Goal: Task Accomplishment & Management: Use online tool/utility

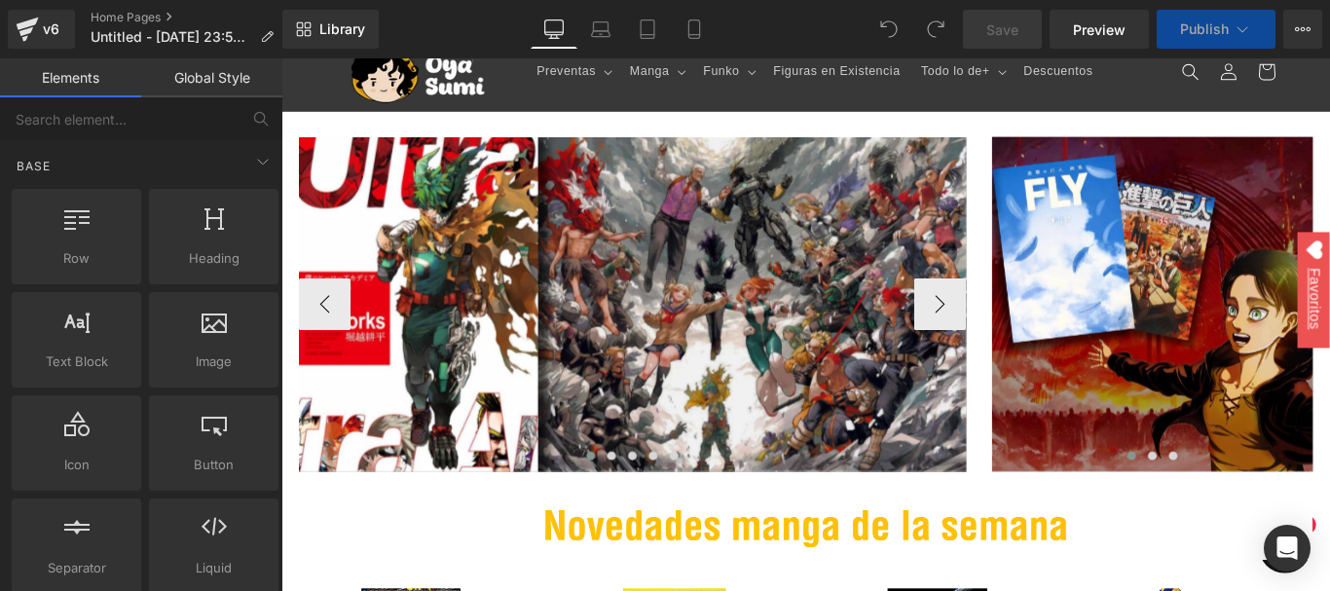
scroll to position [292, 0]
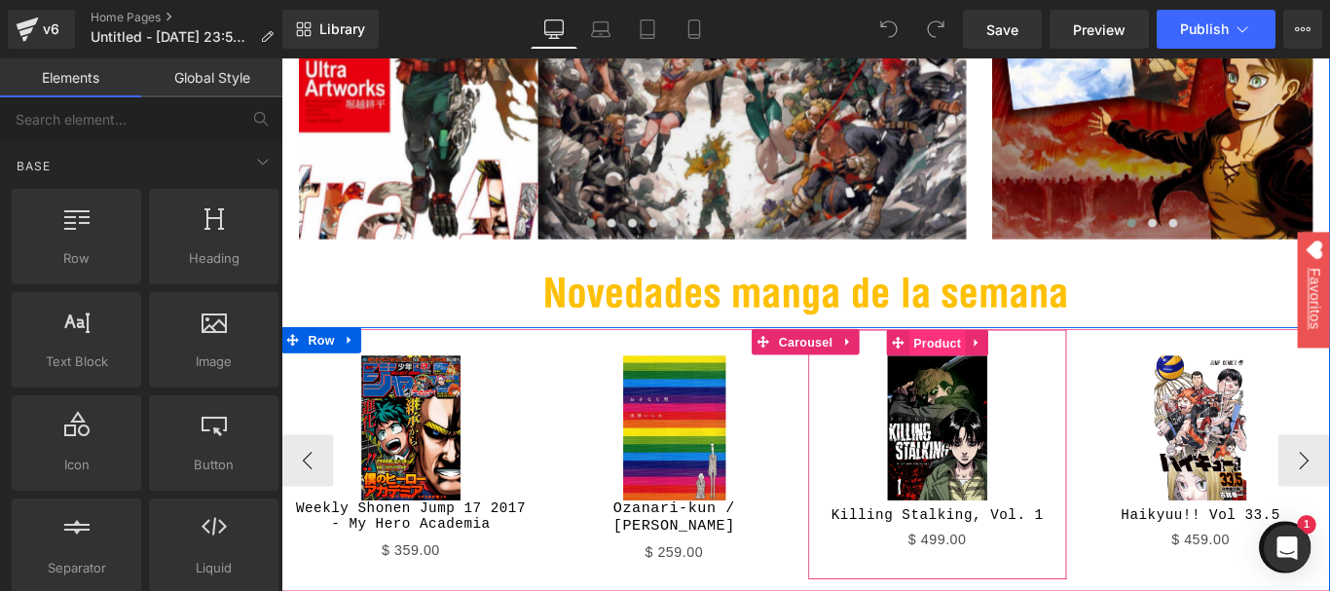
click at [1022, 388] on span "Product" at bounding box center [1017, 378] width 63 height 29
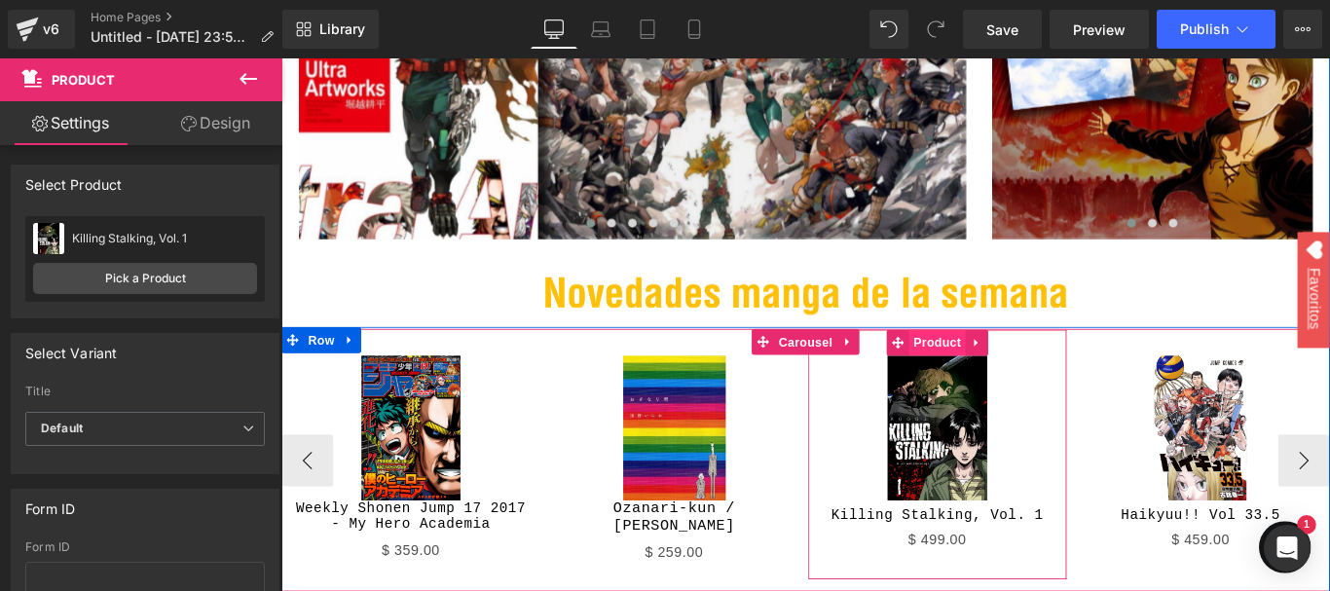
click at [988, 387] on span "Product" at bounding box center [1017, 377] width 63 height 29
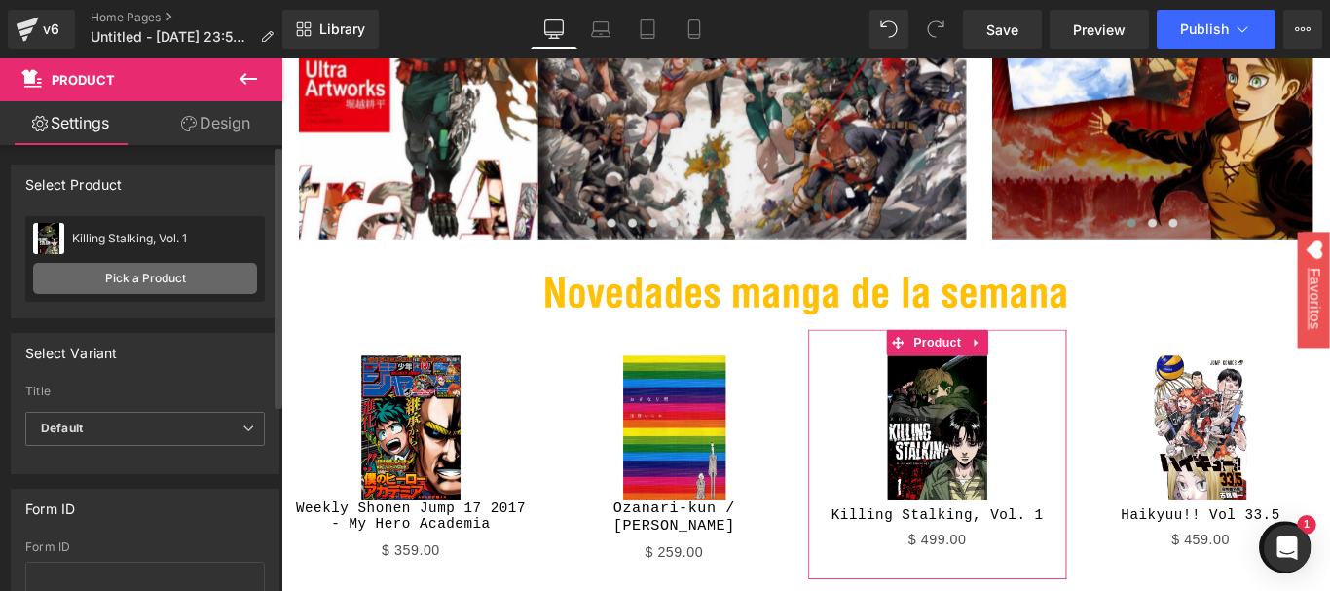
click at [162, 281] on link "Pick a Product" at bounding box center [145, 278] width 224 height 31
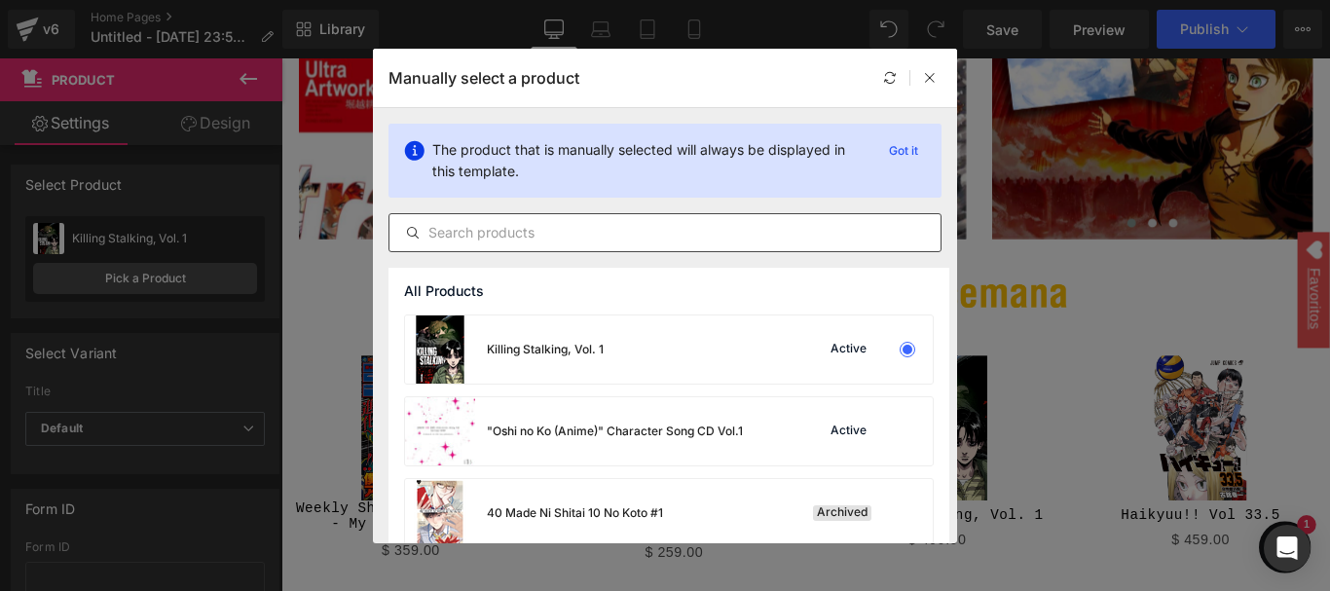
click at [480, 236] on input "text" at bounding box center [664, 232] width 551 height 23
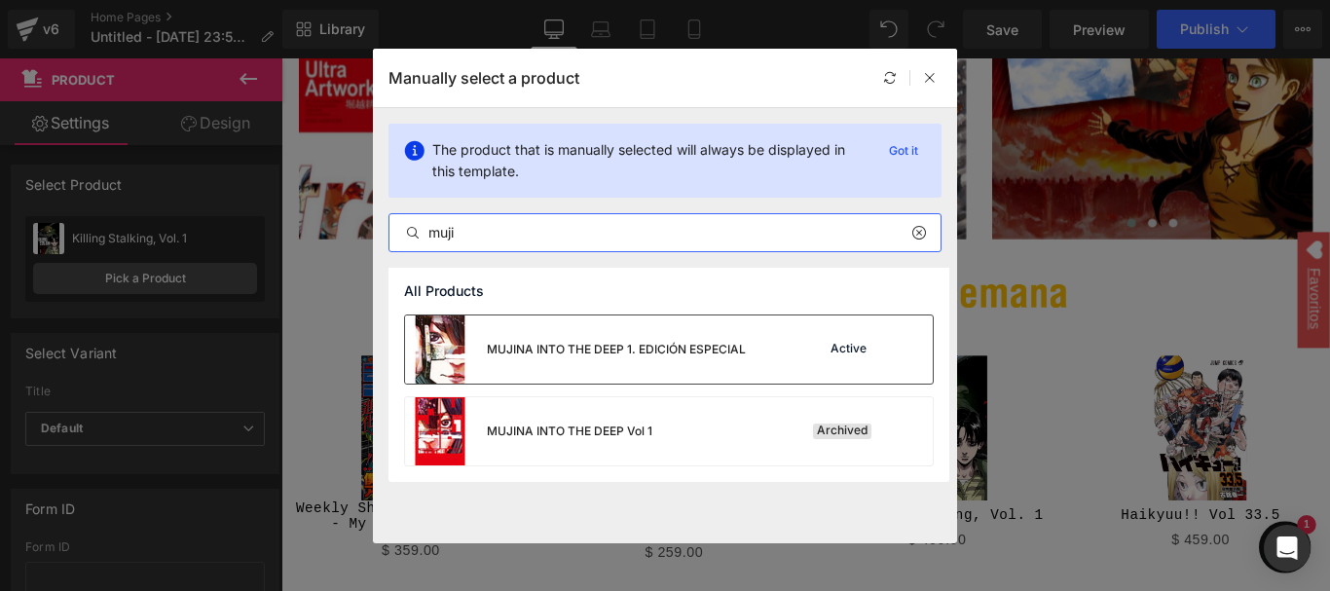
type input "muji"
click at [586, 338] on div "MUJINA INTO THE DEEP 1. EDICIÓN ESPECIAL" at bounding box center [575, 349] width 341 height 68
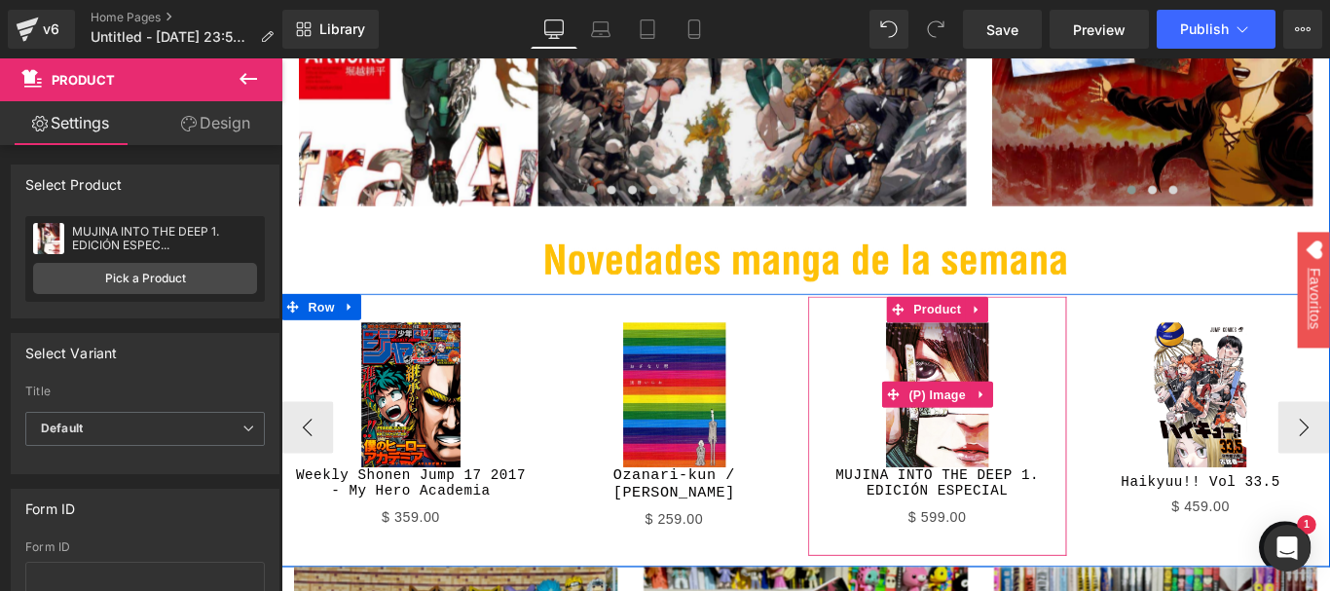
scroll to position [389, 0]
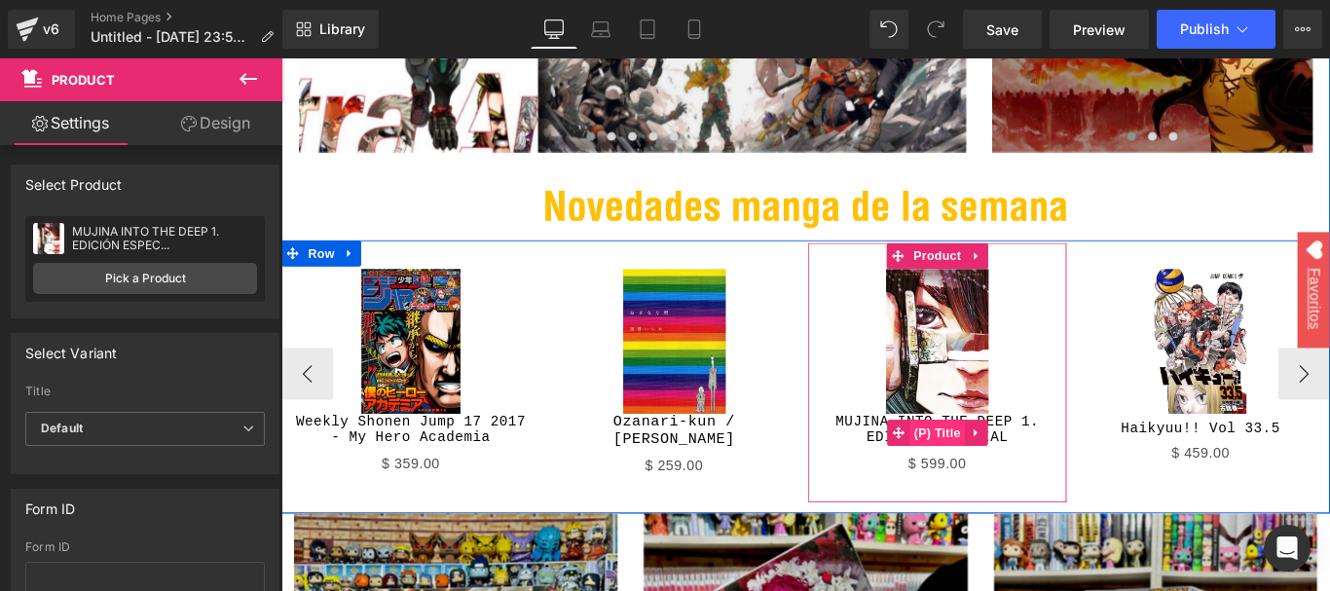
click at [1006, 475] on span "(P) Title" at bounding box center [1018, 478] width 62 height 29
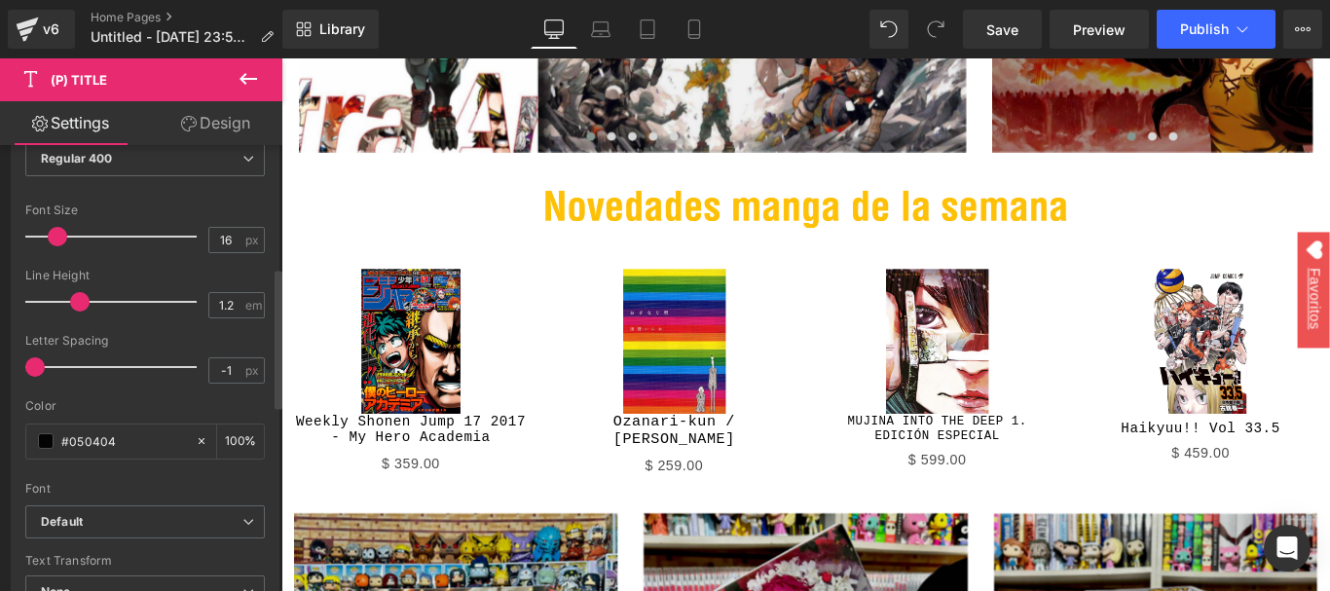
click at [58, 237] on span at bounding box center [57, 236] width 19 height 19
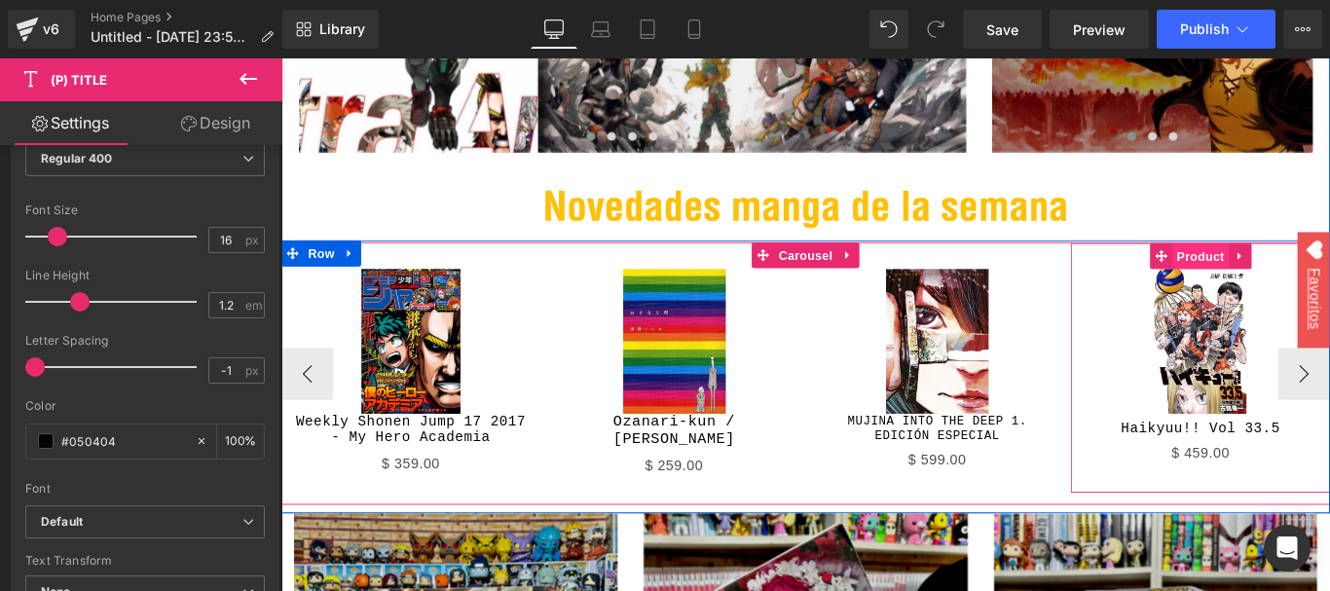
click at [1303, 268] on span "Product" at bounding box center [1313, 281] width 63 height 29
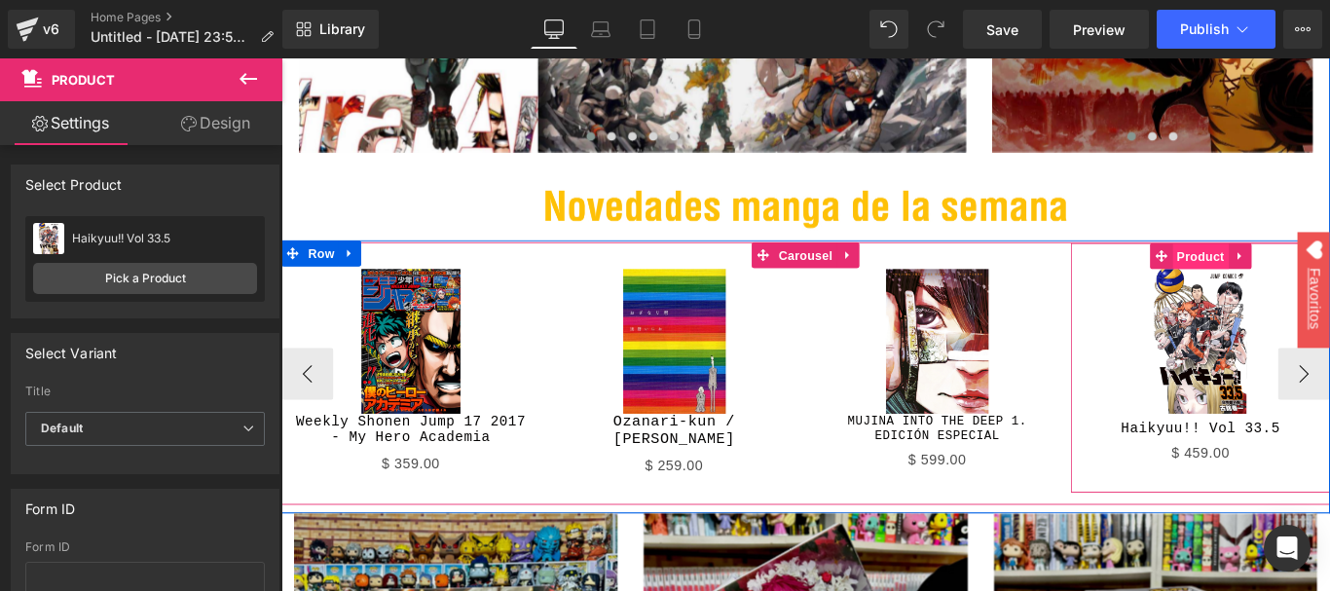
click at [1312, 285] on span "Product" at bounding box center [1313, 281] width 63 height 29
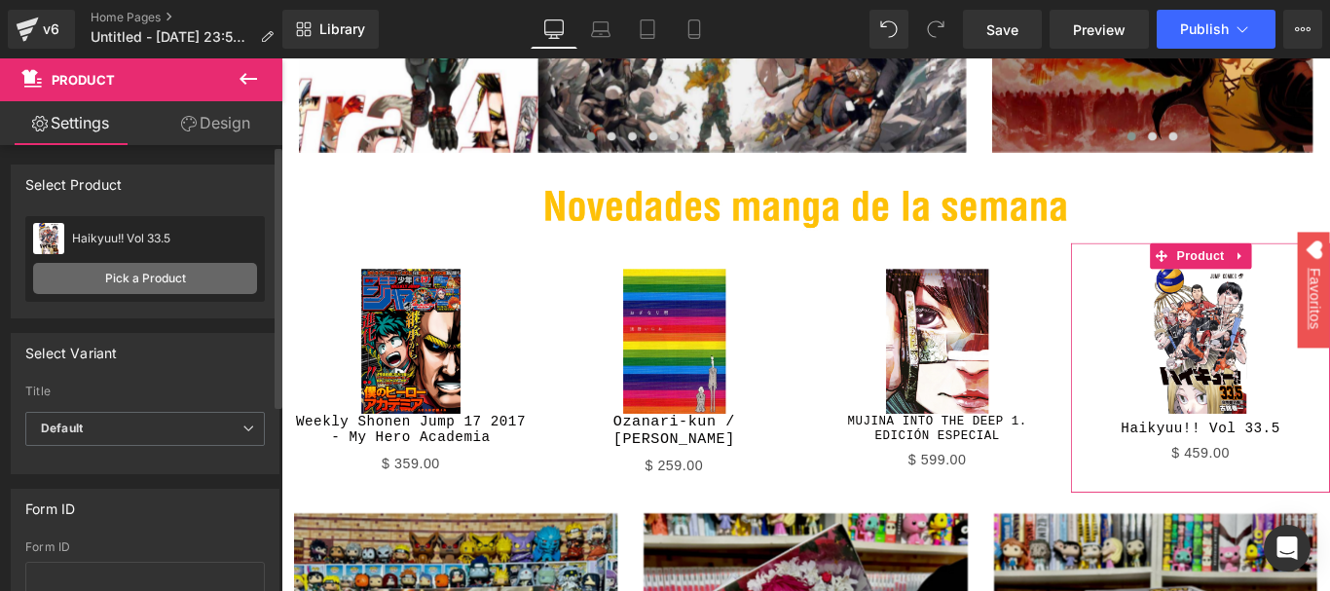
click at [128, 282] on link "Pick a Product" at bounding box center [145, 278] width 224 height 31
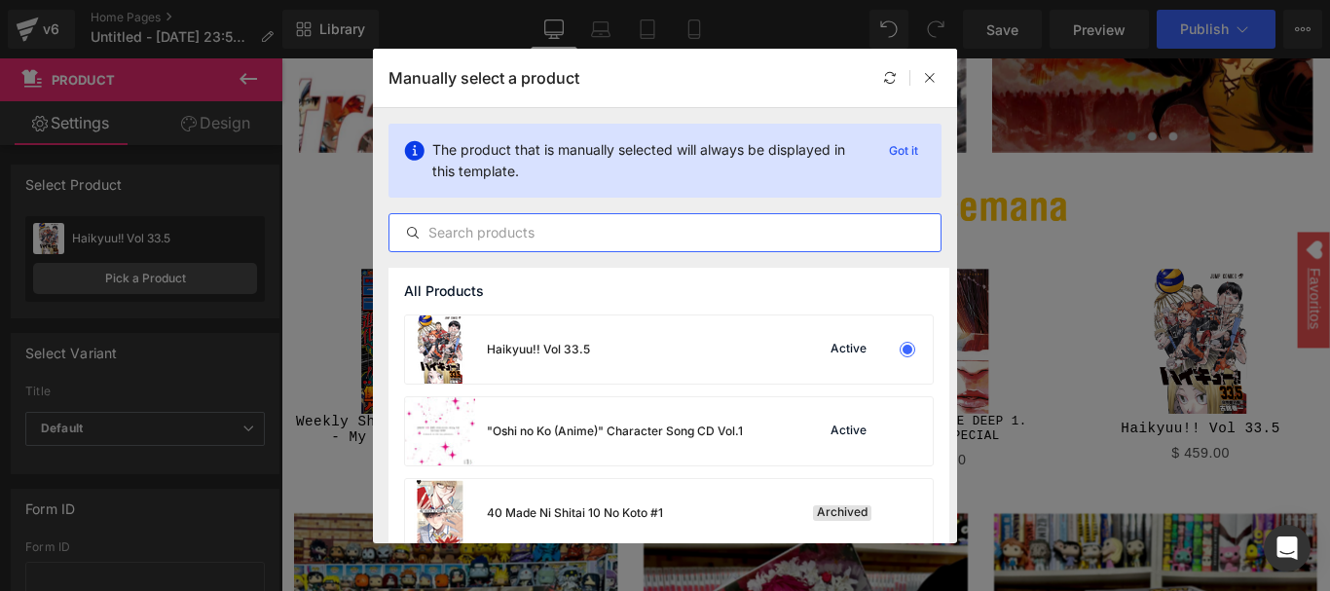
click at [492, 233] on input "text" at bounding box center [664, 232] width 551 height 23
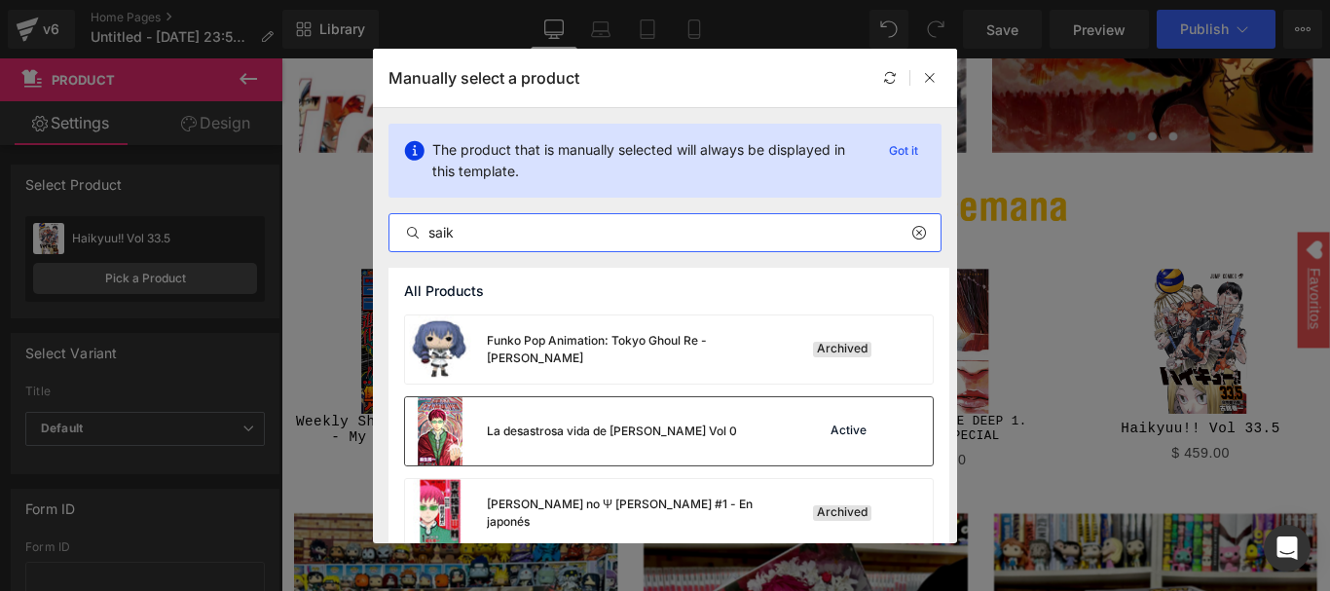
type input "saik"
click at [730, 426] on div "La desastrosa vida de Kusuo Saiki Vol 0 Active" at bounding box center [669, 431] width 528 height 68
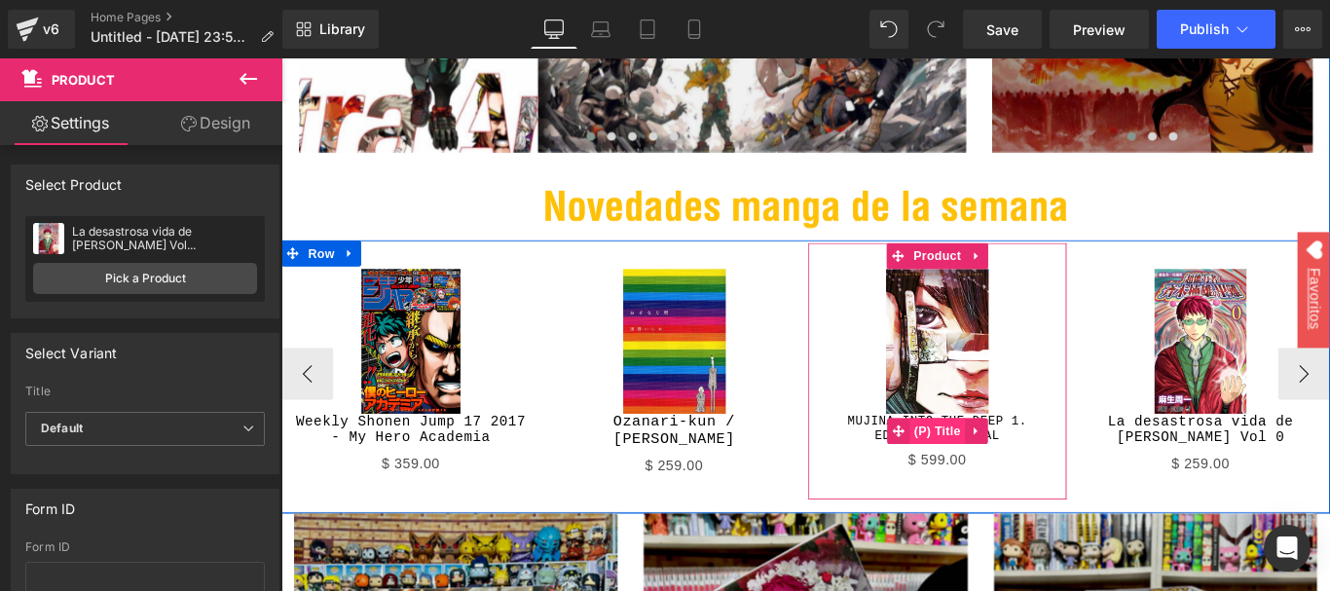
click at [1009, 467] on span "(P) Title" at bounding box center [1018, 476] width 62 height 29
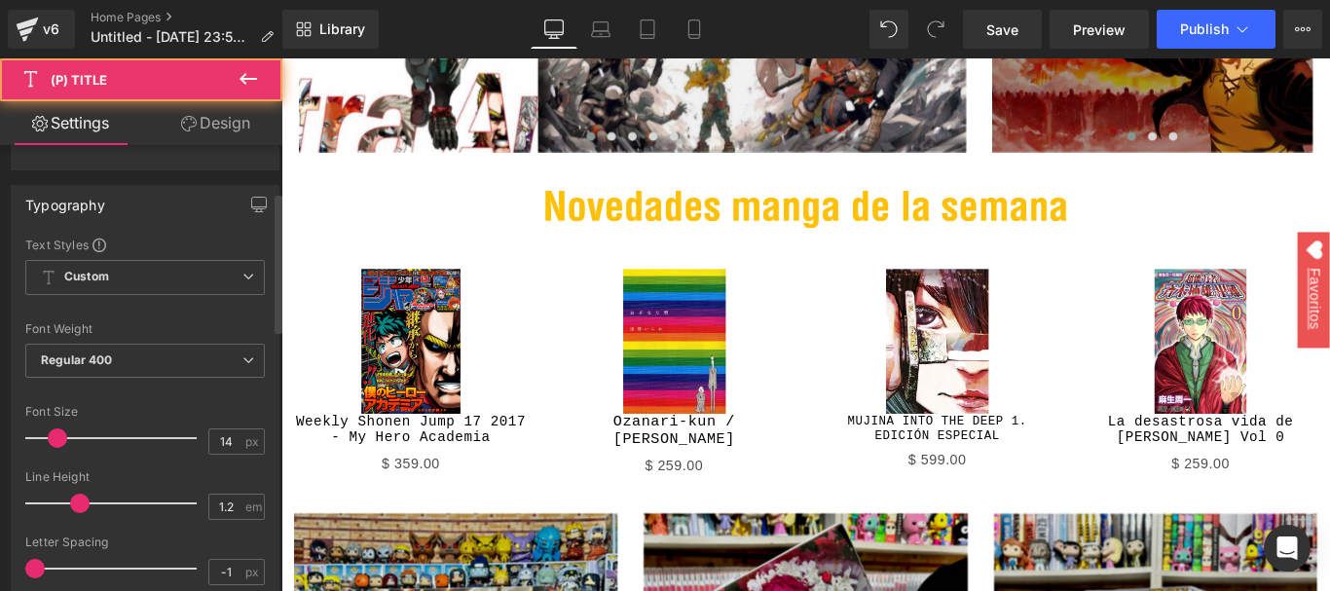
scroll to position [195, 0]
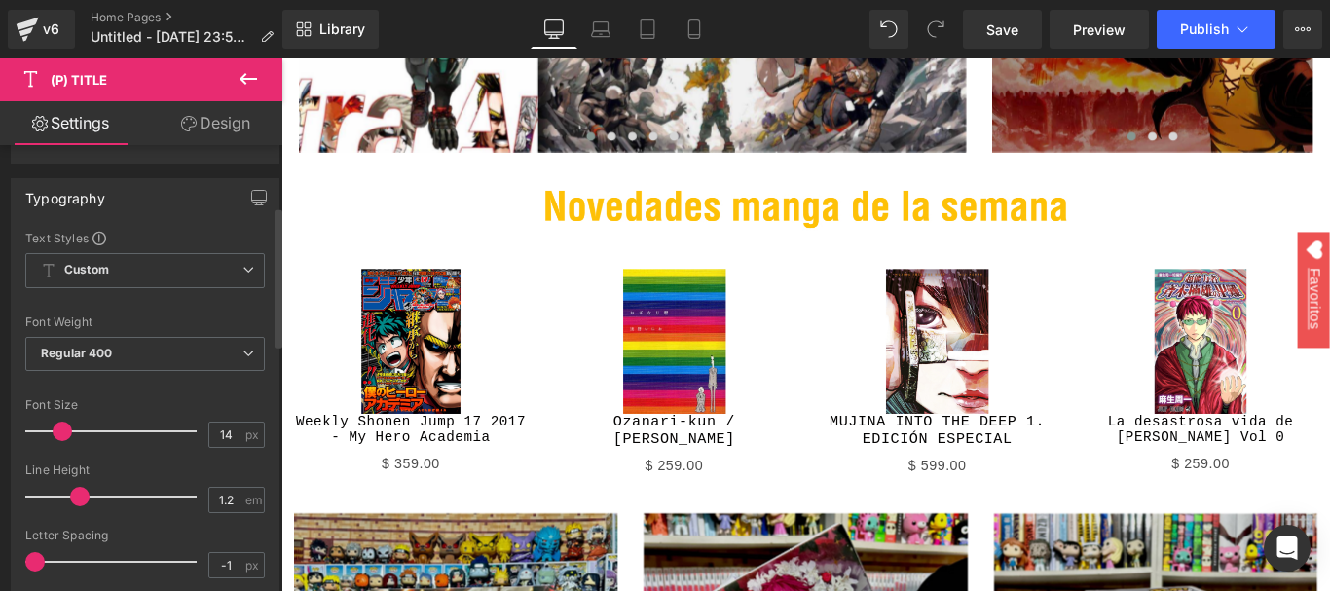
click at [58, 434] on span at bounding box center [62, 430] width 19 height 19
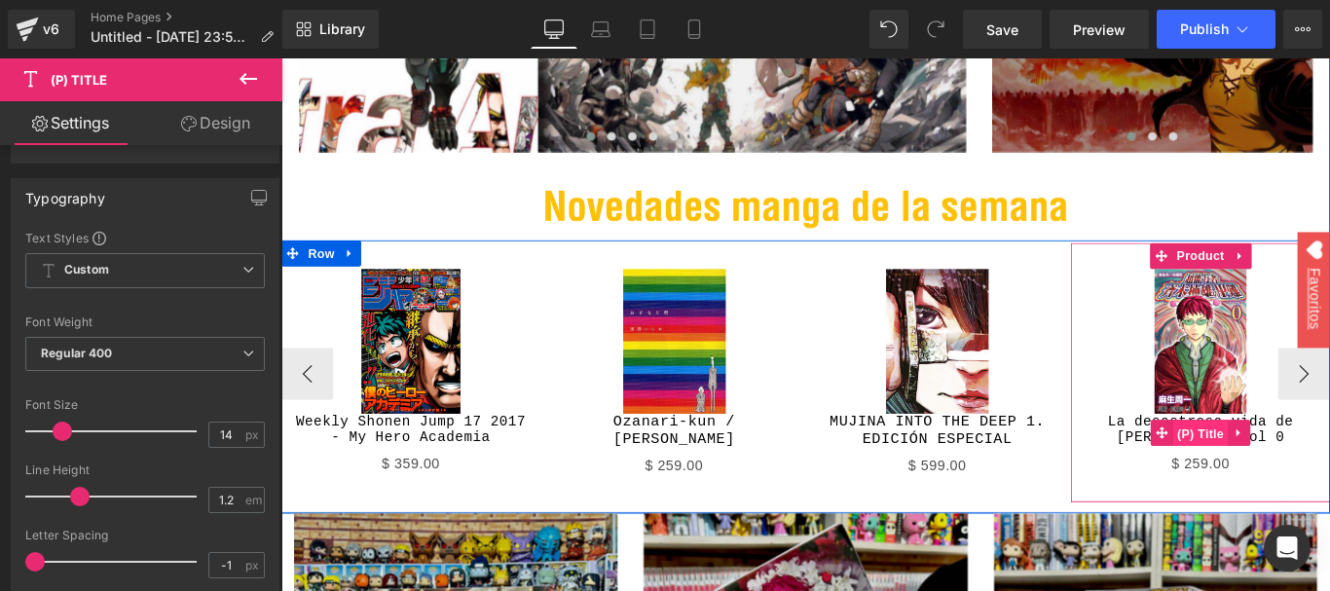
click at [1305, 476] on span "(P) Title" at bounding box center [1314, 479] width 62 height 29
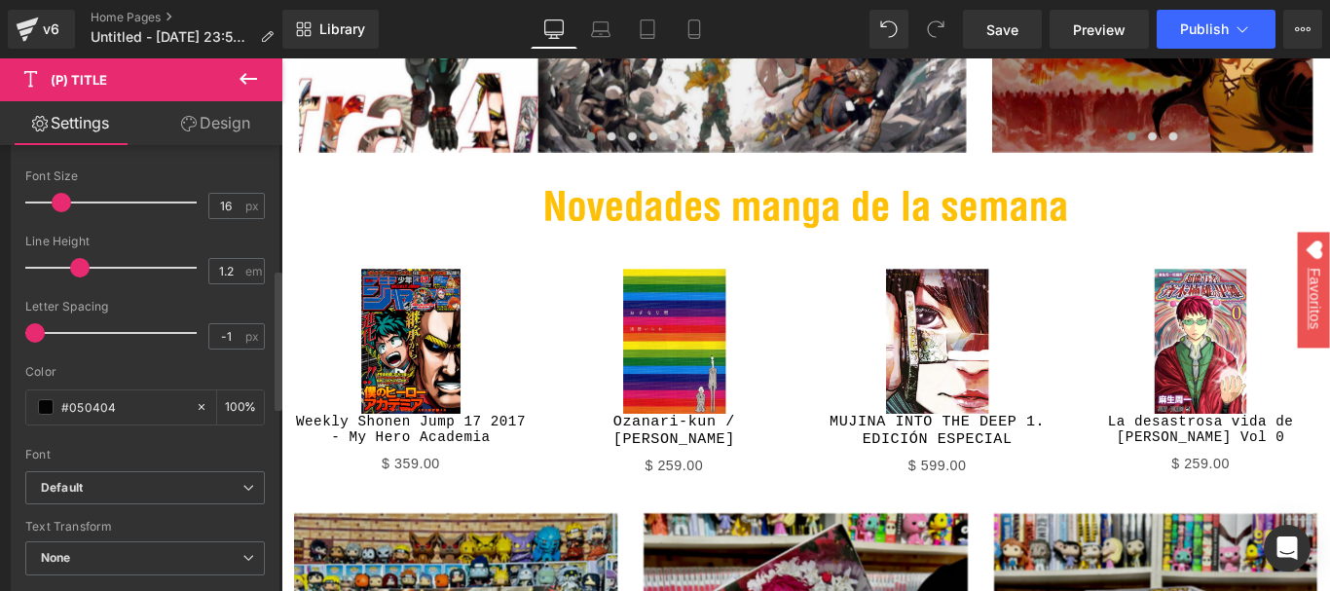
scroll to position [389, 0]
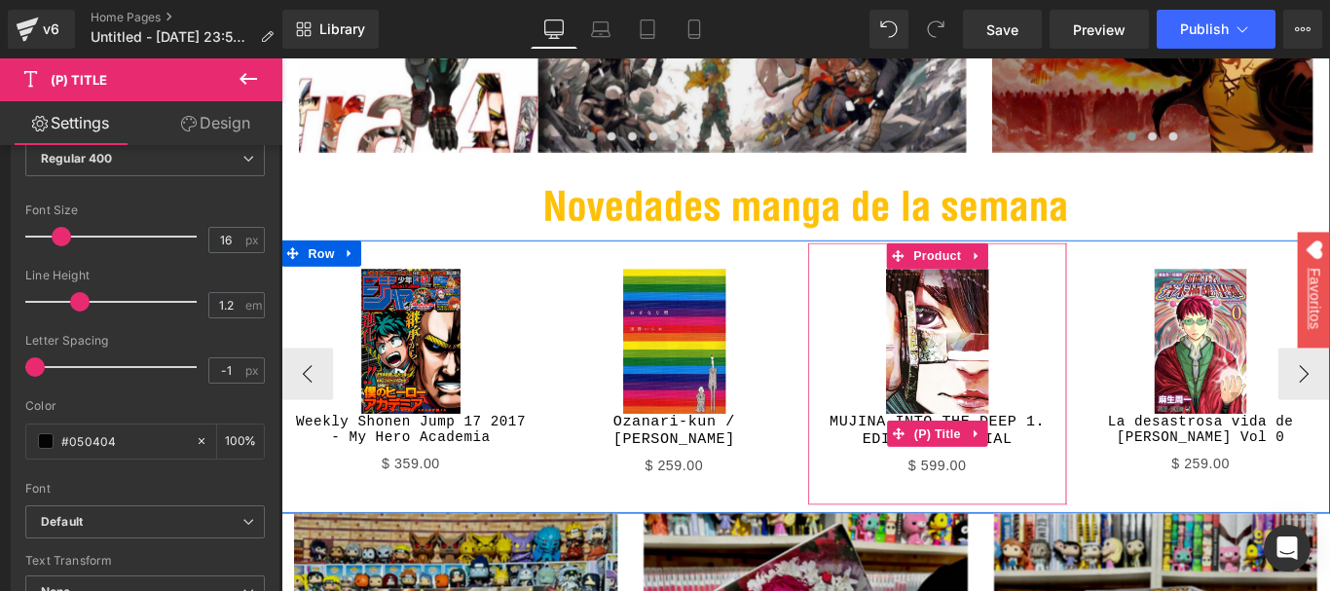
drag, startPoint x: 1011, startPoint y: 469, endPoint x: 342, endPoint y: 380, distance: 675.6
click at [1010, 469] on span "(P) Title" at bounding box center [1018, 479] width 62 height 29
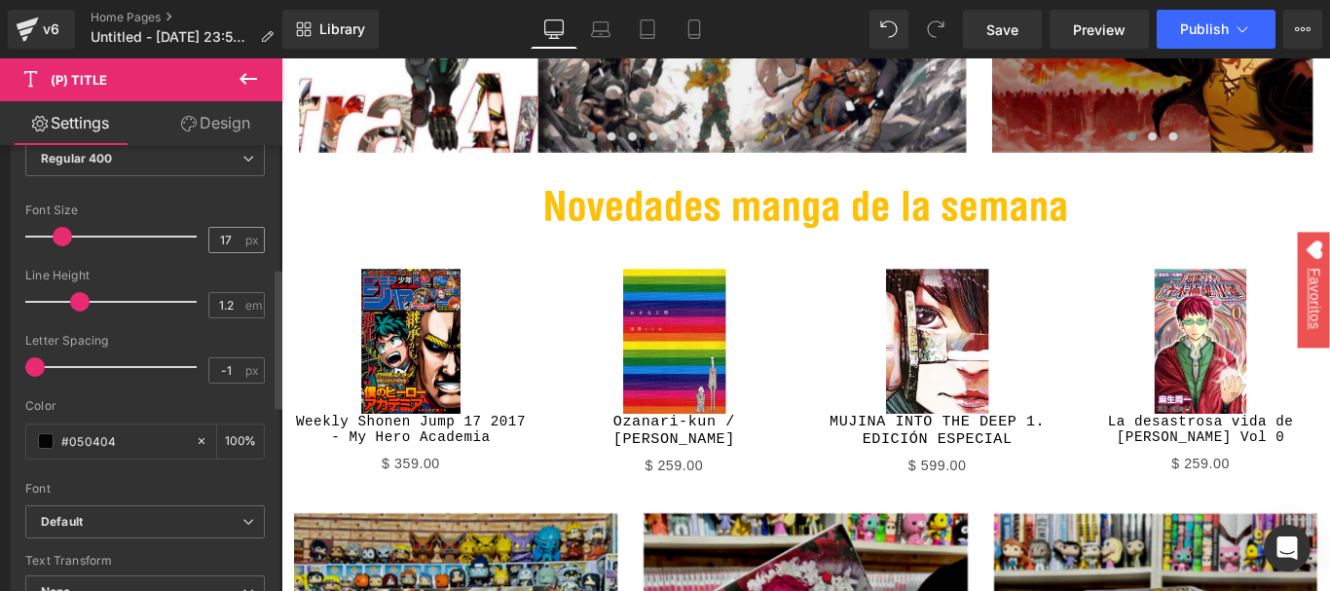
click at [236, 244] on div "17 px" at bounding box center [236, 240] width 56 height 26
click at [230, 247] on input "17" at bounding box center [226, 240] width 34 height 24
type input "16"
click at [148, 204] on div "Font Size" at bounding box center [144, 210] width 239 height 14
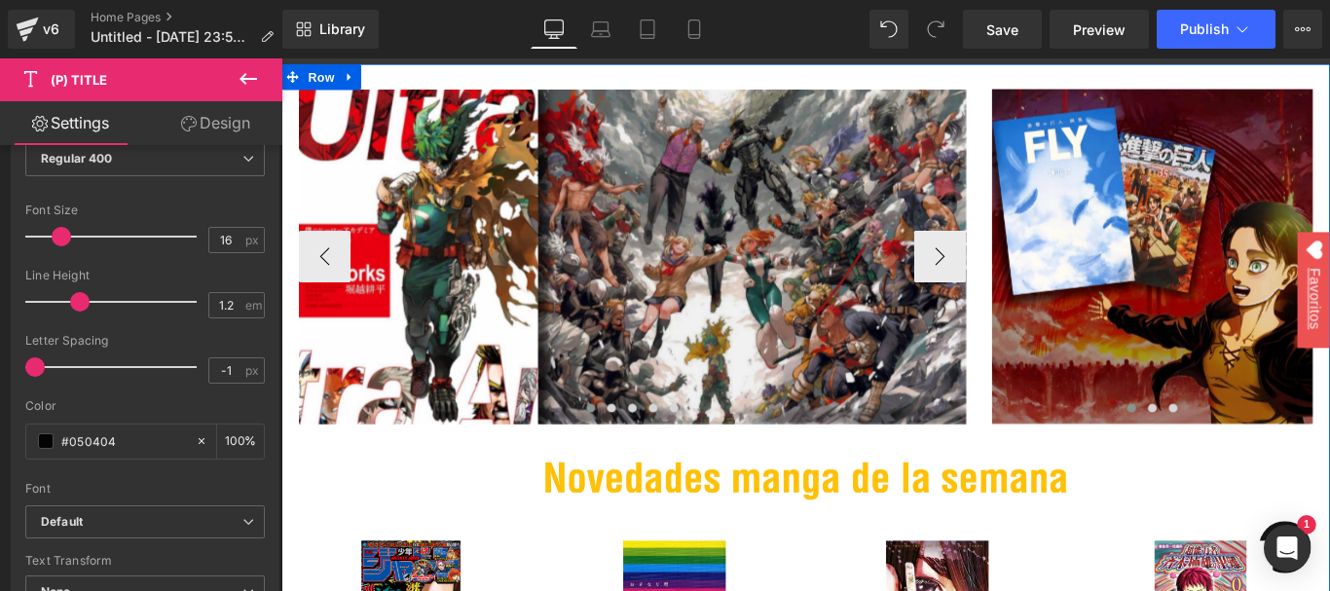
scroll to position [0, 0]
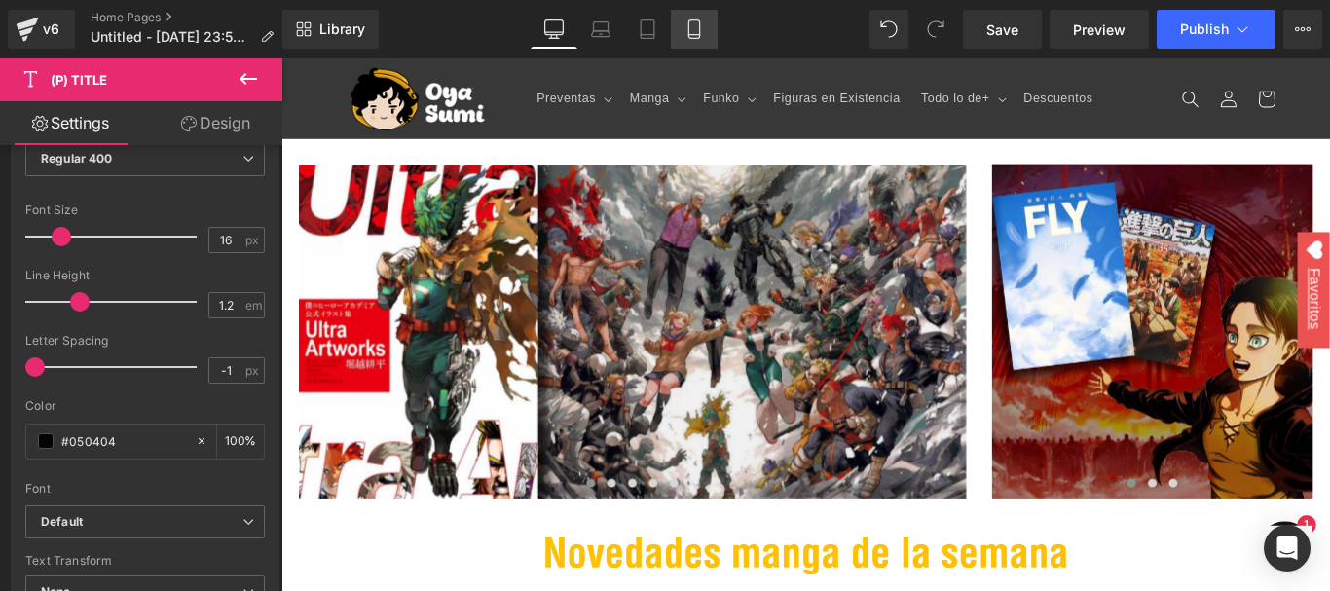
click at [692, 35] on icon at bounding box center [693, 35] width 11 height 0
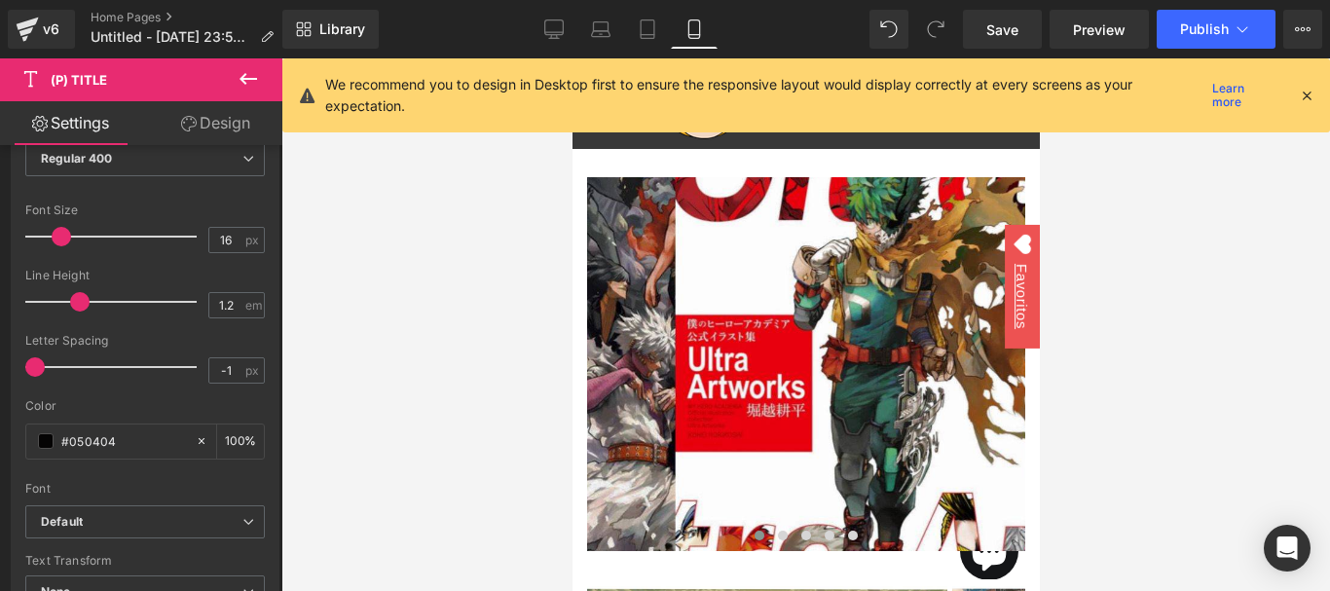
scroll to position [164, 0]
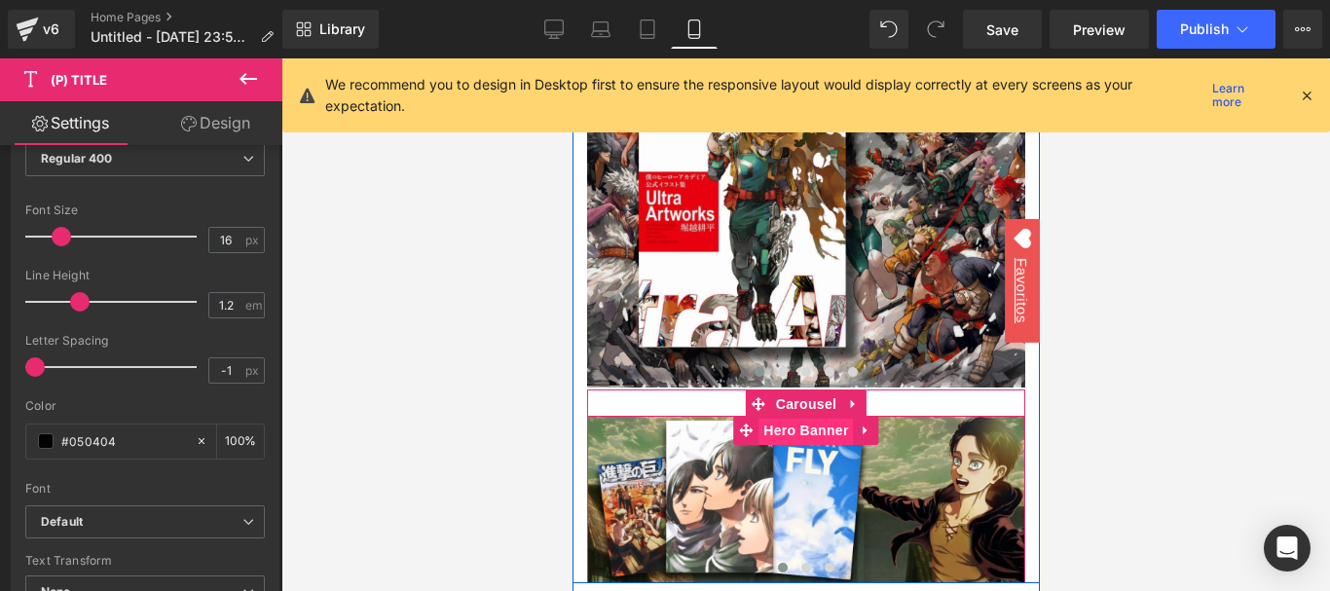
click at [814, 425] on span "Hero Banner" at bounding box center [804, 430] width 94 height 29
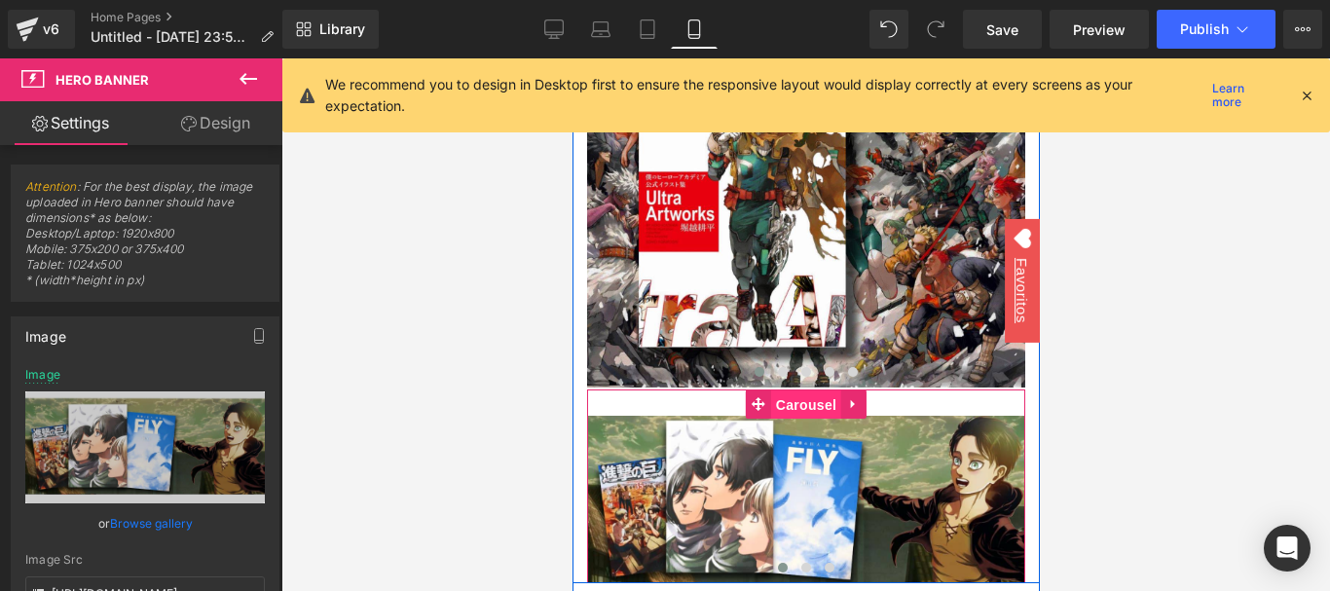
click at [806, 402] on span "Carousel" at bounding box center [805, 404] width 70 height 29
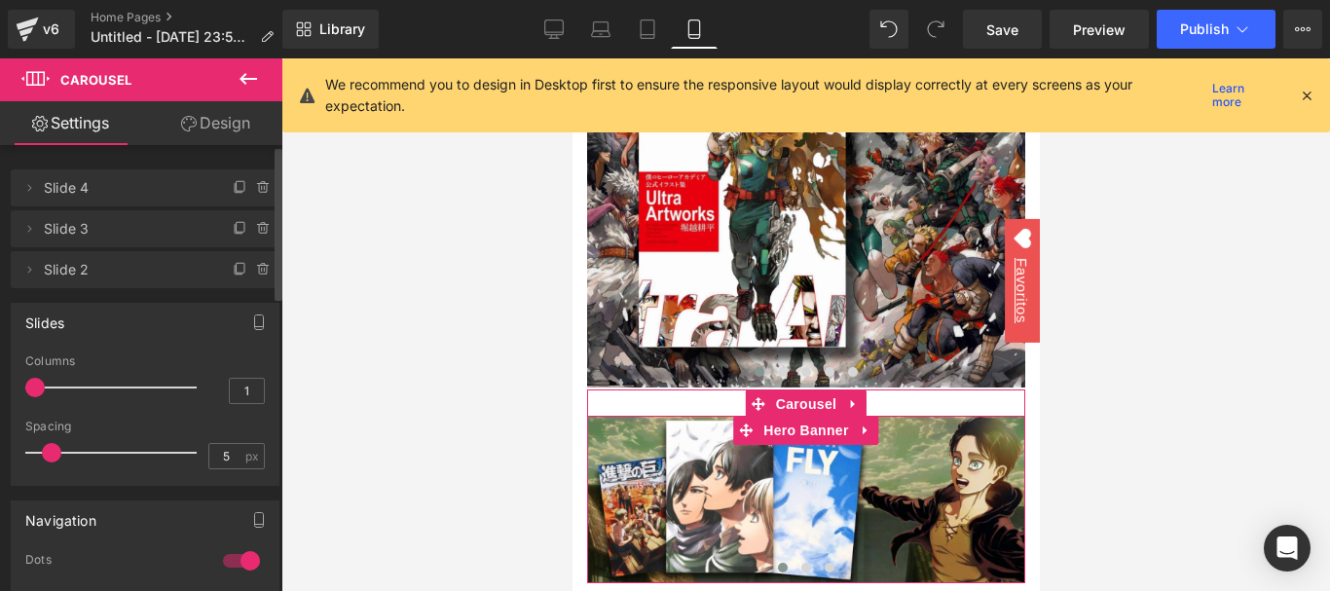
click at [103, 197] on span "Slide 4" at bounding box center [126, 187] width 164 height 37
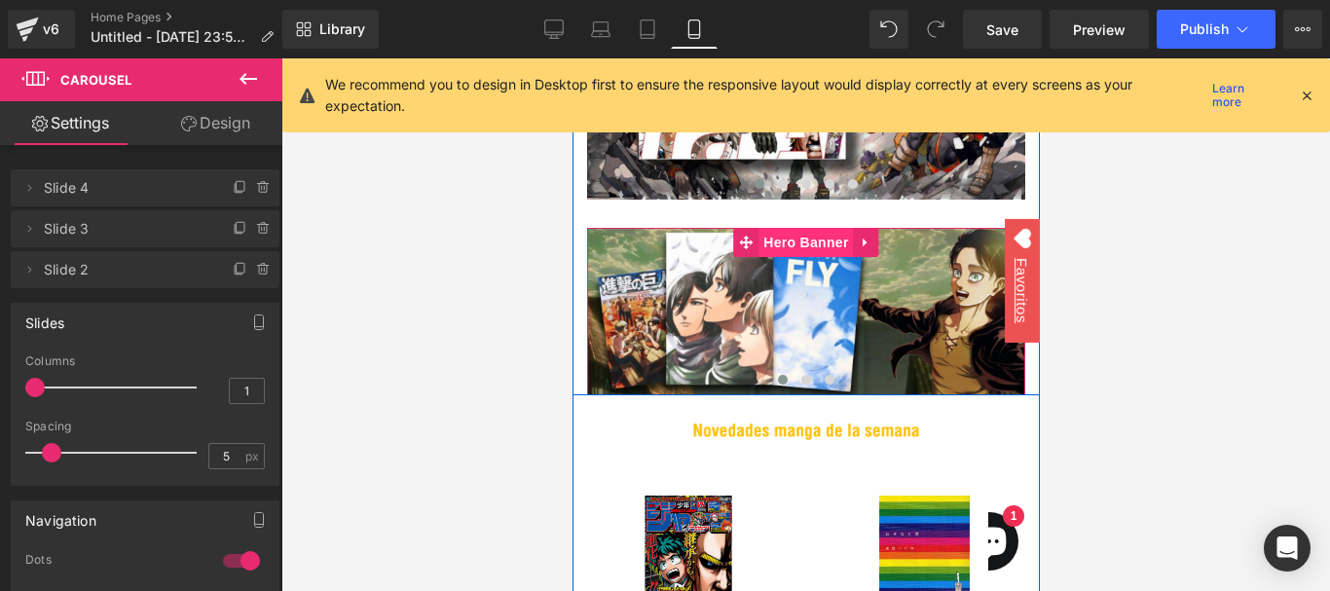
scroll to position [358, 0]
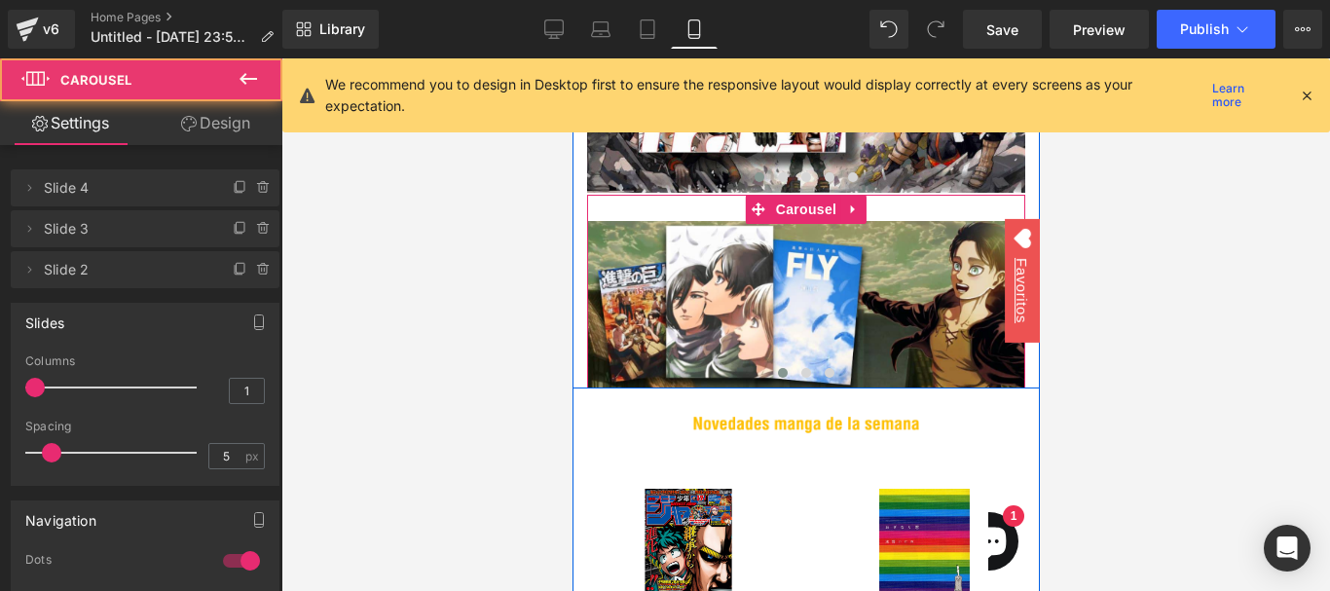
click at [777, 370] on span at bounding box center [782, 373] width 10 height 10
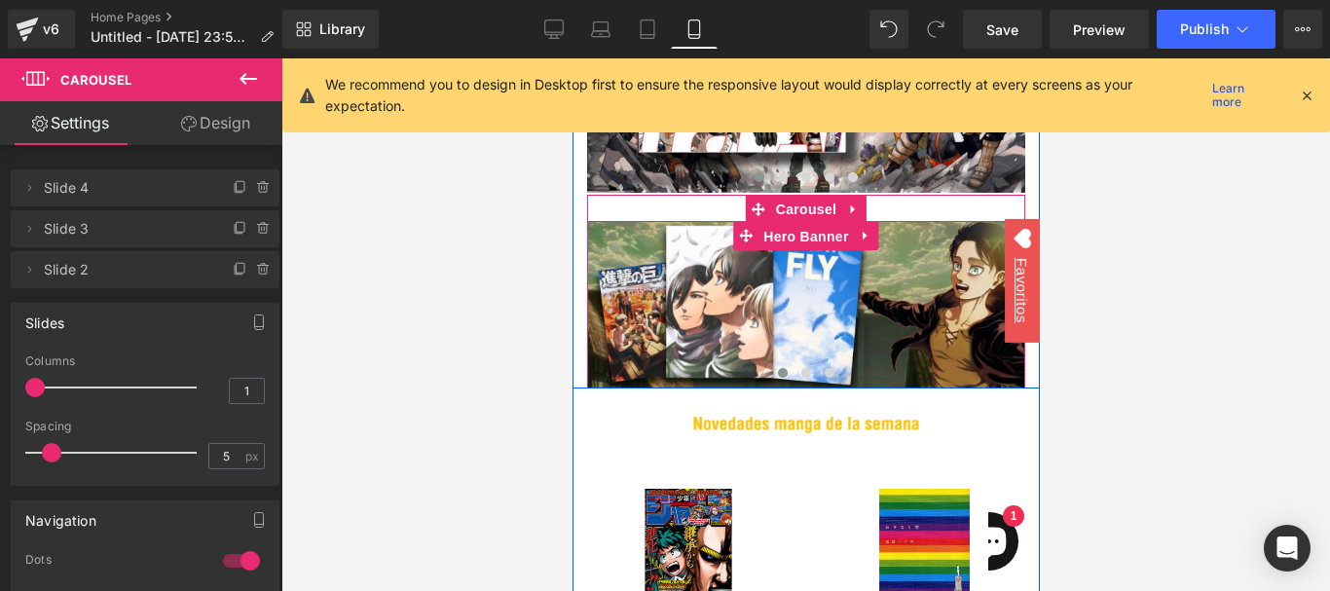
click at [795, 238] on span "Hero Banner" at bounding box center [804, 236] width 94 height 29
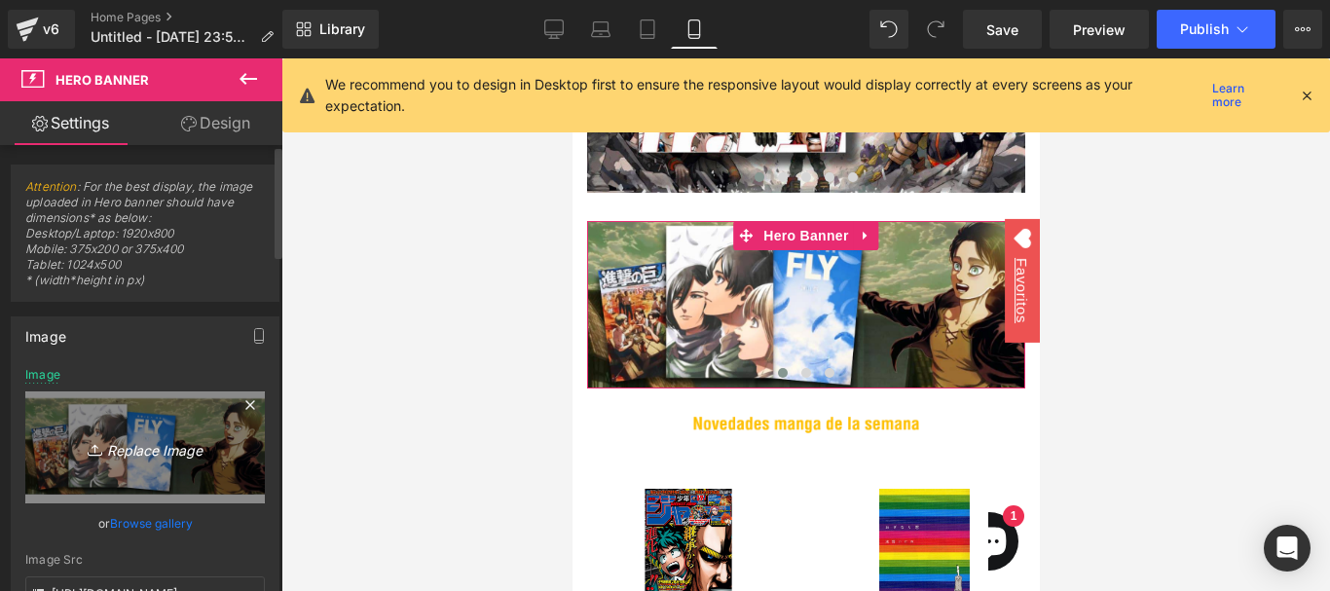
click at [178, 462] on link "Replace Image" at bounding box center [144, 447] width 239 height 112
type input "C:\fakepath\WhatsApp Image 2025-08-16 at 5.26.02 PM.webp"
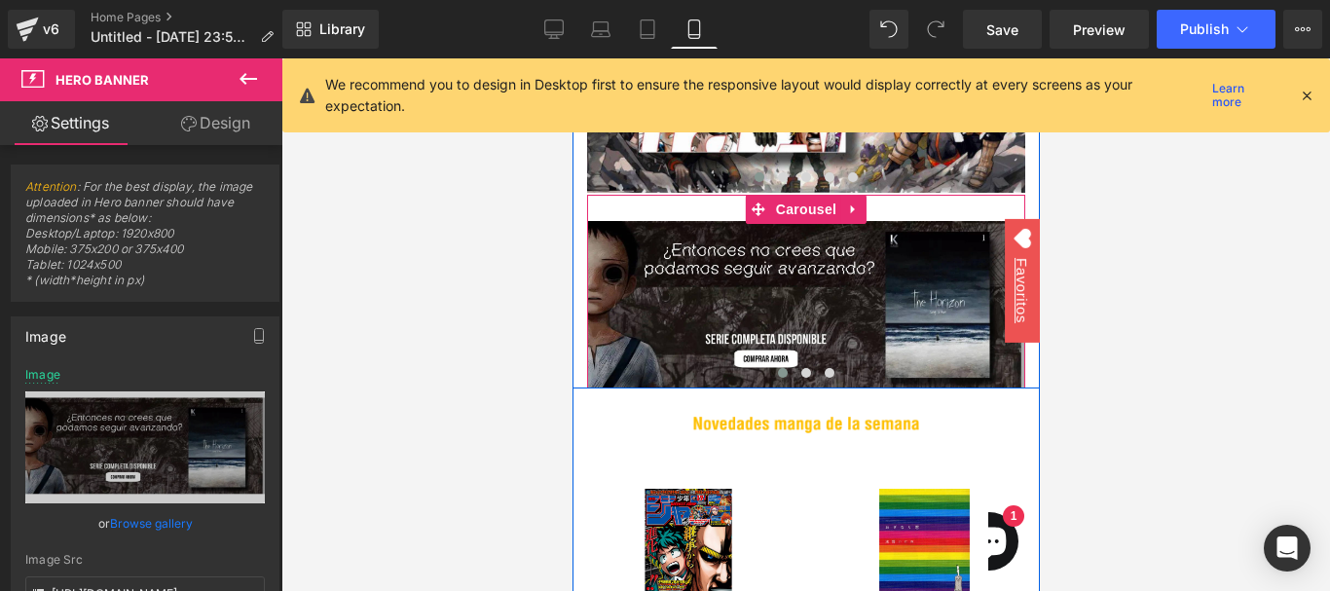
click at [777, 368] on span at bounding box center [782, 373] width 10 height 10
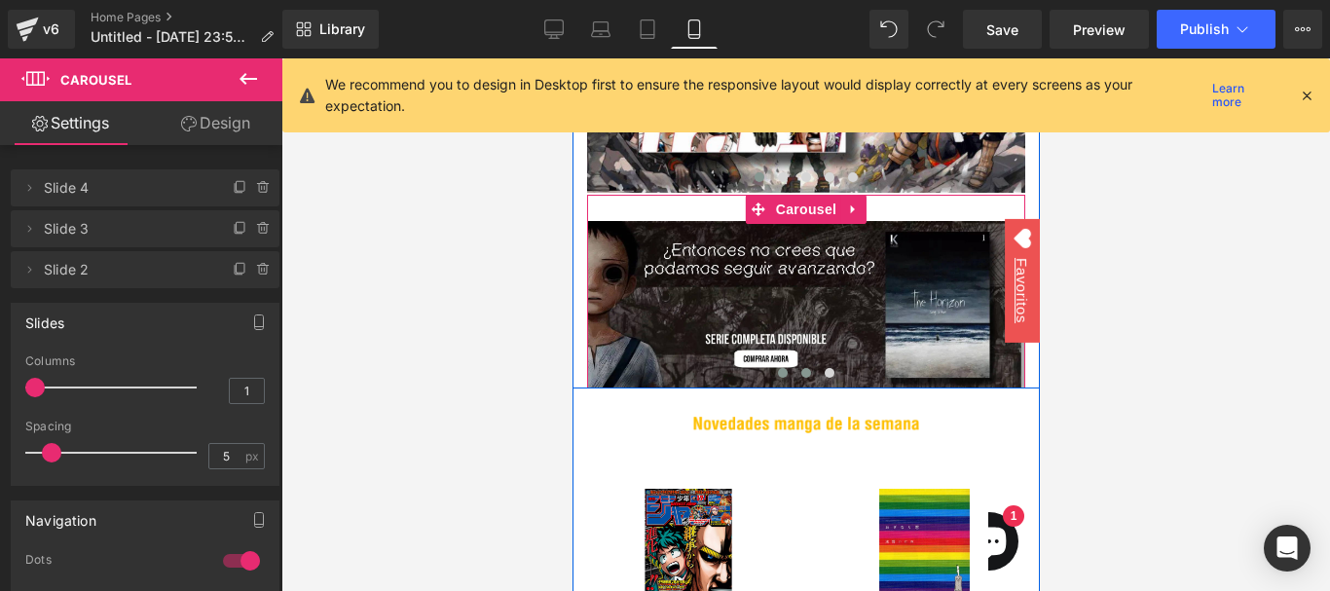
click at [800, 372] on span at bounding box center [805, 373] width 10 height 10
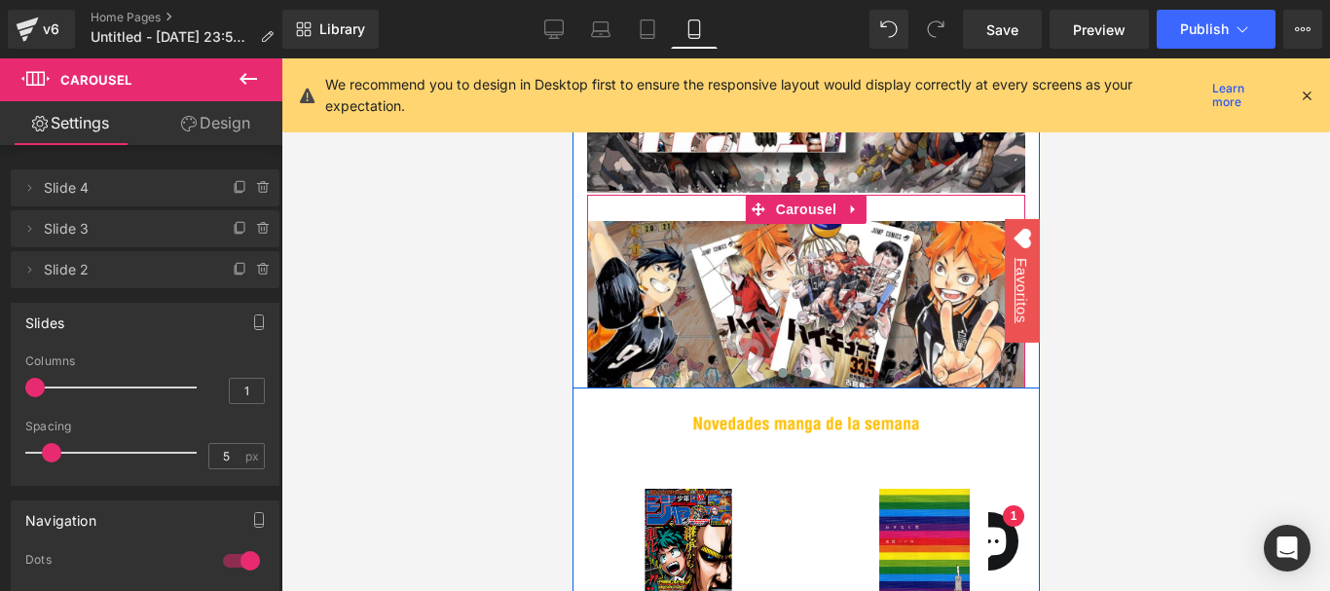
click at [777, 369] on span at bounding box center [782, 373] width 10 height 10
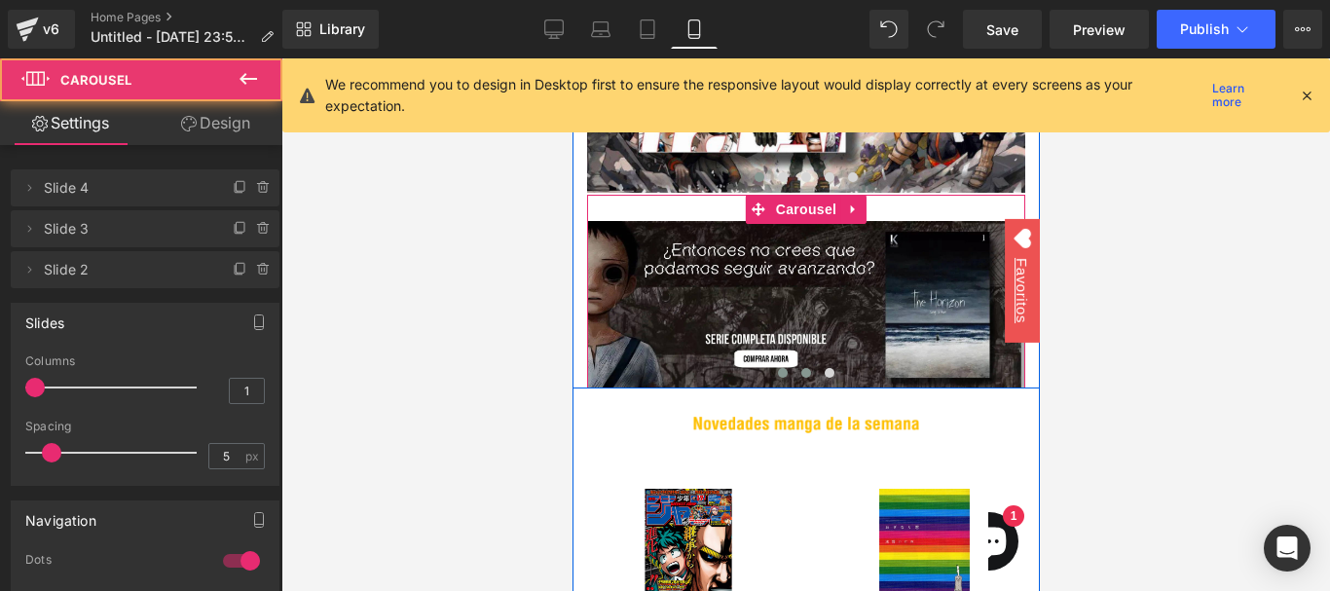
click at [800, 369] on span at bounding box center [805, 373] width 10 height 10
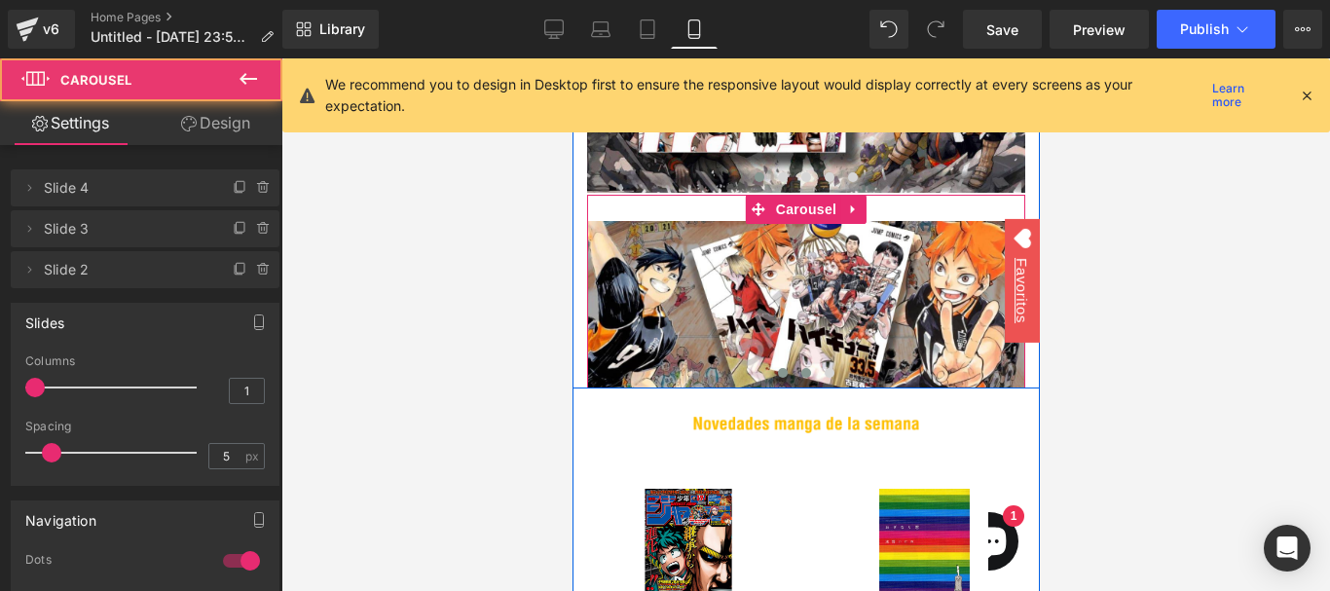
click at [781, 371] on button at bounding box center [781, 372] width 23 height 19
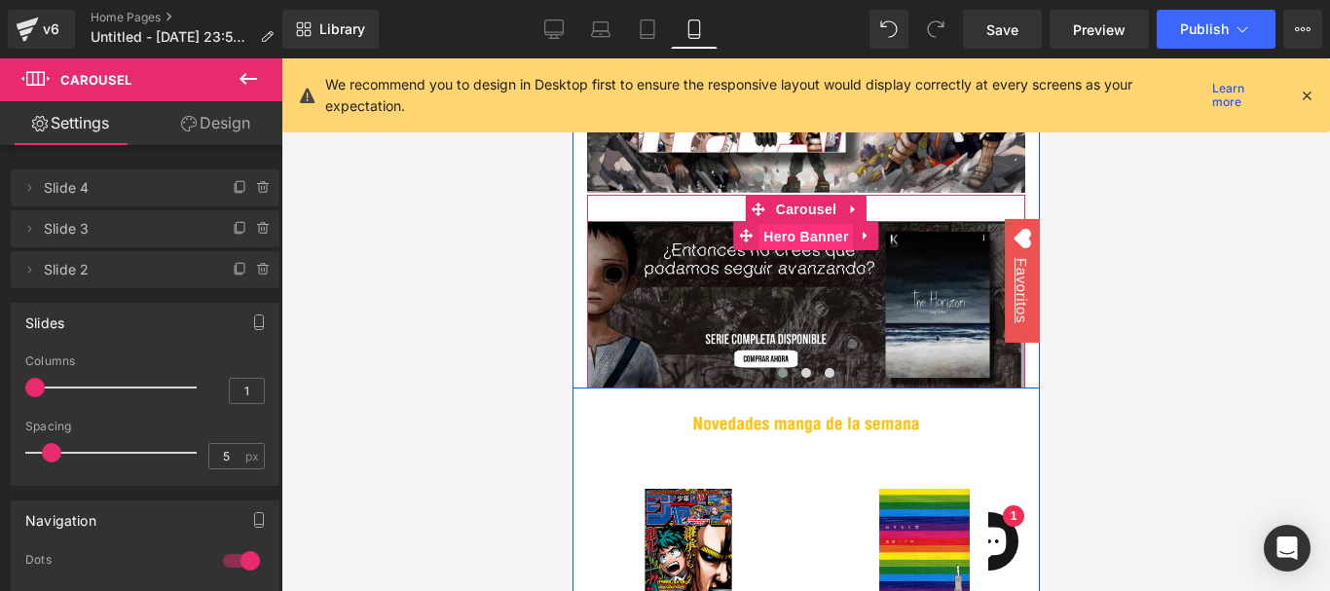
click at [798, 240] on span "Hero Banner" at bounding box center [804, 236] width 94 height 29
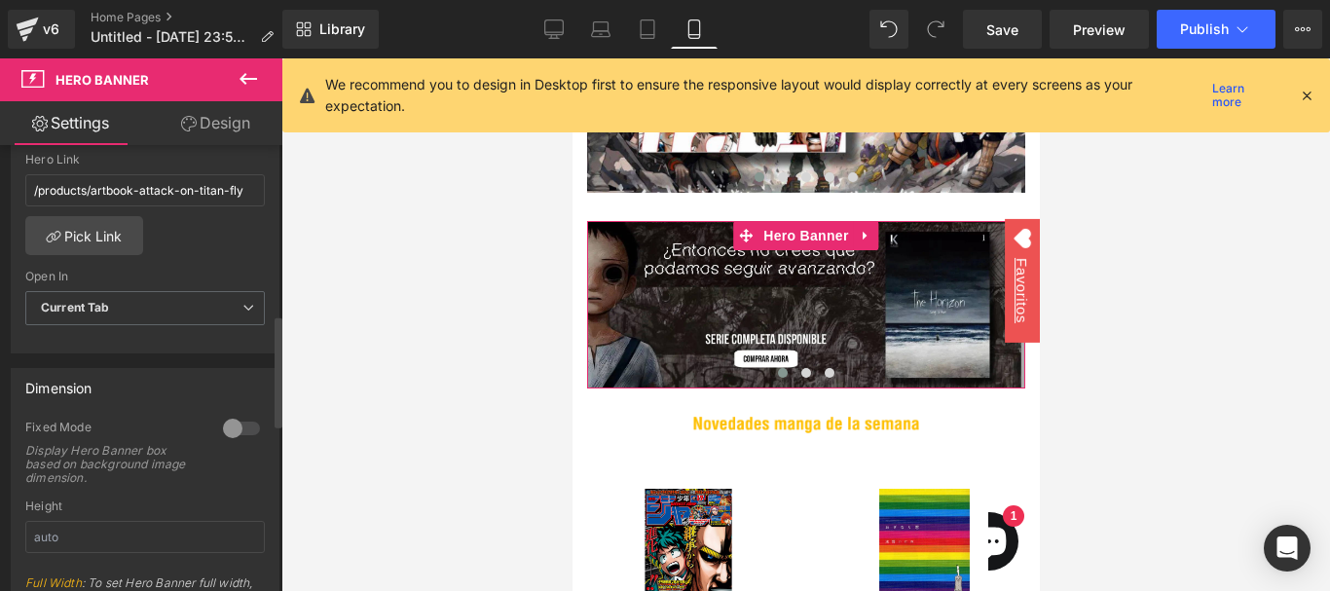
scroll to position [681, 0]
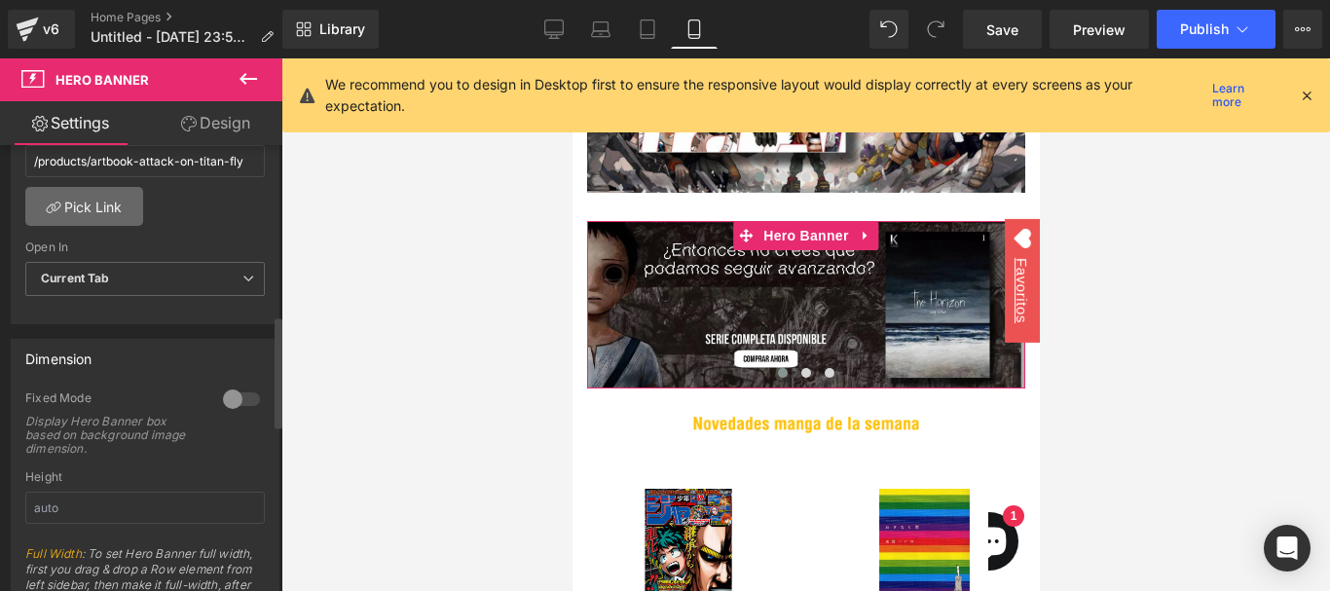
click at [101, 201] on link "Pick Link" at bounding box center [84, 206] width 118 height 39
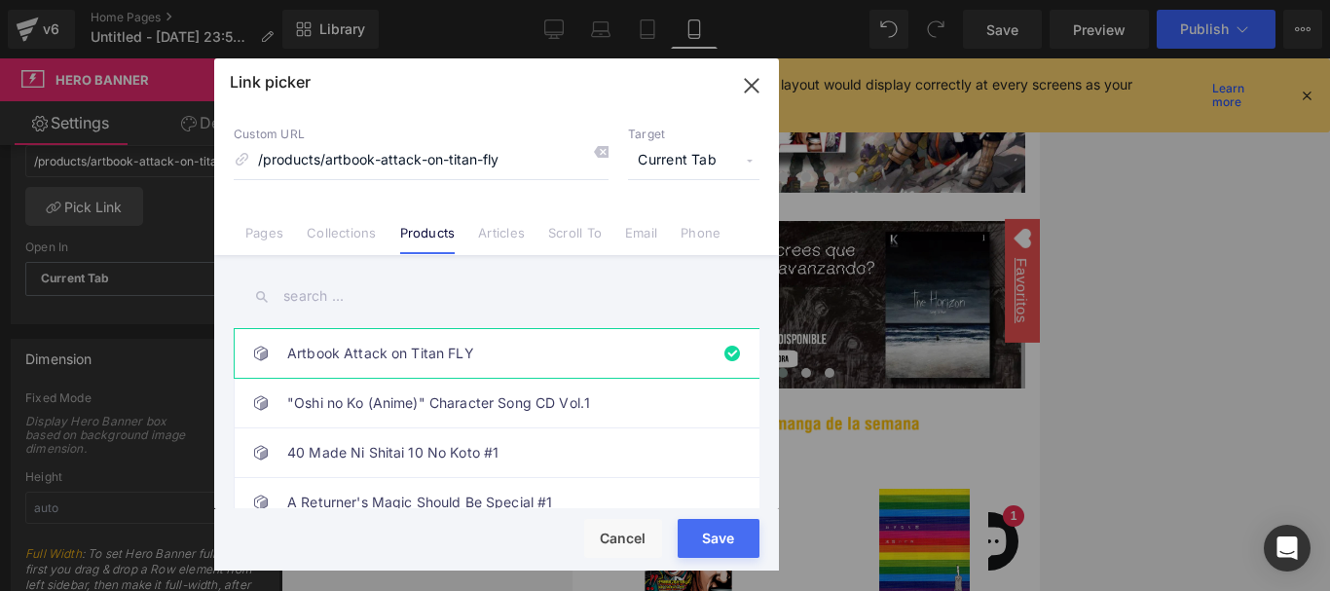
click at [485, 301] on input "text" at bounding box center [497, 296] width 526 height 44
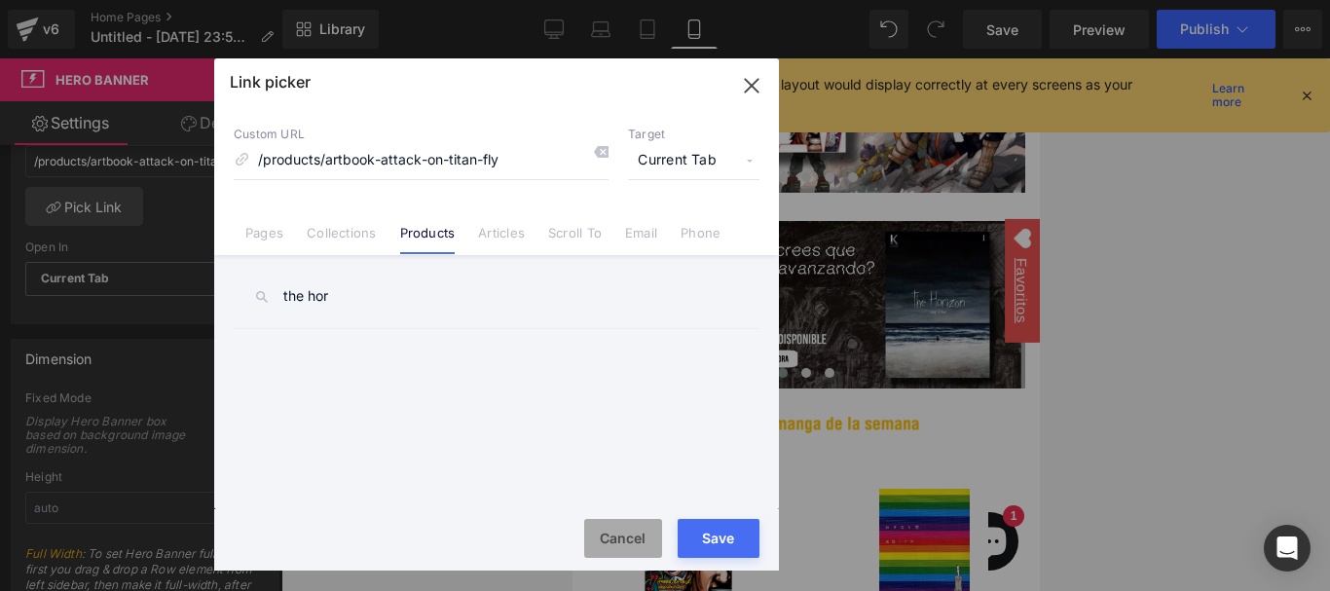
type input "the hor"
click at [629, 533] on button "Cancel" at bounding box center [623, 538] width 78 height 39
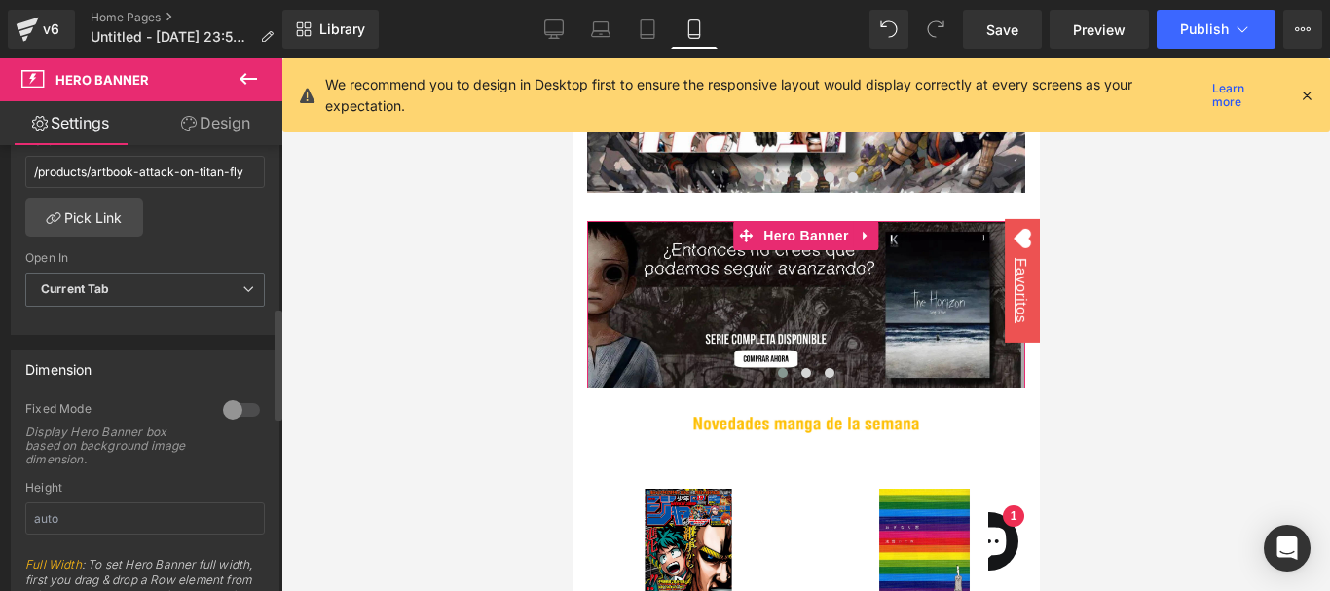
scroll to position [573, 0]
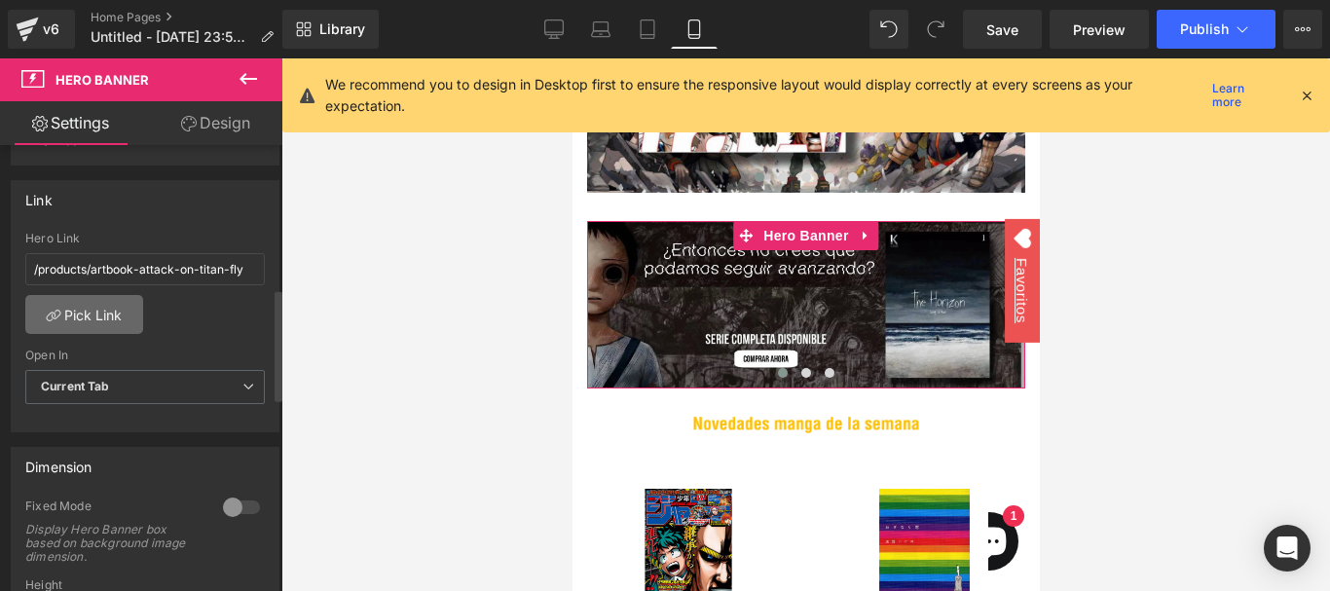
click at [117, 321] on link "Pick Link" at bounding box center [84, 314] width 118 height 39
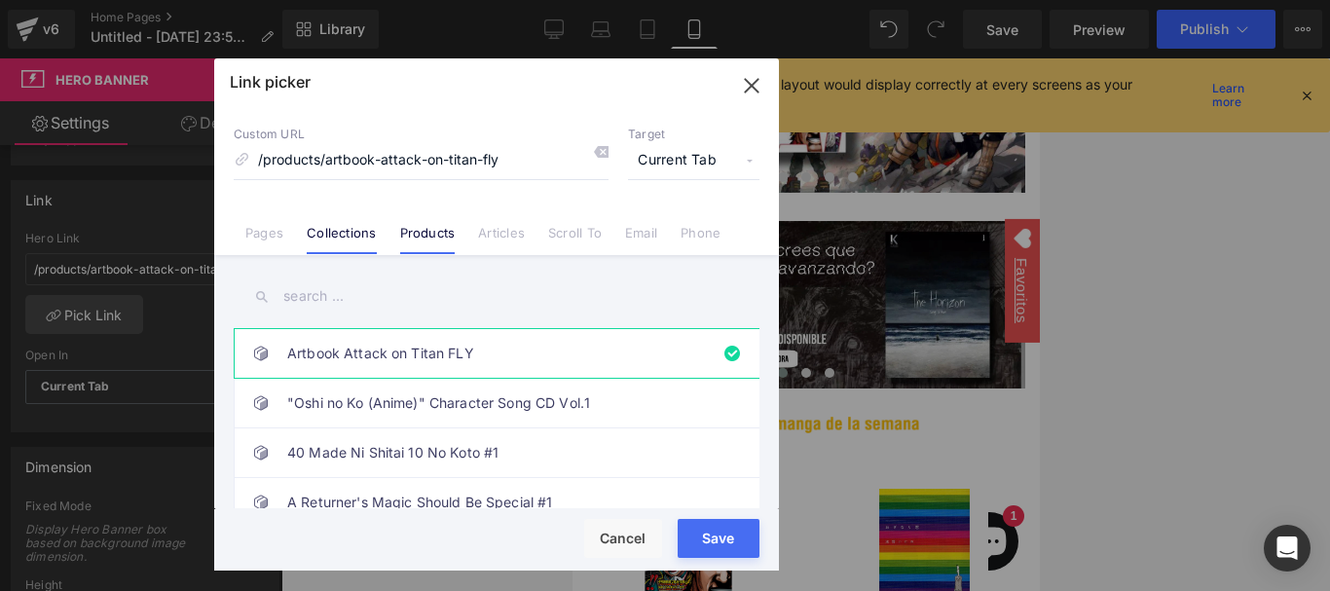
click at [371, 226] on link "Collections" at bounding box center [341, 239] width 69 height 29
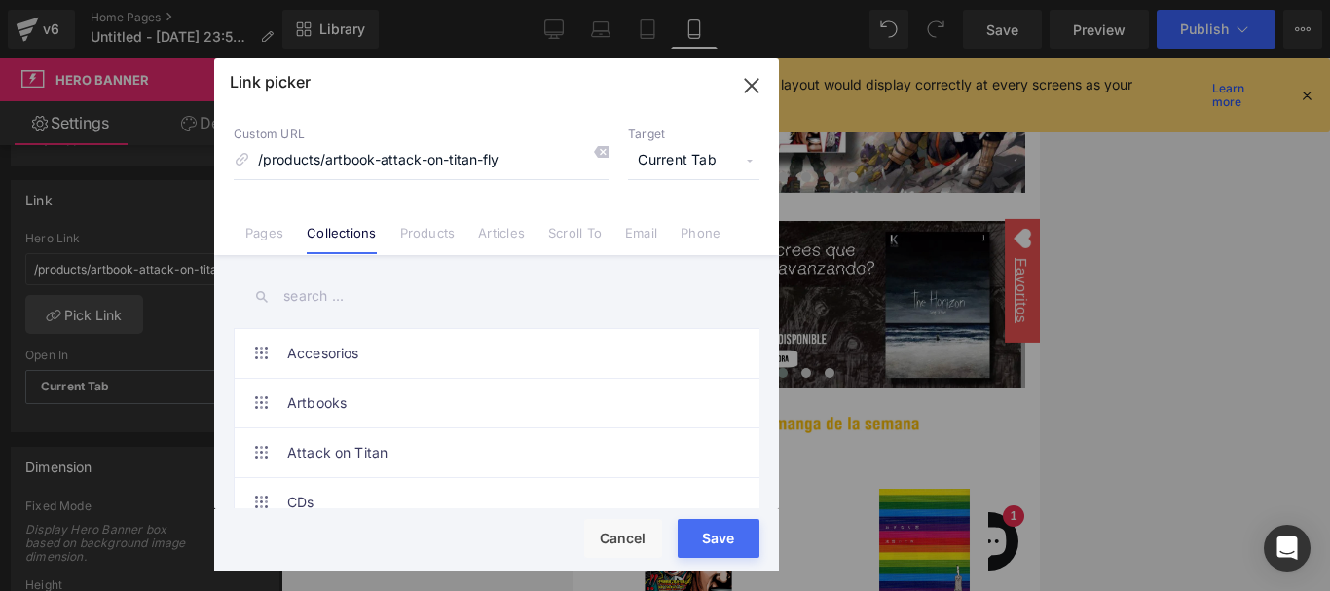
click at [379, 296] on input "text" at bounding box center [497, 296] width 526 height 44
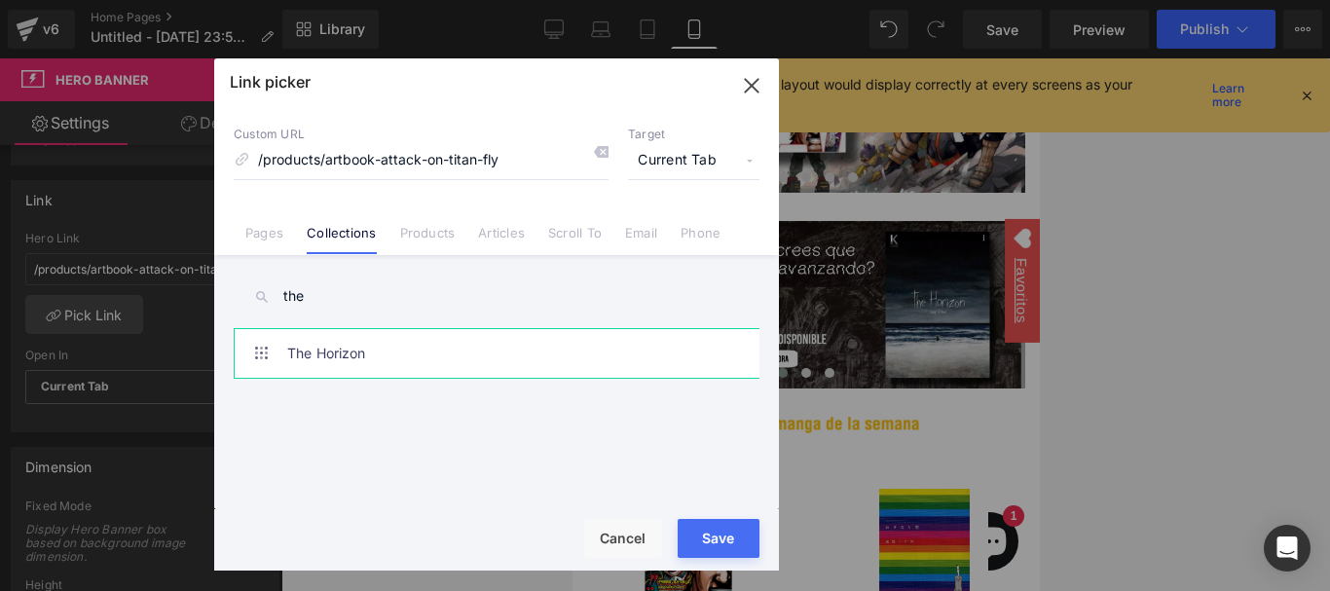
type input "the"
click at [447, 347] on link "The Horizon" at bounding box center [501, 353] width 428 height 49
click at [717, 529] on button "Save" at bounding box center [718, 538] width 82 height 39
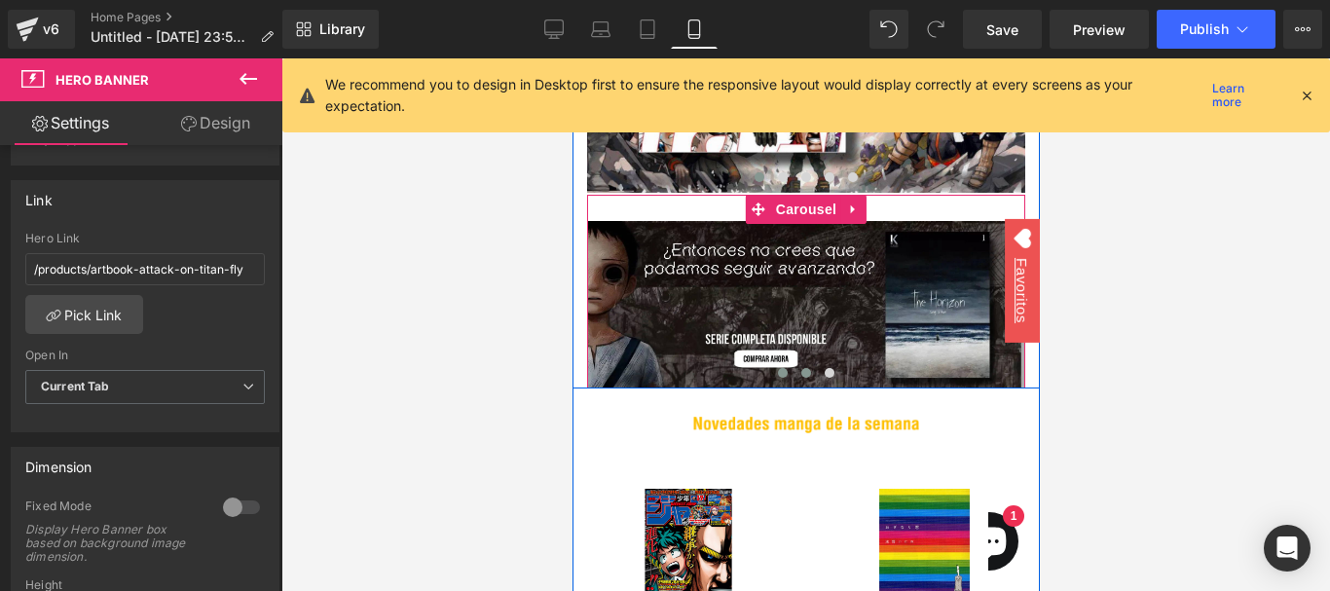
click at [797, 379] on button at bounding box center [804, 372] width 23 height 19
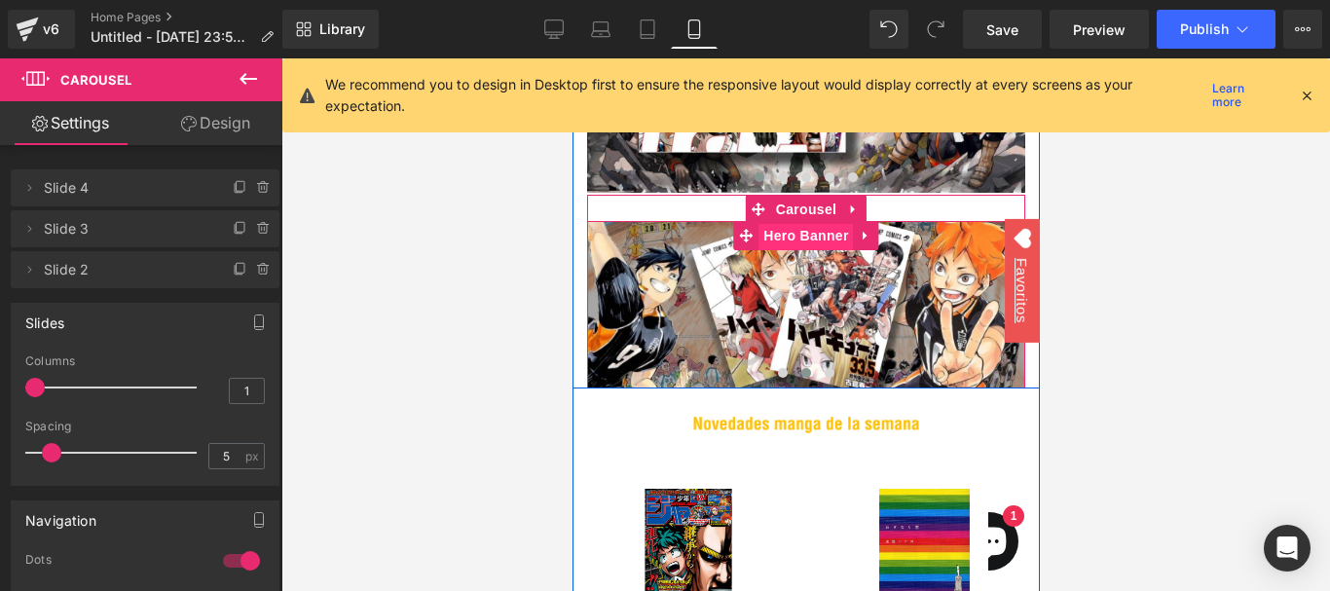
click at [800, 238] on span "Hero Banner" at bounding box center [804, 235] width 94 height 29
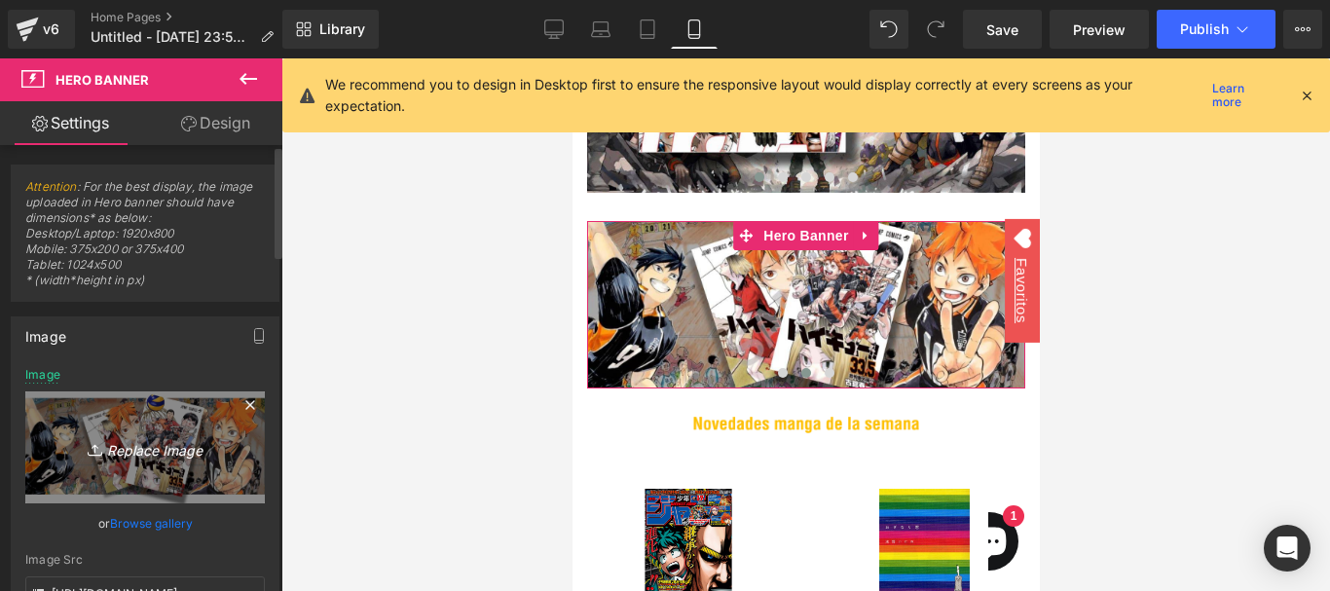
click at [148, 457] on icon "Replace Image" at bounding box center [145, 447] width 156 height 24
type input "C:\fakepath\WhatsApp Image 2025-08-17 at 12.34.38 AM.webp"
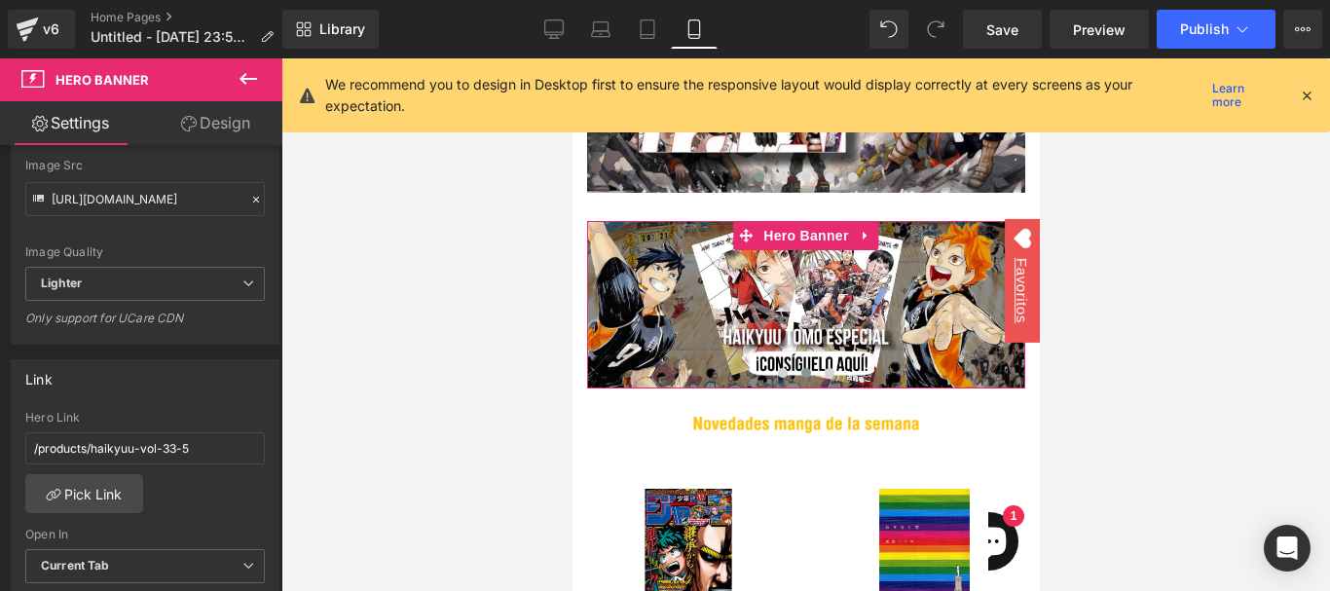
scroll to position [292, 0]
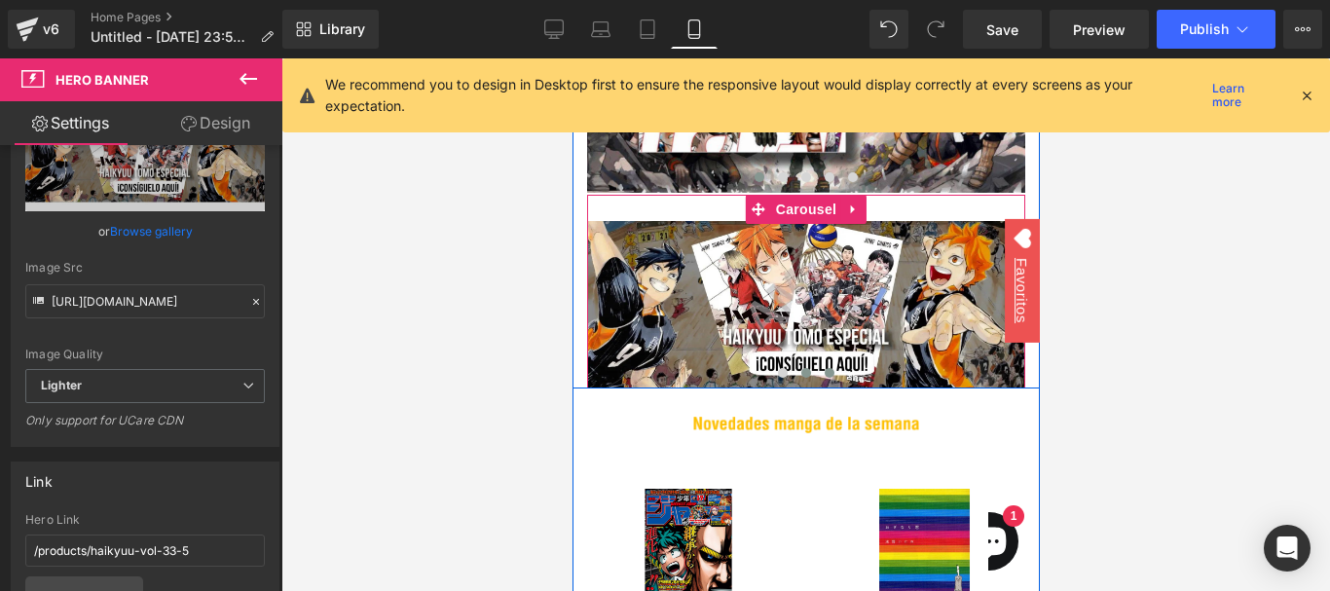
click at [825, 374] on button at bounding box center [828, 372] width 23 height 19
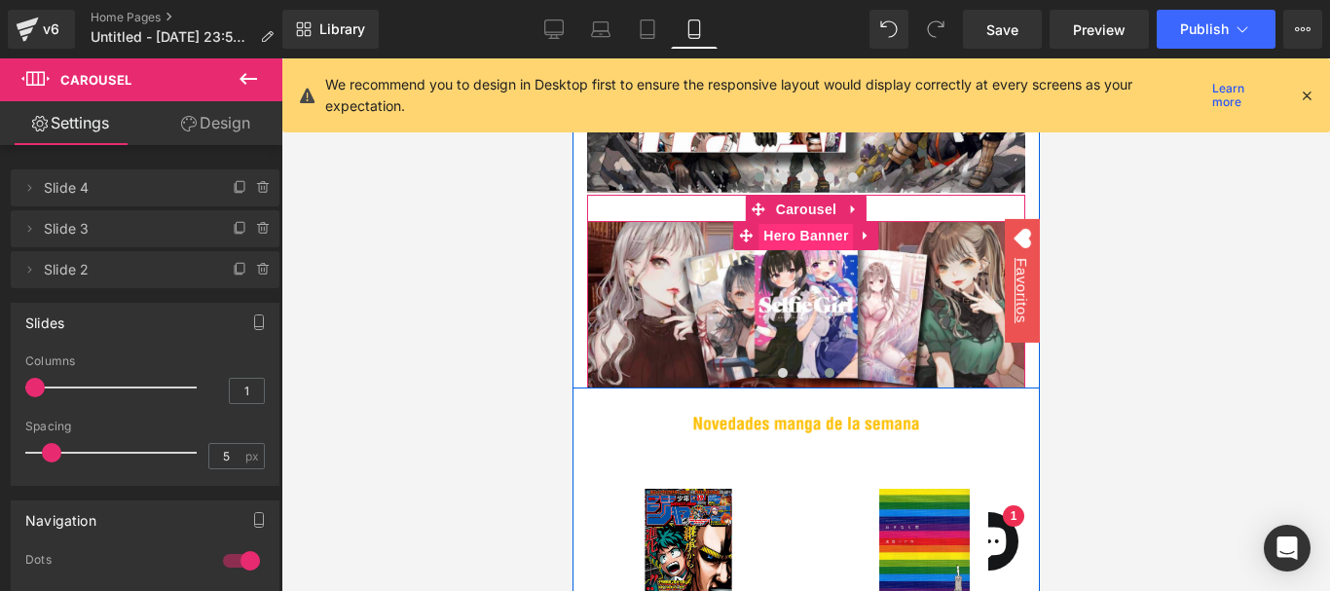
click at [803, 241] on span "Hero Banner" at bounding box center [804, 235] width 94 height 29
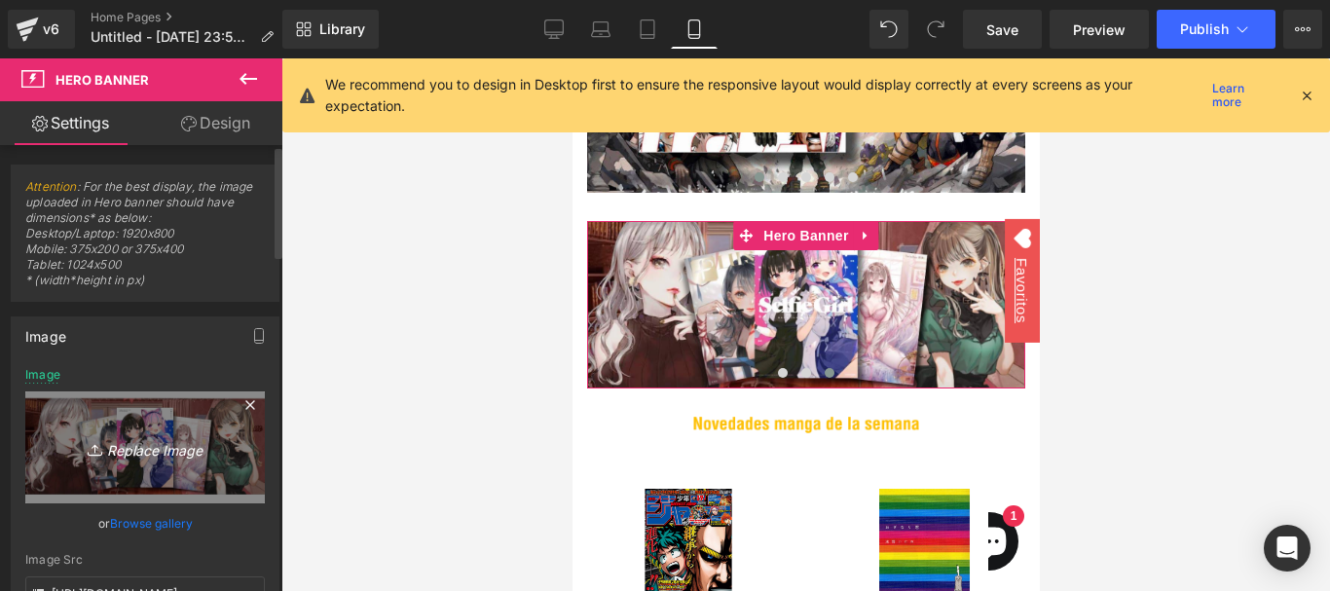
click at [197, 432] on link "Replace Image" at bounding box center [144, 447] width 239 height 112
type input "C:\fakepath\WhatsApp Image 2025-08-16 at 8.49.24 PM.webp"
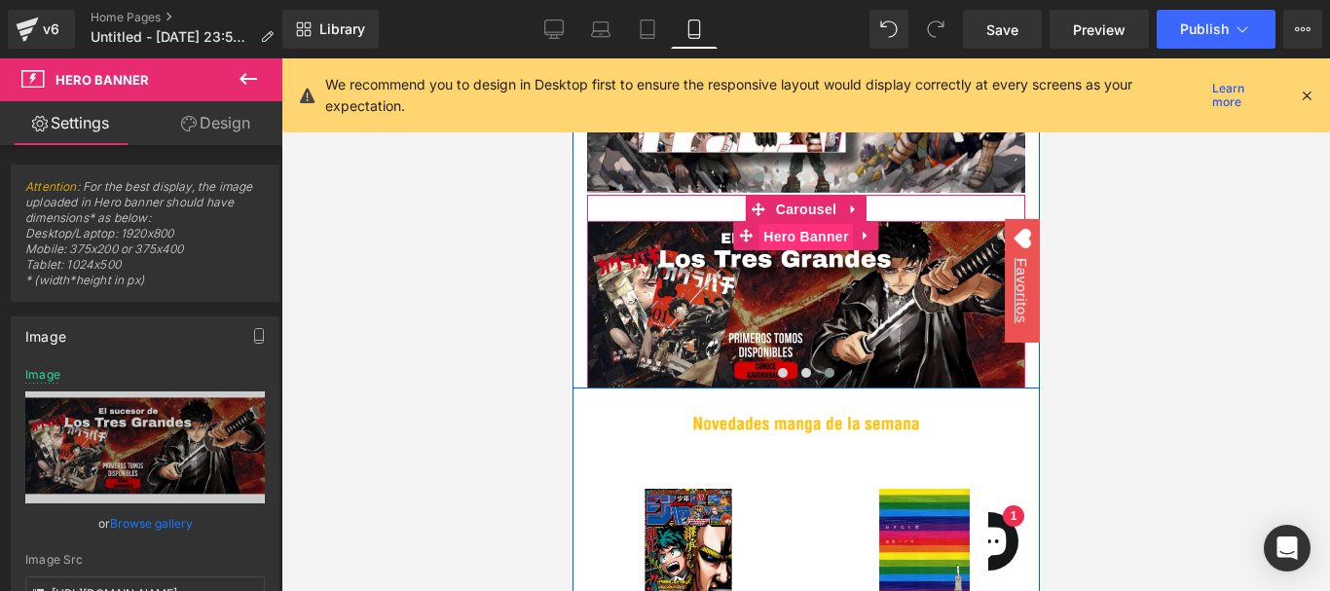
click at [815, 237] on span "Hero Banner" at bounding box center [804, 236] width 94 height 29
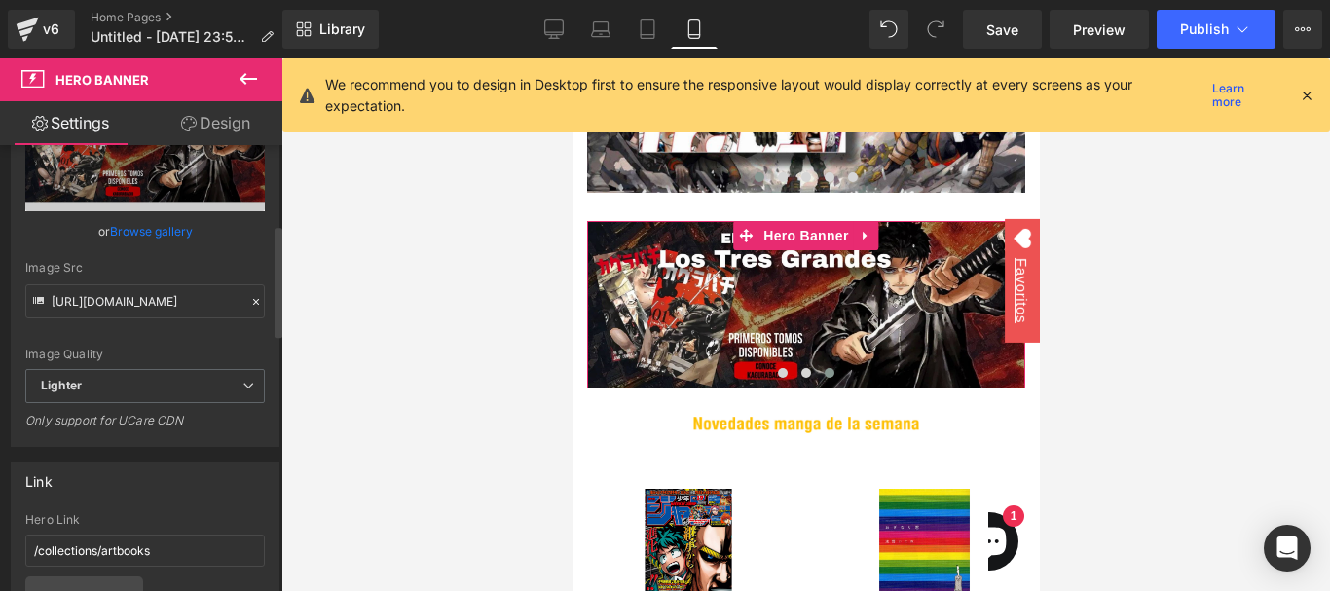
scroll to position [389, 0]
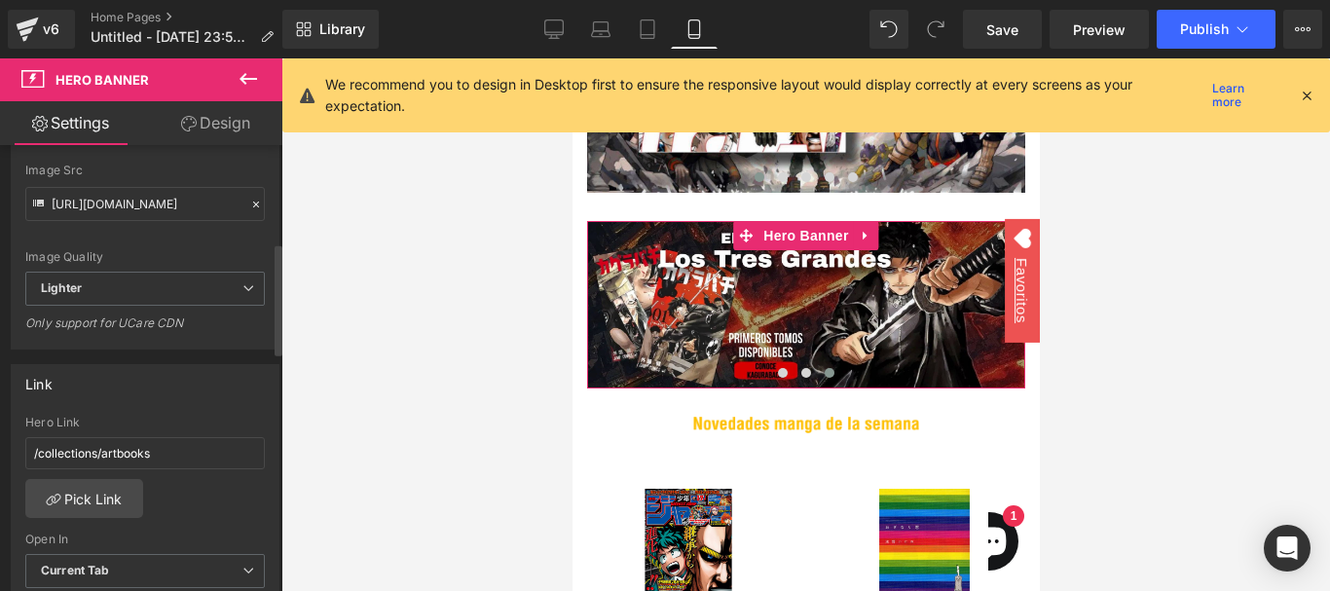
click at [109, 519] on div "/collections/artbooks Hero Link /collections/artbooks Pick Link Current Tab New…" at bounding box center [145, 516] width 267 height 200
click at [86, 498] on link "Pick Link" at bounding box center [84, 498] width 118 height 39
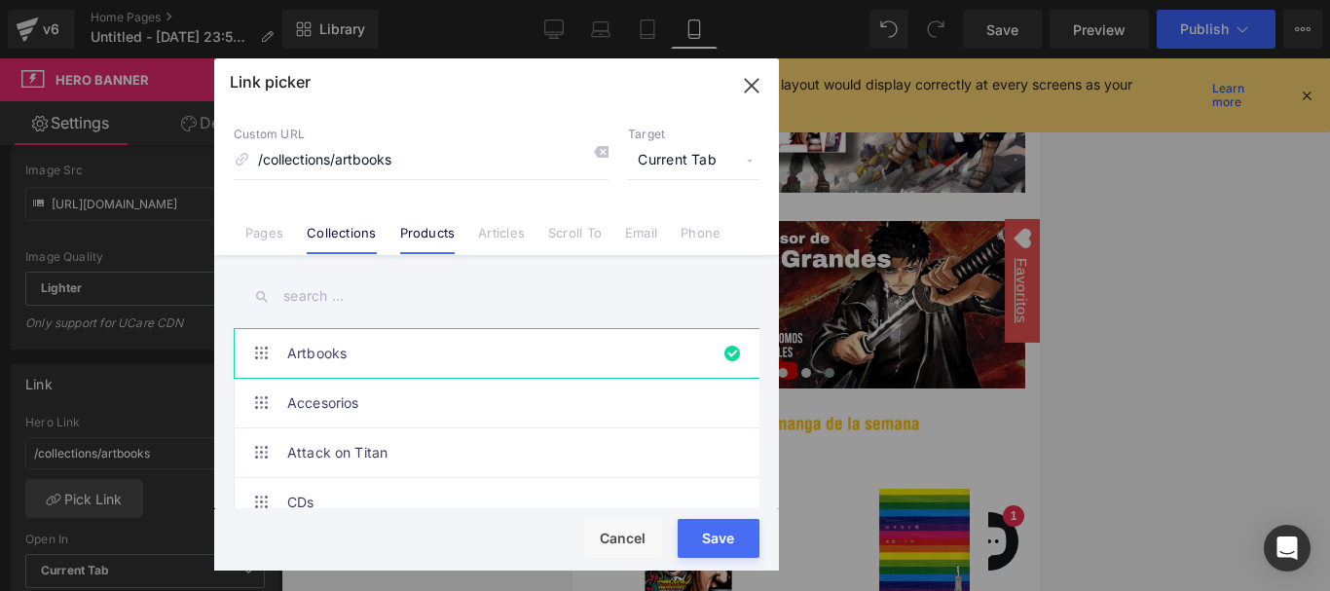
click at [440, 245] on link "Products" at bounding box center [427, 239] width 55 height 29
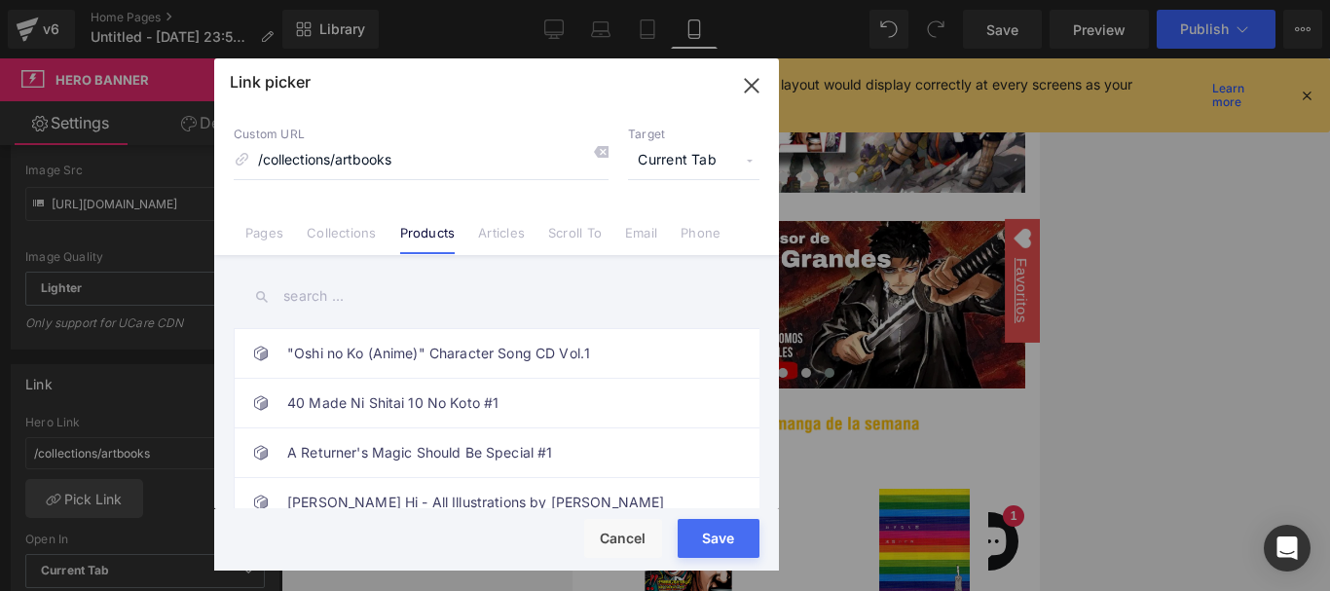
click at [387, 307] on input "text" at bounding box center [497, 296] width 526 height 44
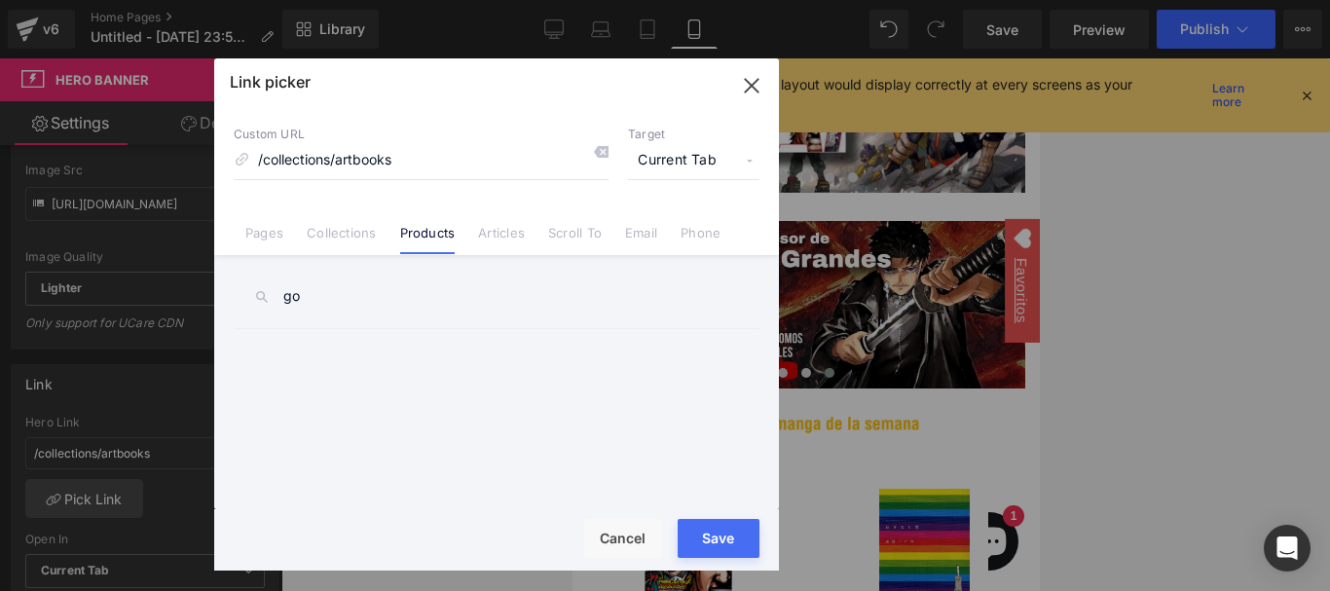
type input "g"
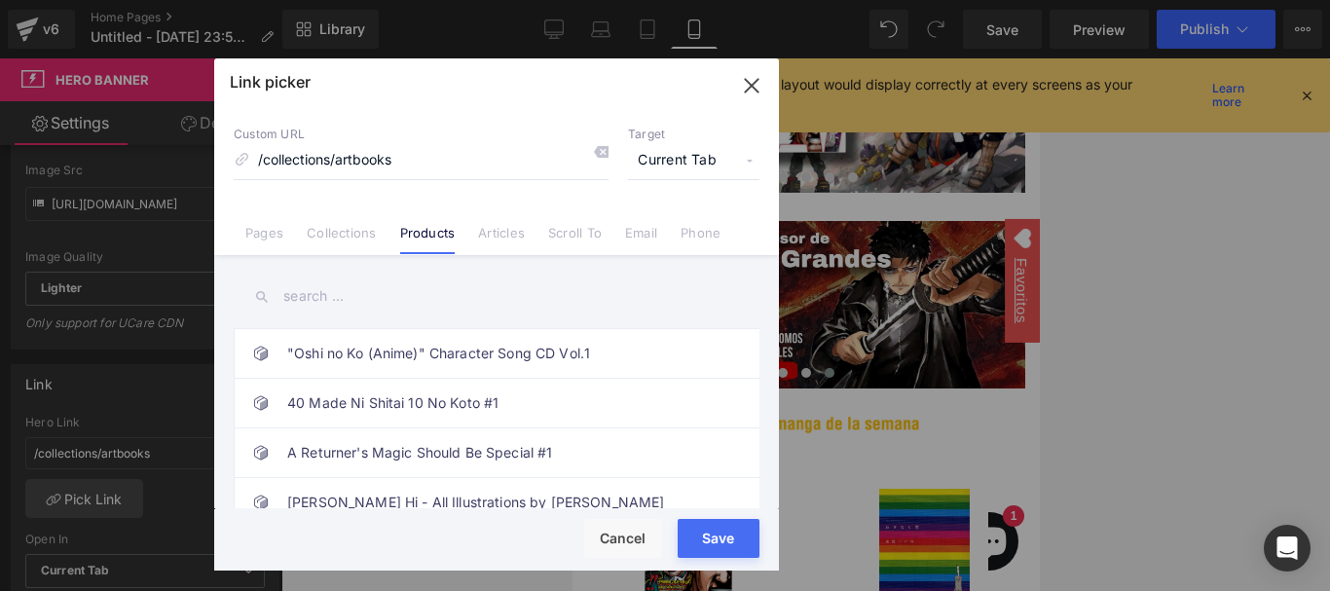
type input "o"
click at [359, 292] on input "ko" at bounding box center [497, 296] width 526 height 44
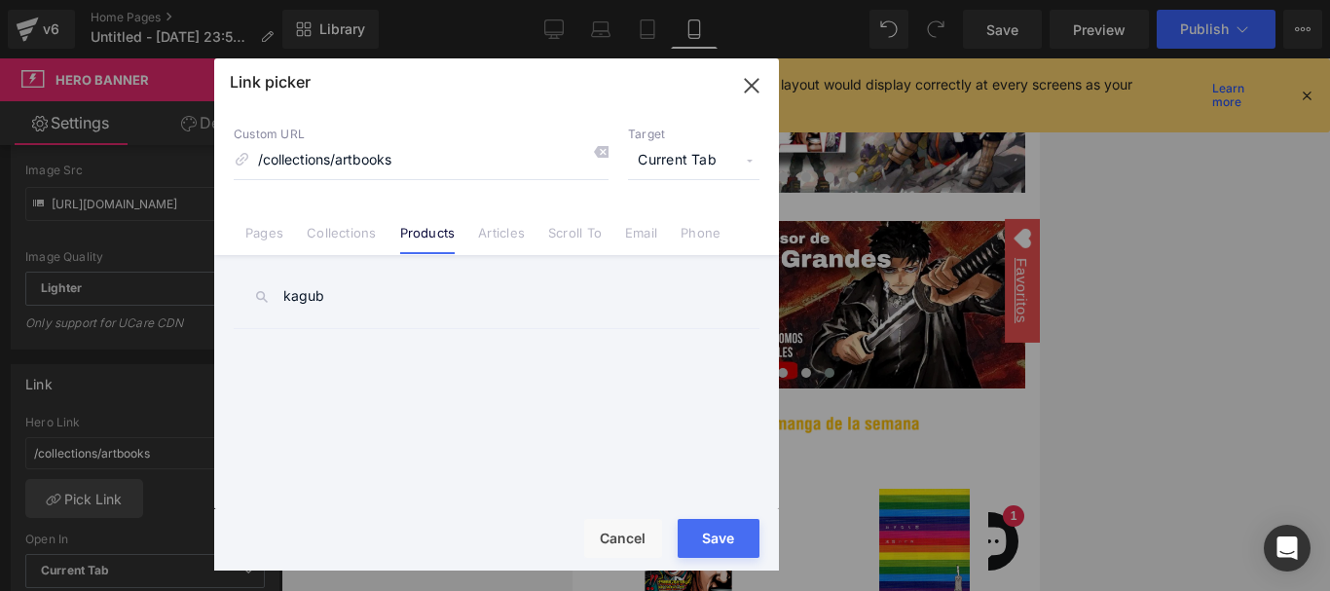
click at [342, 306] on input "kagub" at bounding box center [497, 296] width 526 height 44
paste input "Kagurabachi"
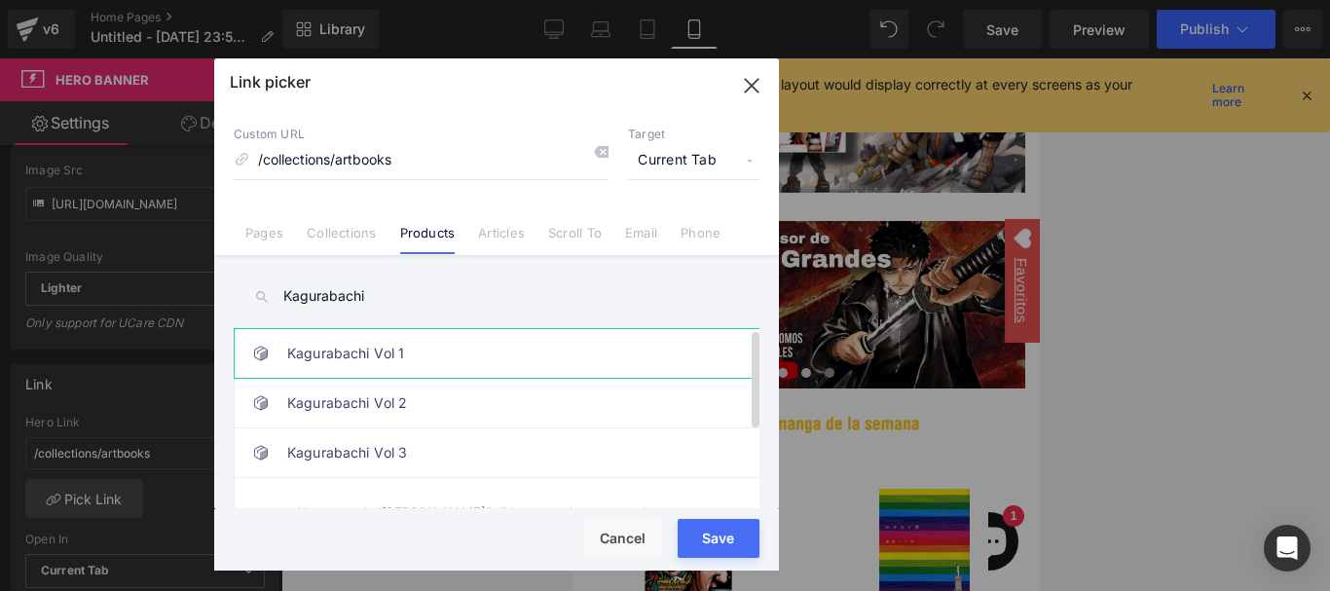
type input "Kagurabachi"
click at [432, 354] on link "Kagurabachi Vol 1" at bounding box center [501, 353] width 428 height 49
click at [690, 423] on link "Kagurabachi Vol 2" at bounding box center [501, 403] width 428 height 49
click at [633, 361] on link "Kagurabachi Vol 1" at bounding box center [501, 353] width 428 height 49
click at [512, 243] on link "Articles" at bounding box center [501, 239] width 47 height 29
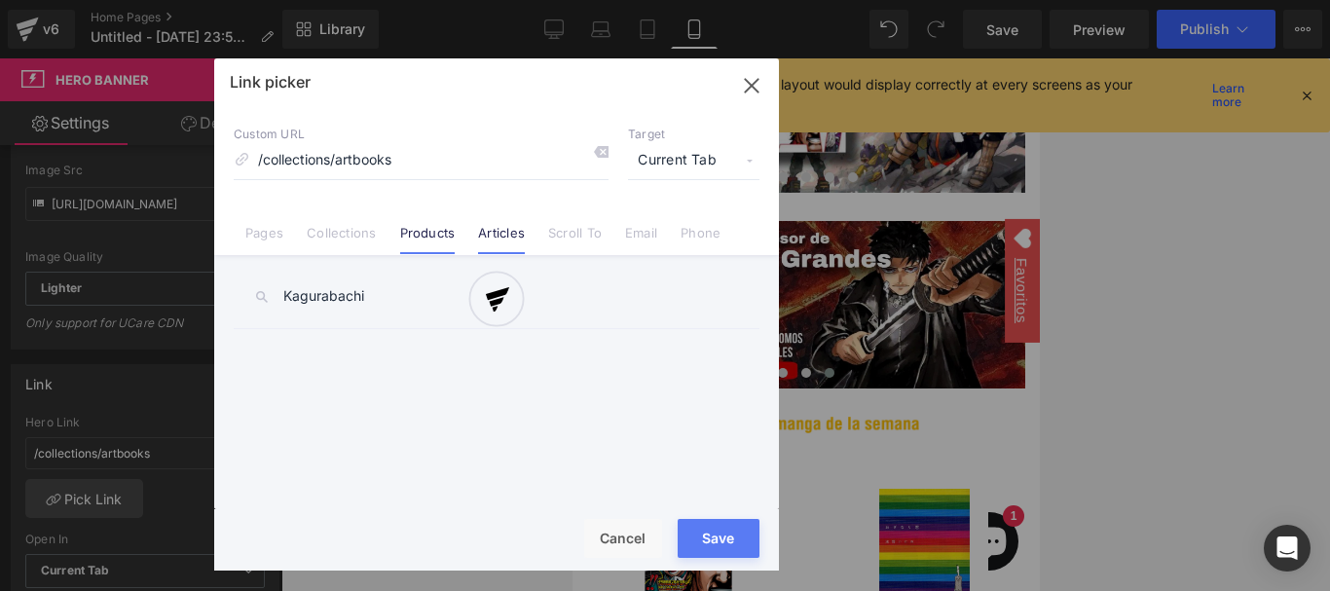
click at [410, 238] on link "Products" at bounding box center [427, 239] width 55 height 29
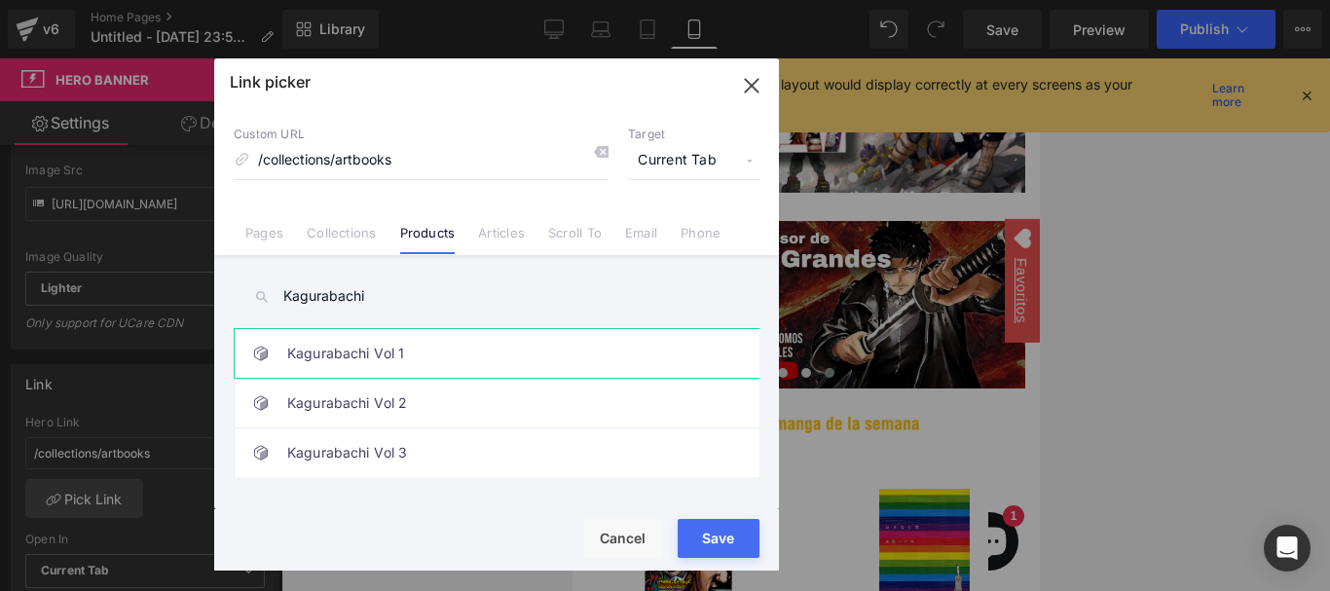
click at [474, 371] on link "Kagurabachi Vol 1" at bounding box center [501, 353] width 428 height 49
click at [710, 536] on button "Save" at bounding box center [718, 538] width 82 height 39
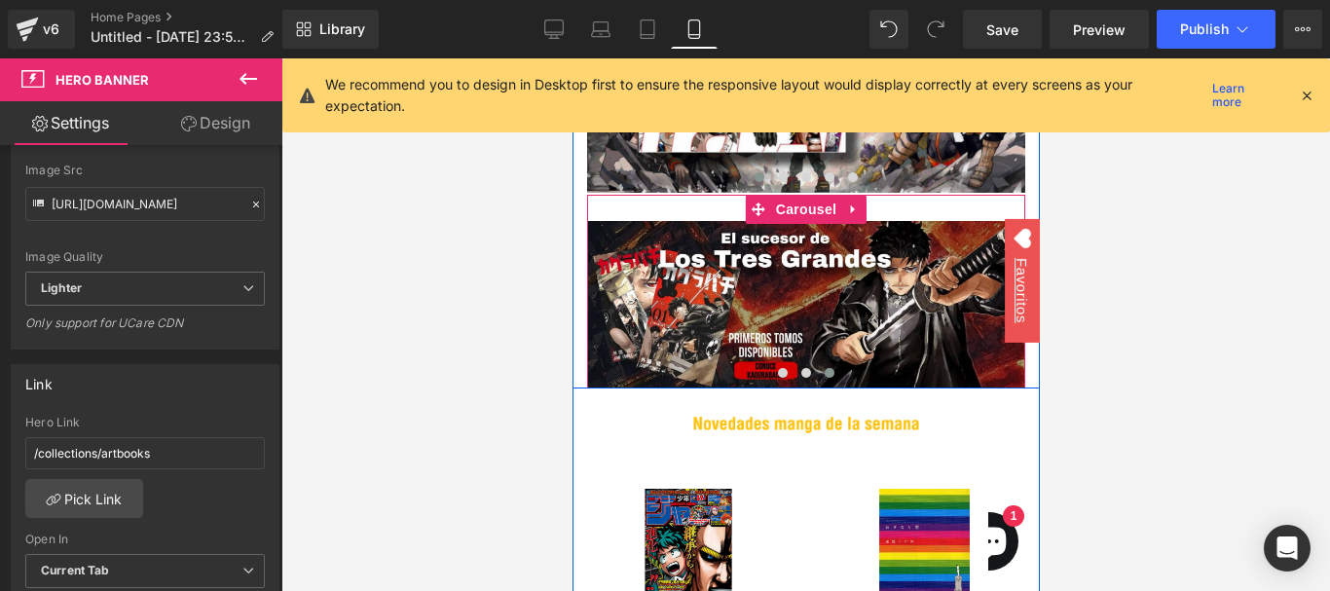
click at [817, 374] on button at bounding box center [828, 372] width 23 height 19
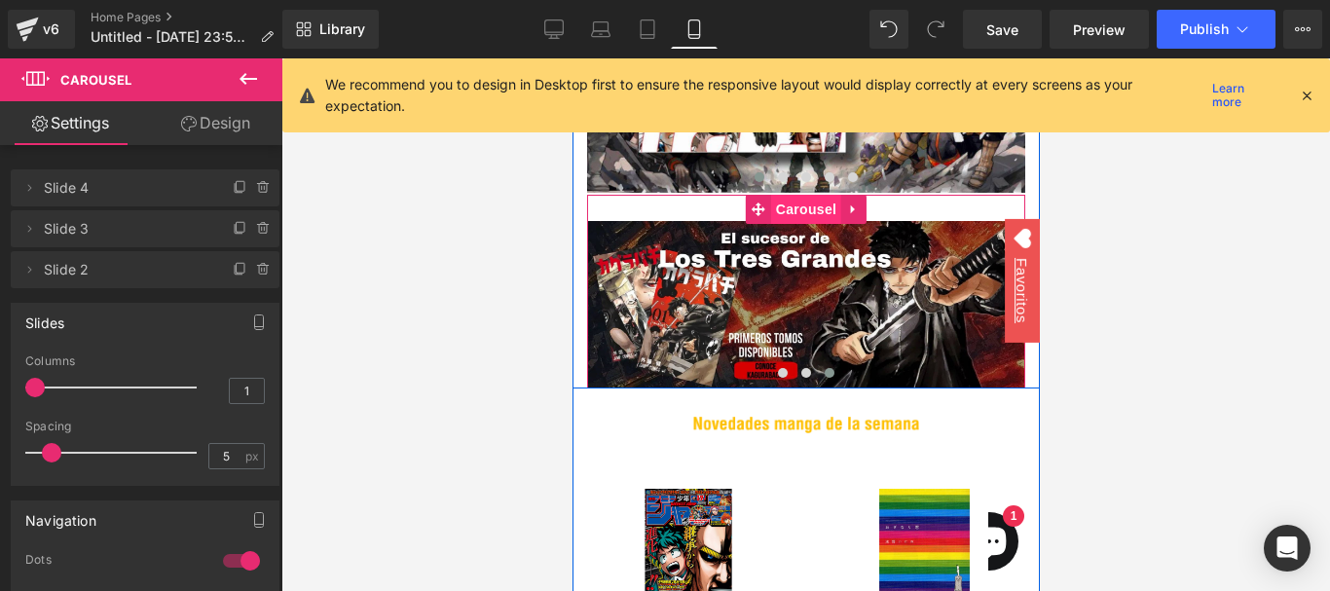
click at [788, 213] on span "Carousel" at bounding box center [805, 209] width 70 height 29
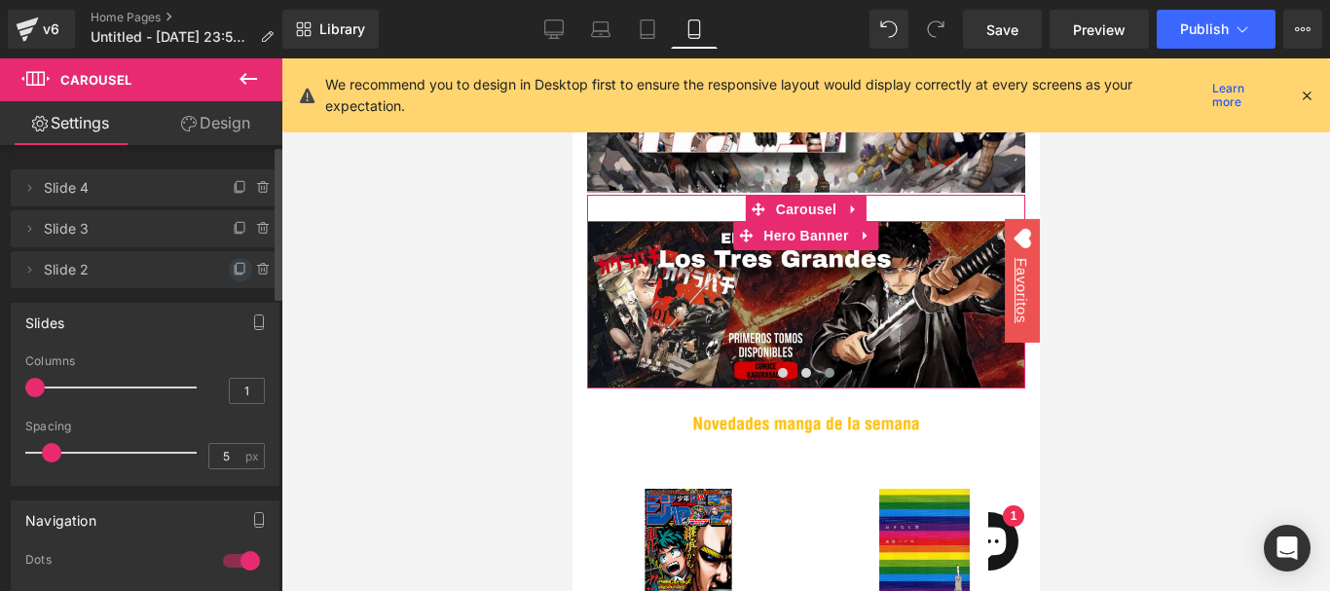
click at [233, 268] on icon at bounding box center [241, 270] width 16 height 16
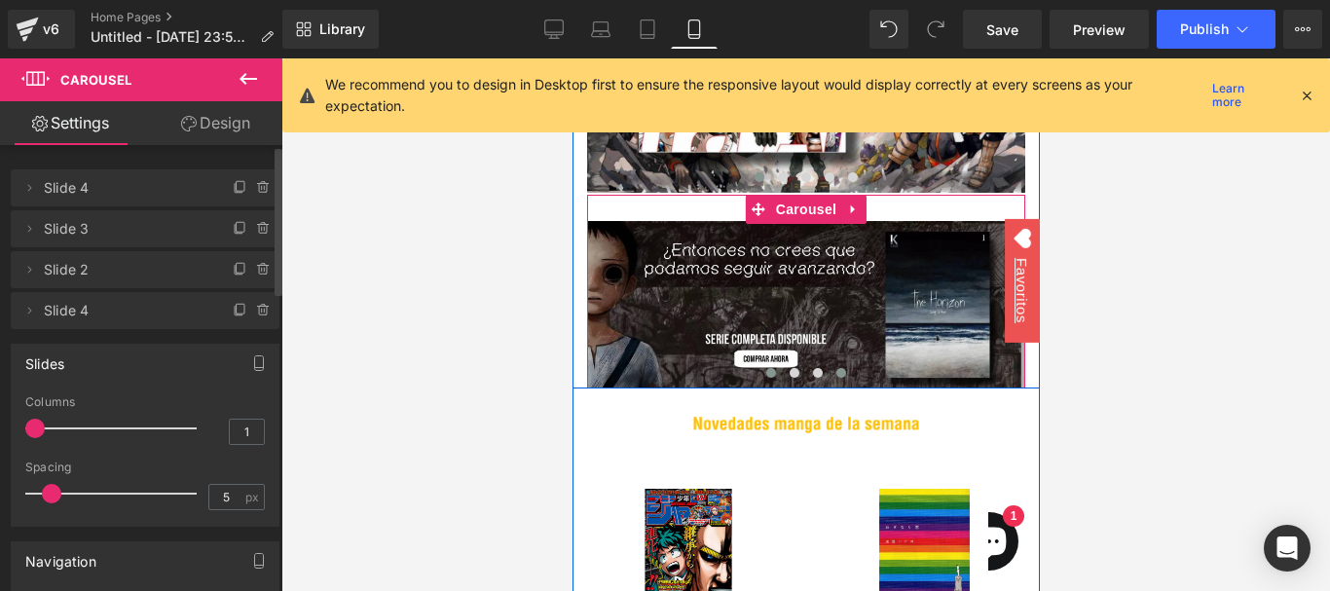
click at [835, 368] on span at bounding box center [840, 373] width 10 height 10
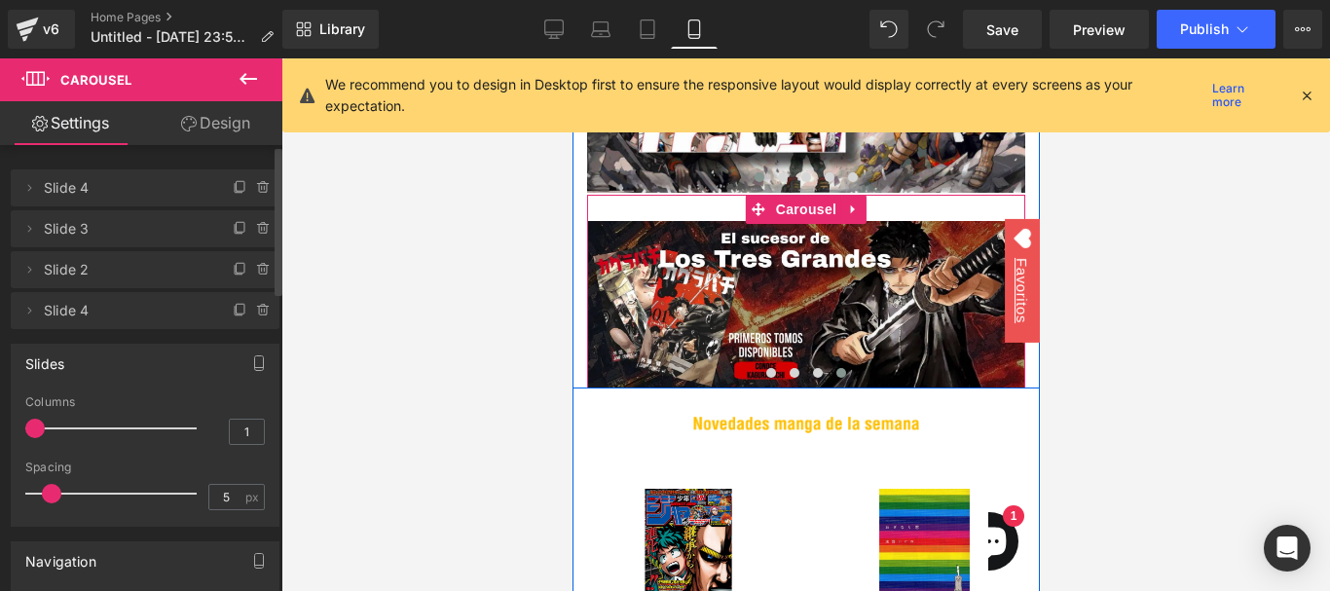
click at [835, 368] on span at bounding box center [840, 373] width 10 height 10
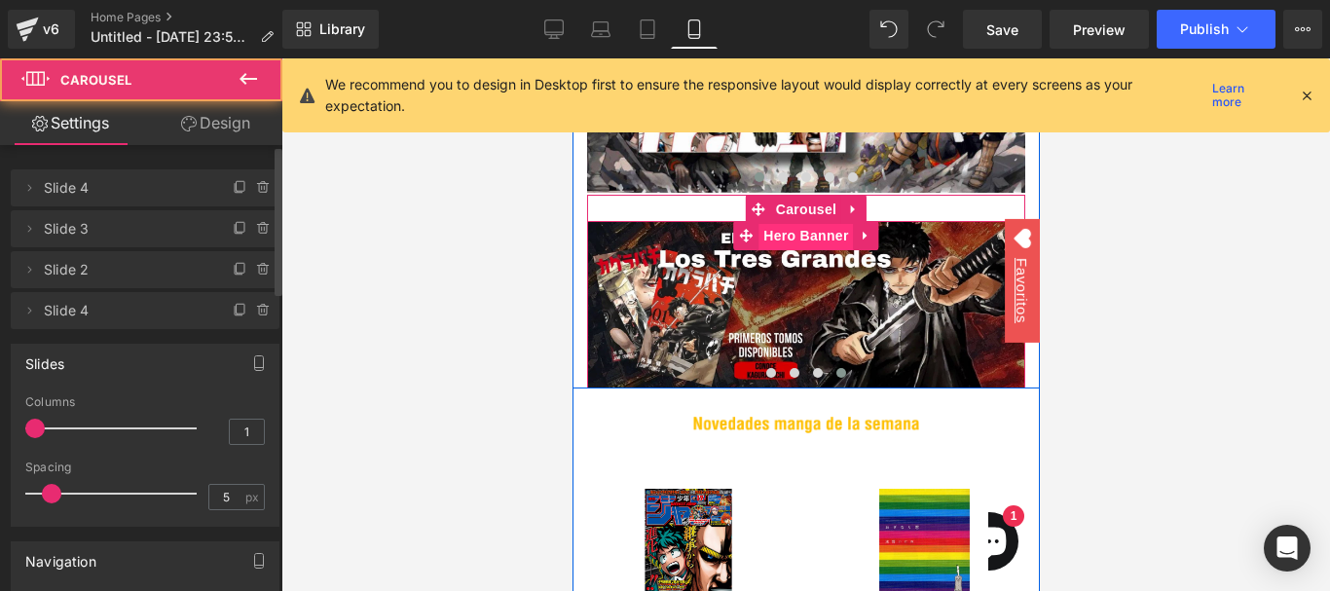
click at [805, 236] on span "Hero Banner" at bounding box center [804, 235] width 94 height 29
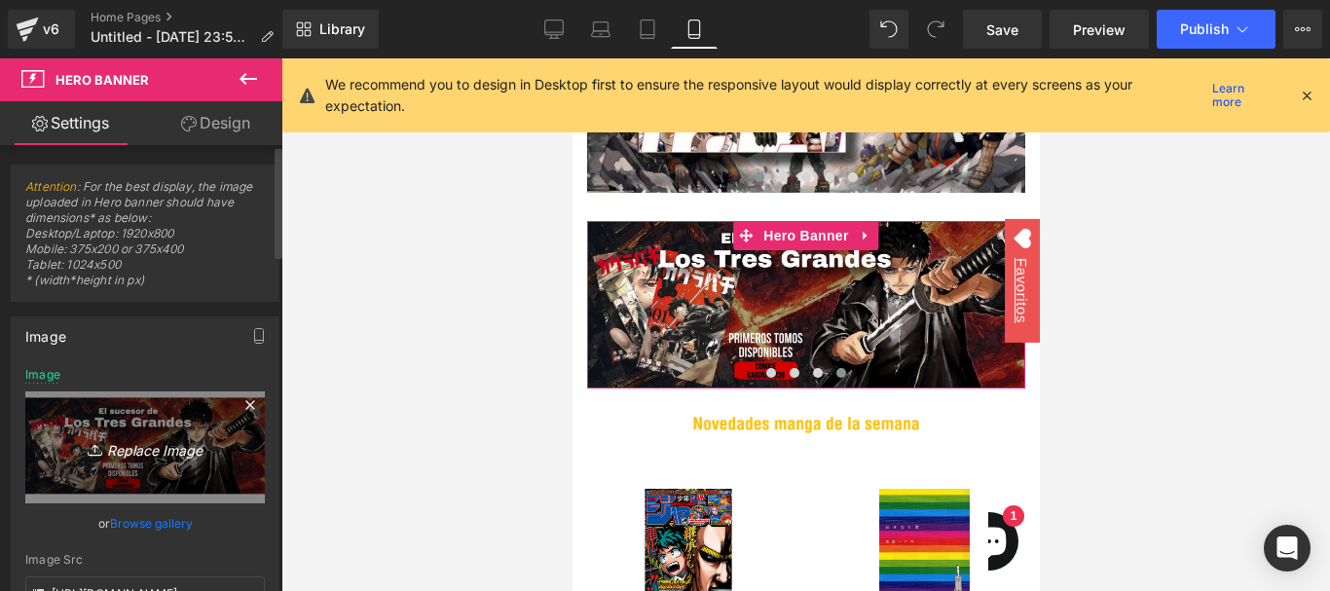
click at [126, 449] on icon "Replace Image" at bounding box center [145, 447] width 156 height 24
type input "C:\fakepath\WhatsApp Image 2025-08-17 at 12.34.36 AM.webp"
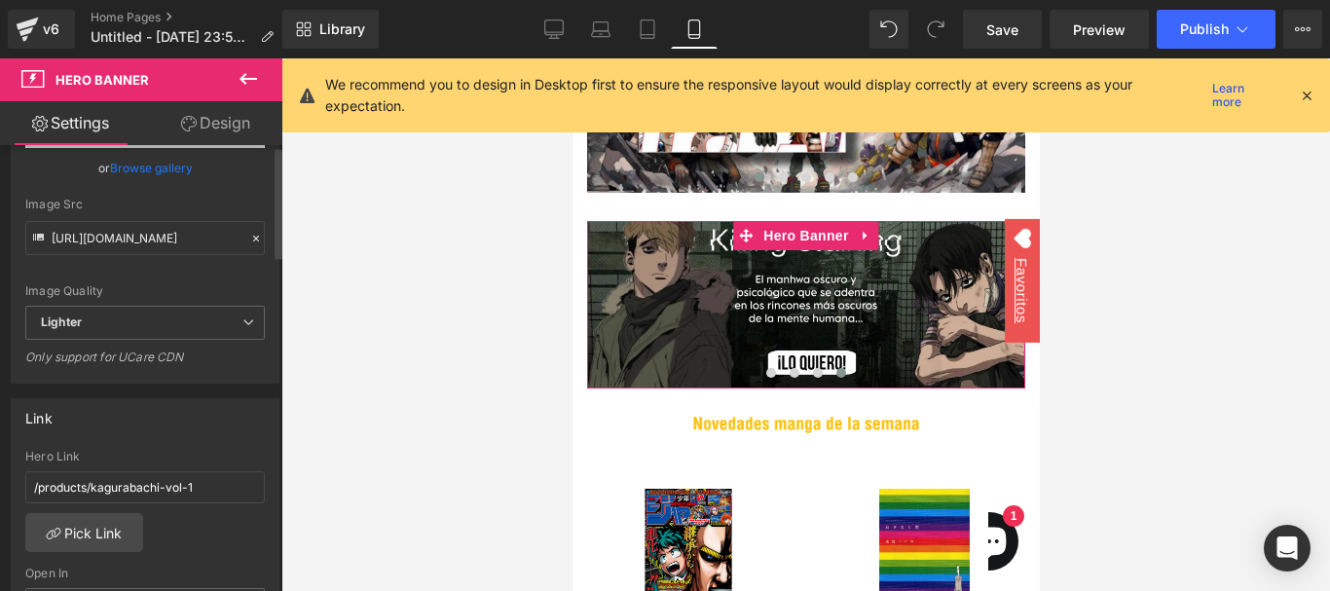
scroll to position [487, 0]
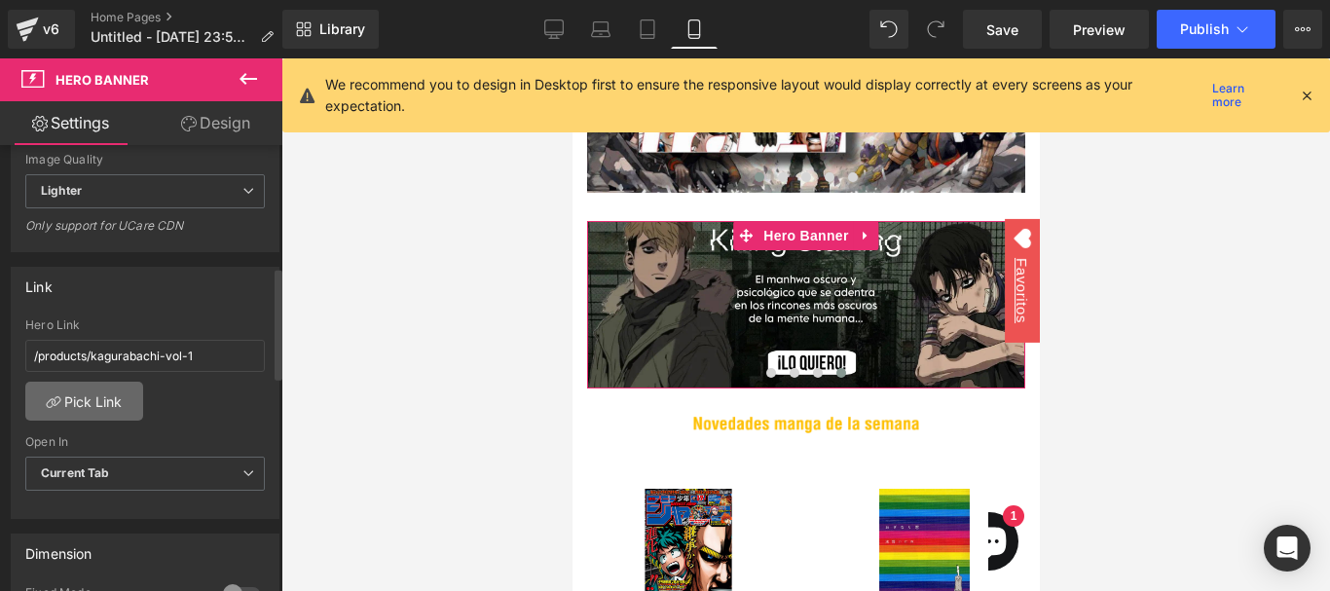
click at [101, 399] on link "Pick Link" at bounding box center [84, 401] width 118 height 39
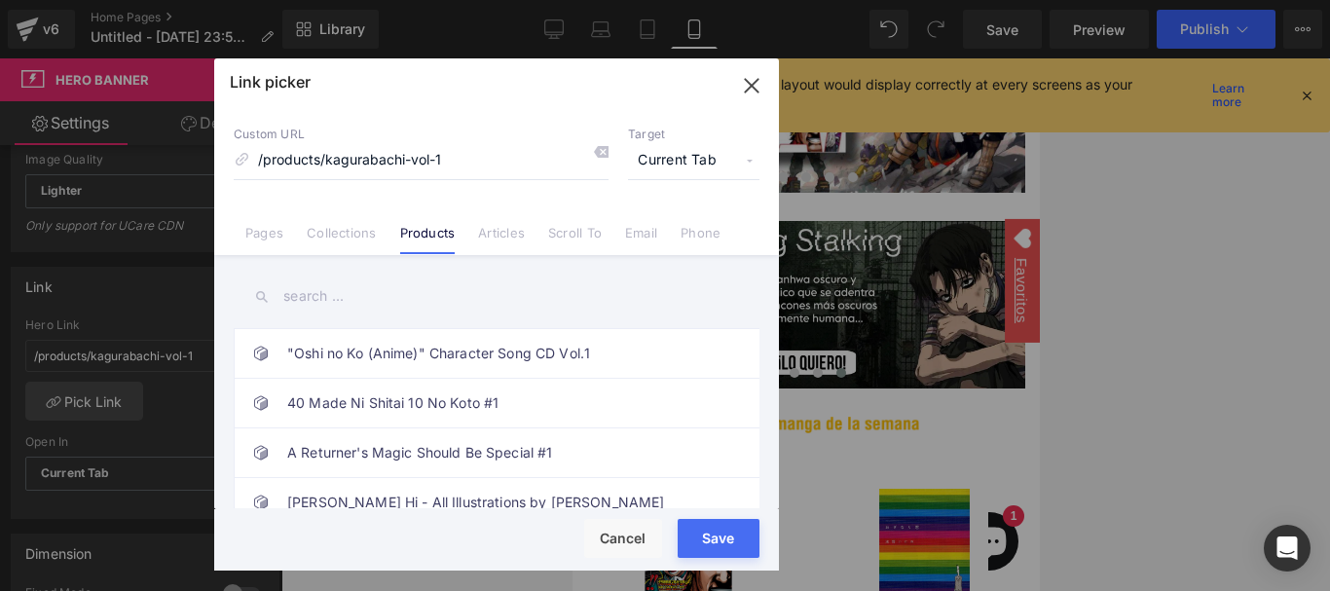
click at [366, 307] on input "text" at bounding box center [497, 296] width 526 height 44
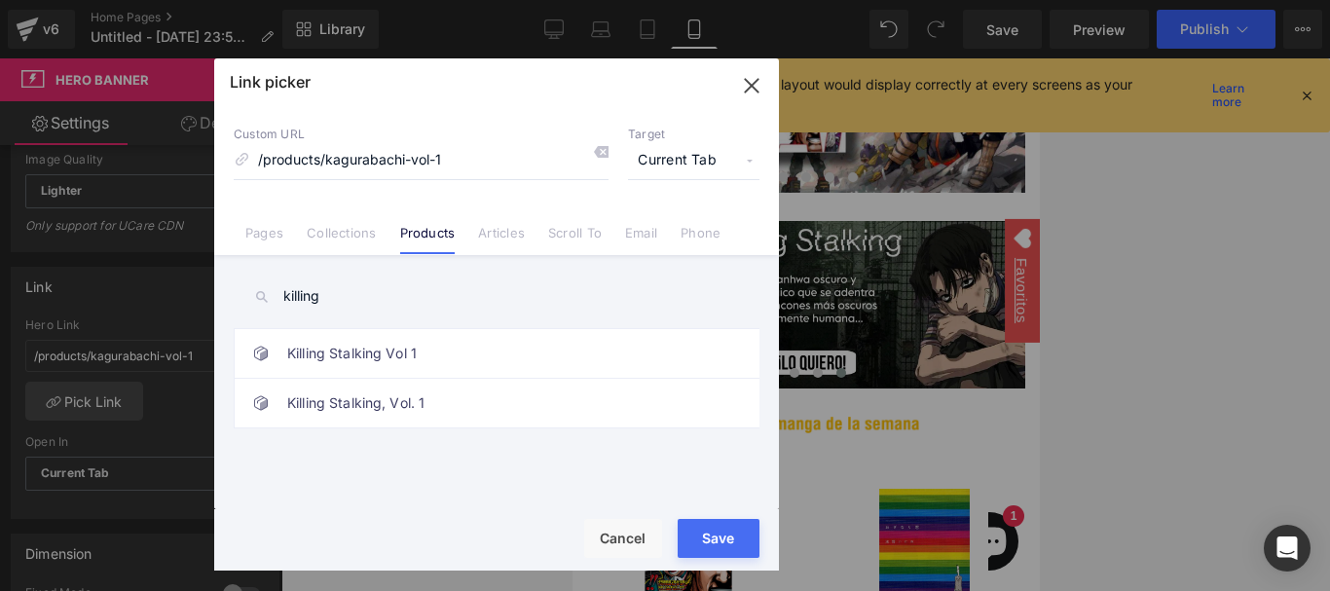
type input "killing"
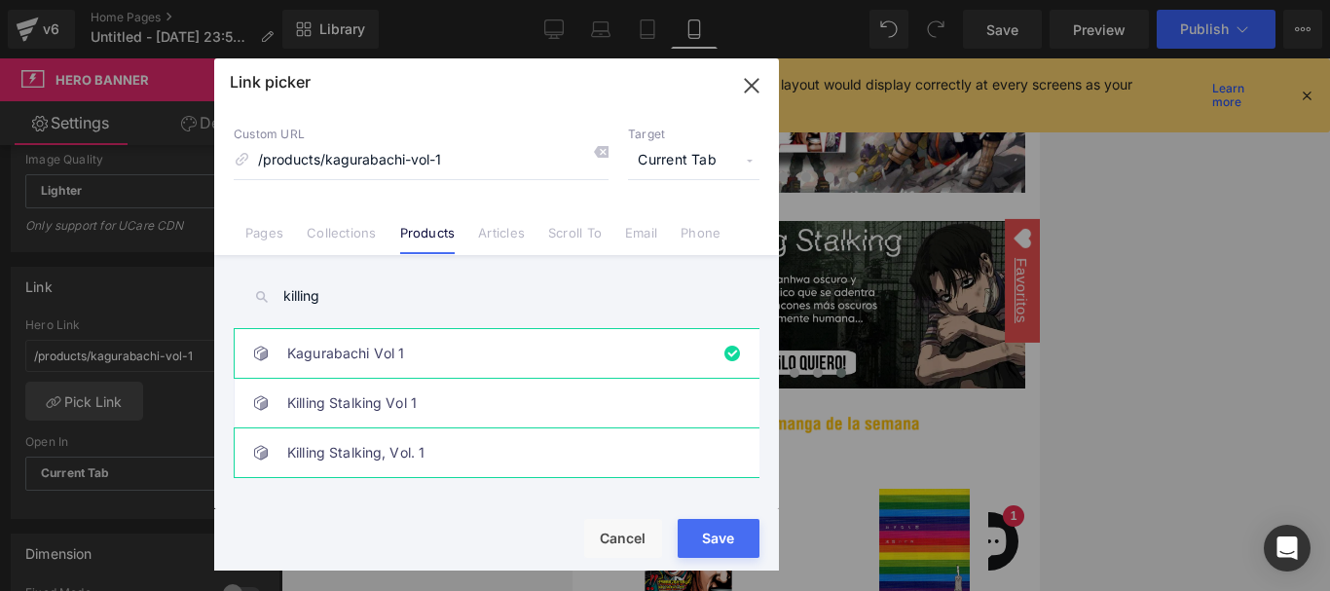
click at [466, 456] on link "Killing Stalking, Vol. 1" at bounding box center [501, 452] width 428 height 49
click at [714, 542] on button "Save" at bounding box center [718, 538] width 82 height 39
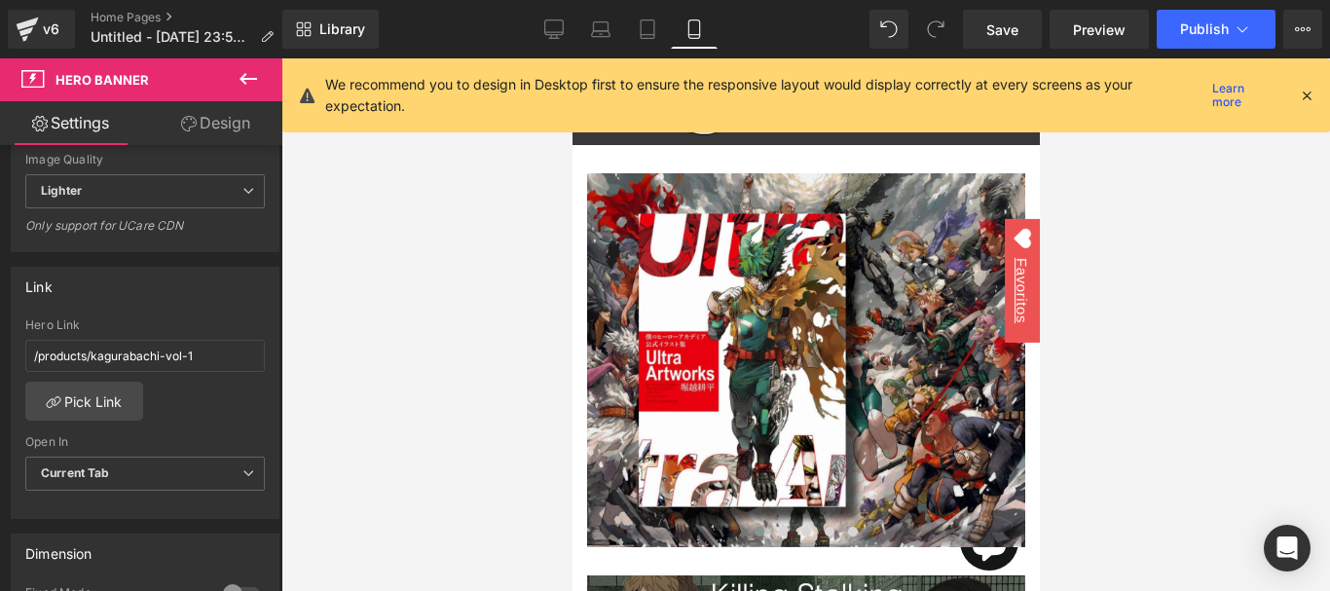
scroll to position [0, 0]
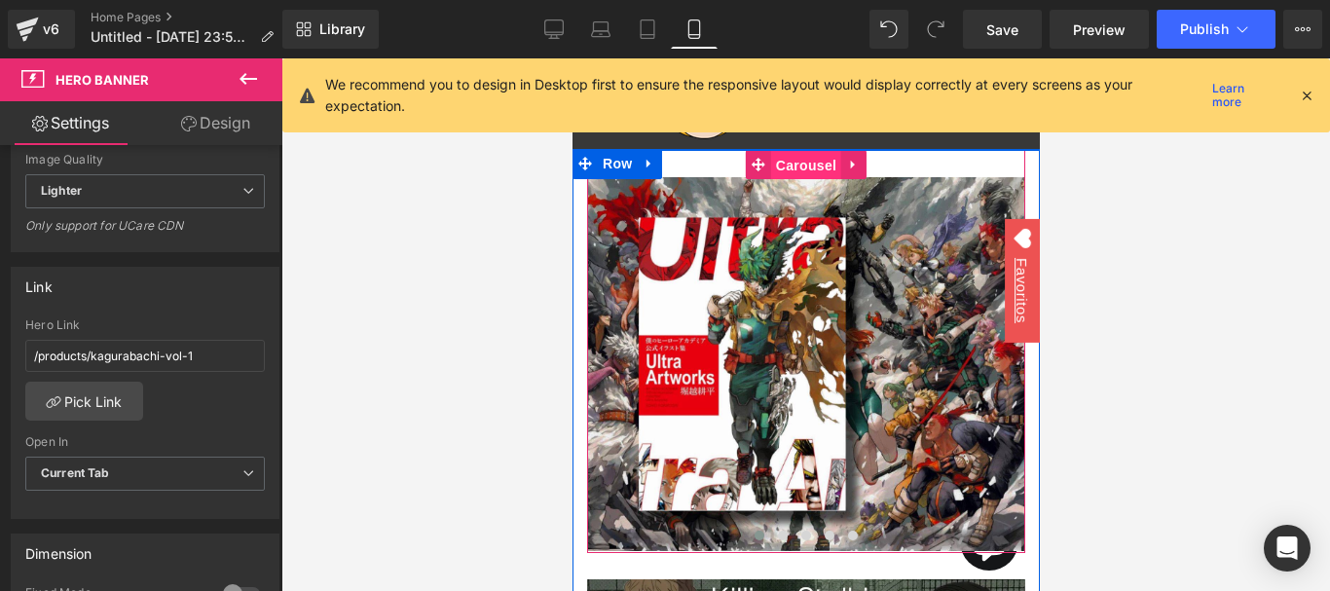
click at [803, 167] on span "Carousel" at bounding box center [805, 165] width 70 height 29
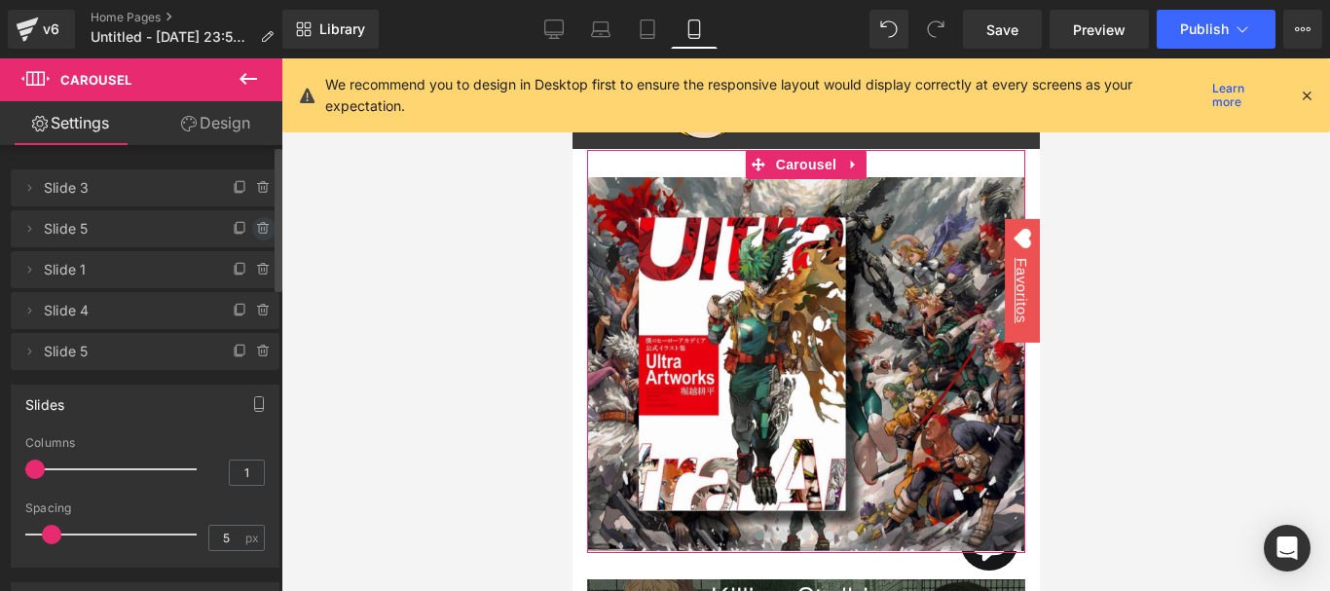
click at [265, 231] on span at bounding box center [263, 228] width 23 height 23
click at [260, 231] on button "Delete" at bounding box center [242, 229] width 61 height 25
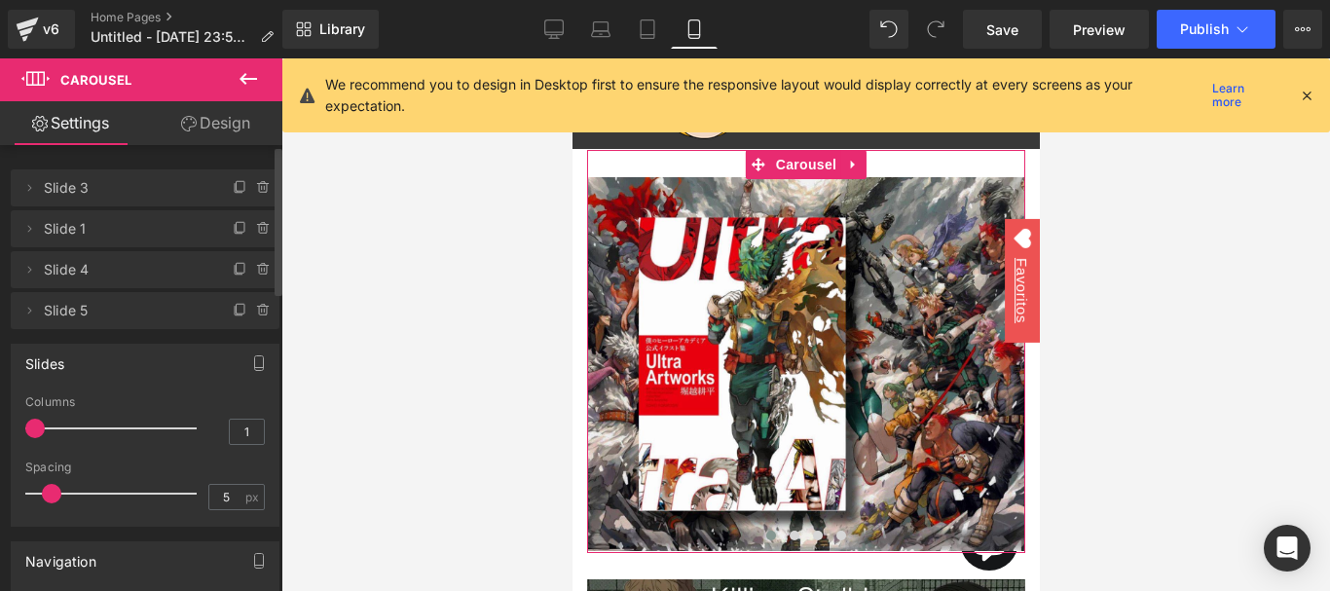
click at [260, 231] on icon at bounding box center [264, 229] width 16 height 16
click at [260, 231] on button "Delete" at bounding box center [242, 229] width 61 height 25
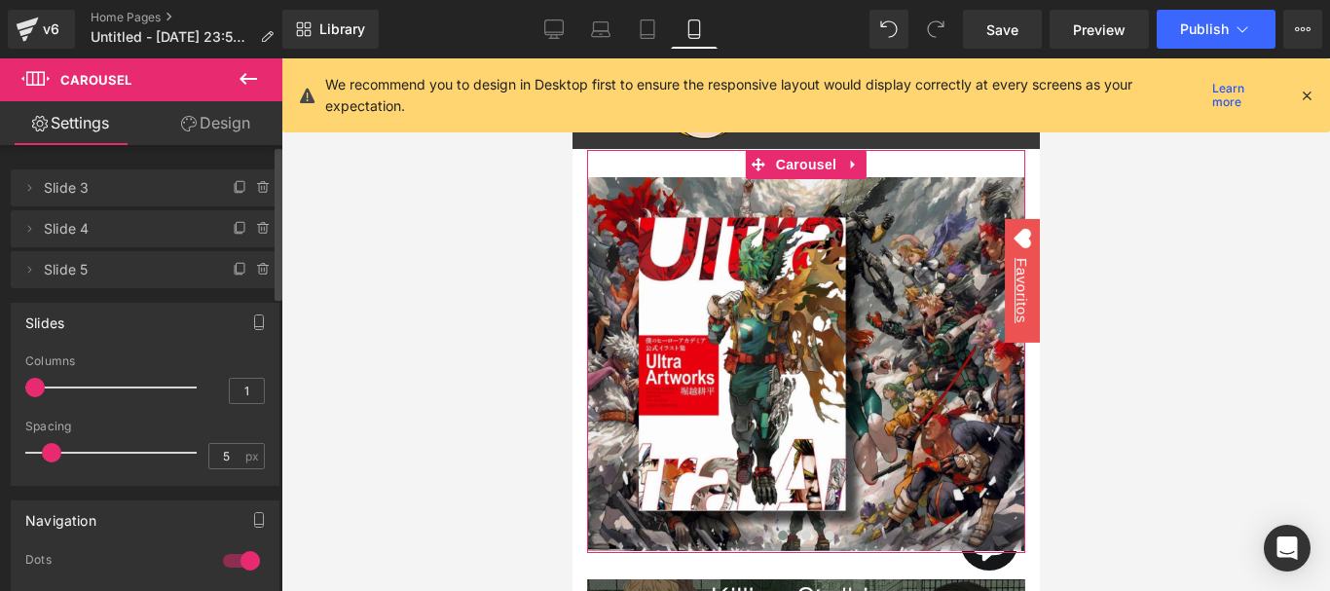
click at [260, 231] on icon at bounding box center [264, 229] width 16 height 16
click at [257, 232] on button "Delete" at bounding box center [242, 229] width 61 height 25
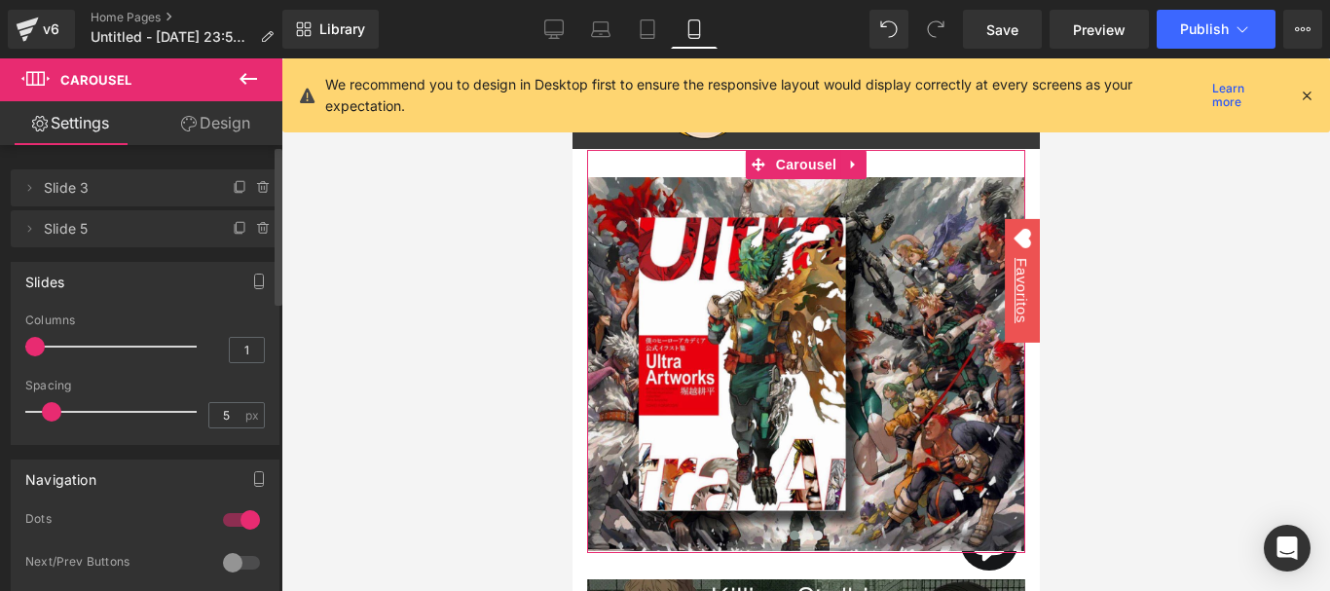
click at [257, 232] on icon at bounding box center [264, 229] width 16 height 16
click at [257, 232] on button "Delete" at bounding box center [242, 229] width 61 height 25
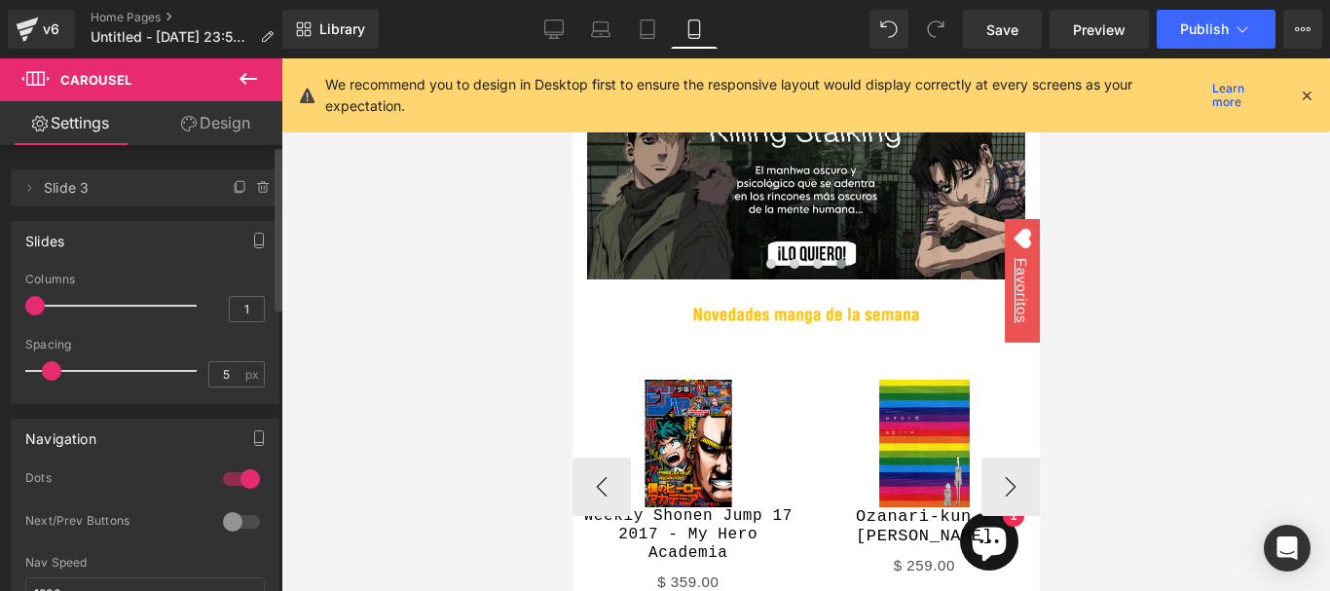
scroll to position [487, 0]
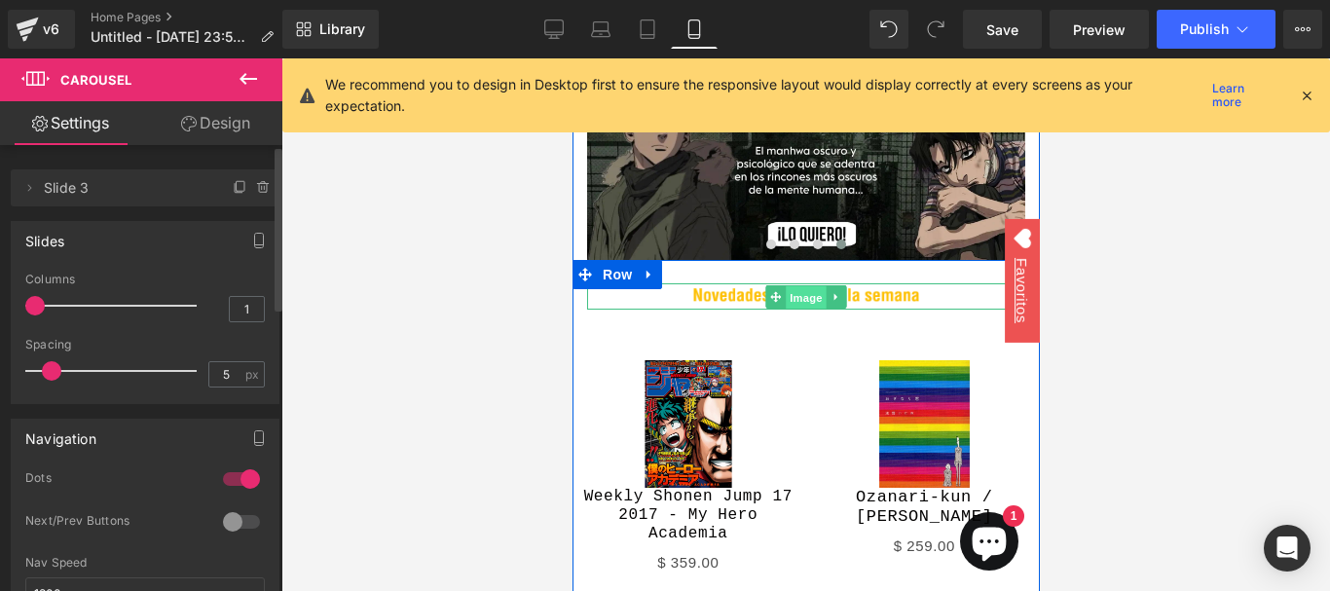
click at [793, 291] on span "Image" at bounding box center [804, 296] width 41 height 23
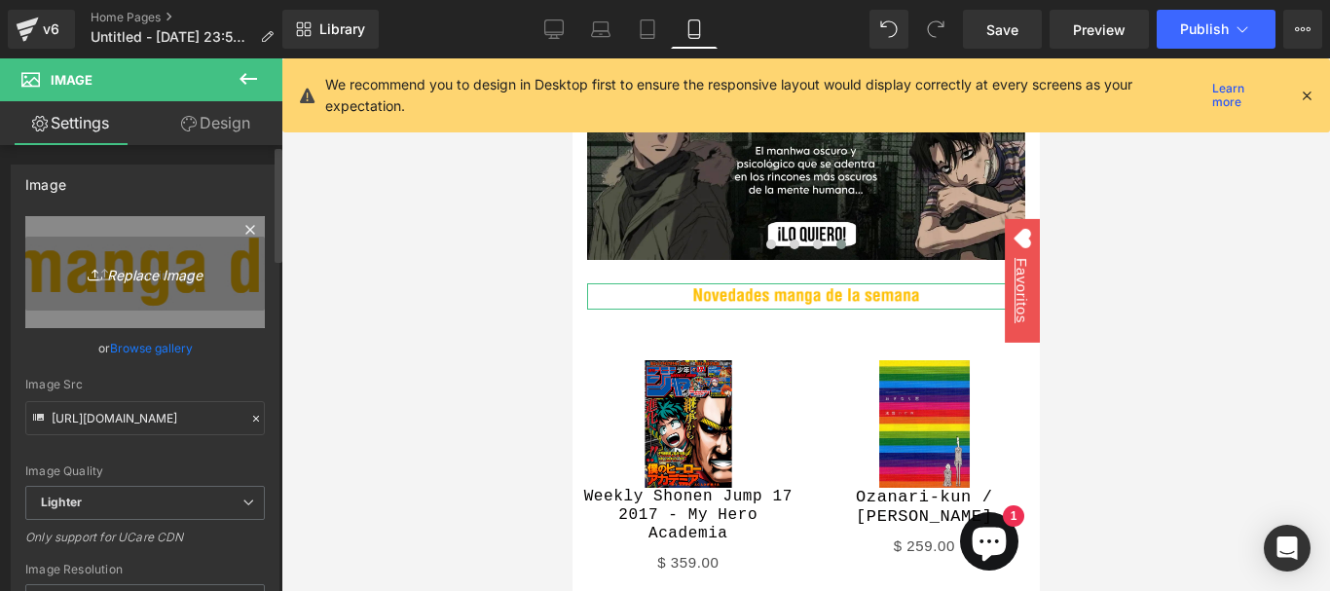
click at [128, 279] on icon "Replace Image" at bounding box center [145, 272] width 156 height 24
type input "C:\fakepath\WhatsApp Image 2025-08-17 at 12.52.07 AM.webp"
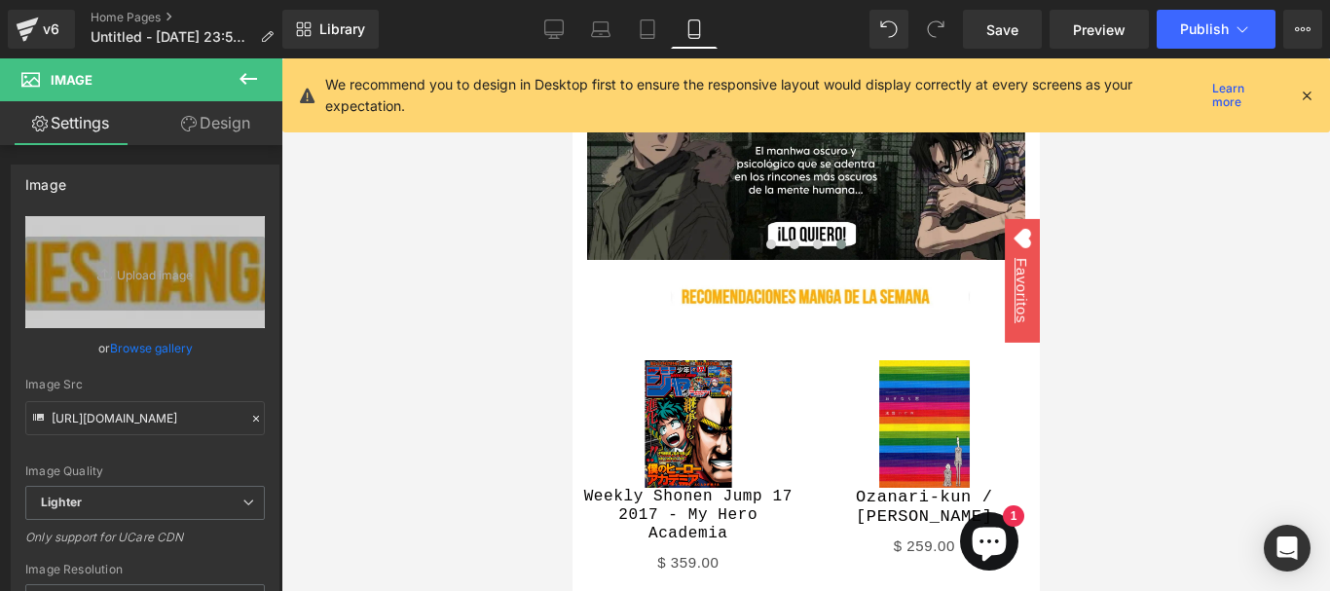
click at [352, 330] on div at bounding box center [805, 324] width 1048 height 532
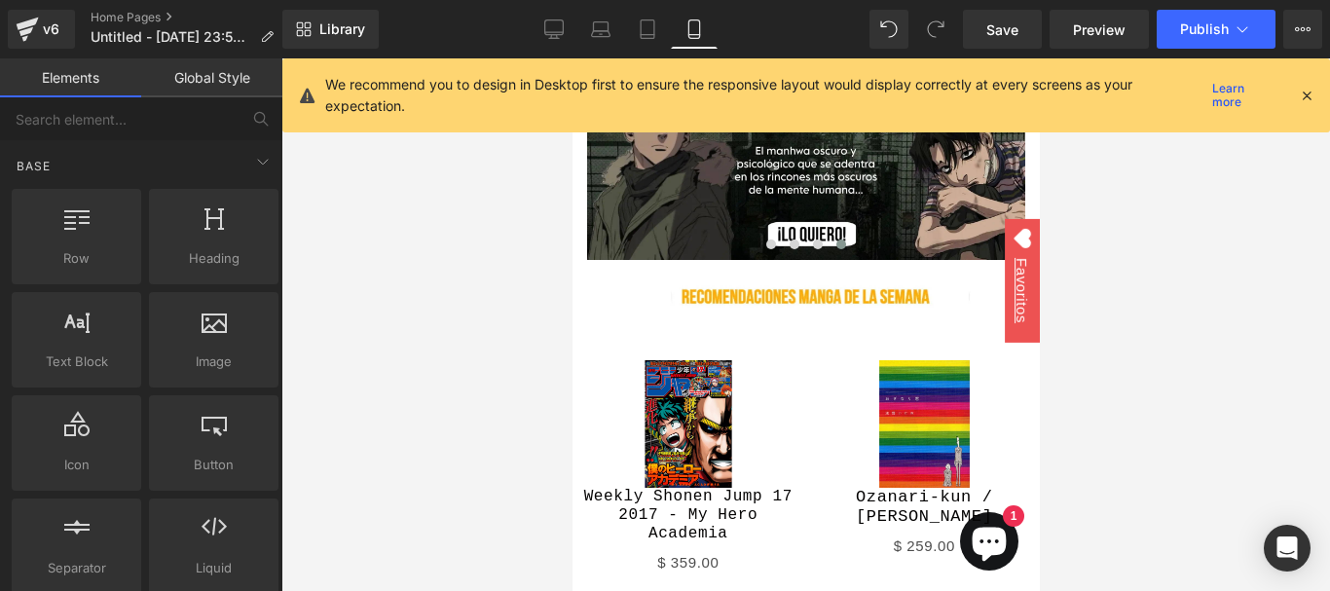
click at [352, 330] on div at bounding box center [805, 324] width 1048 height 532
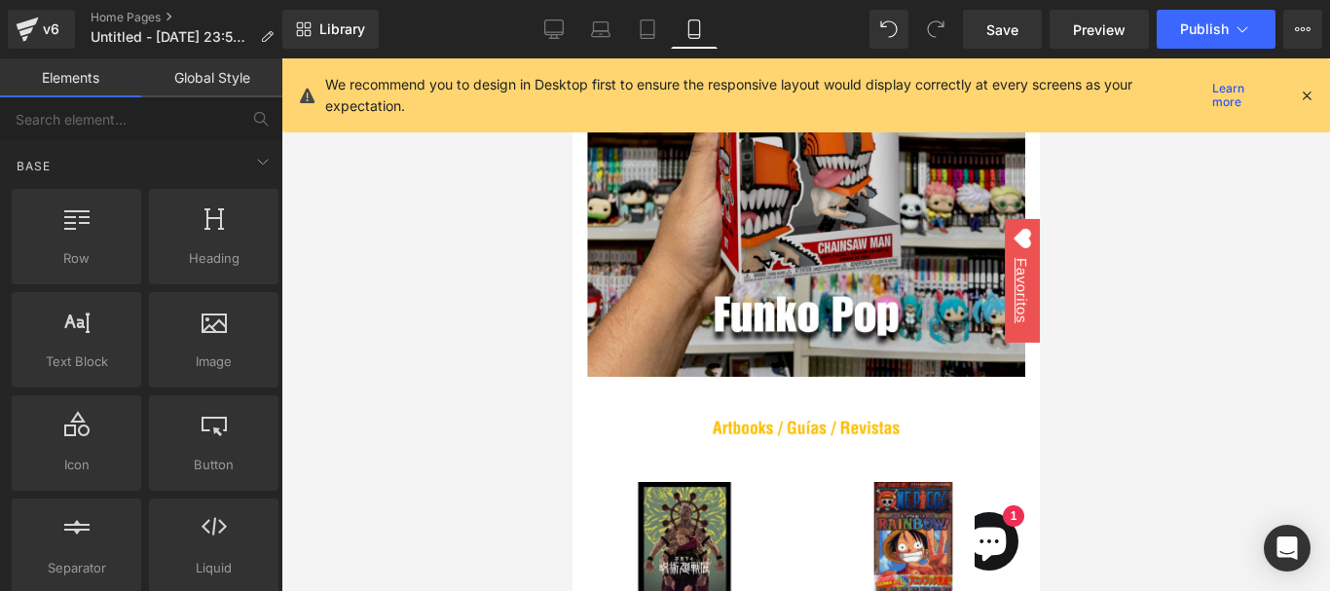
scroll to position [2044, 0]
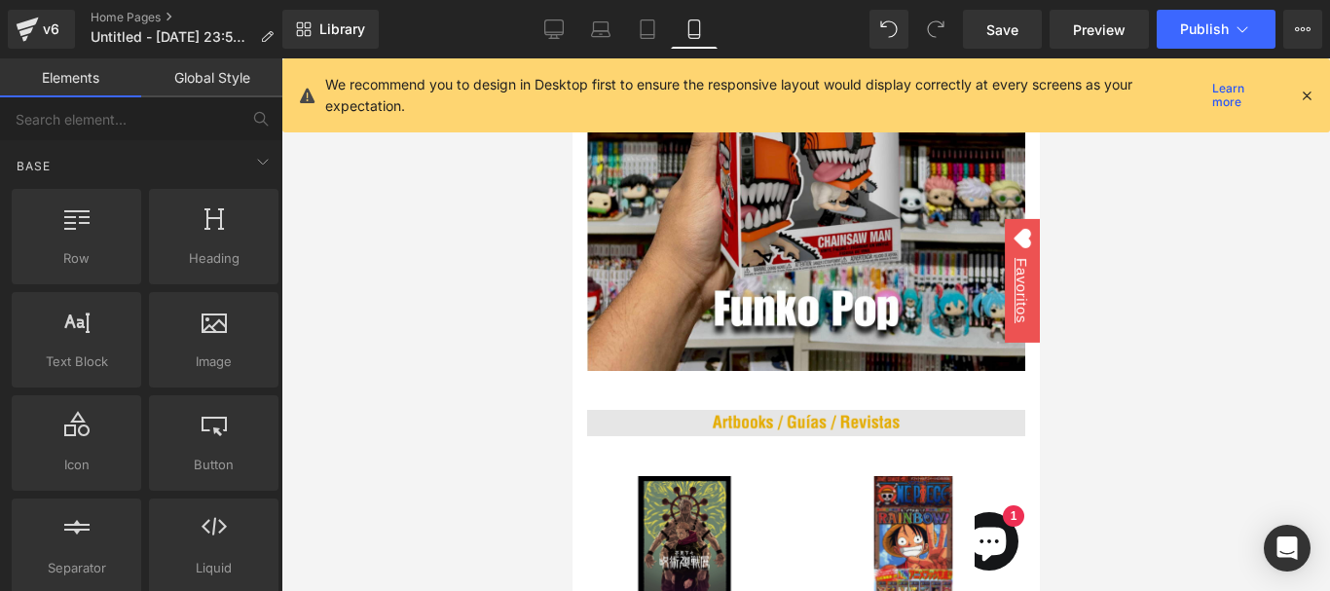
click at [853, 410] on img at bounding box center [805, 423] width 438 height 26
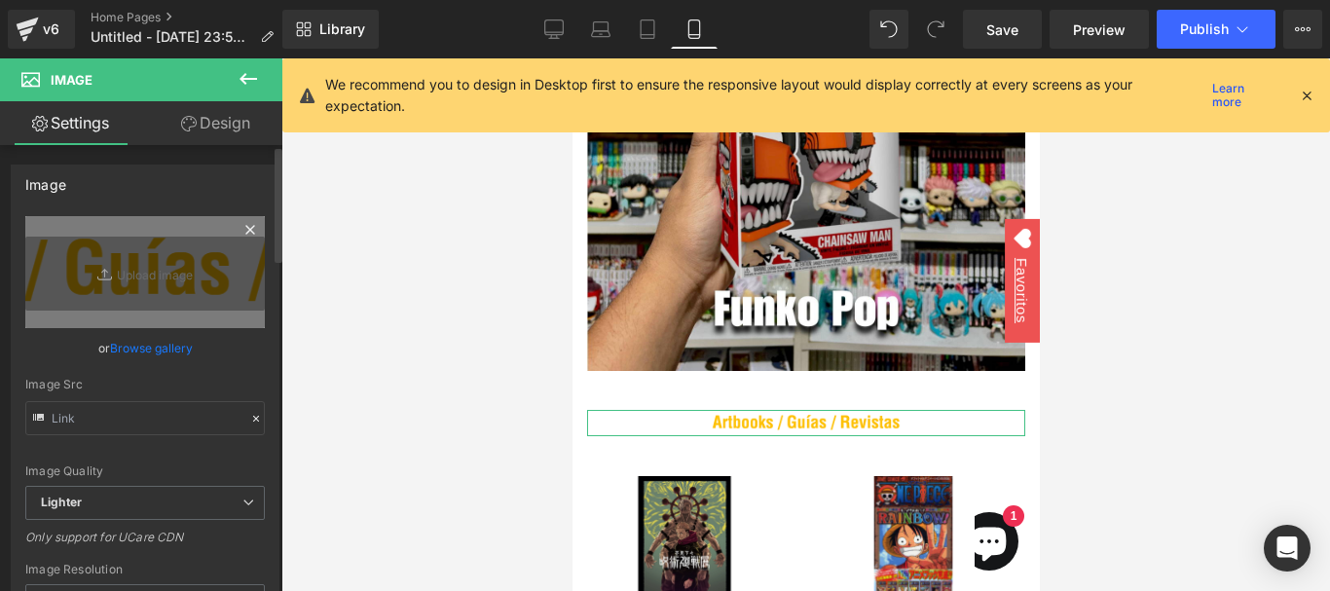
click at [103, 282] on icon at bounding box center [106, 274] width 19 height 19
type input "C:\fakepath\WhatsApp Image 2025-08-17 at 12.52.07 AM (1).webp"
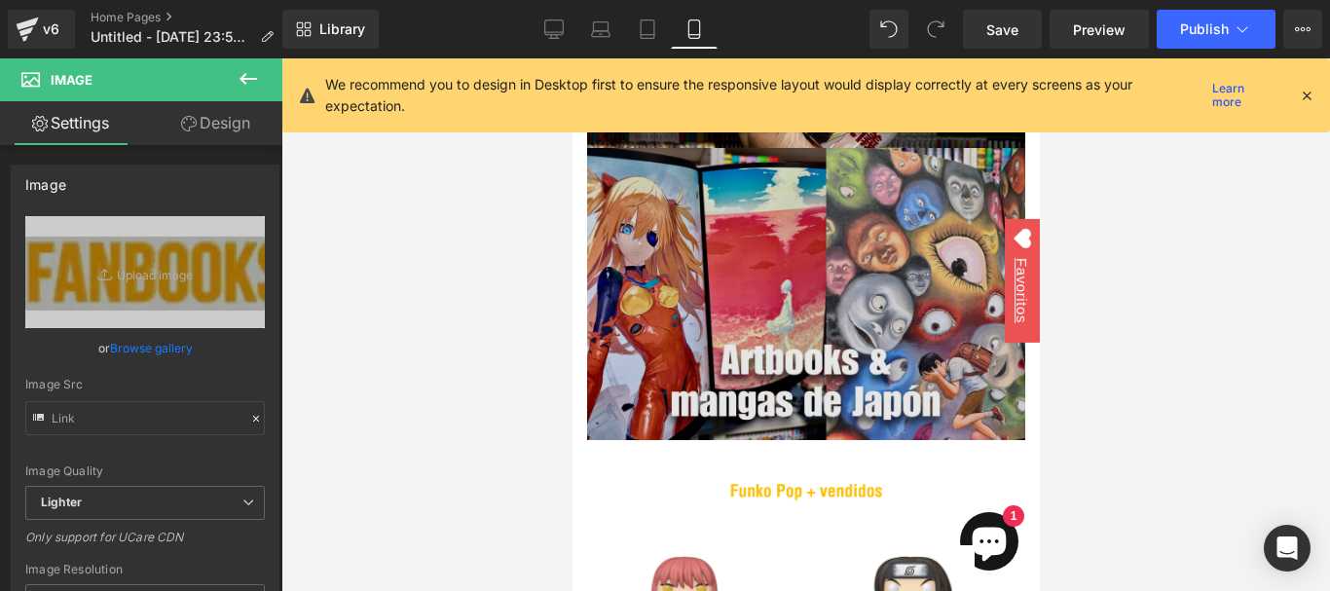
scroll to position [3017, 0]
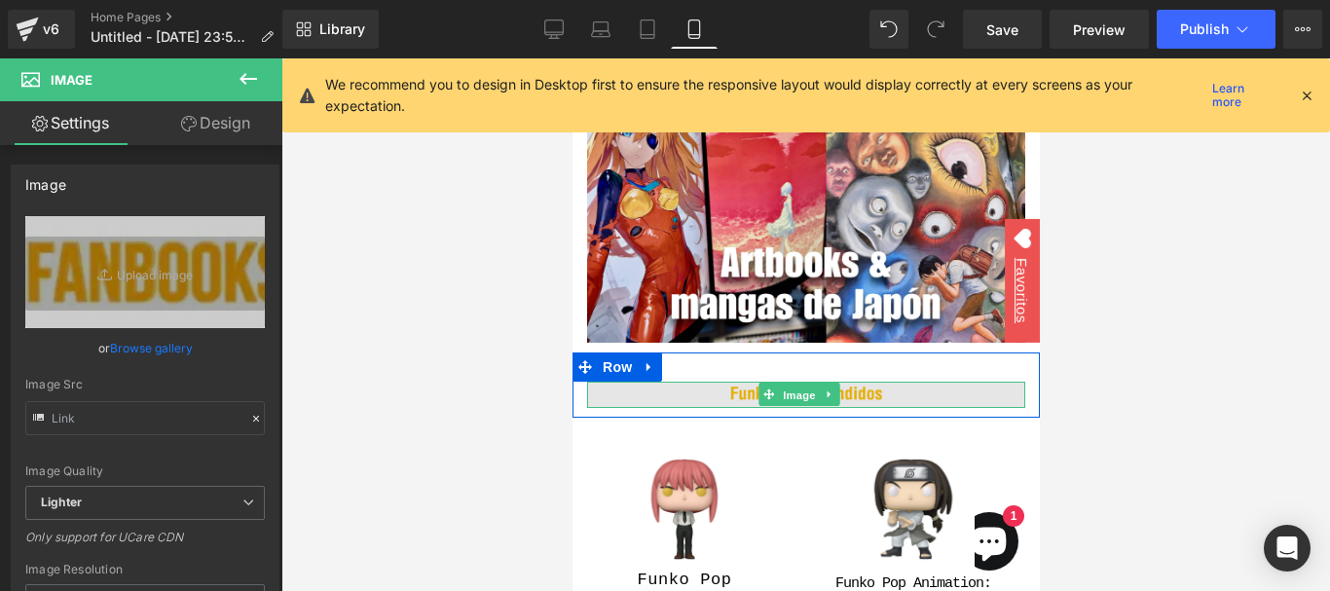
click at [806, 383] on span "Image" at bounding box center [798, 394] width 41 height 23
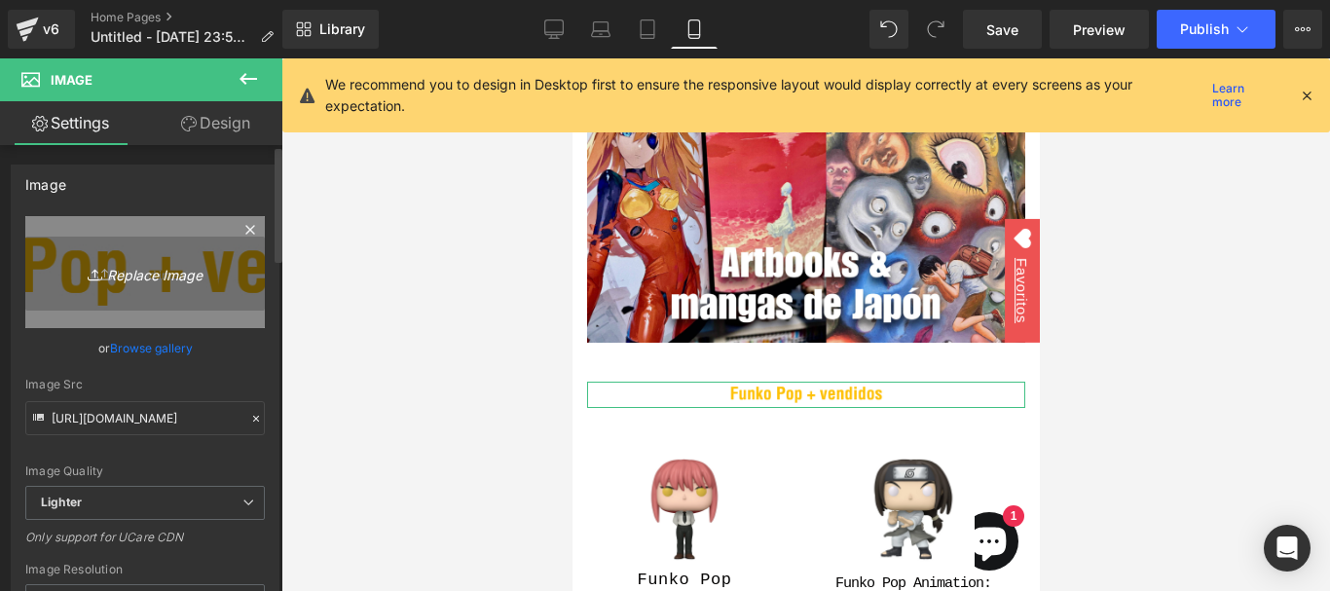
click at [137, 272] on icon "Replace Image" at bounding box center [145, 272] width 156 height 24
type input "C:\fakepath\WhatsApp Image 2025-08-17 at 12.52.08 AM.webp"
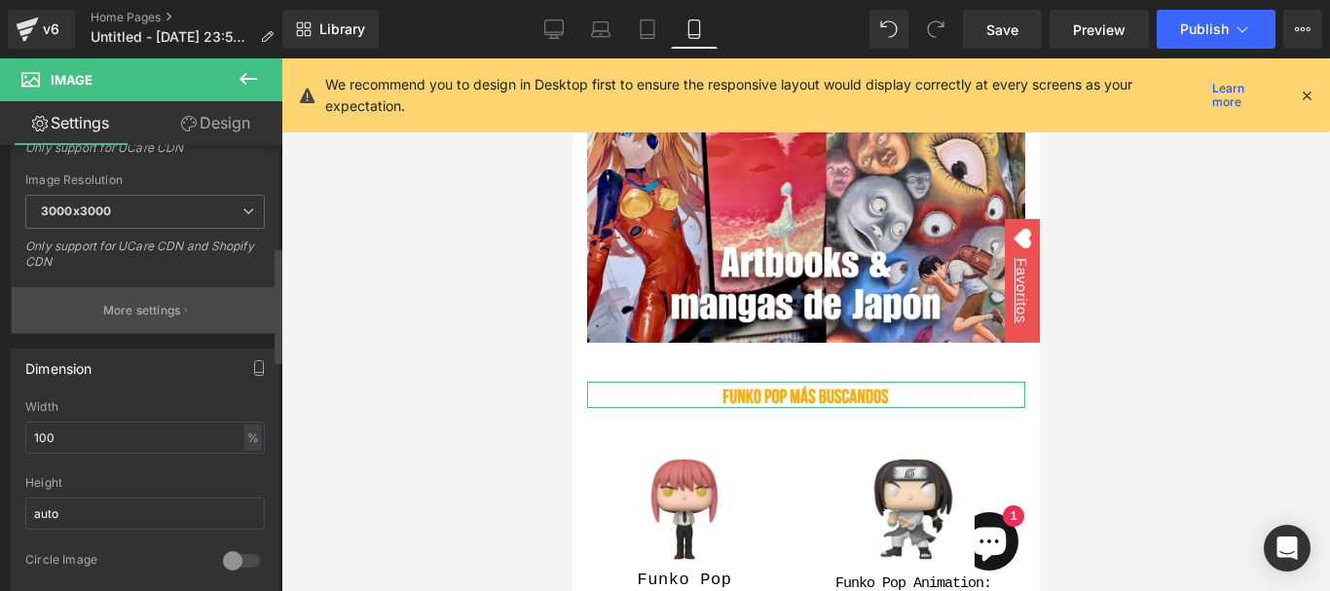
scroll to position [487, 0]
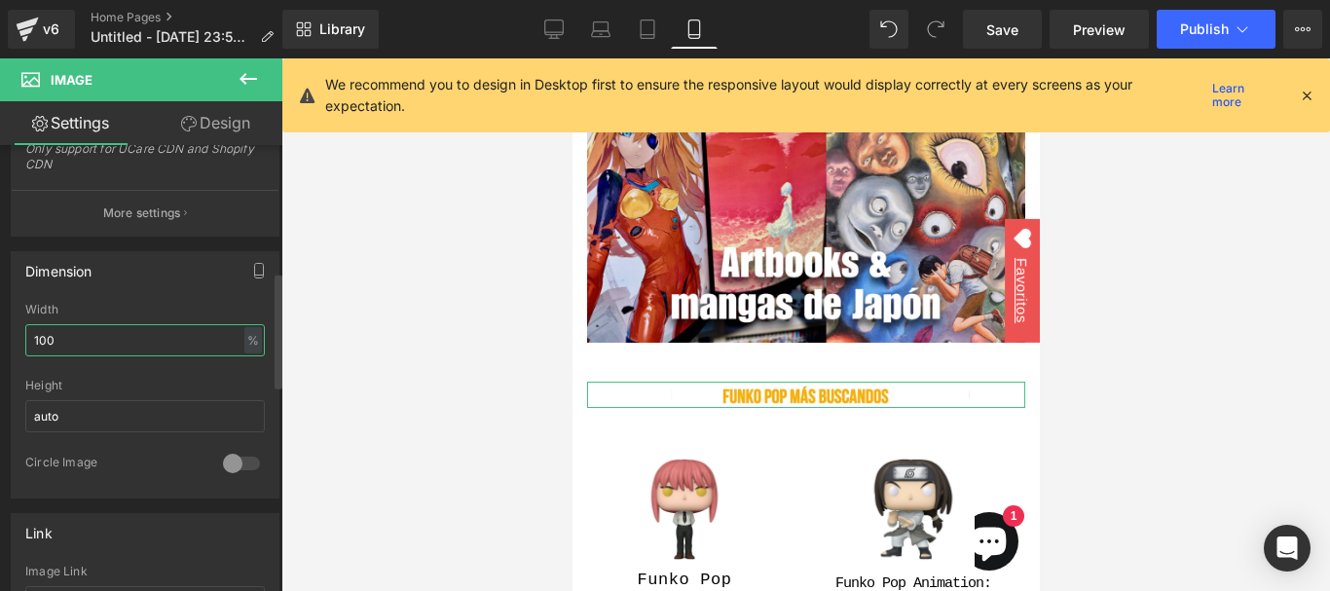
click at [170, 338] on input "100" at bounding box center [144, 340] width 239 height 32
click at [178, 294] on div "Dimension 100% Width 2000 % % px auto Height auto 0 Circle Image" at bounding box center [145, 374] width 269 height 247
click at [162, 339] on input "2000" at bounding box center [144, 340] width 239 height 32
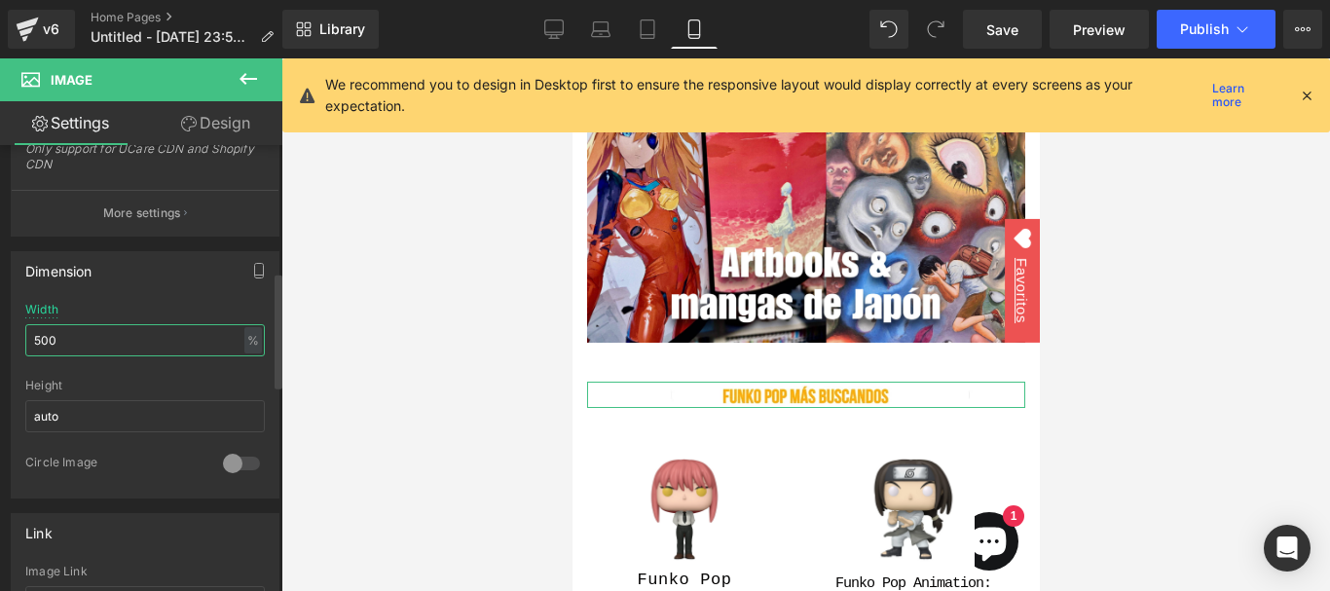
click at [167, 335] on input "500" at bounding box center [144, 340] width 239 height 32
click at [167, 336] on input "500" at bounding box center [144, 340] width 239 height 32
type input "100"
click at [166, 306] on div "Width" at bounding box center [144, 310] width 239 height 14
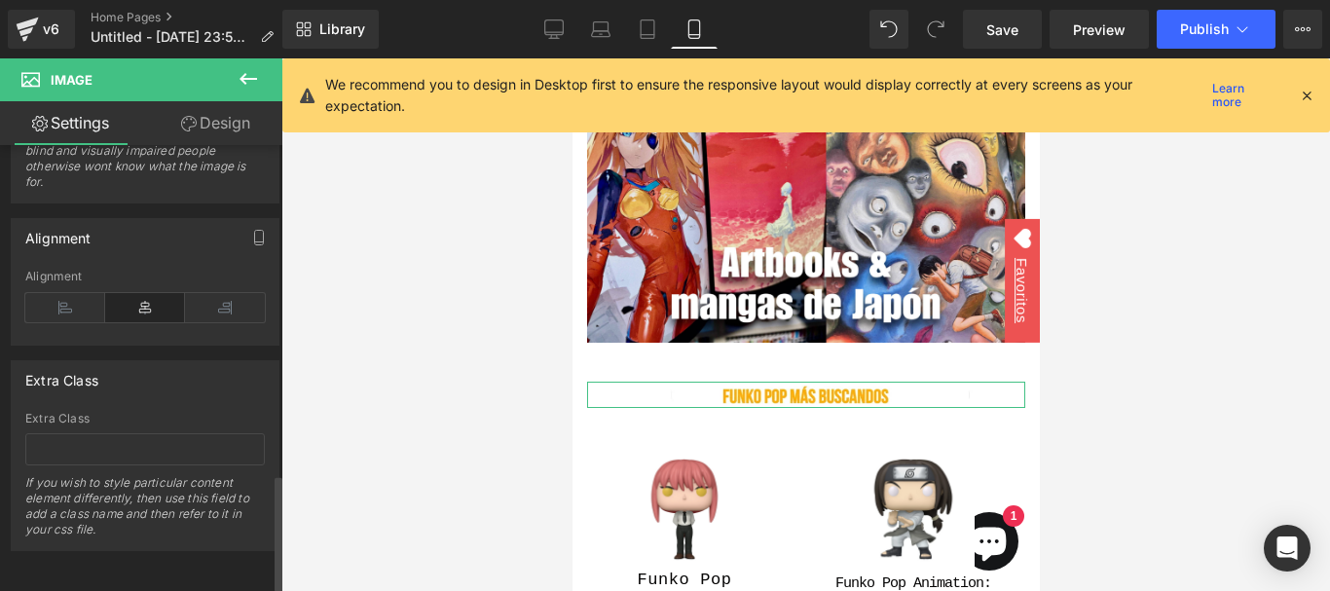
scroll to position [1283, 0]
click at [438, 309] on div at bounding box center [805, 324] width 1048 height 532
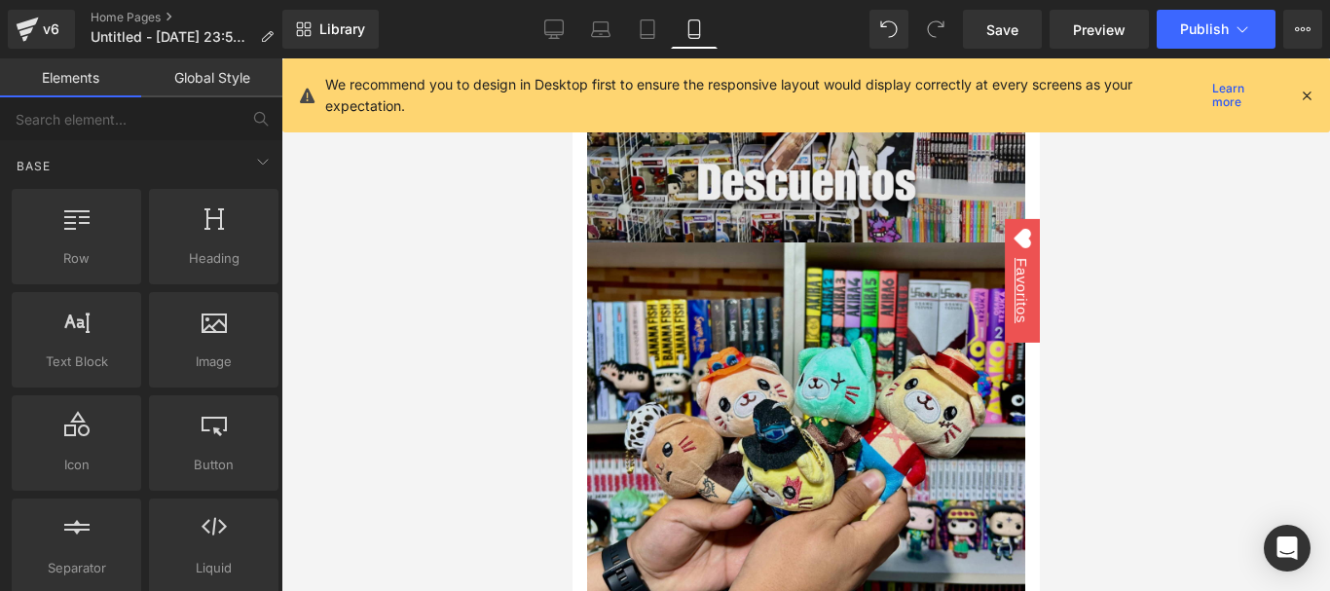
scroll to position [4575, 0]
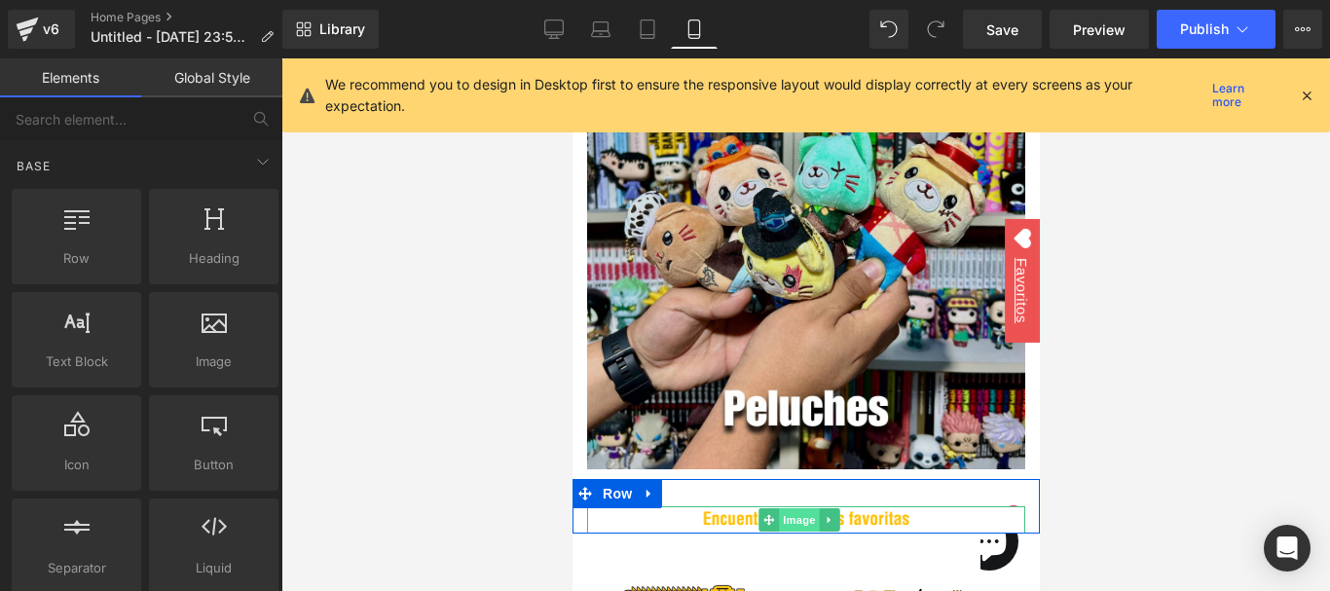
click at [813, 508] on span "Image" at bounding box center [798, 519] width 41 height 23
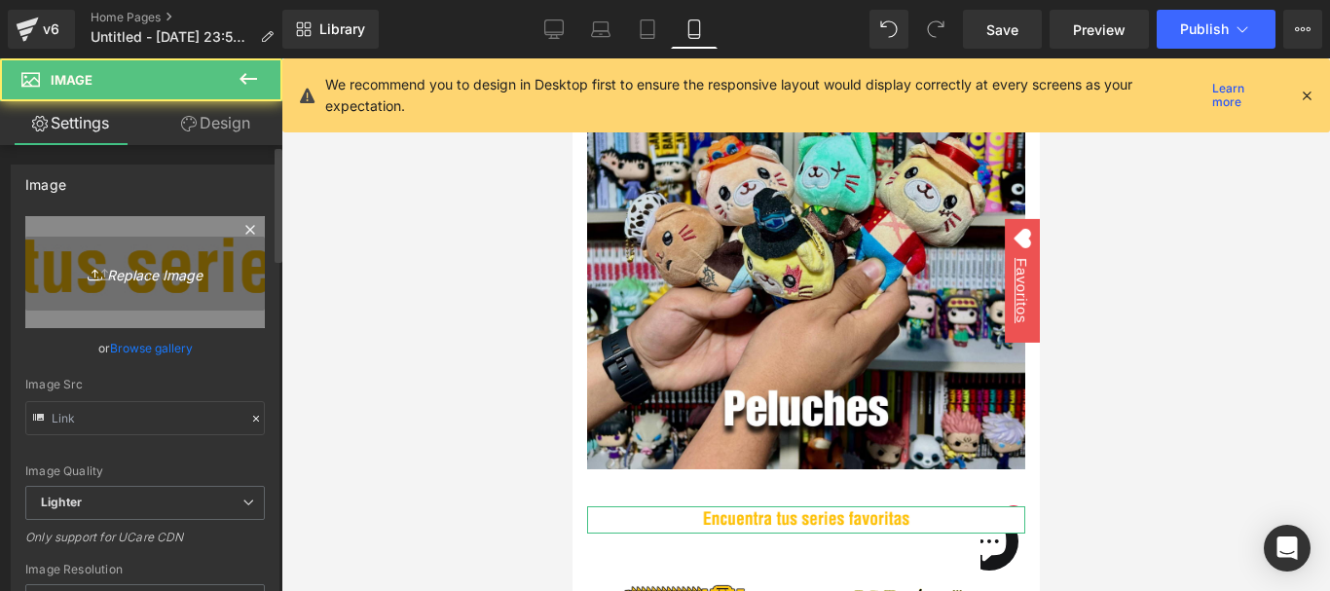
click at [145, 266] on icon "Replace Image" at bounding box center [145, 272] width 156 height 24
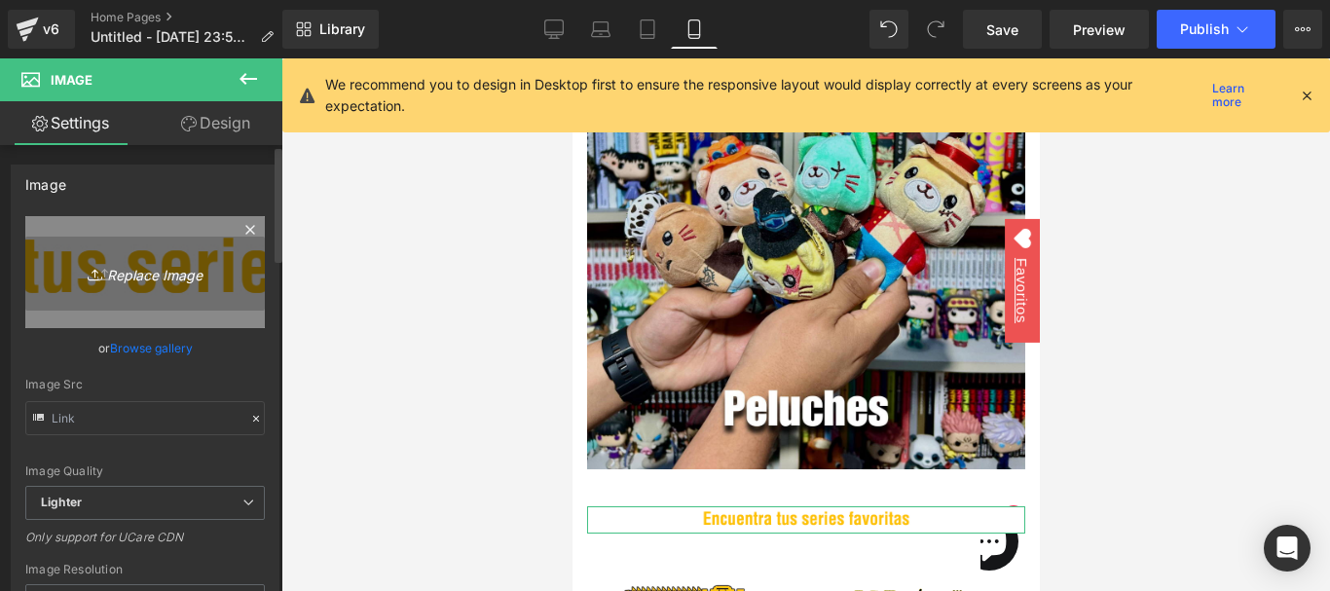
type input "C:\fakepath\WhatsApp Image 2025-08-17 at 12.52.08 AM (2).webp"
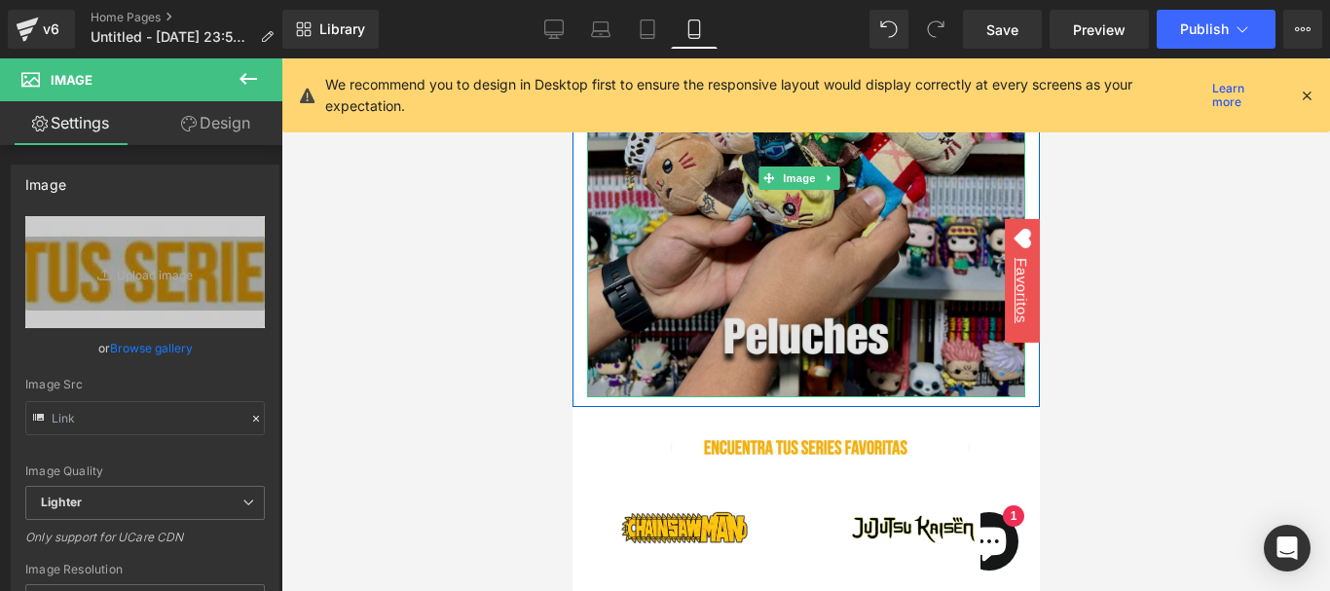
scroll to position [4769, 0]
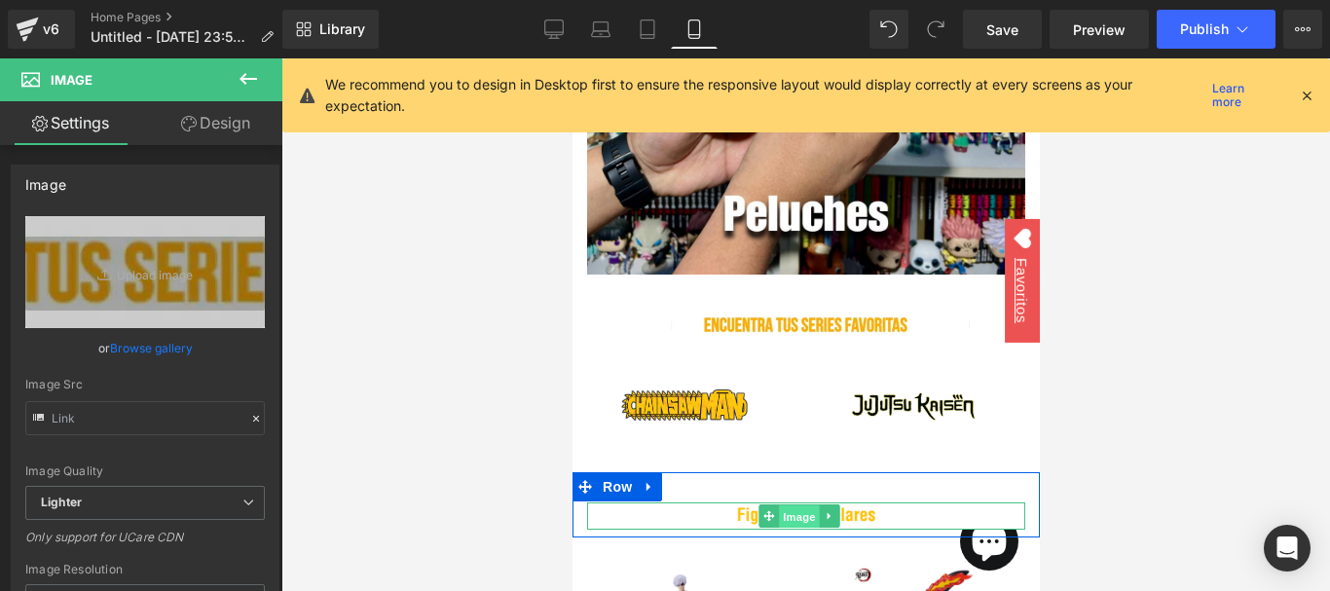
click at [803, 505] on span "Image" at bounding box center [798, 516] width 41 height 23
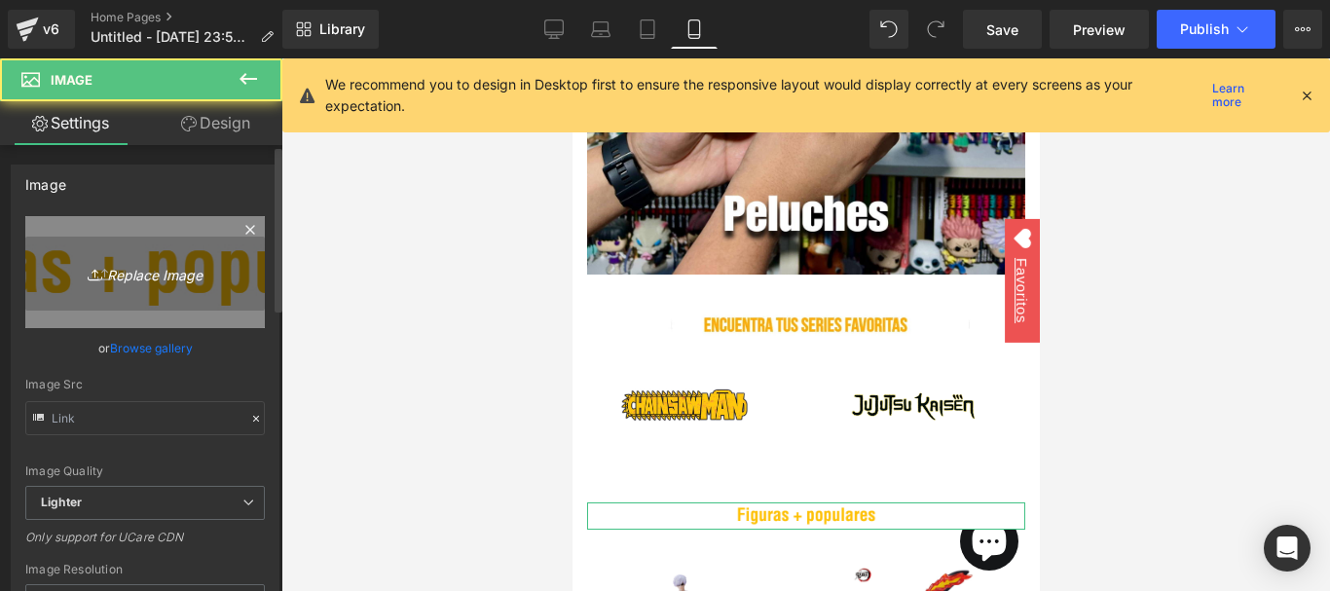
click at [165, 282] on icon "Replace Image" at bounding box center [145, 272] width 156 height 24
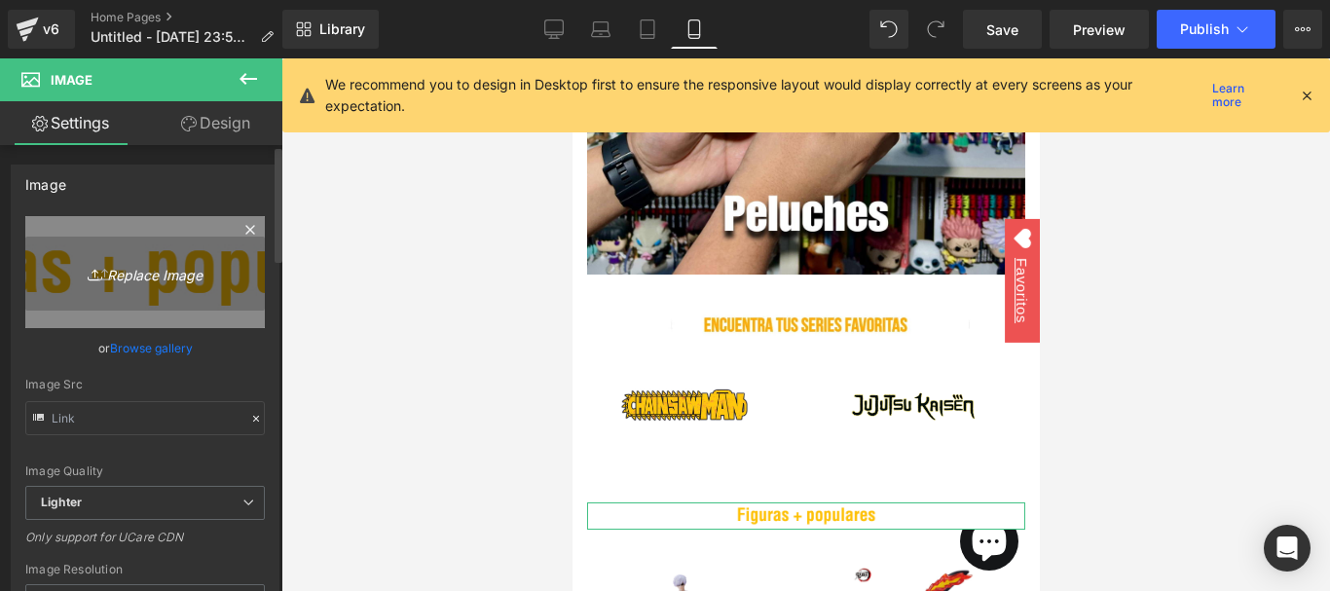
type input "C:\fakepath\WhatsApp Image 2025-08-17 at 12.52.08 AM (1).webp"
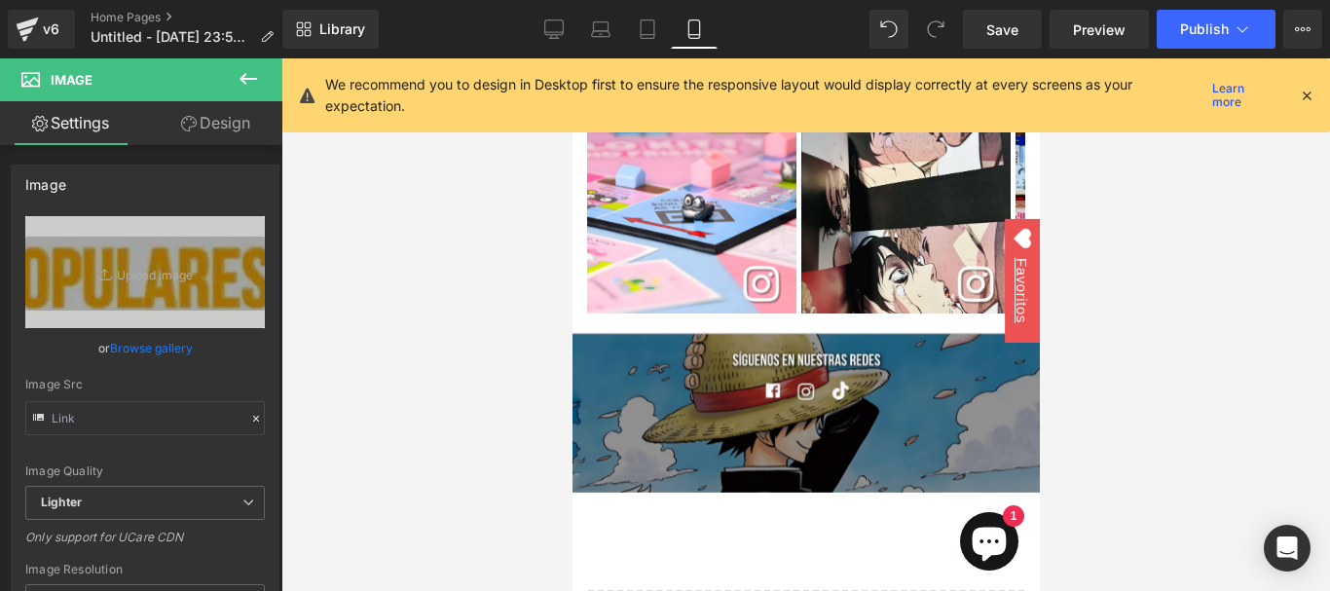
scroll to position [6035, 0]
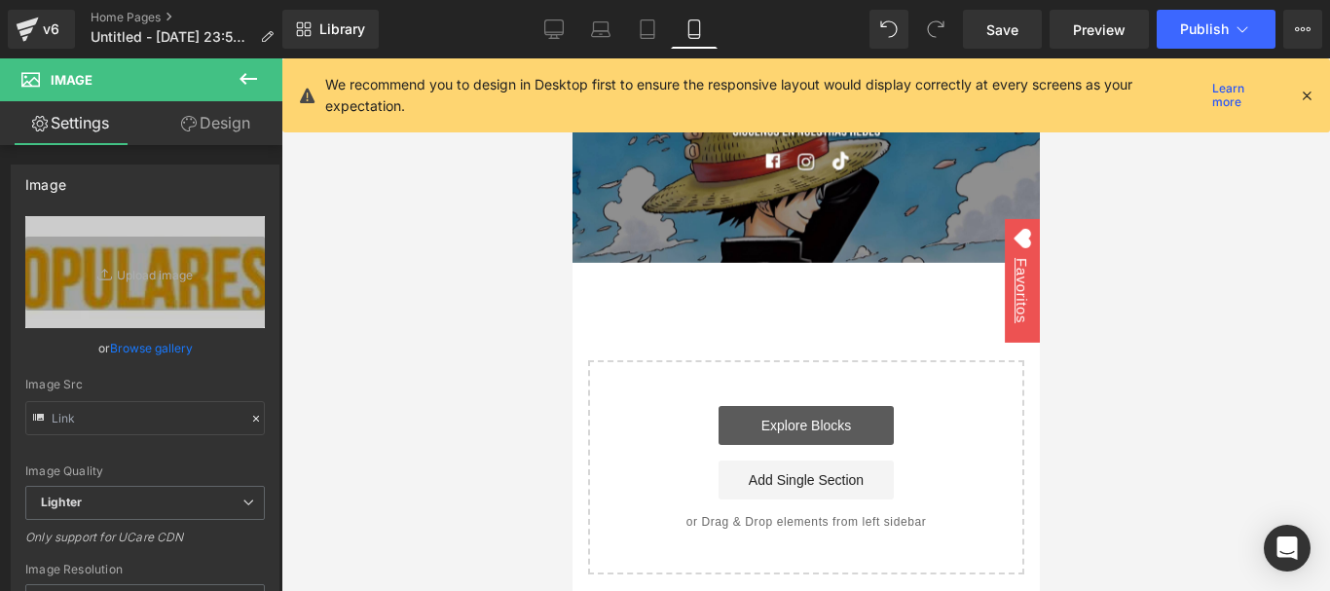
click at [797, 406] on link "Explore Blocks" at bounding box center [804, 425] width 175 height 39
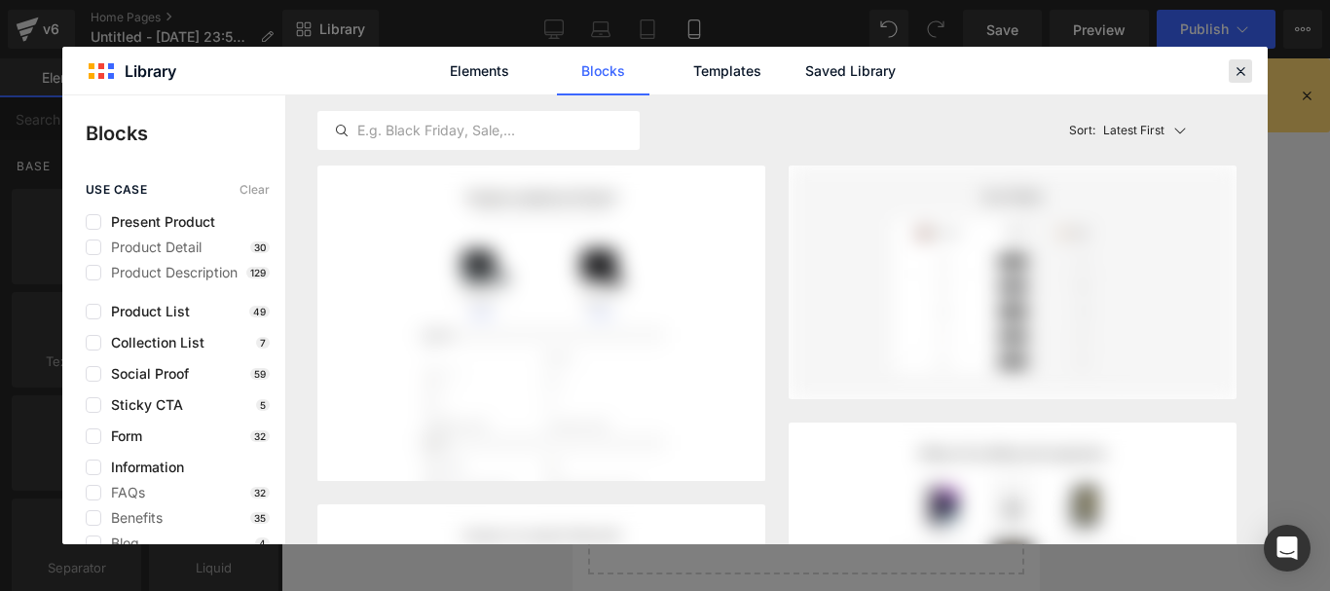
click at [1246, 73] on icon at bounding box center [1240, 71] width 18 height 18
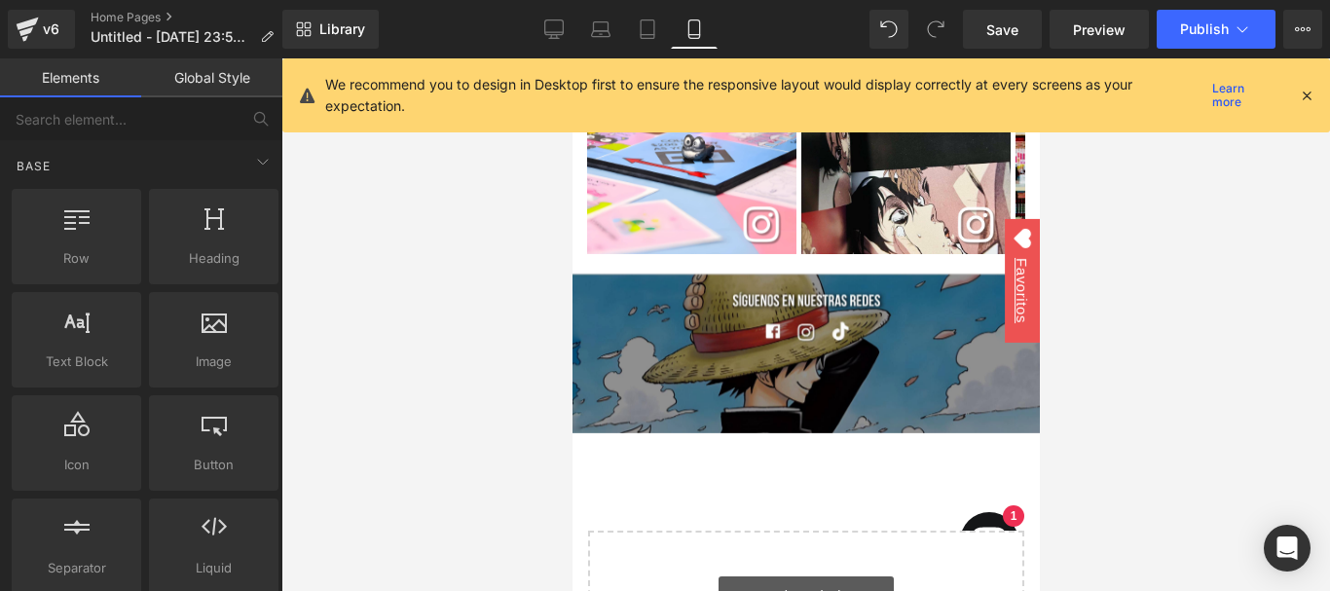
scroll to position [5840, 0]
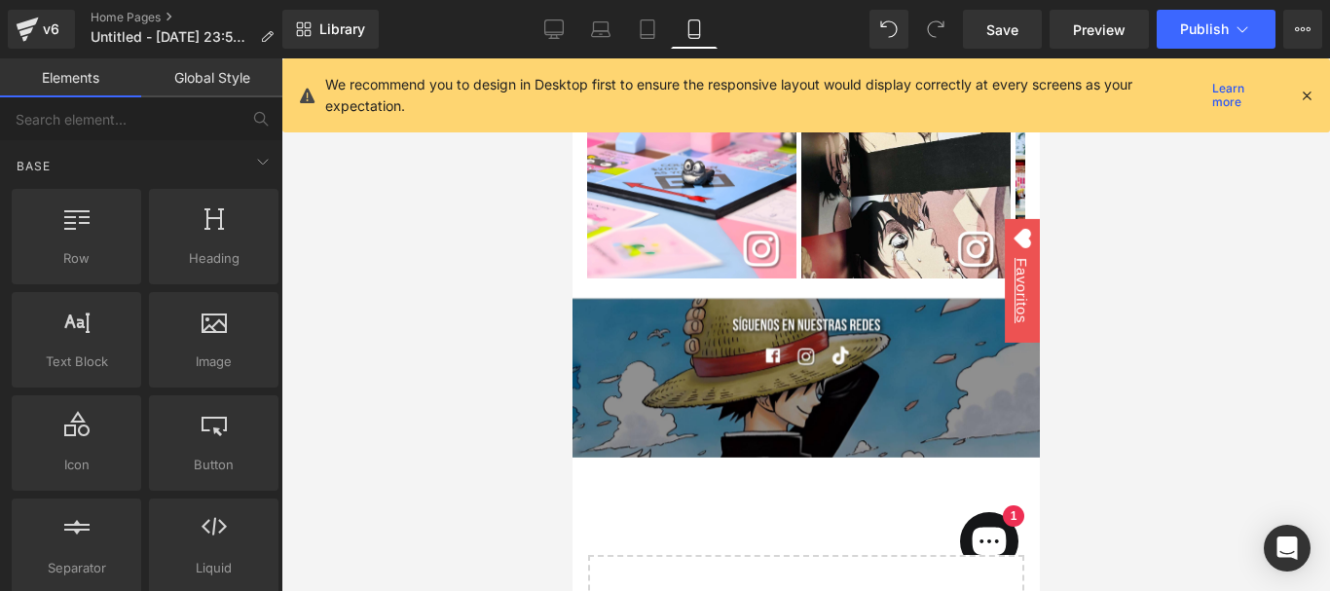
click at [670, 512] on div "Rendering Content" at bounding box center [665, 513] width 120 height 21
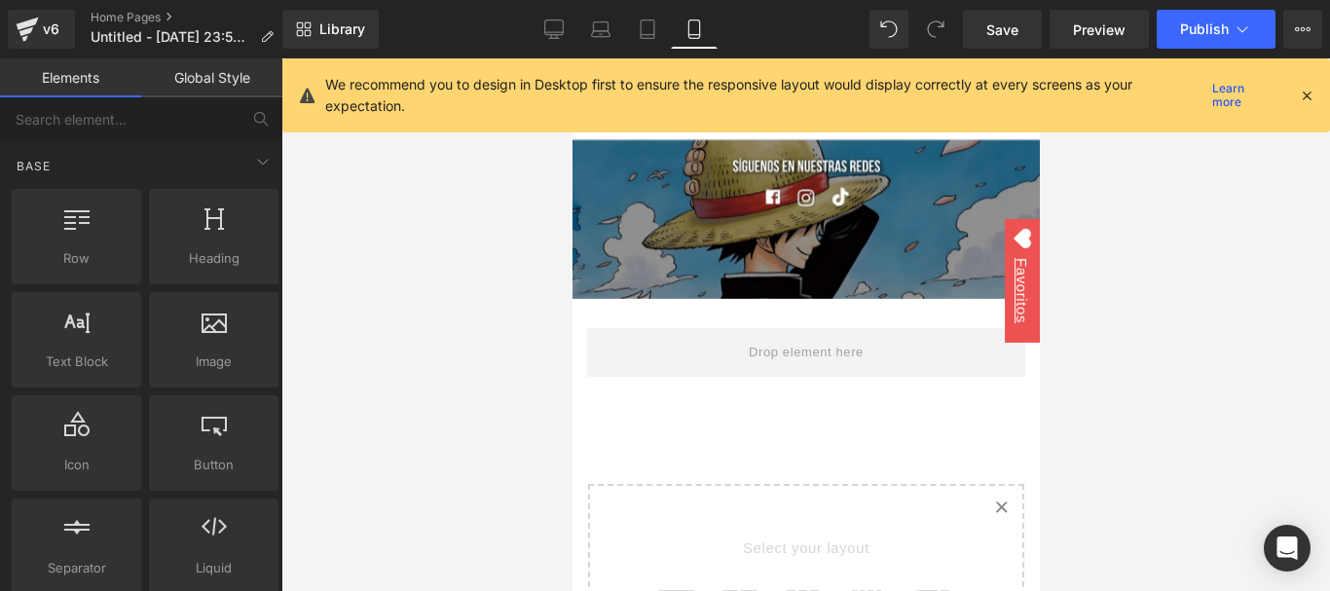
scroll to position [6000, 0]
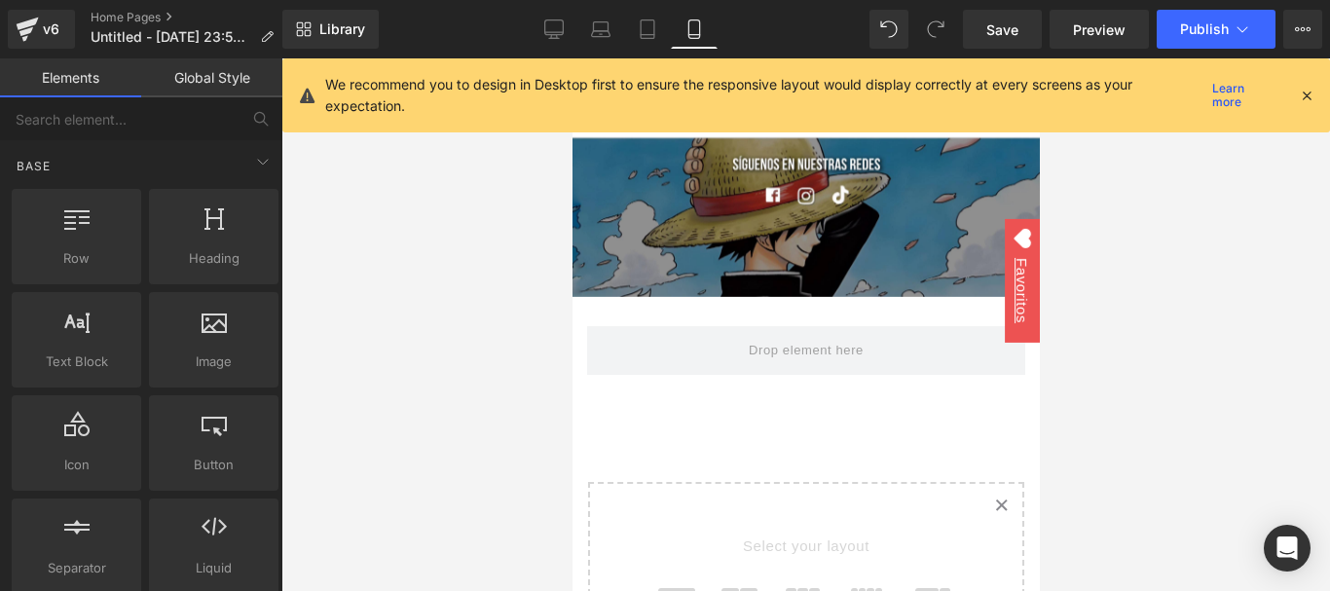
click at [195, 349] on div at bounding box center [214, 330] width 118 height 44
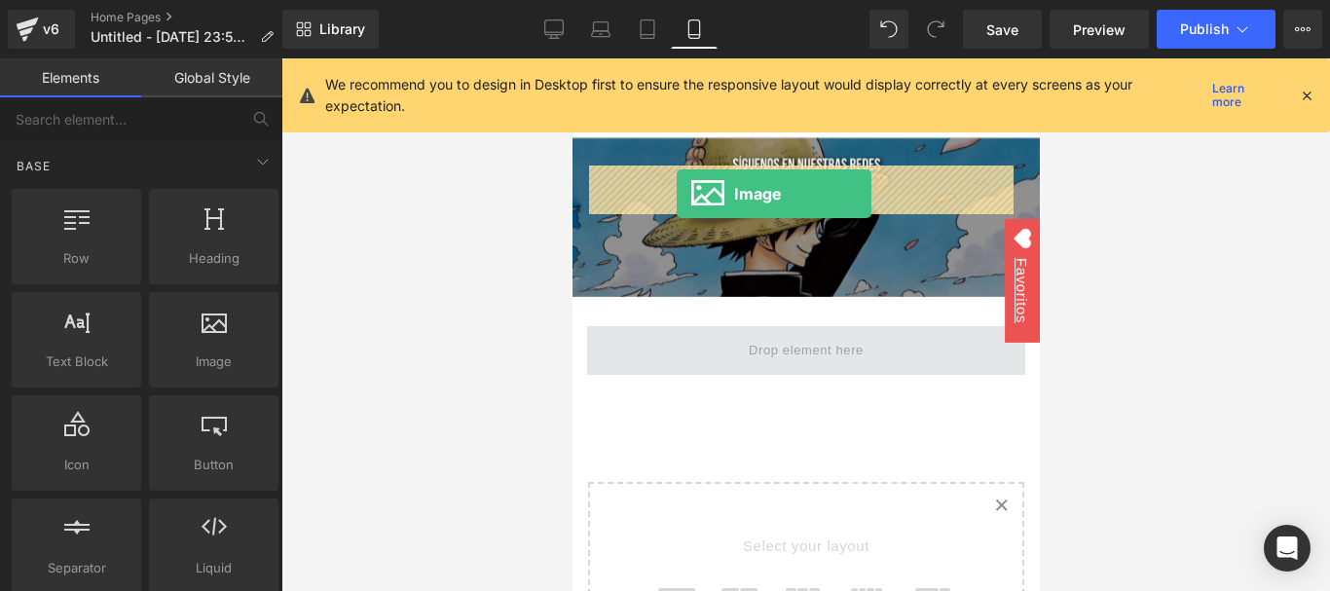
drag, startPoint x: 1111, startPoint y: 319, endPoint x: 675, endPoint y: 193, distance: 454.0
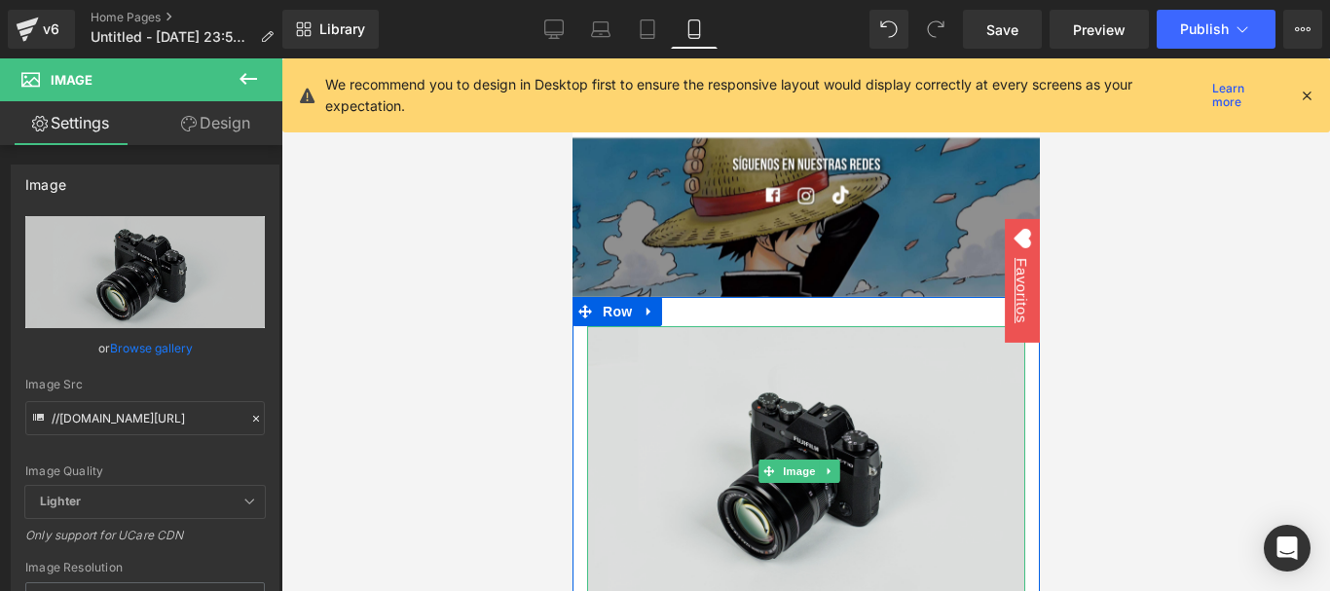
click at [735, 329] on img at bounding box center [805, 471] width 438 height 290
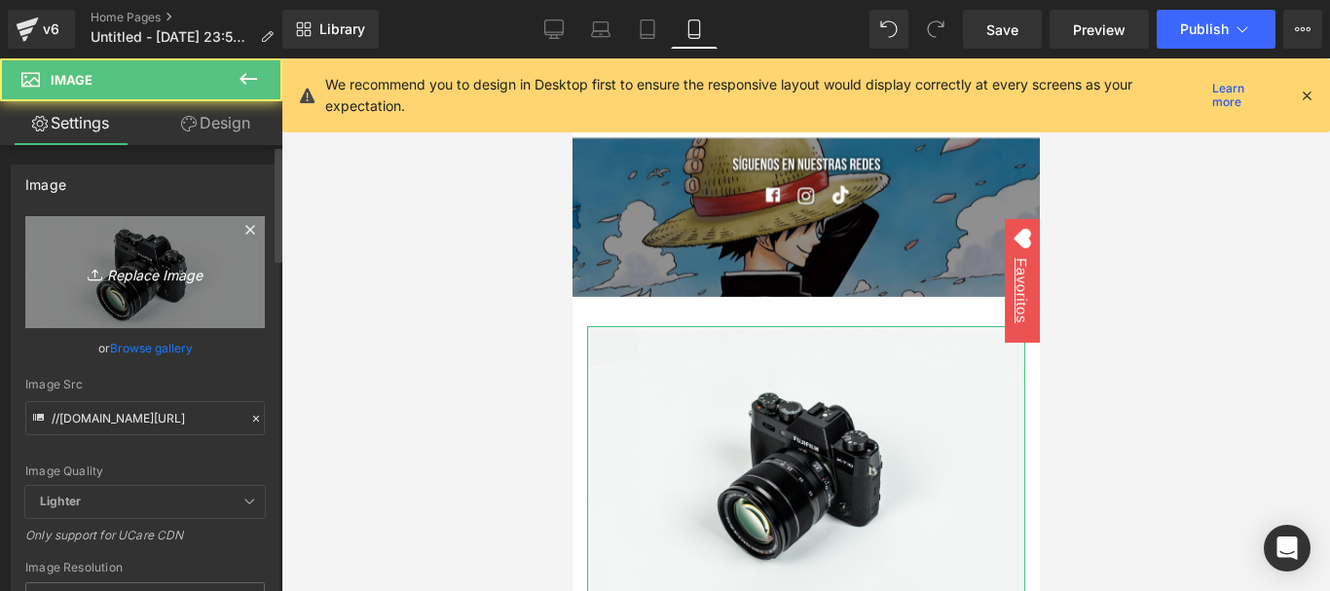
click at [164, 259] on link "Replace Image" at bounding box center [144, 272] width 239 height 112
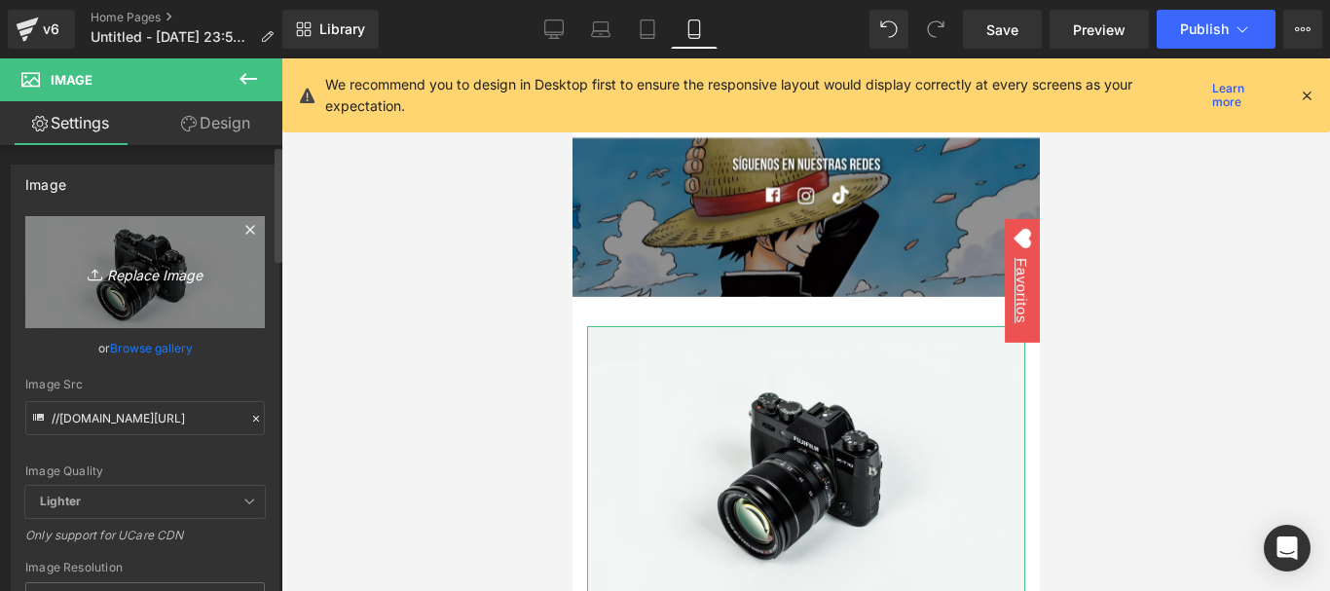
type input "C:\fakepath\WhatsApp Image 2025-08-17 at 12.53.20 AM.webp"
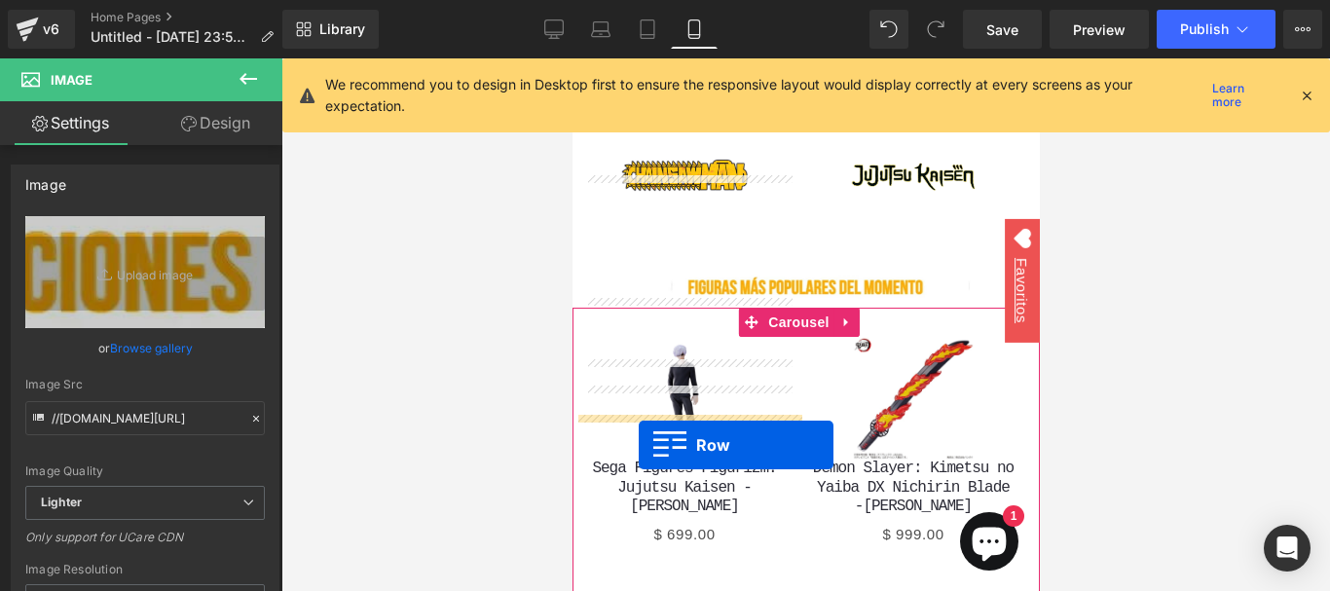
scroll to position [5027, 0]
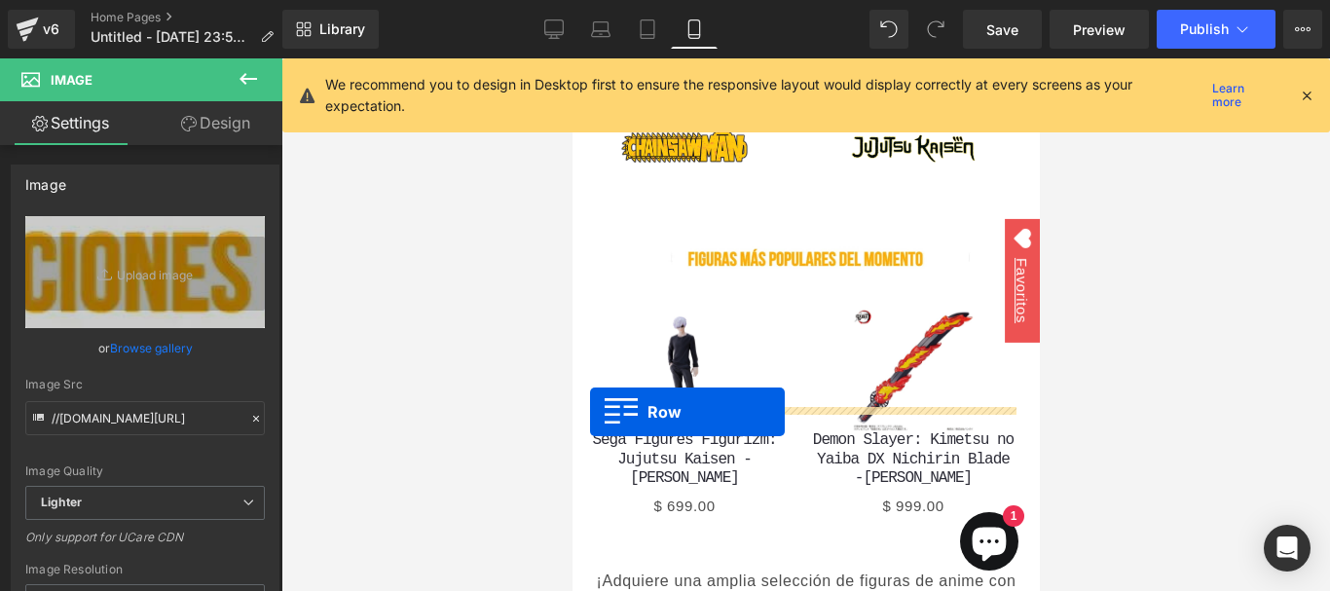
drag, startPoint x: 582, startPoint y: 345, endPoint x: 589, endPoint y: 412, distance: 67.5
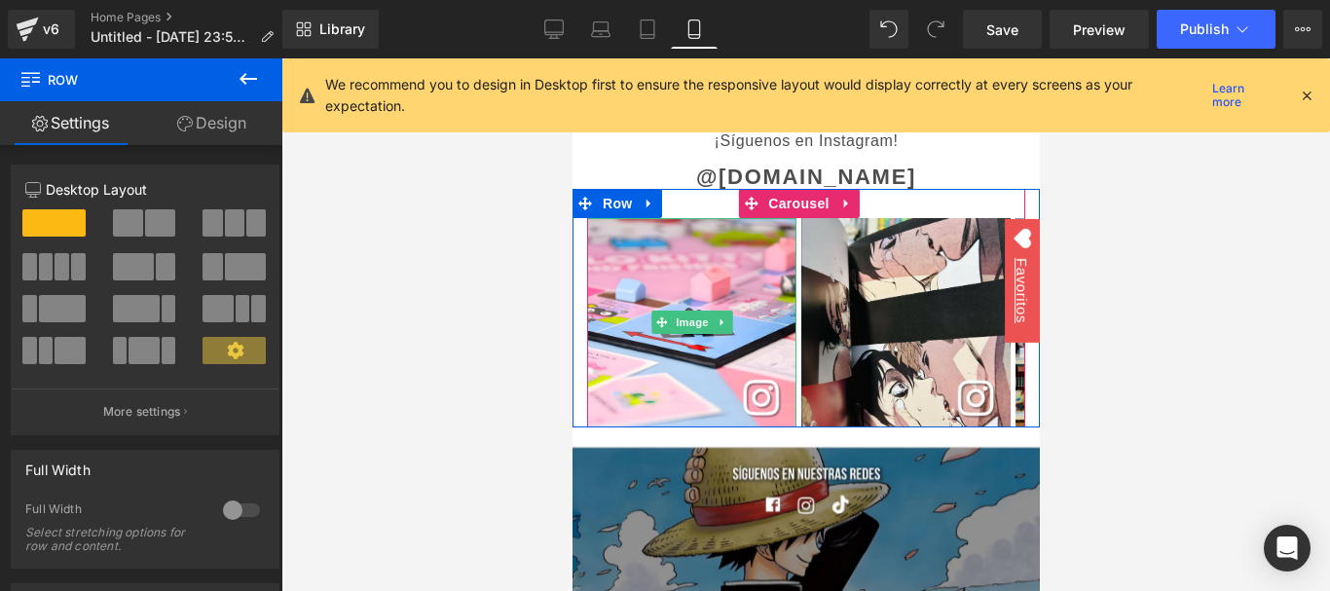
scroll to position [6098, 0]
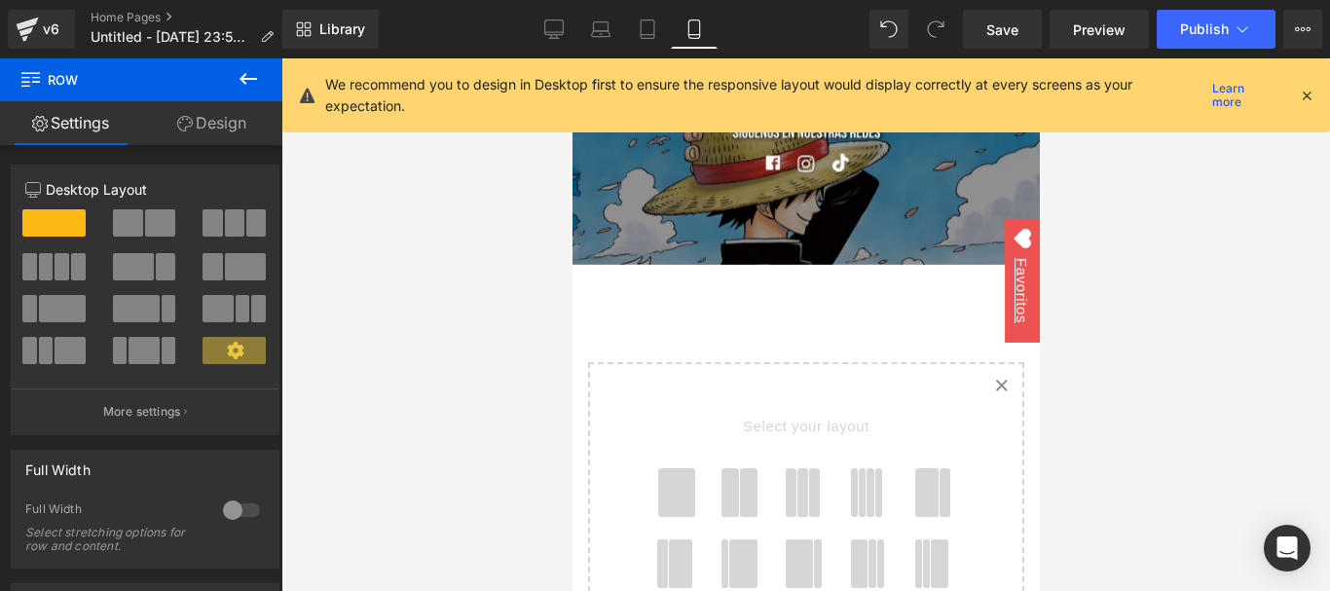
click at [672, 468] on span at bounding box center [676, 492] width 38 height 49
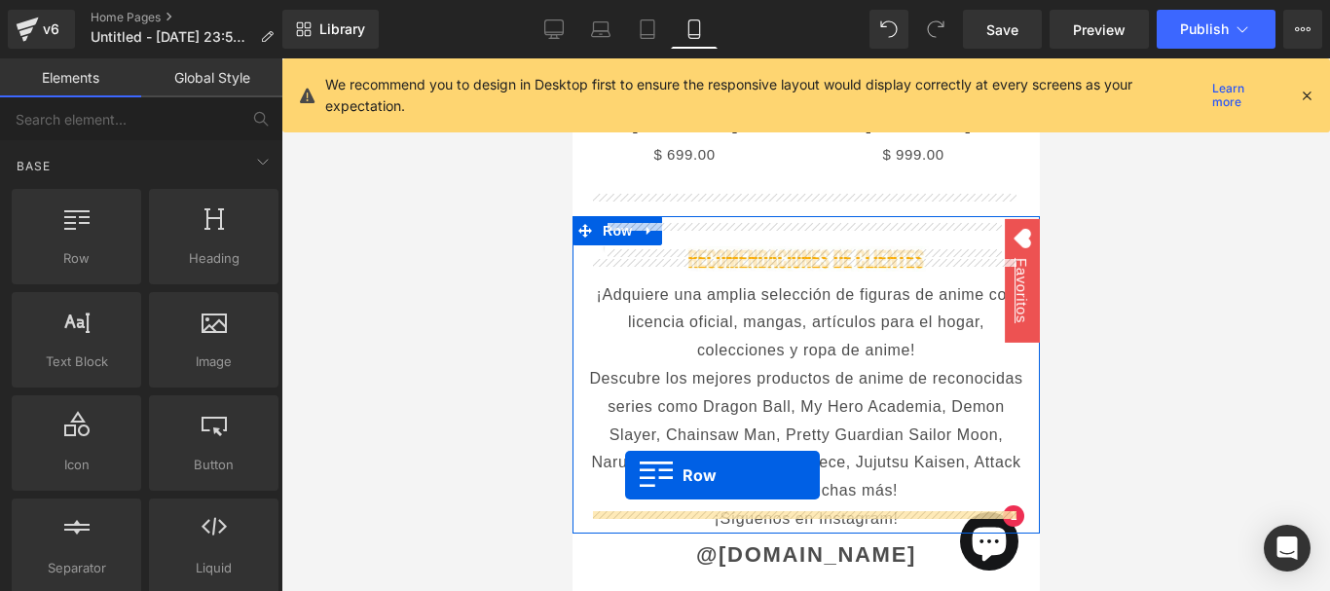
scroll to position [5191, 0]
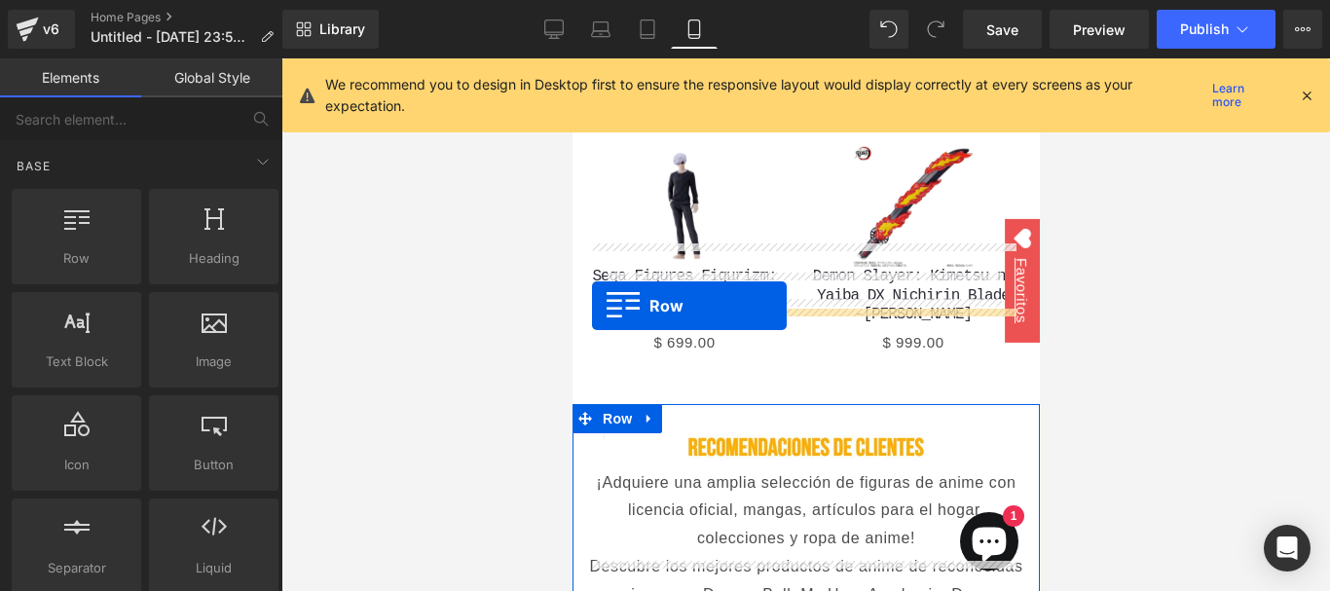
drag, startPoint x: 588, startPoint y: 441, endPoint x: 591, endPoint y: 306, distance: 135.3
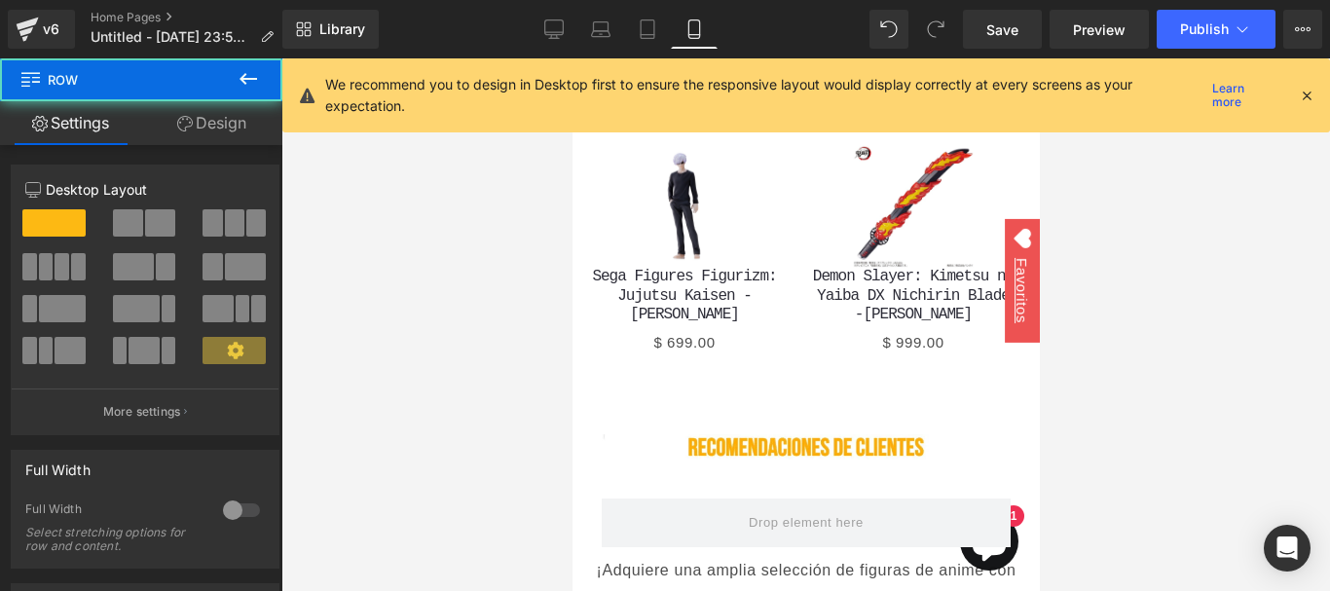
click at [495, 346] on div at bounding box center [805, 324] width 1048 height 532
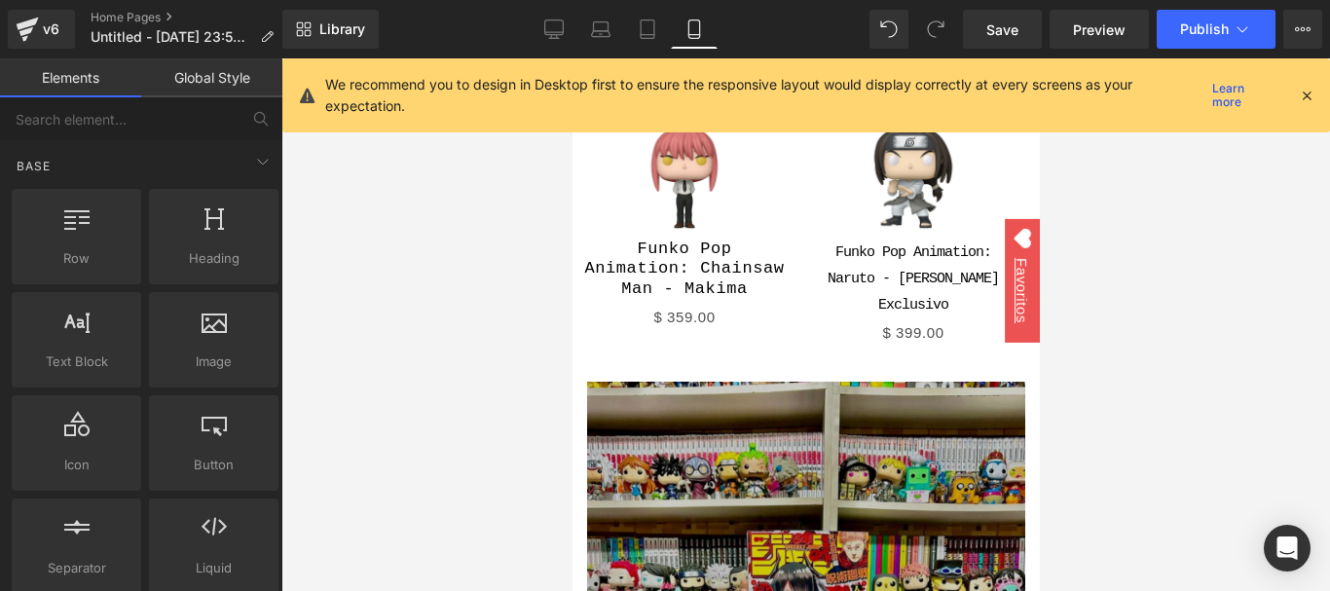
scroll to position [3244, 0]
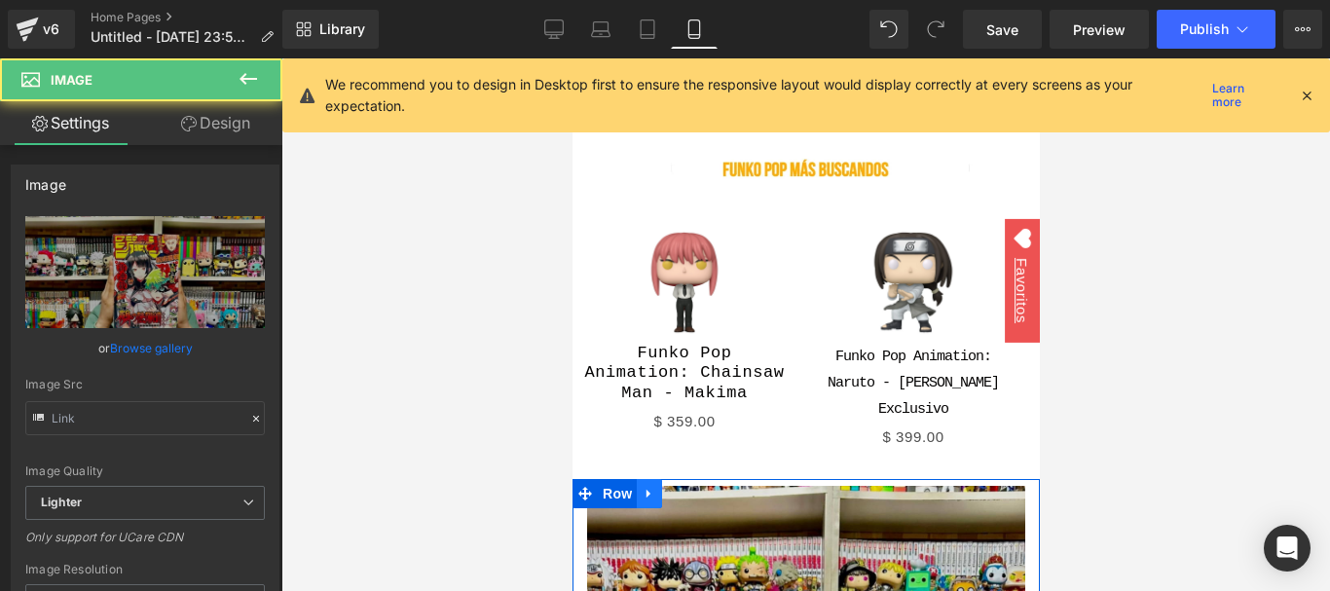
click at [644, 487] on icon at bounding box center [648, 494] width 14 height 15
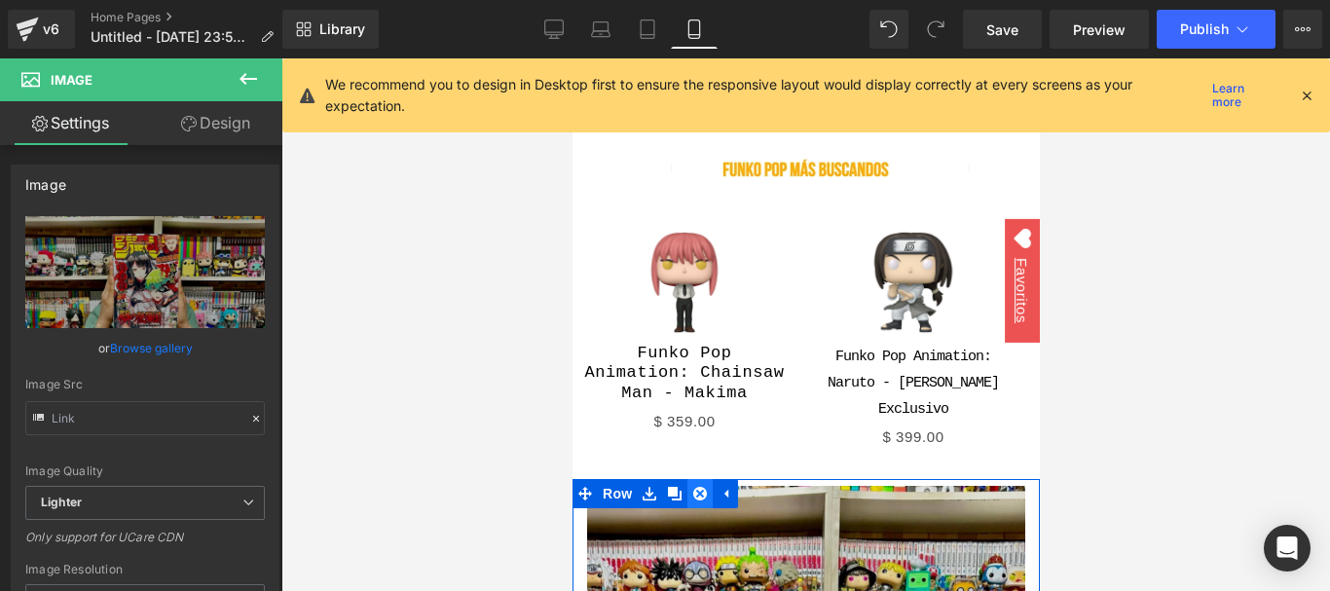
click at [692, 487] on icon at bounding box center [699, 494] width 14 height 14
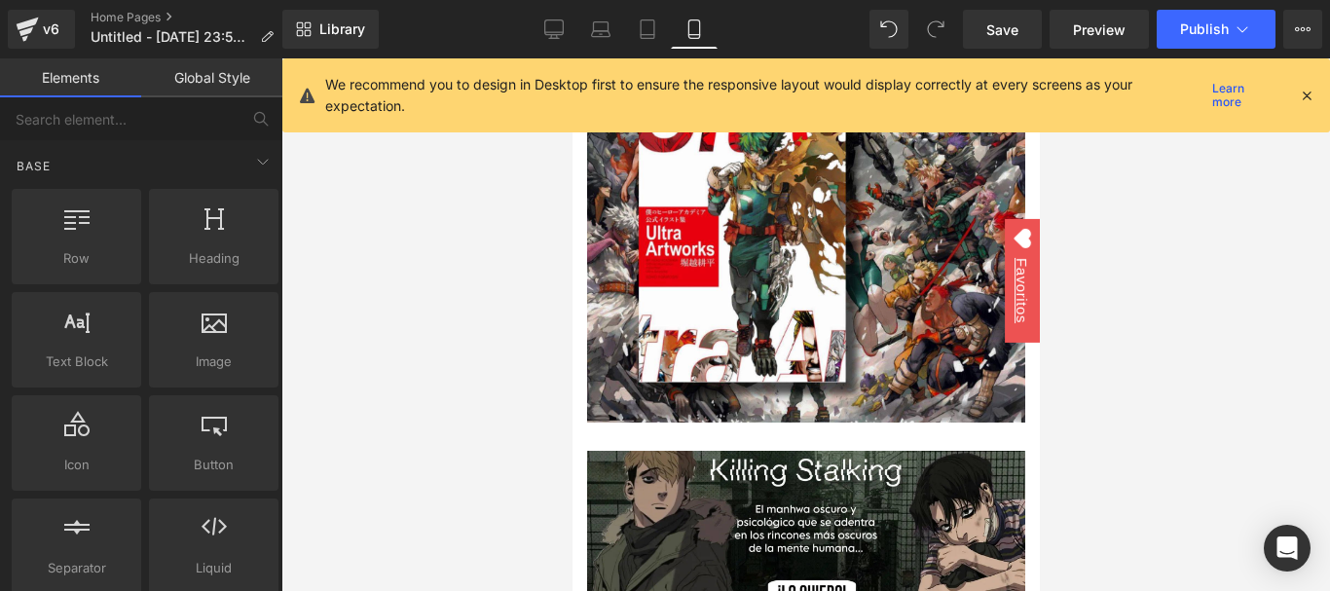
scroll to position [0, 0]
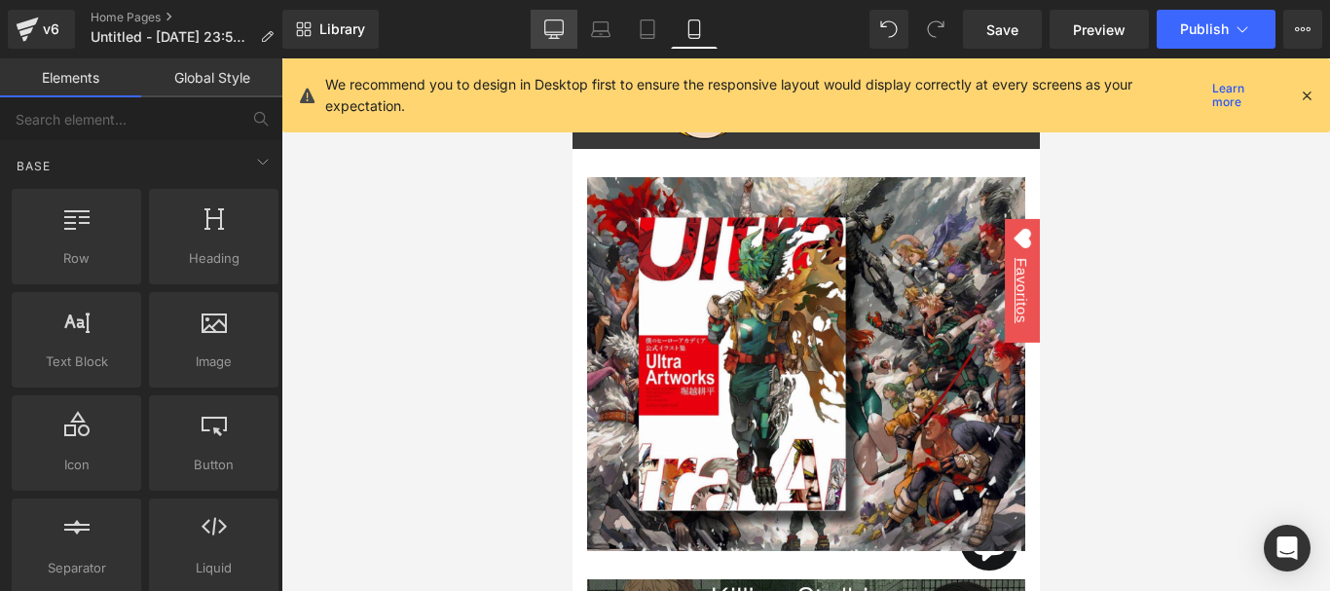
click at [548, 23] on icon at bounding box center [553, 28] width 19 height 19
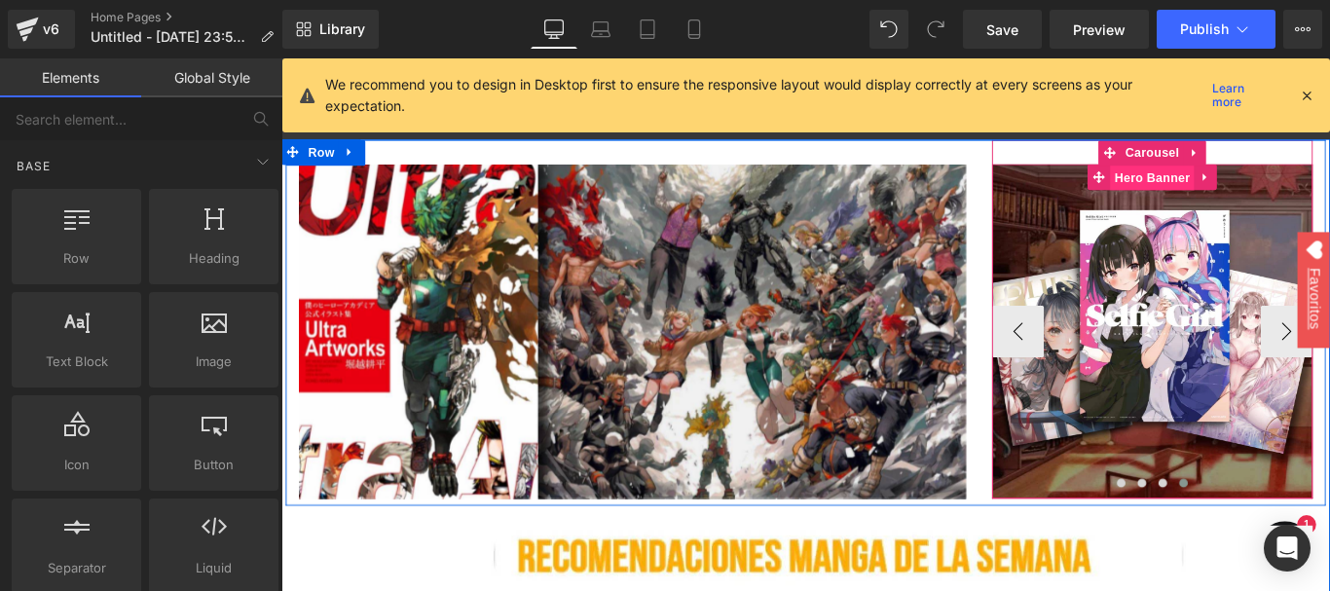
click at [1254, 197] on span "Hero Banner" at bounding box center [1259, 192] width 94 height 29
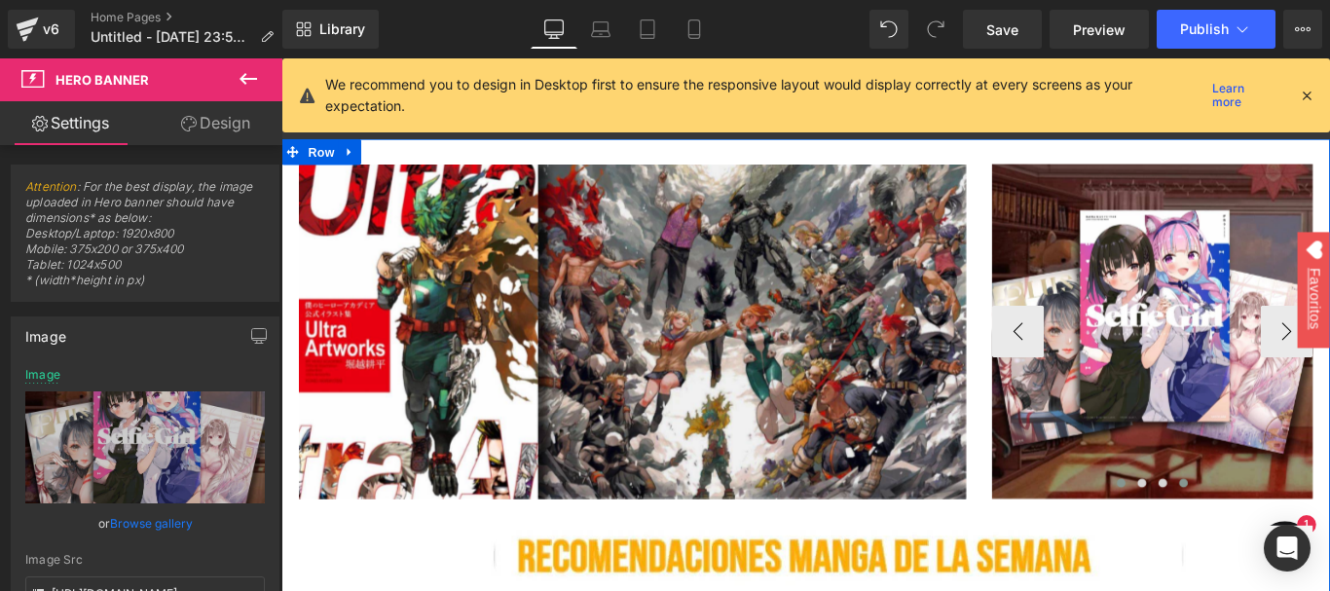
click at [1220, 534] on span at bounding box center [1225, 535] width 10 height 10
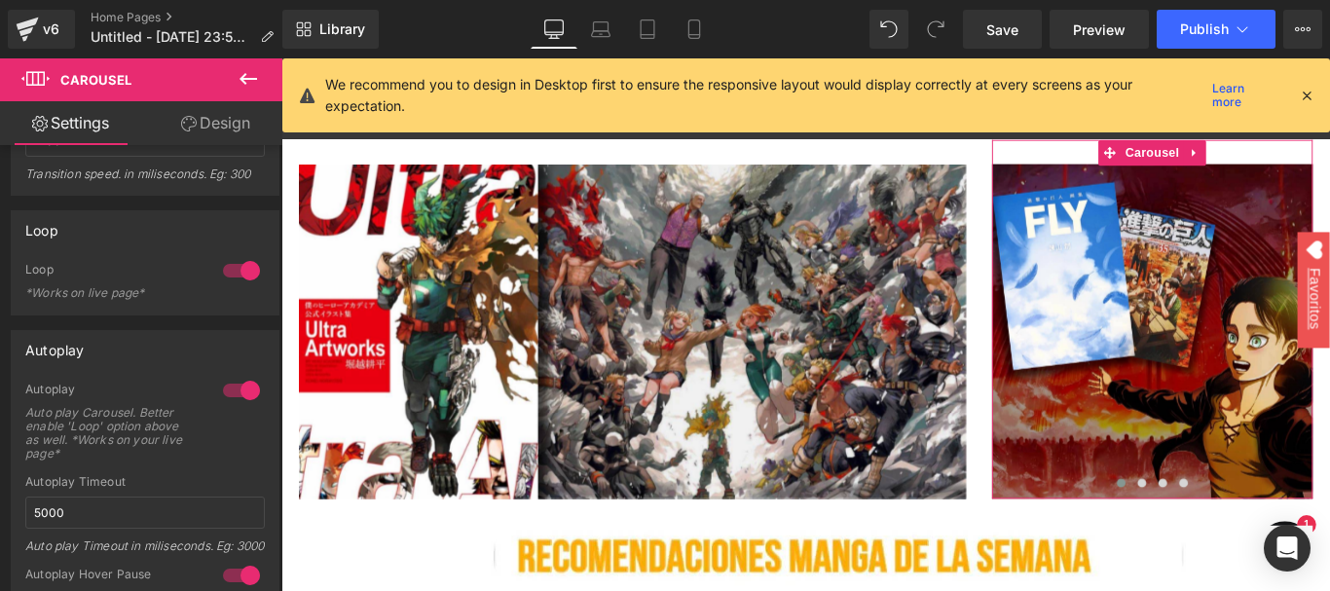
scroll to position [310, 0]
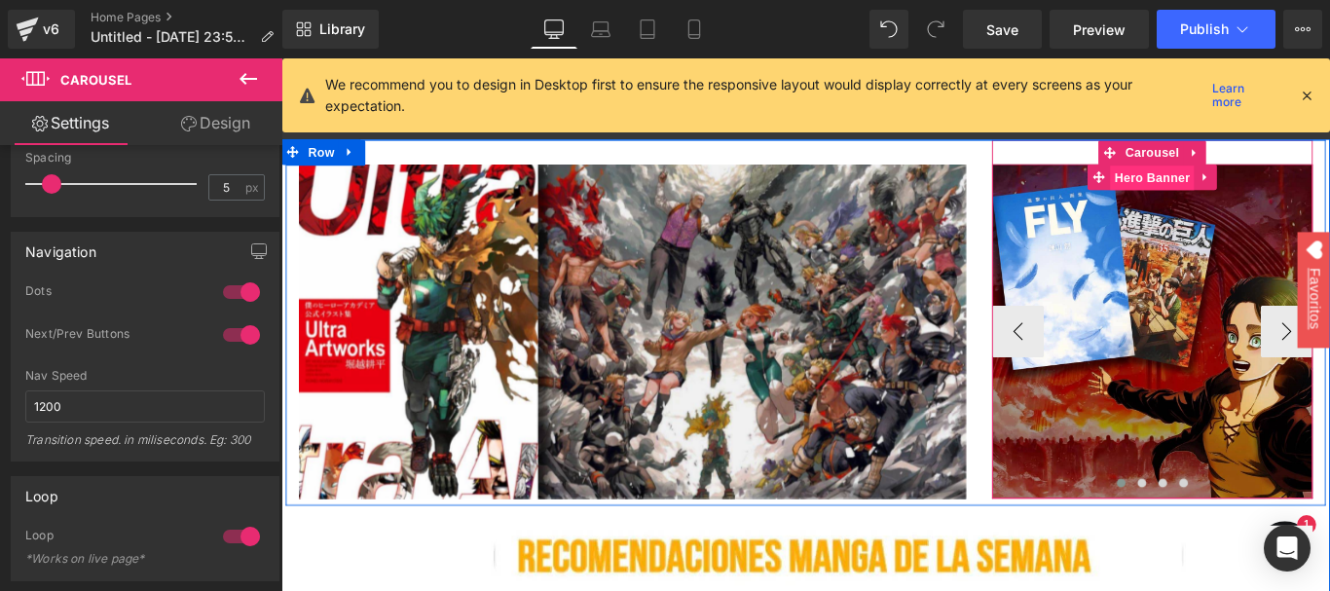
click at [1242, 201] on span "Hero Banner" at bounding box center [1259, 192] width 94 height 29
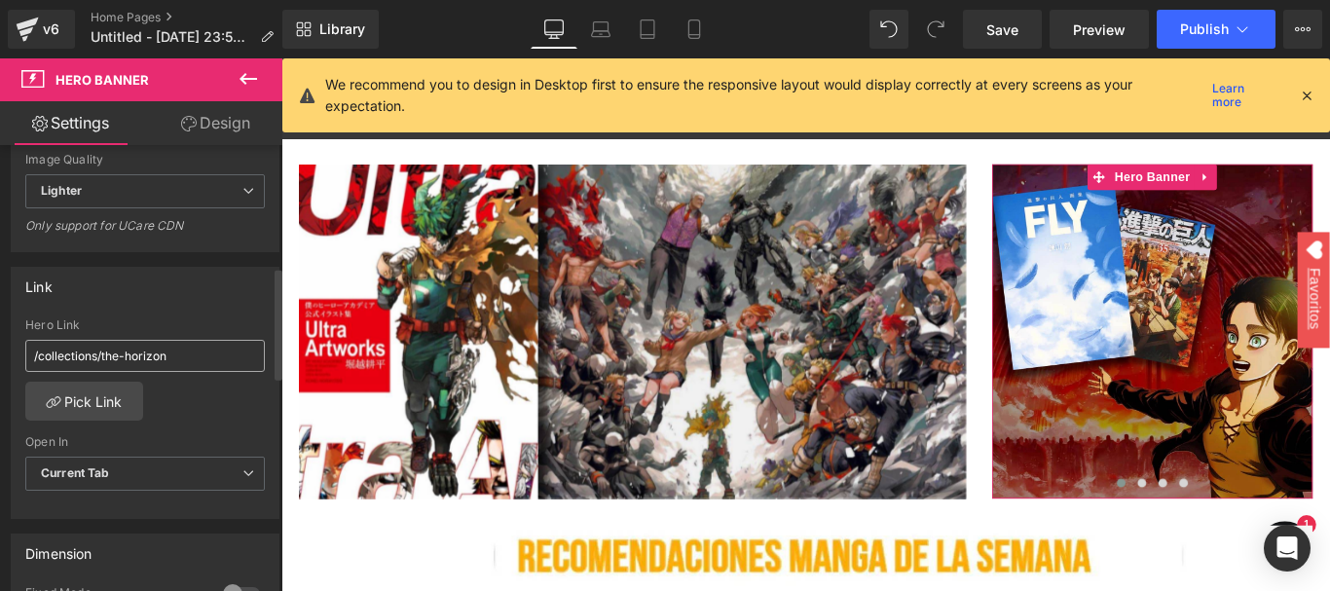
scroll to position [195, 0]
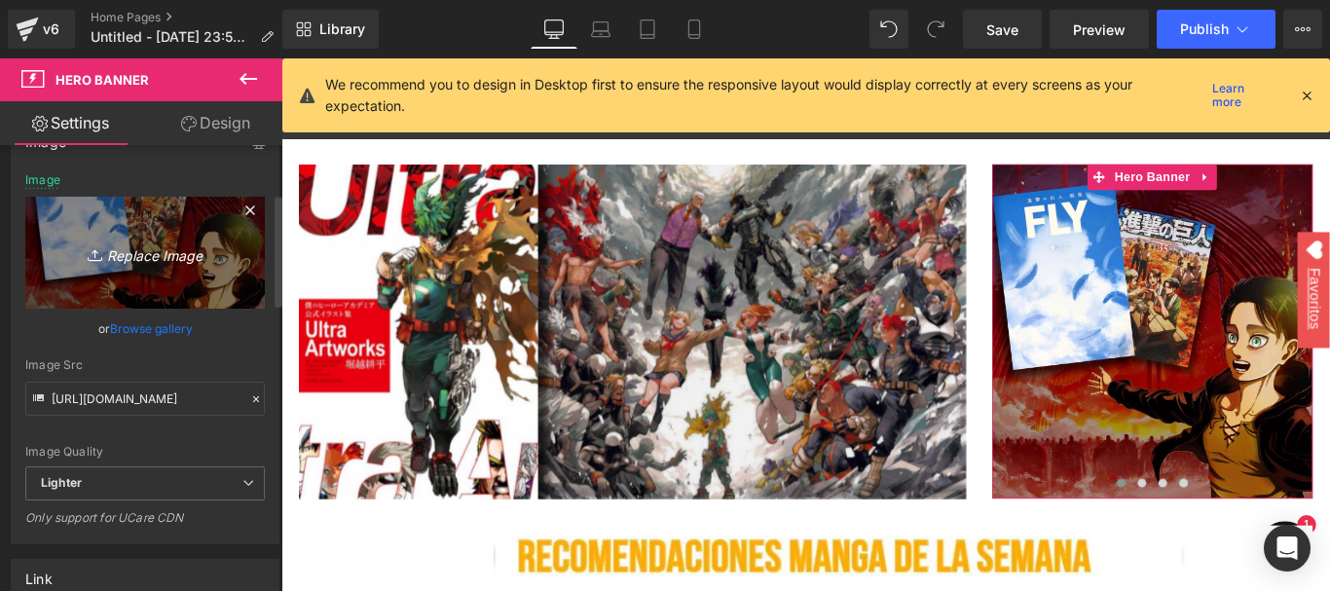
click at [183, 258] on icon "Replace Image" at bounding box center [145, 252] width 156 height 24
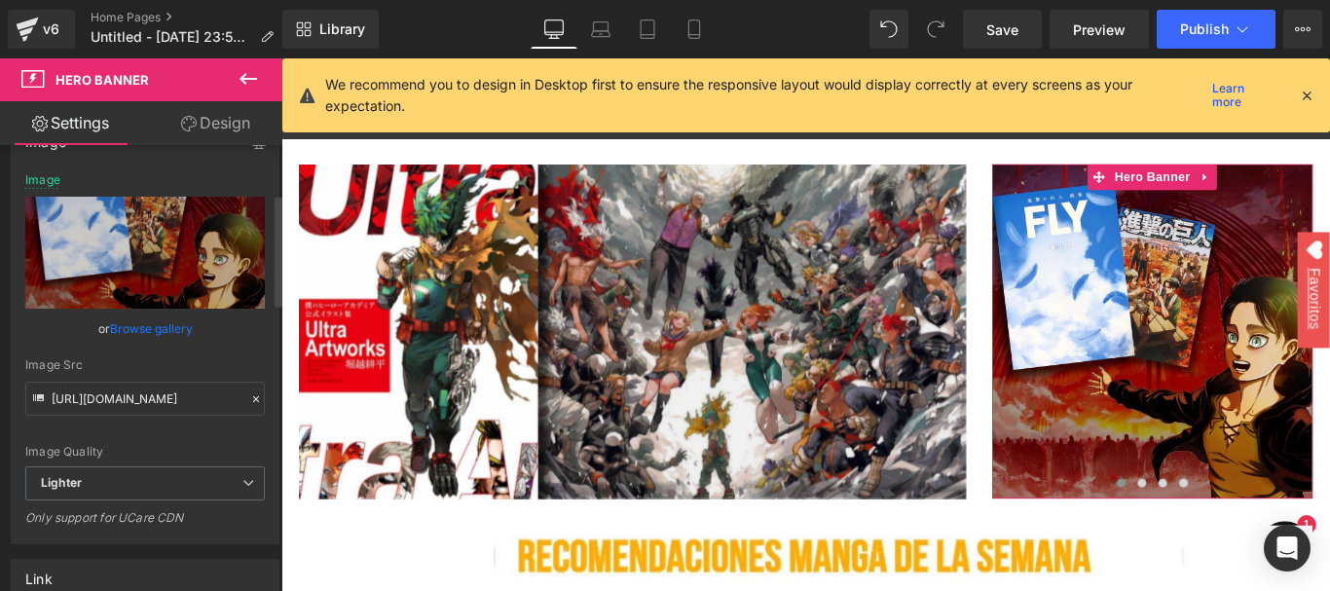
click at [127, 331] on link "Browse gallery" at bounding box center [151, 328] width 83 height 34
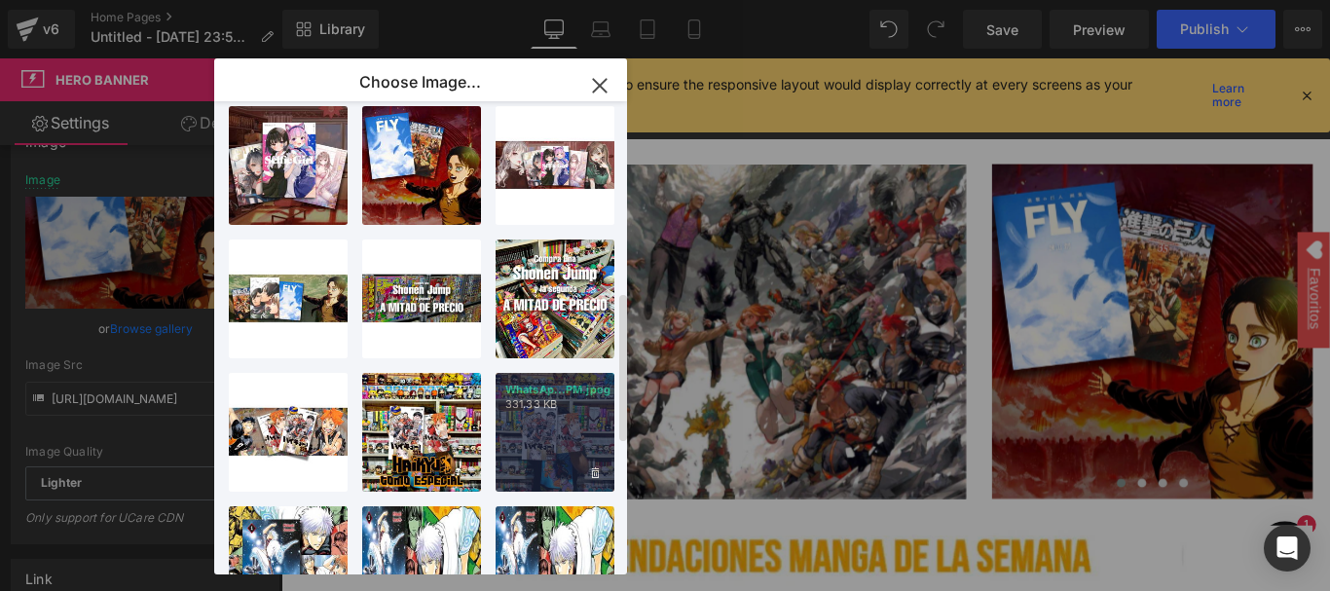
scroll to position [1023, 0]
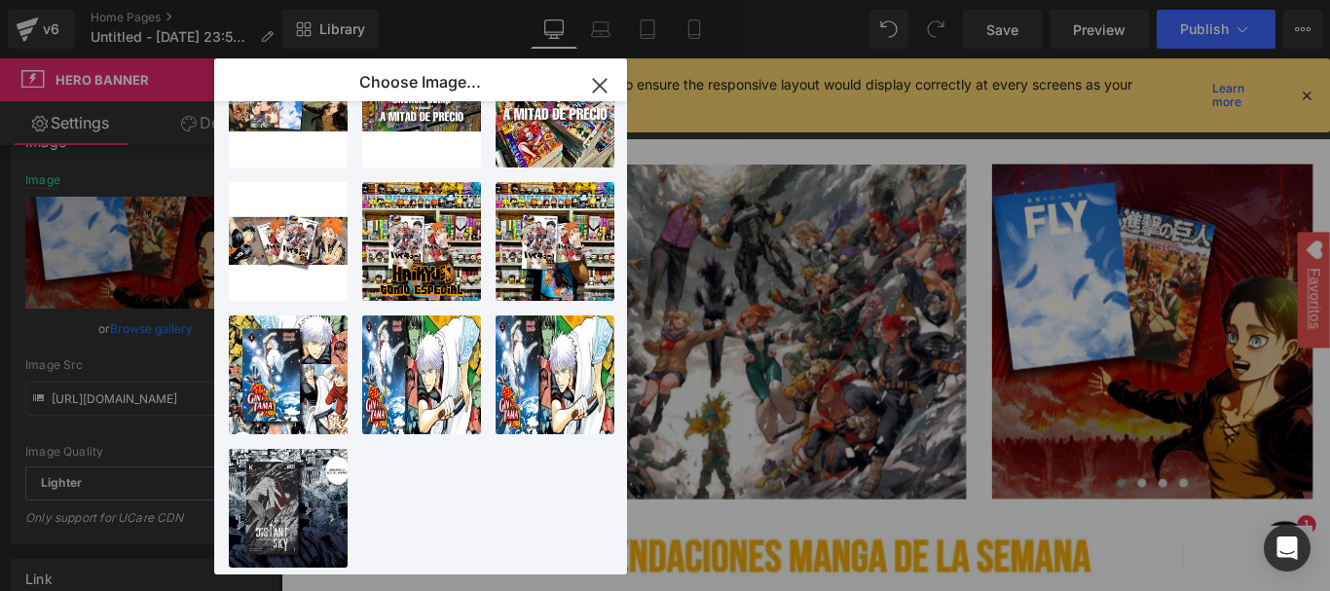
click at [600, 81] on icon "button" at bounding box center [599, 85] width 31 height 31
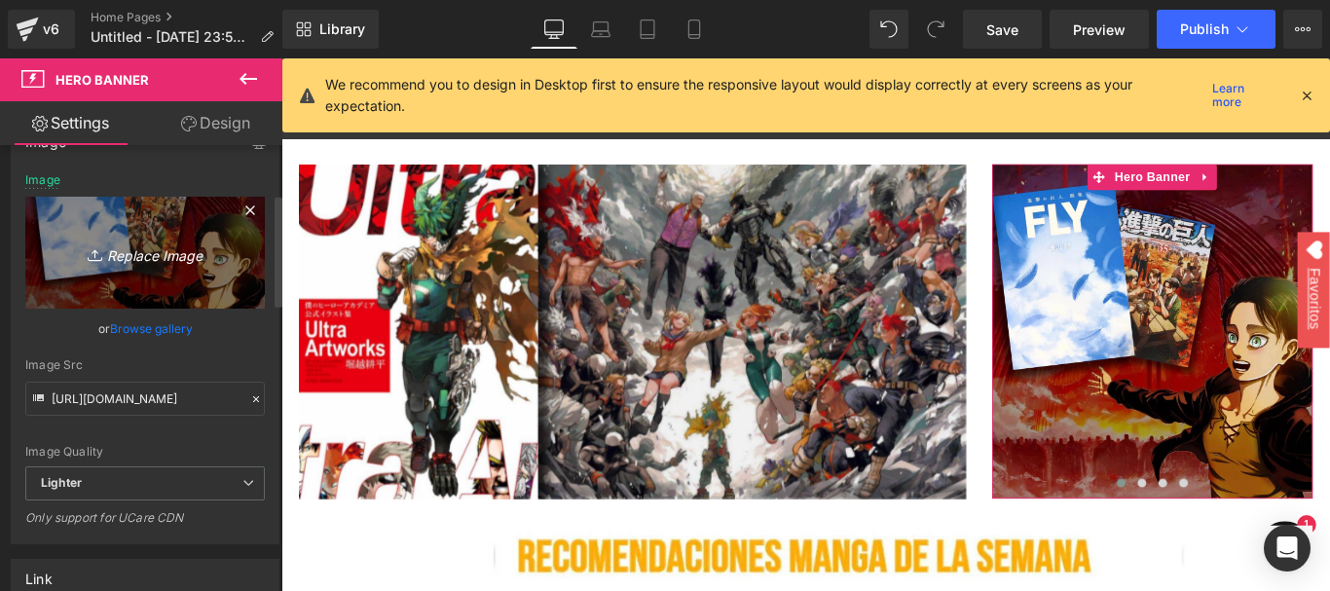
click at [154, 261] on icon "Replace Image" at bounding box center [145, 252] width 156 height 24
type input "C:\fakepath\421598315_891907302673554_4657303850505553613_n.webp"
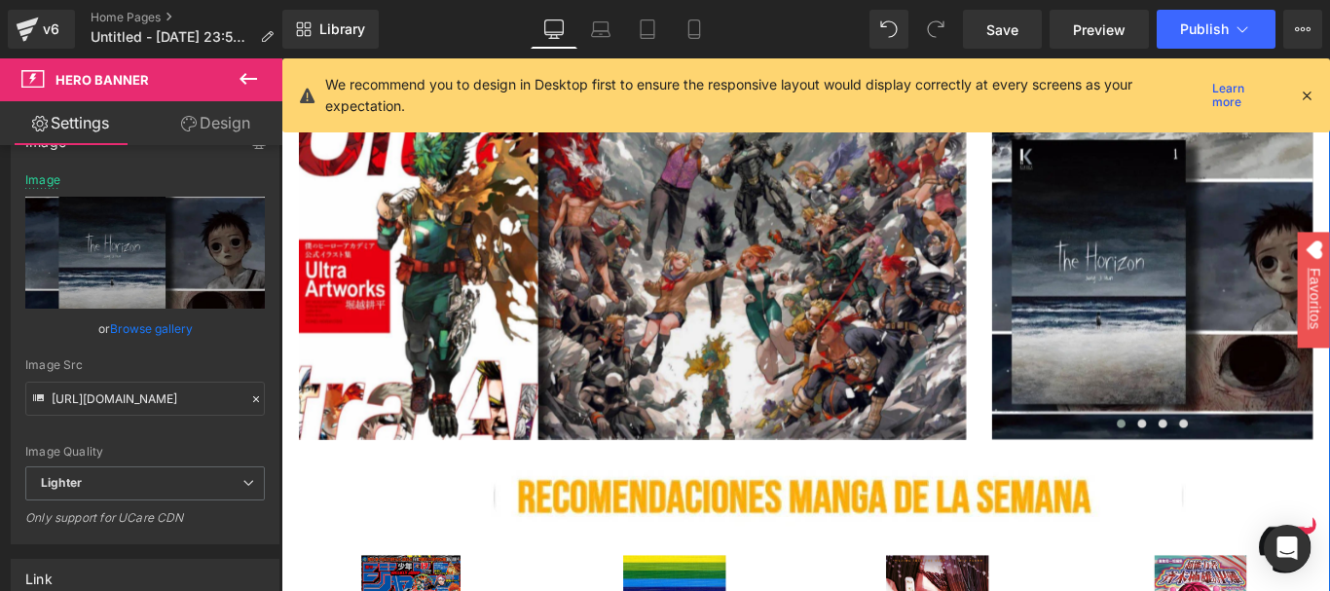
scroll to position [0, 0]
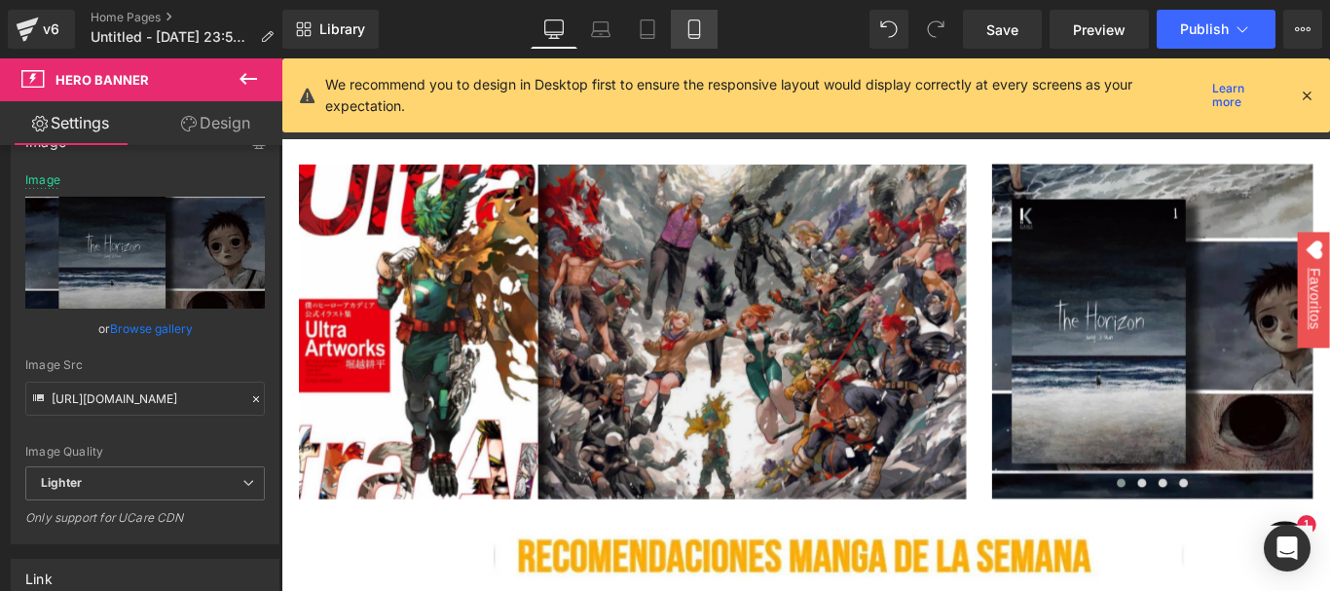
drag, startPoint x: 671, startPoint y: 27, endPoint x: 682, endPoint y: 28, distance: 11.7
click at [672, 27] on link "Mobile" at bounding box center [694, 29] width 47 height 39
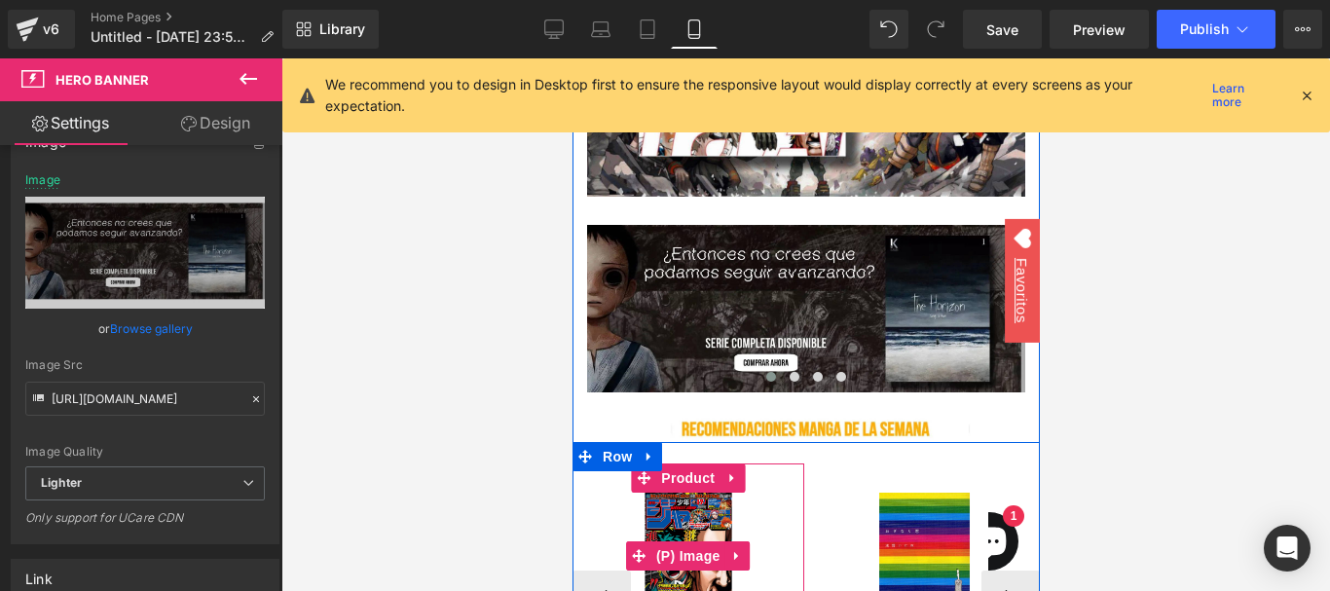
scroll to position [111, 0]
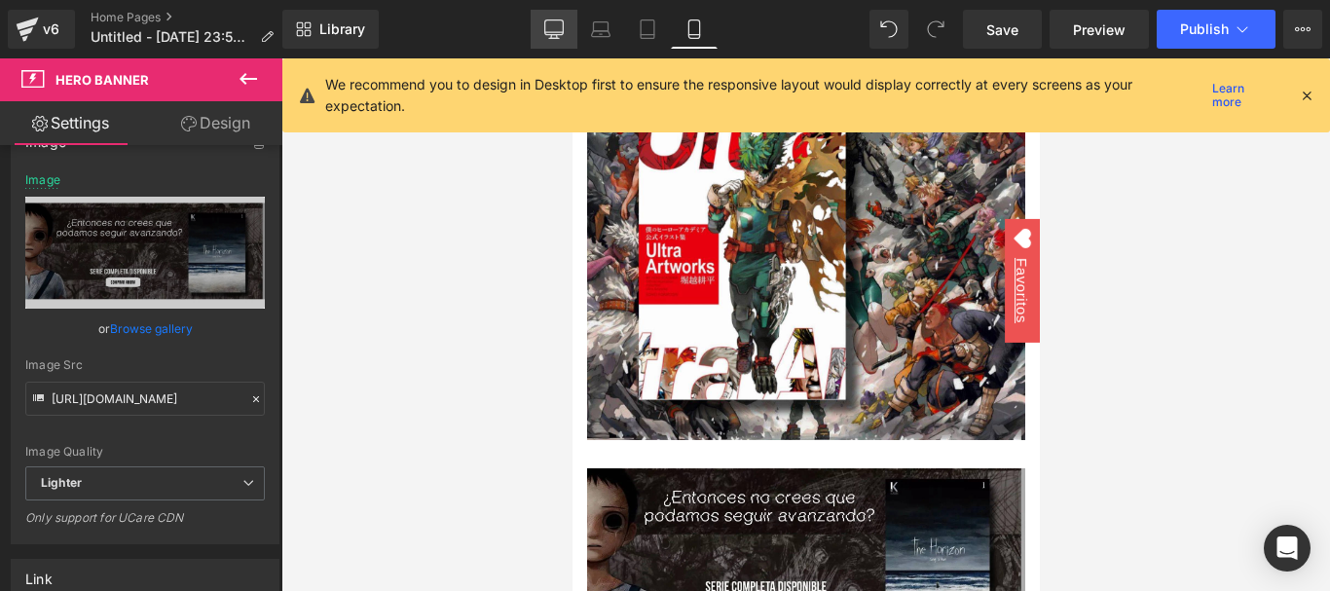
click at [546, 40] on link "Desktop" at bounding box center [553, 29] width 47 height 39
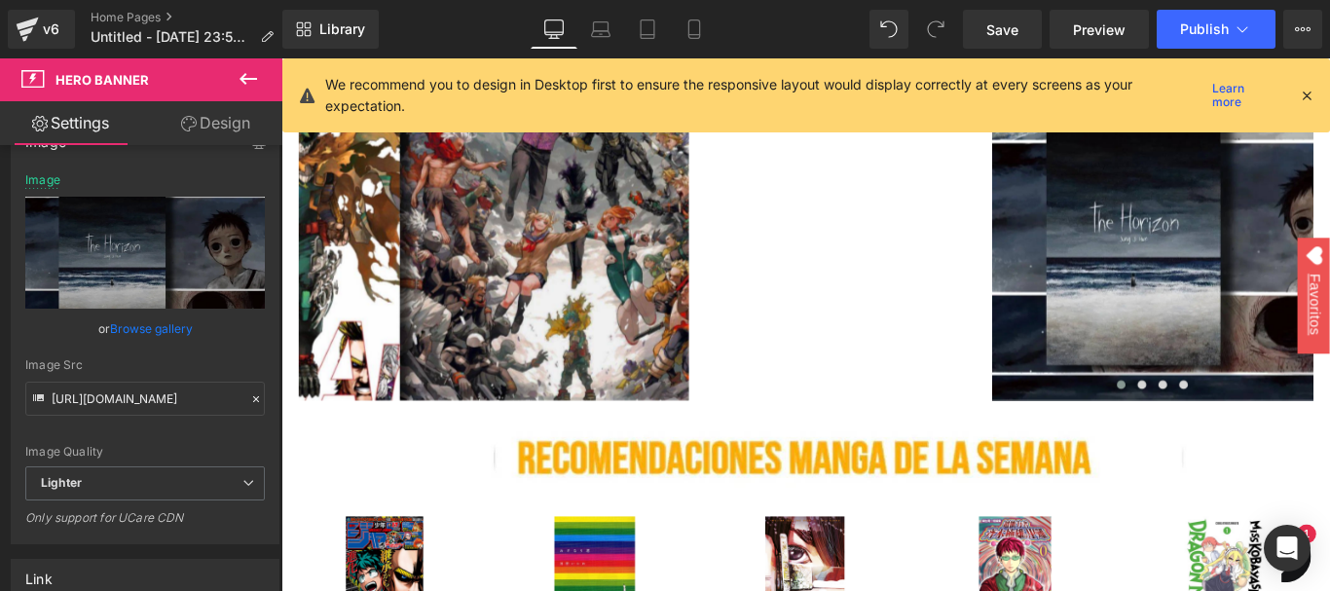
scroll to position [0, 0]
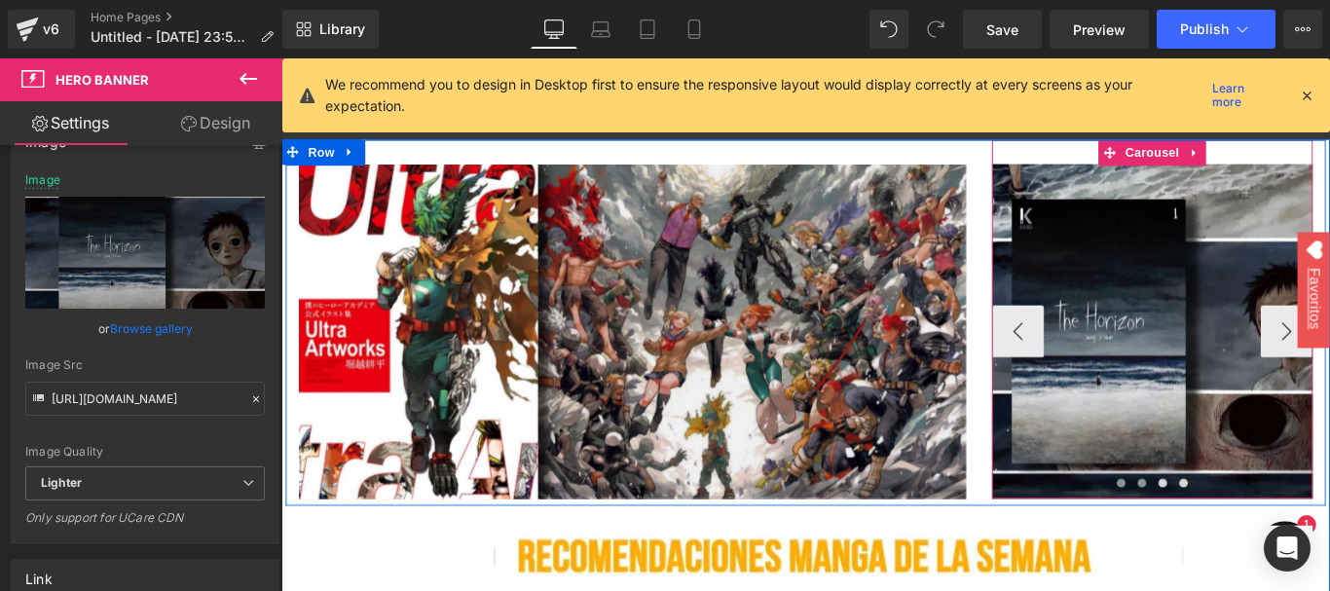
click at [1240, 529] on button at bounding box center [1247, 535] width 23 height 19
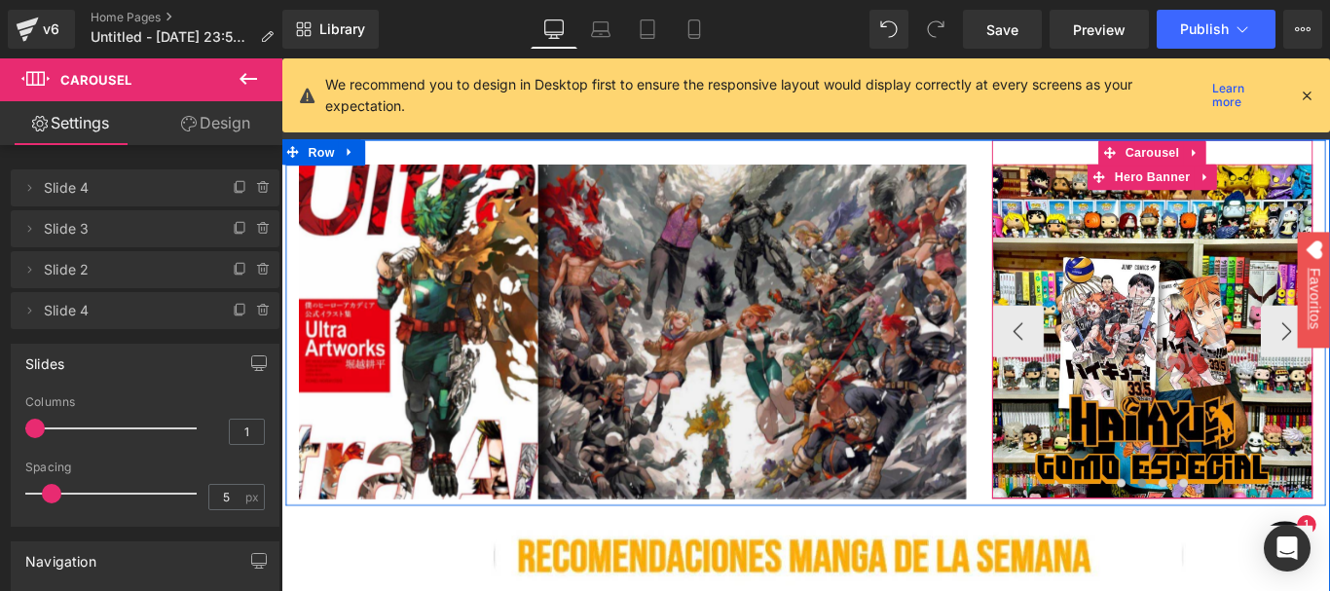
click at [1242, 340] on span "Heading" at bounding box center [1249, 332] width 53 height 23
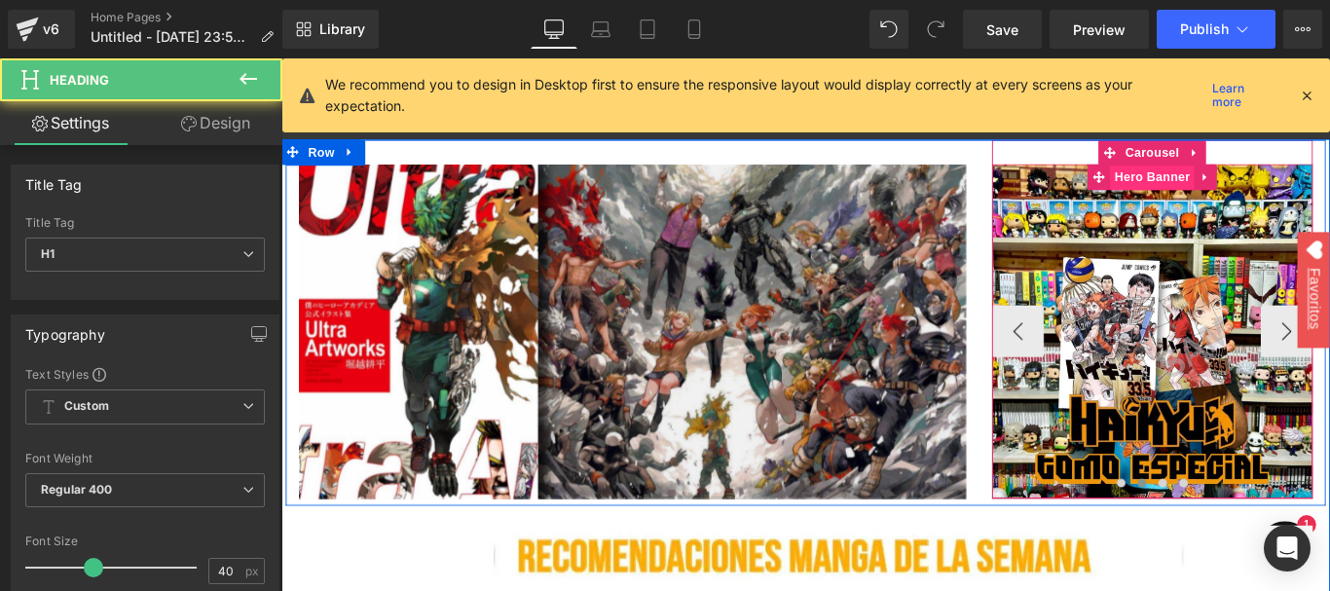
click at [1245, 199] on span "Hero Banner" at bounding box center [1259, 191] width 94 height 29
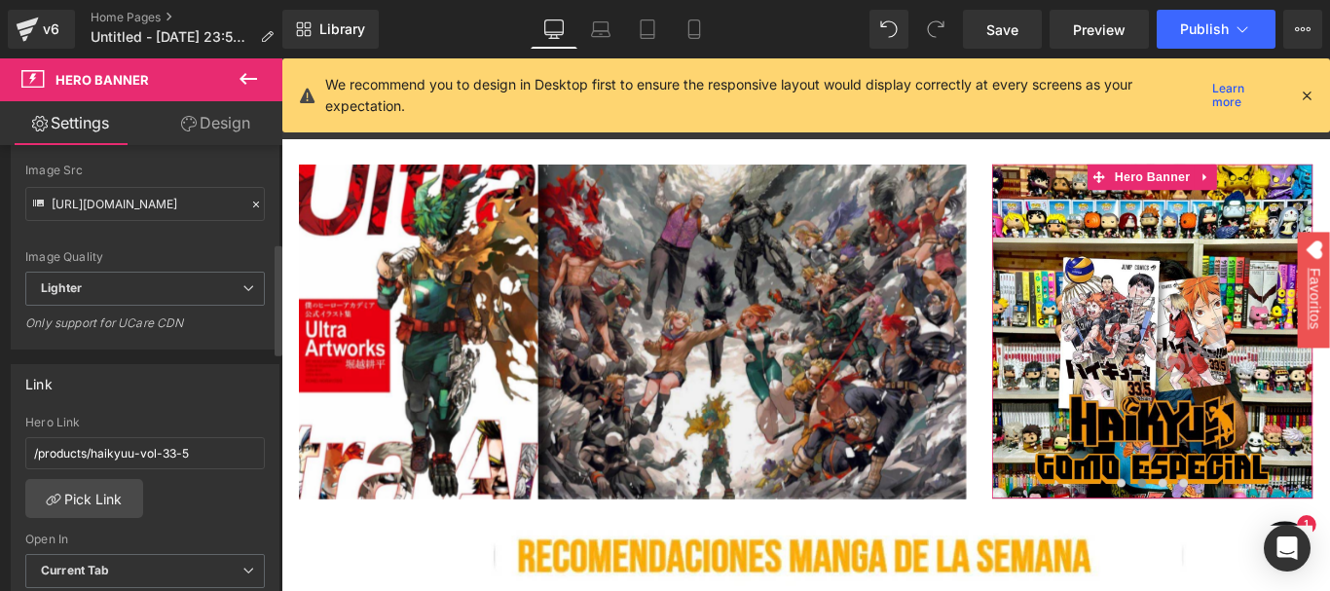
scroll to position [487, 0]
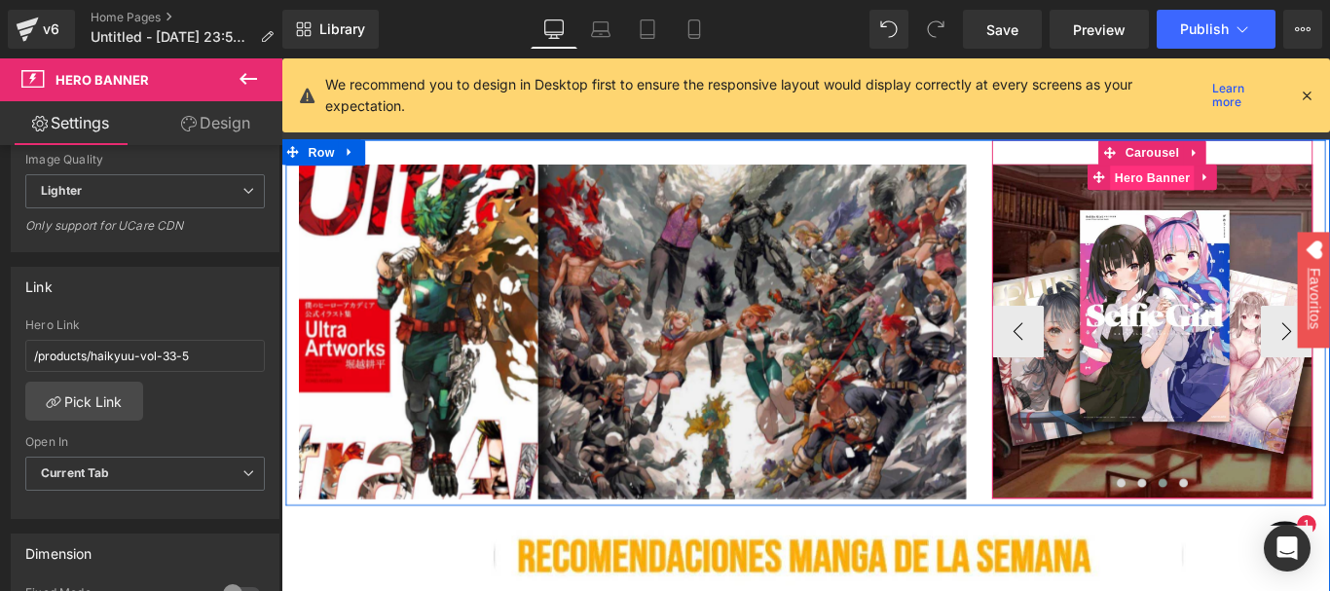
click at [1235, 198] on span "Hero Banner" at bounding box center [1259, 192] width 94 height 29
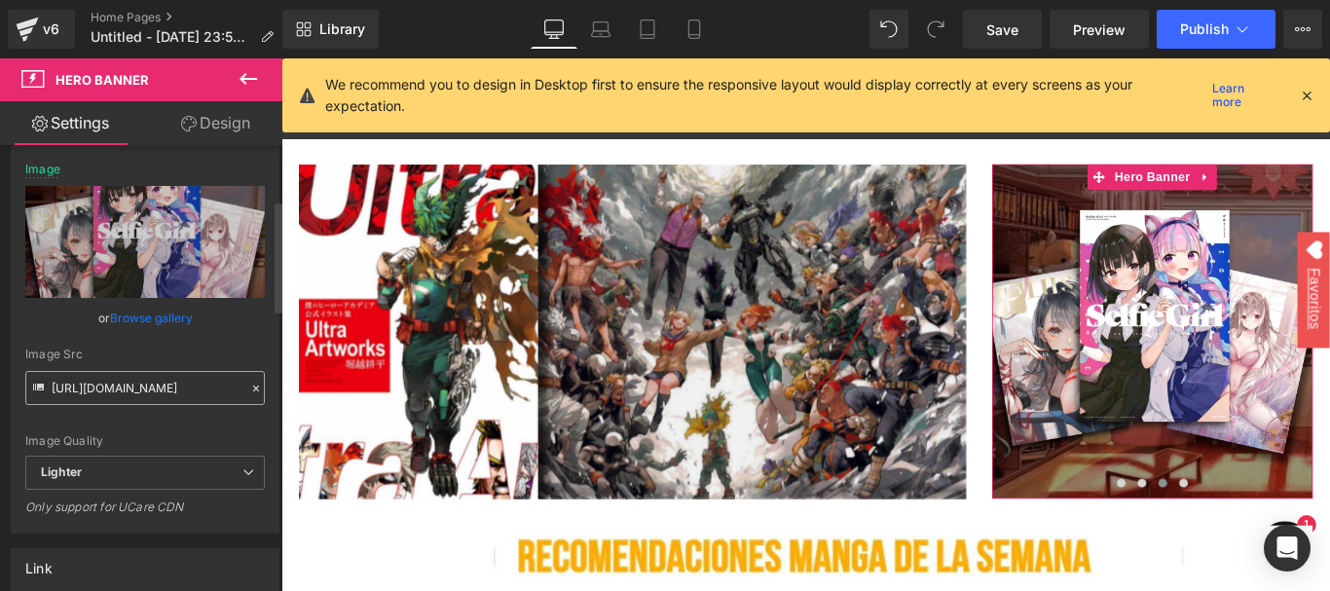
scroll to position [195, 0]
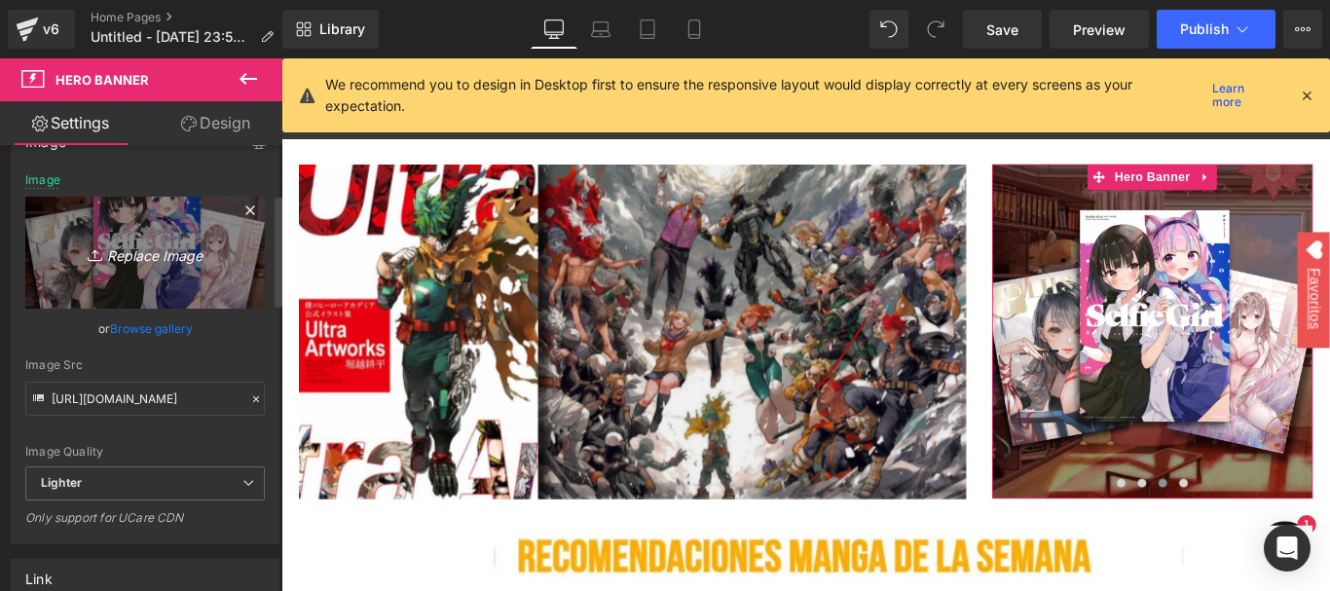
click at [110, 263] on icon "Replace Image" at bounding box center [145, 252] width 156 height 24
type input "C:\fakepath\WhatsApp Image 2024-10-30 at 4.19.09 PM (1).webp"
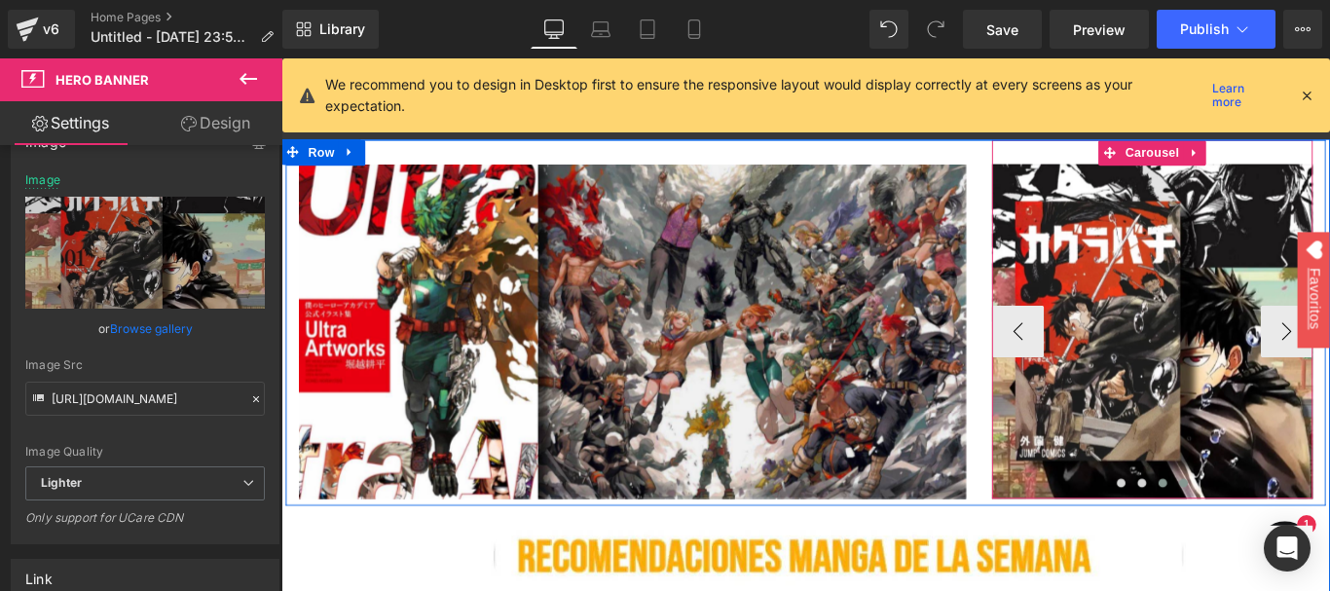
click at [1290, 532] on span at bounding box center [1295, 535] width 10 height 10
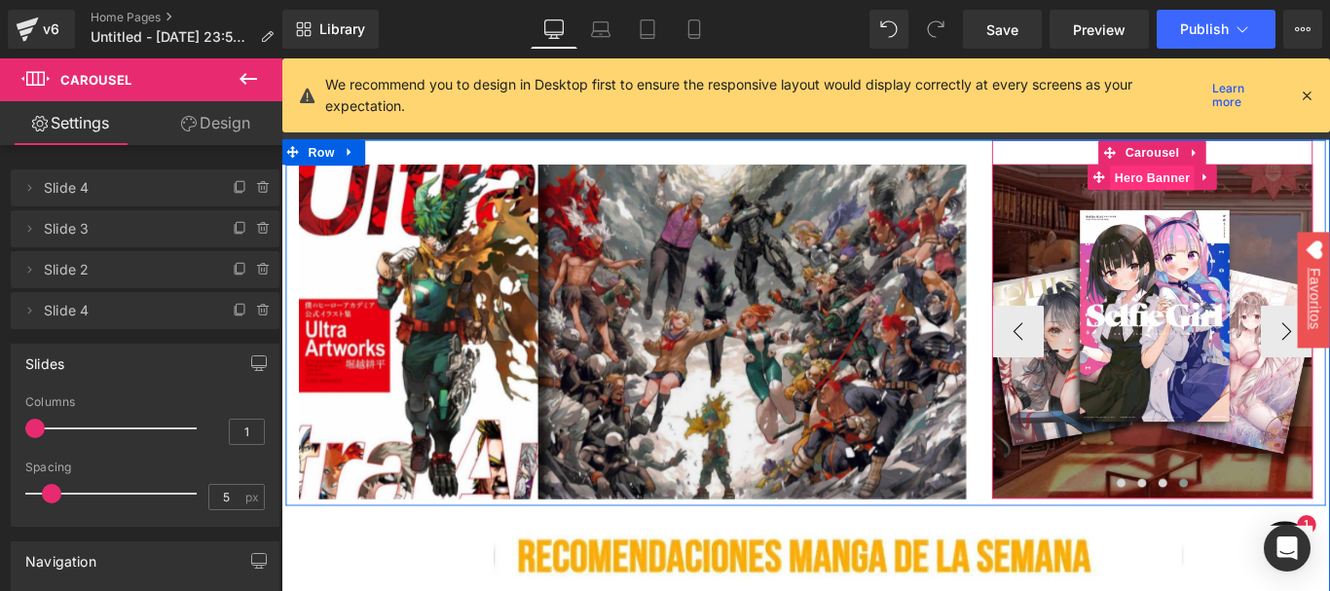
click at [1254, 193] on span "Hero Banner" at bounding box center [1259, 192] width 94 height 29
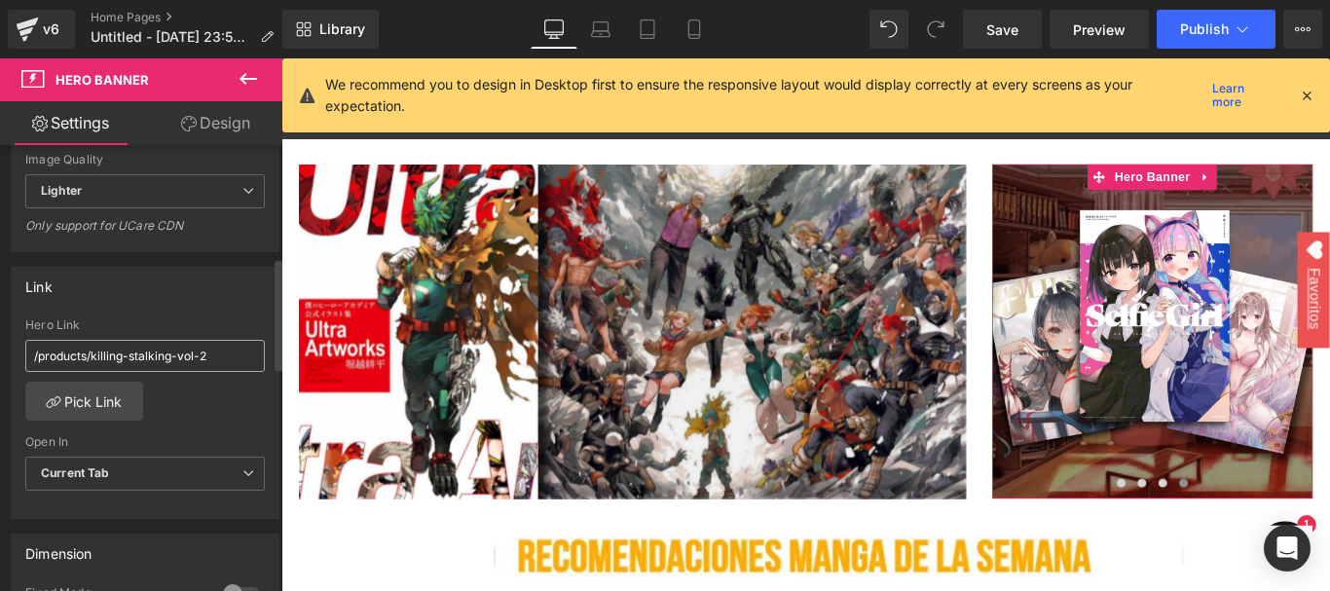
scroll to position [389, 0]
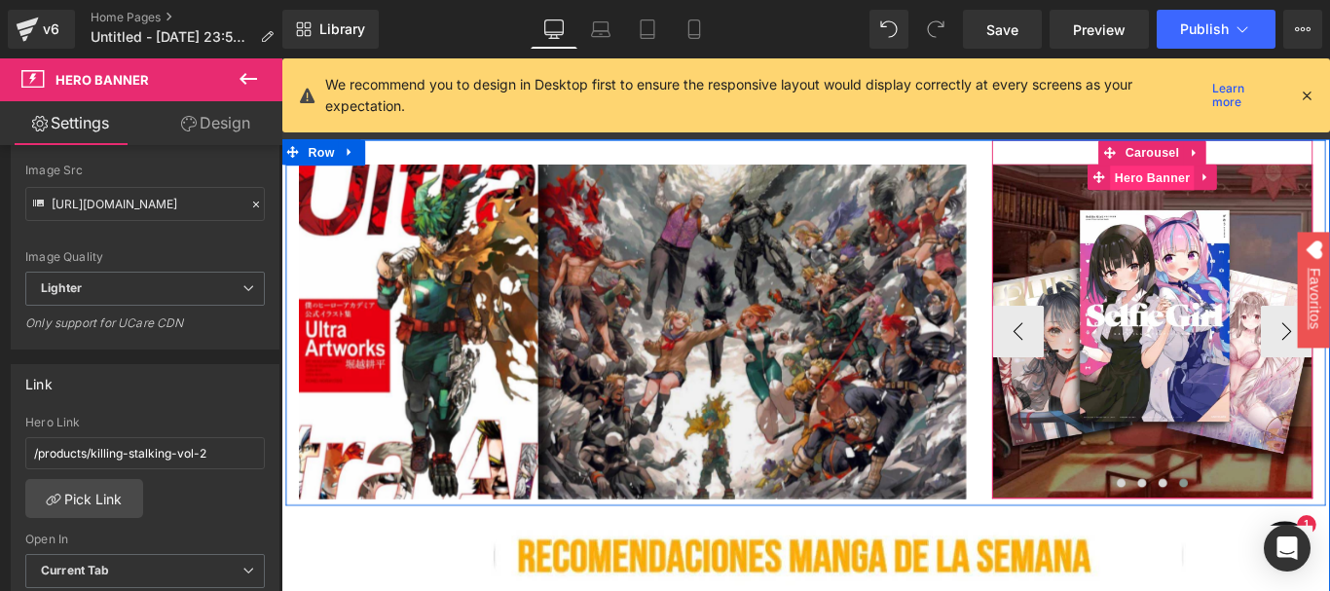
click at [1233, 204] on span "Hero Banner" at bounding box center [1259, 192] width 94 height 29
click at [1260, 187] on span "Hero Banner" at bounding box center [1259, 192] width 94 height 29
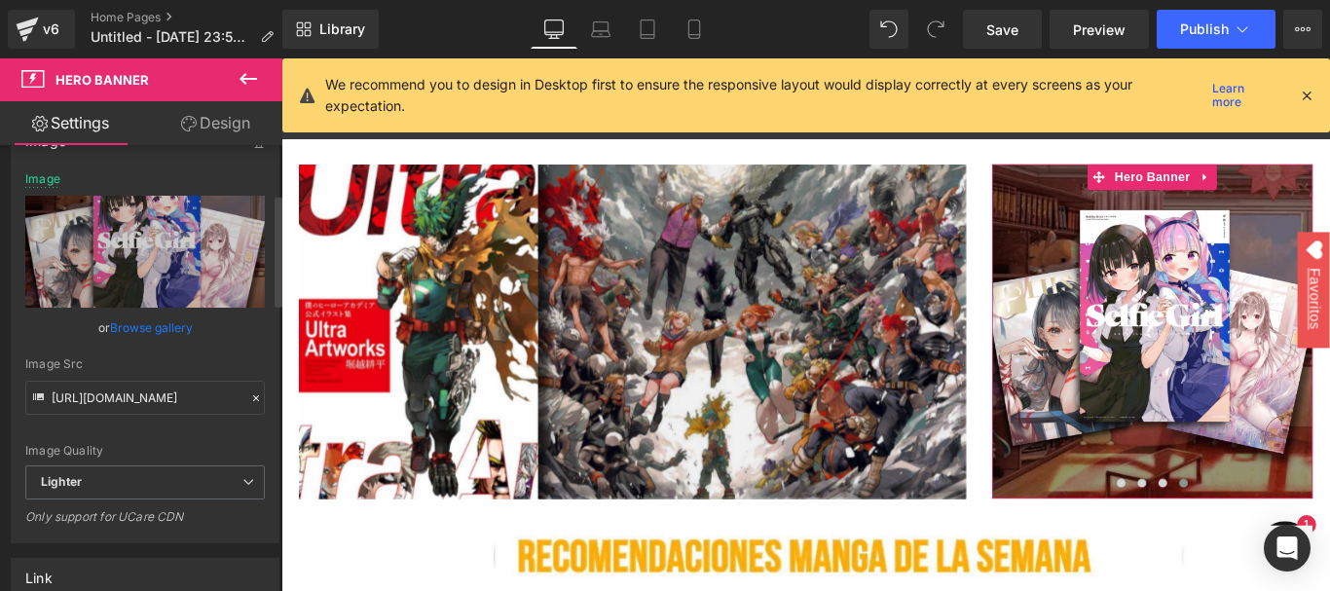
scroll to position [195, 0]
click at [162, 327] on link "Browse gallery" at bounding box center [151, 328] width 83 height 34
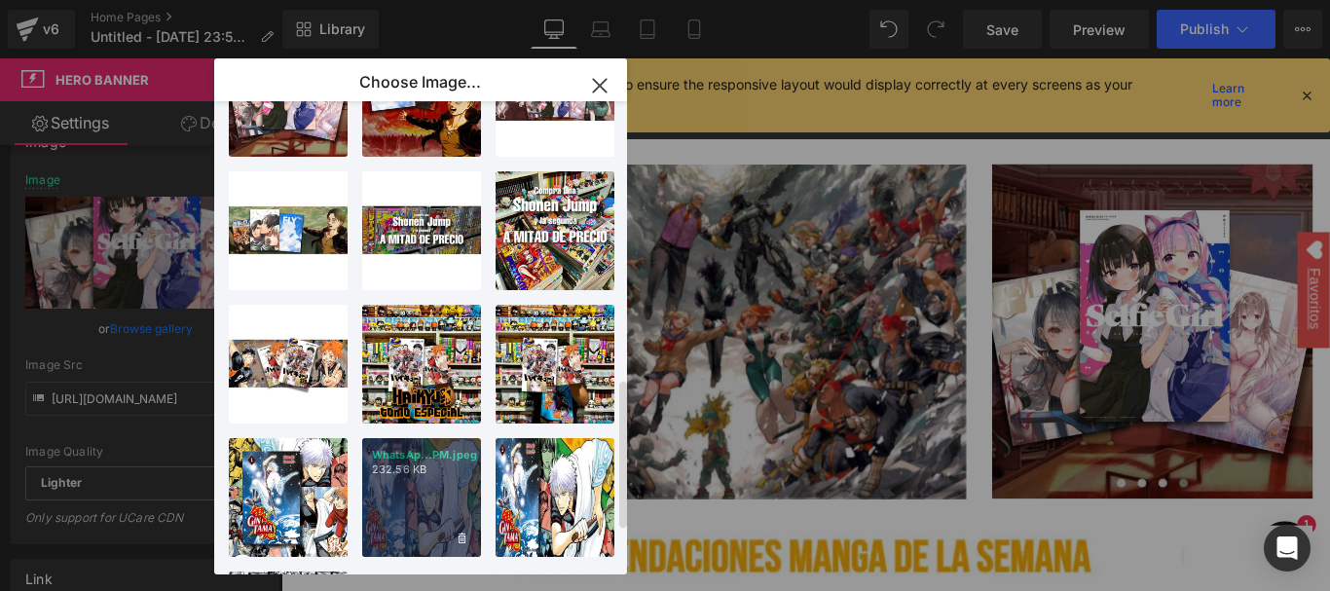
scroll to position [1023, 0]
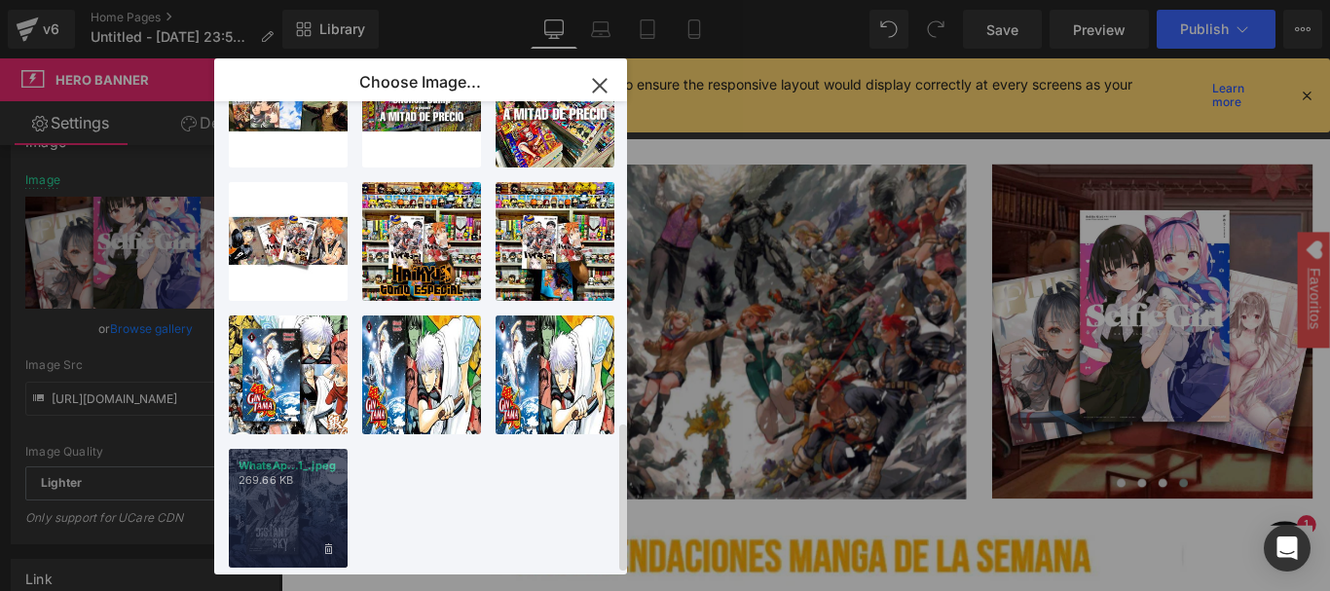
click at [282, 492] on div "WhatsAp...1_.jpeg 269.66 KB" at bounding box center [288, 508] width 119 height 119
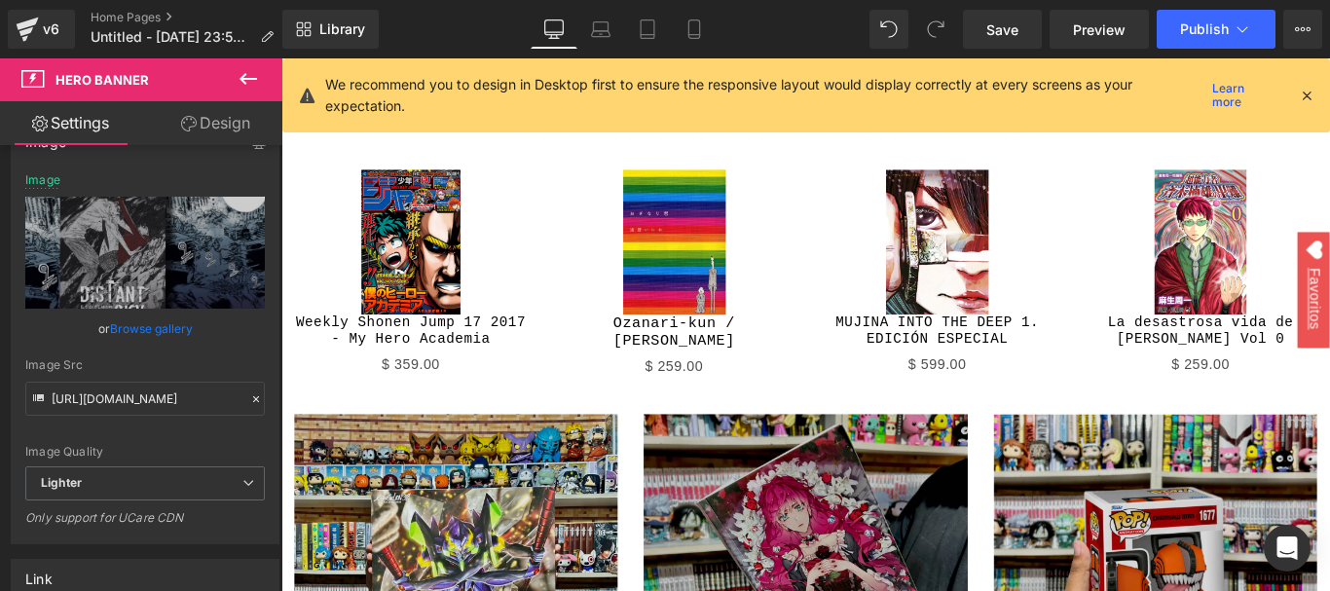
scroll to position [779, 0]
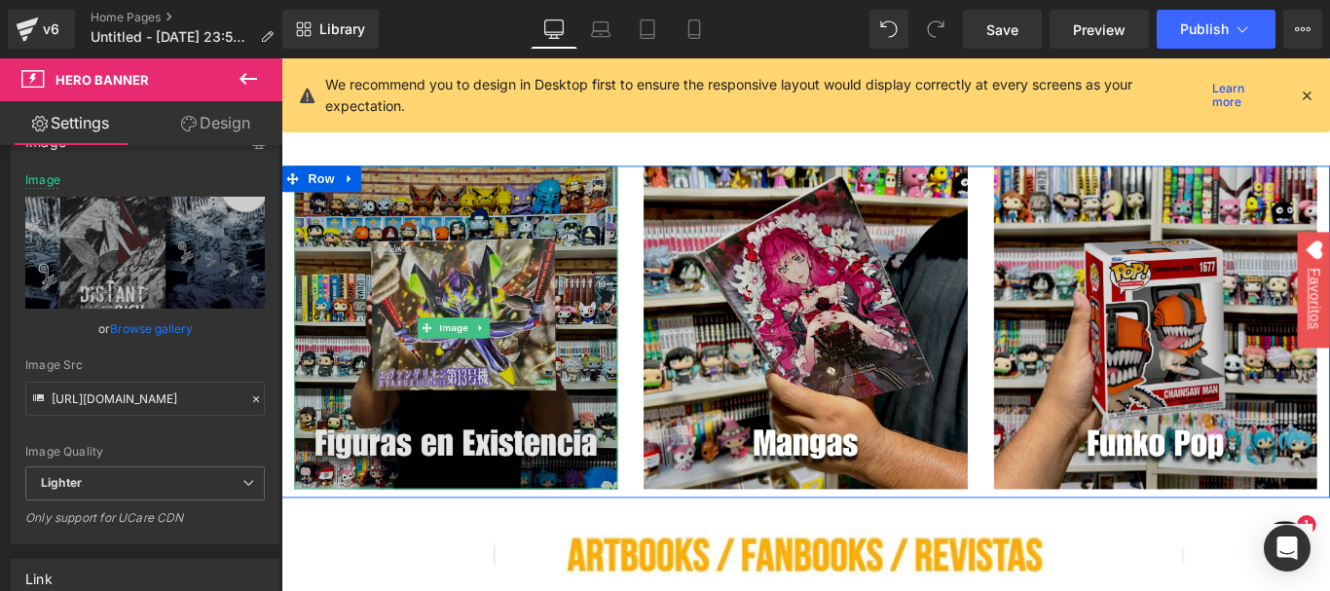
click at [423, 212] on img at bounding box center [477, 360] width 363 height 363
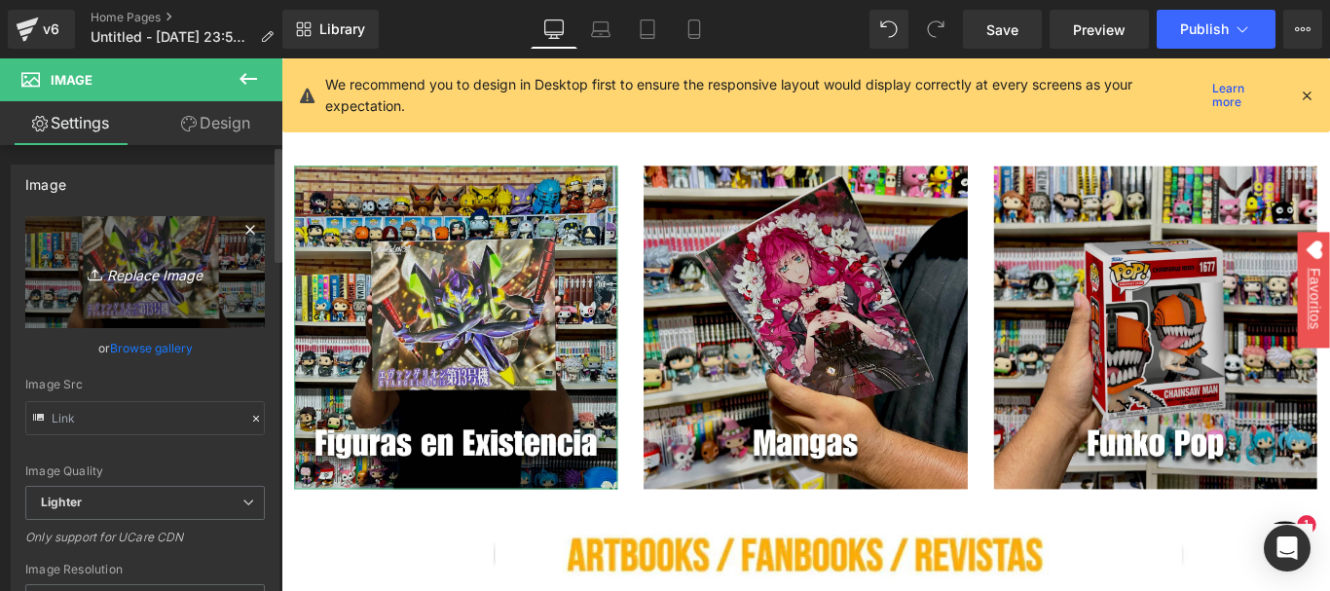
click at [169, 284] on link "Replace Image" at bounding box center [144, 272] width 239 height 112
type input "C:\fakepath\cambiar2.webp"
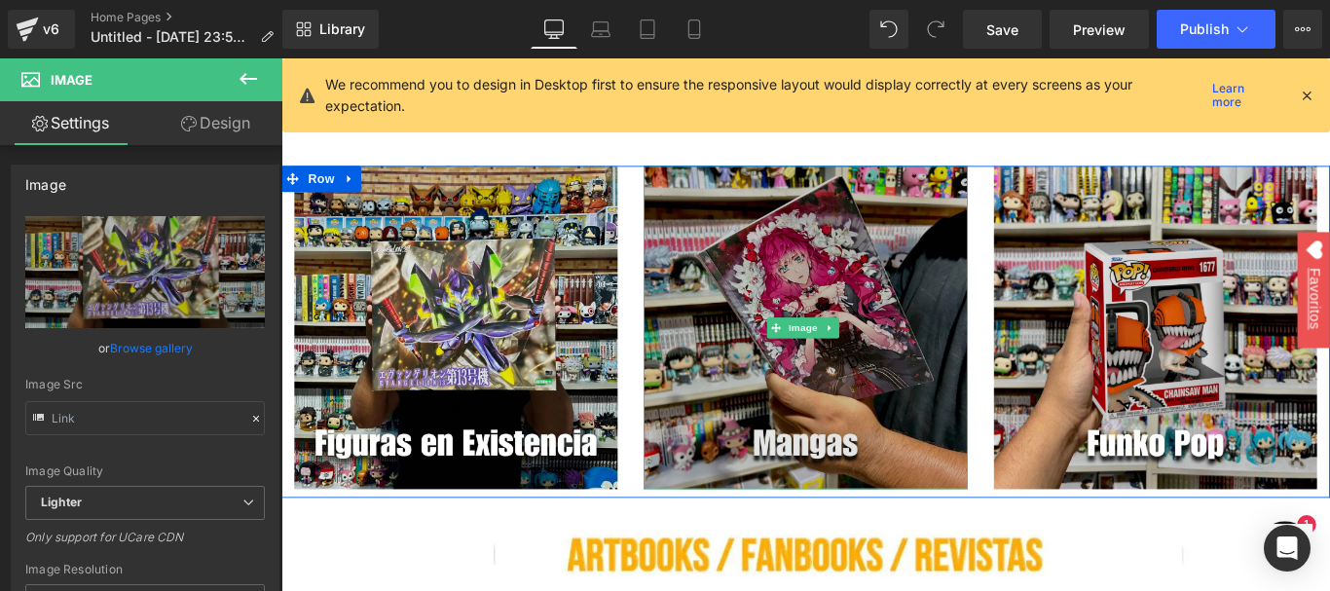
click at [860, 210] on img at bounding box center [869, 360] width 363 height 363
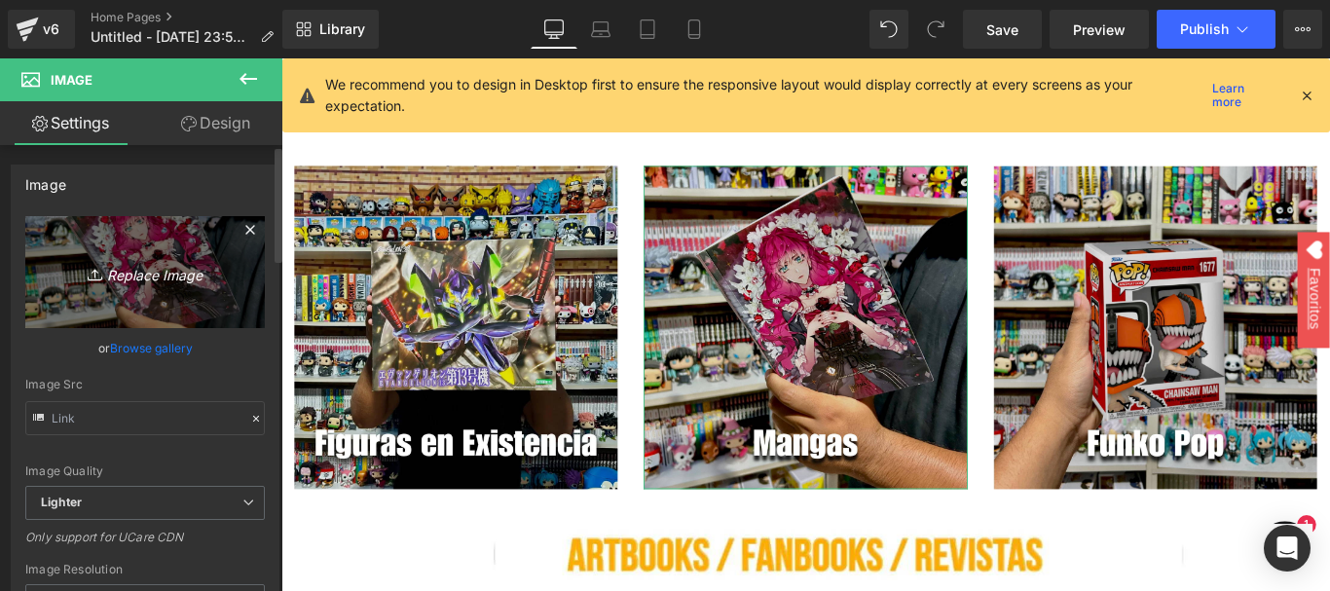
click at [164, 285] on link "Replace Image" at bounding box center [144, 272] width 239 height 112
type input "C:\fakepath\cambiar3.webp"
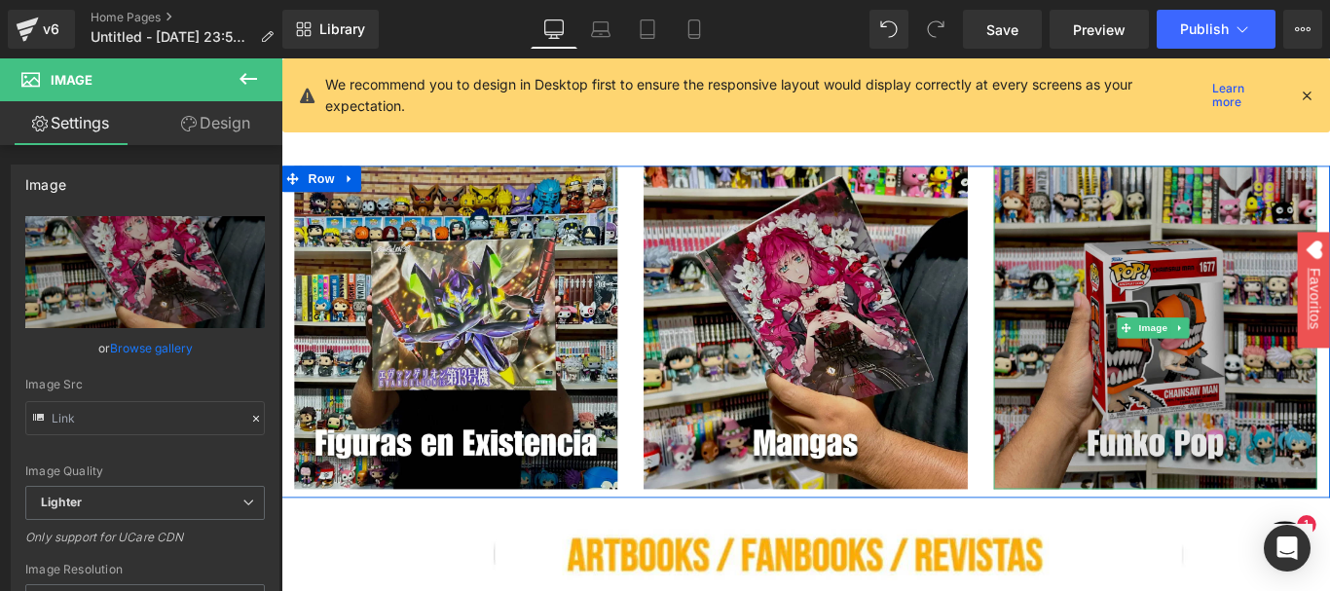
click at [1268, 284] on img at bounding box center [1262, 360] width 363 height 363
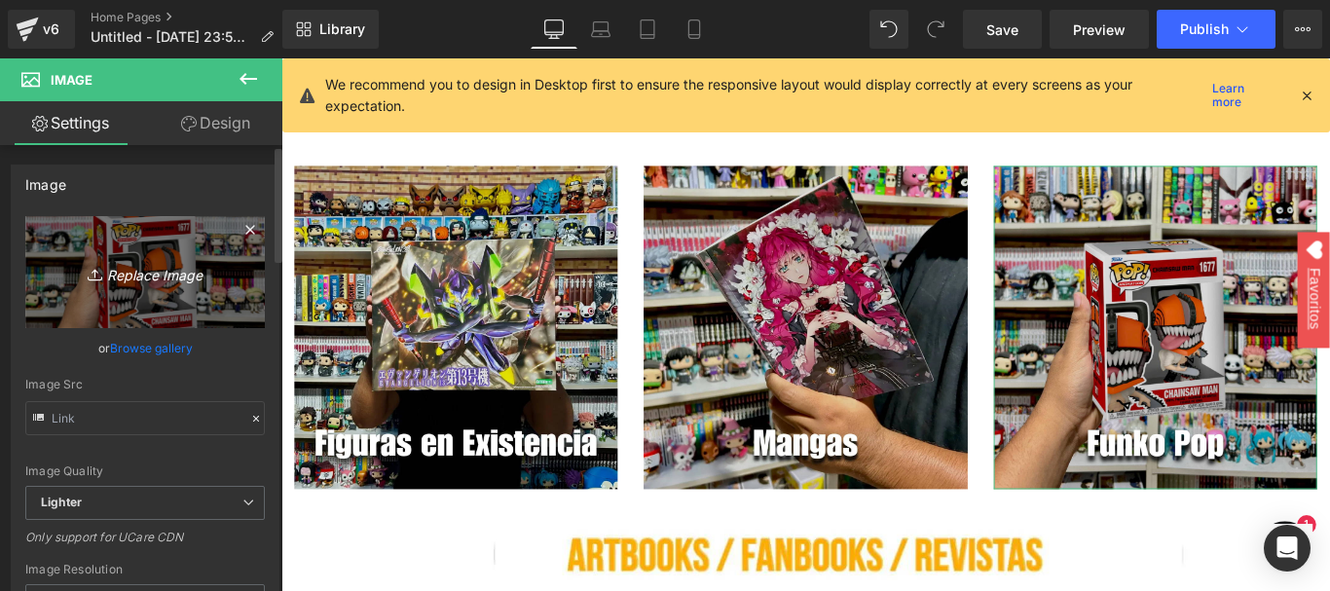
click at [204, 244] on link "Replace Image" at bounding box center [144, 272] width 239 height 112
type input "C:\fakepath\cambiar4.webp"
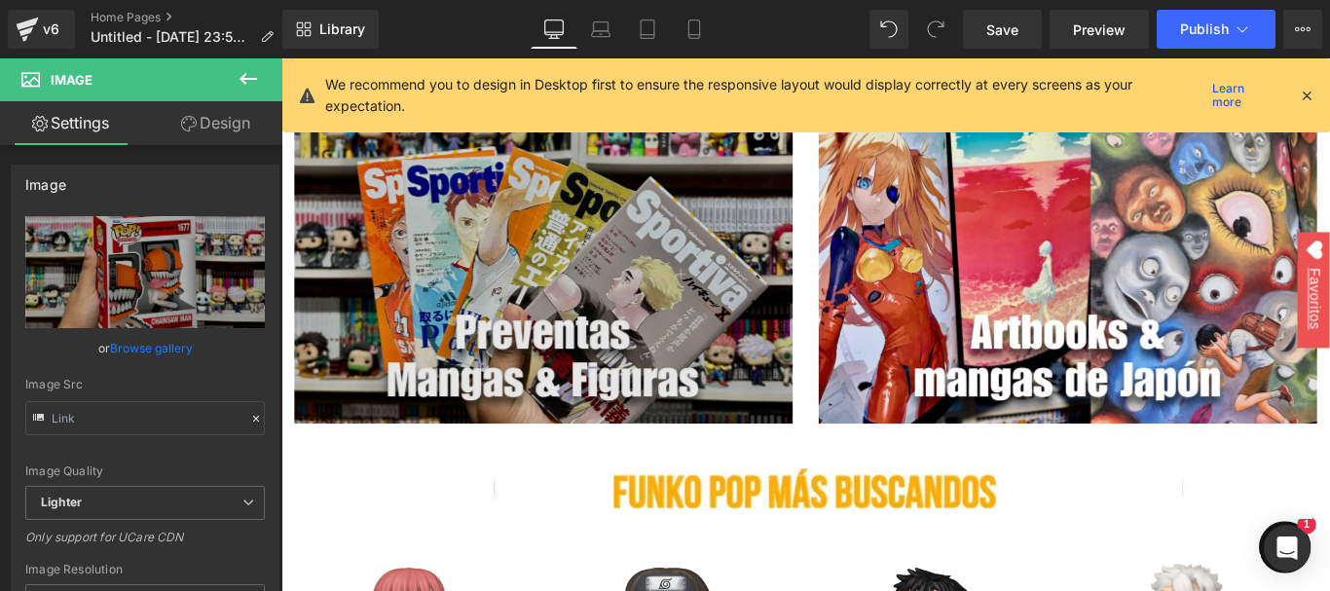
scroll to position [1655, 0]
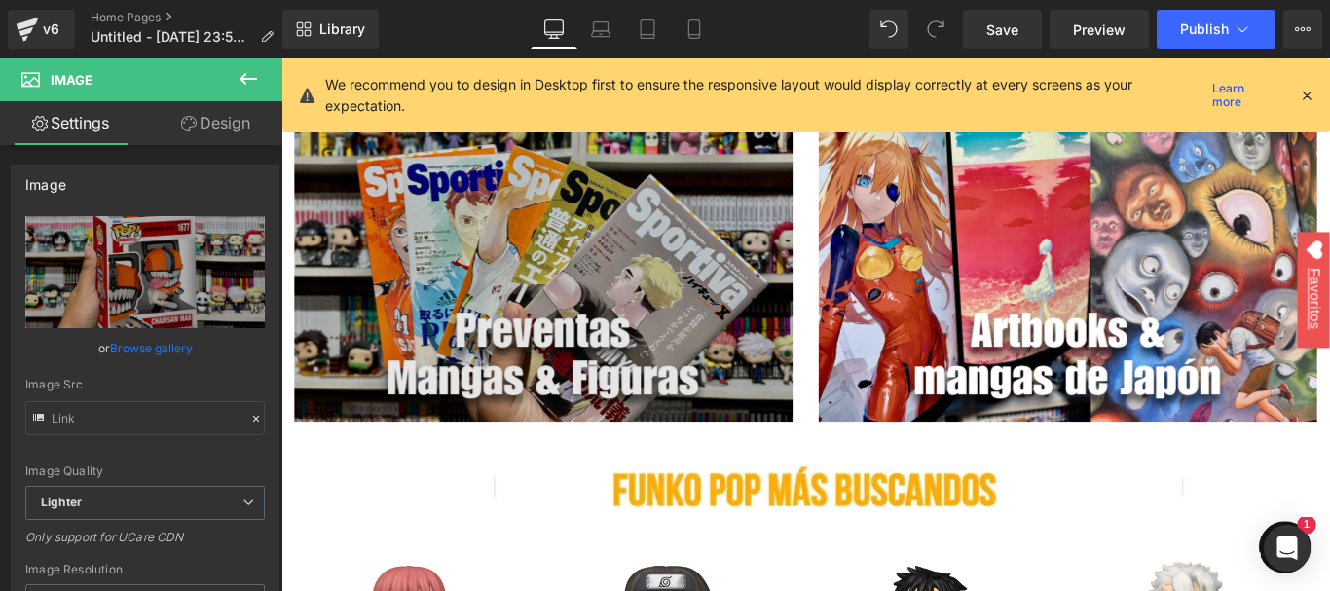
click at [598, 243] on img at bounding box center [576, 279] width 560 height 374
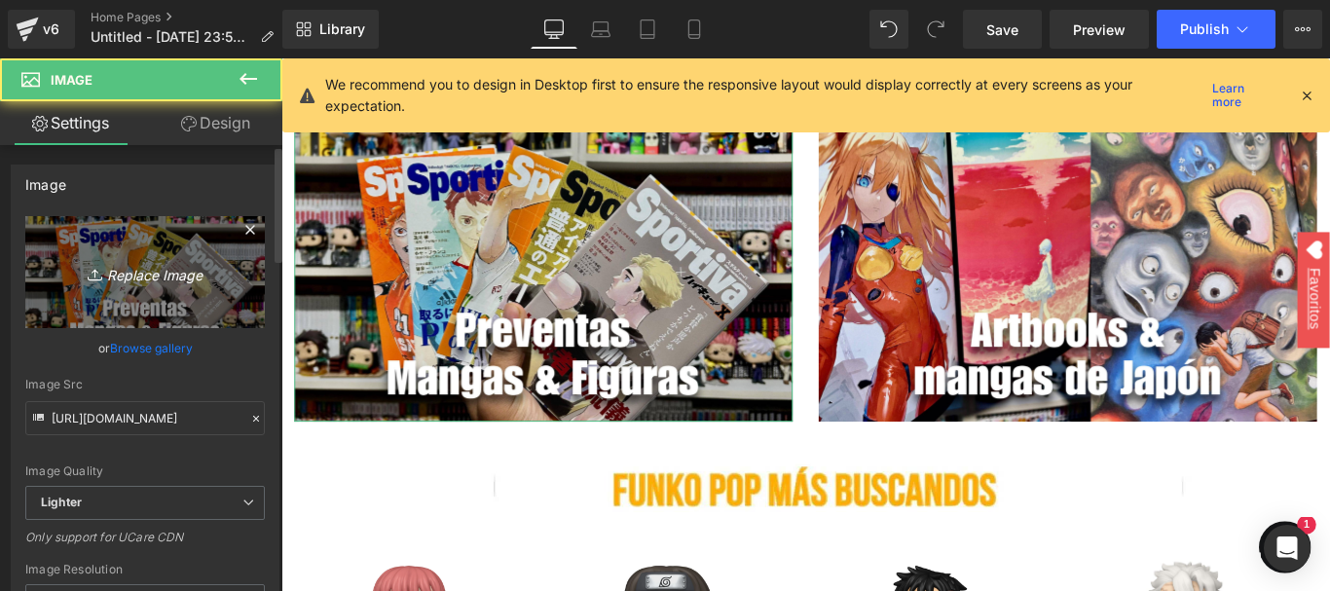
click at [125, 255] on link "Replace Image" at bounding box center [144, 272] width 239 height 112
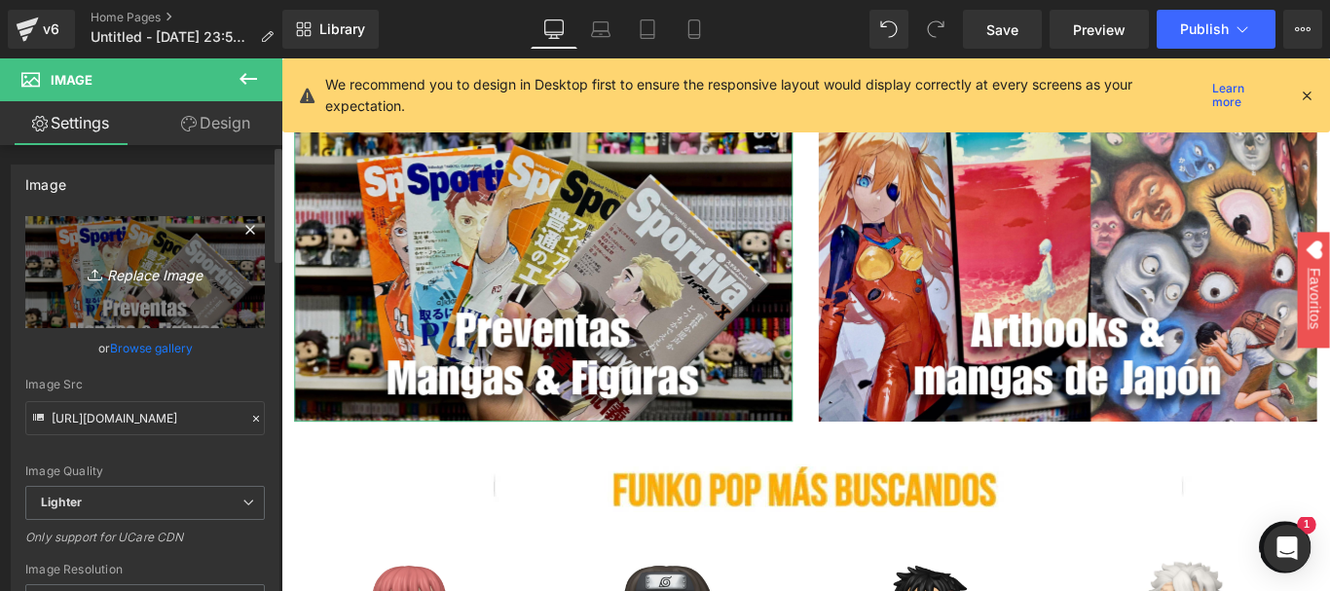
type input "C:\fakepath\cambiar.webp"
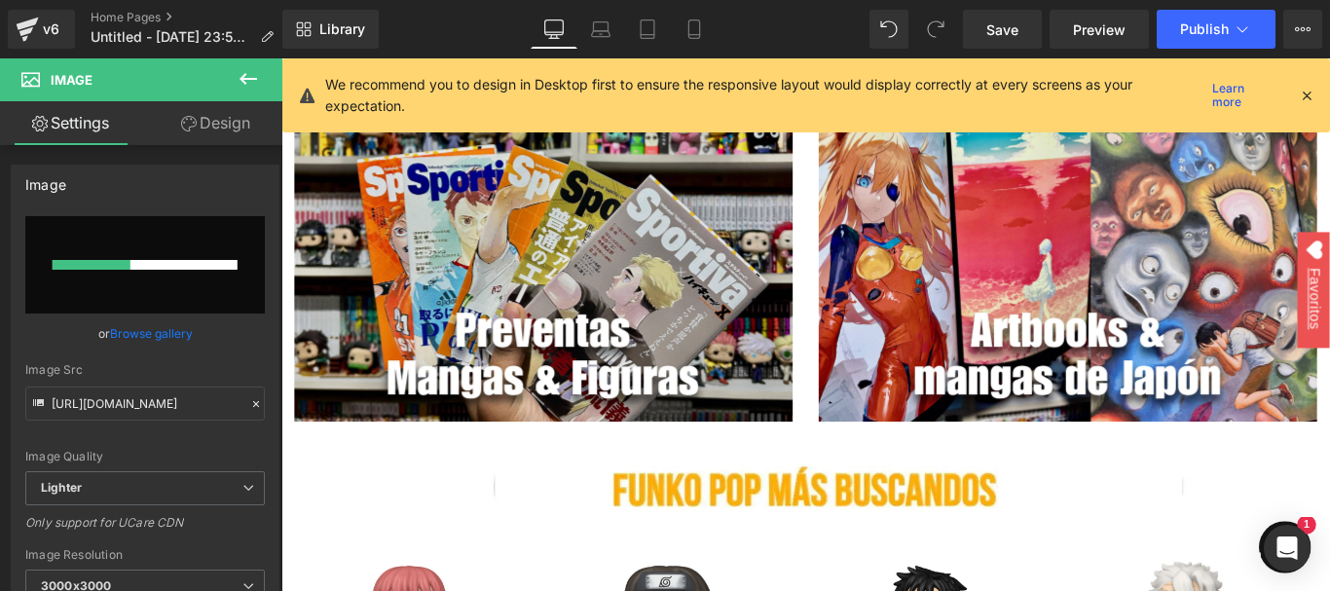
scroll to position [1557, 0]
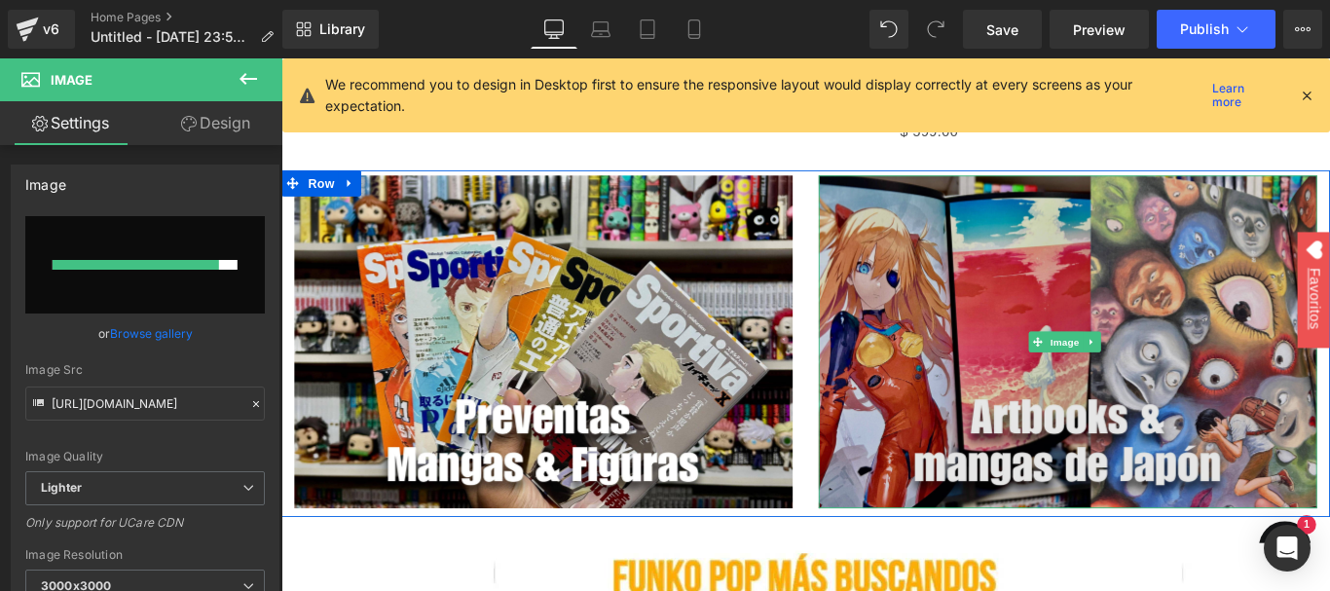
click at [1219, 286] on img at bounding box center [1165, 377] width 560 height 374
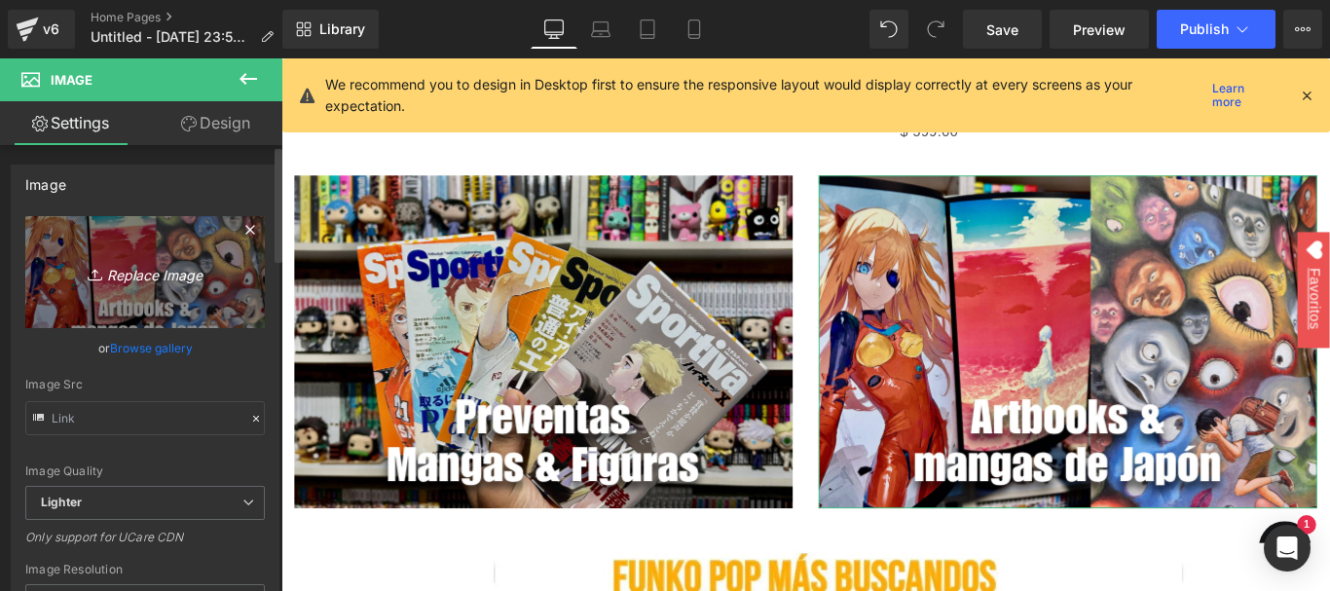
click at [120, 277] on icon "Replace Image" at bounding box center [145, 272] width 156 height 24
type input "C:\fakepath\cambiar1.webp"
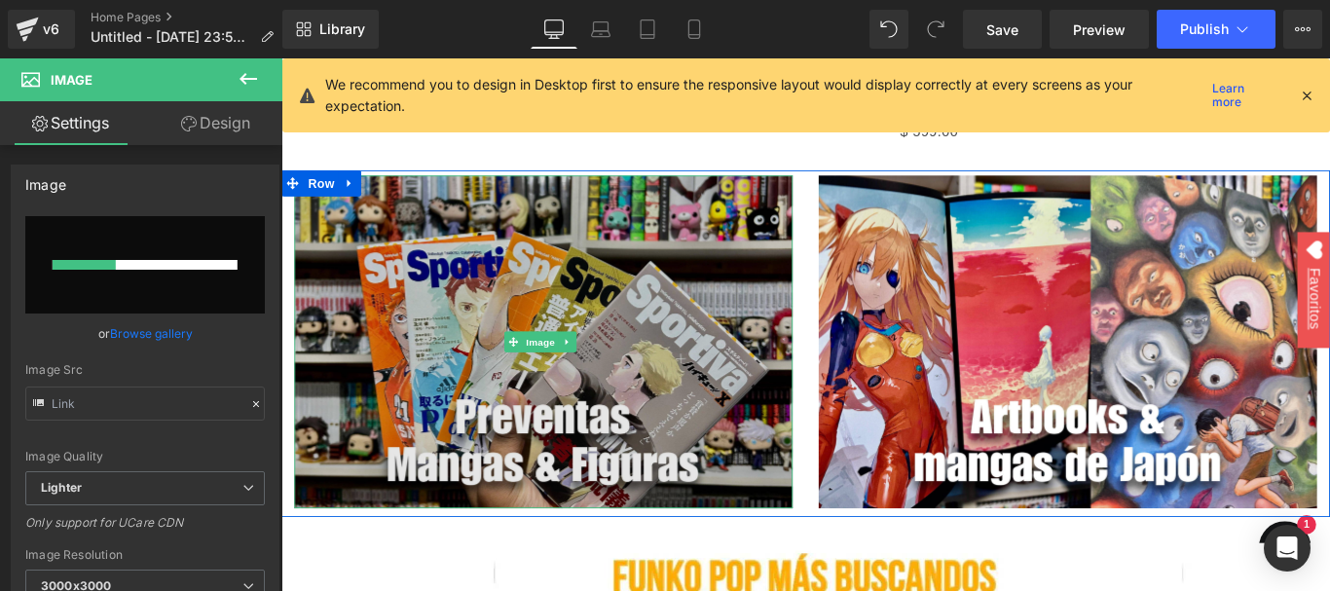
click at [776, 302] on img at bounding box center [576, 377] width 560 height 374
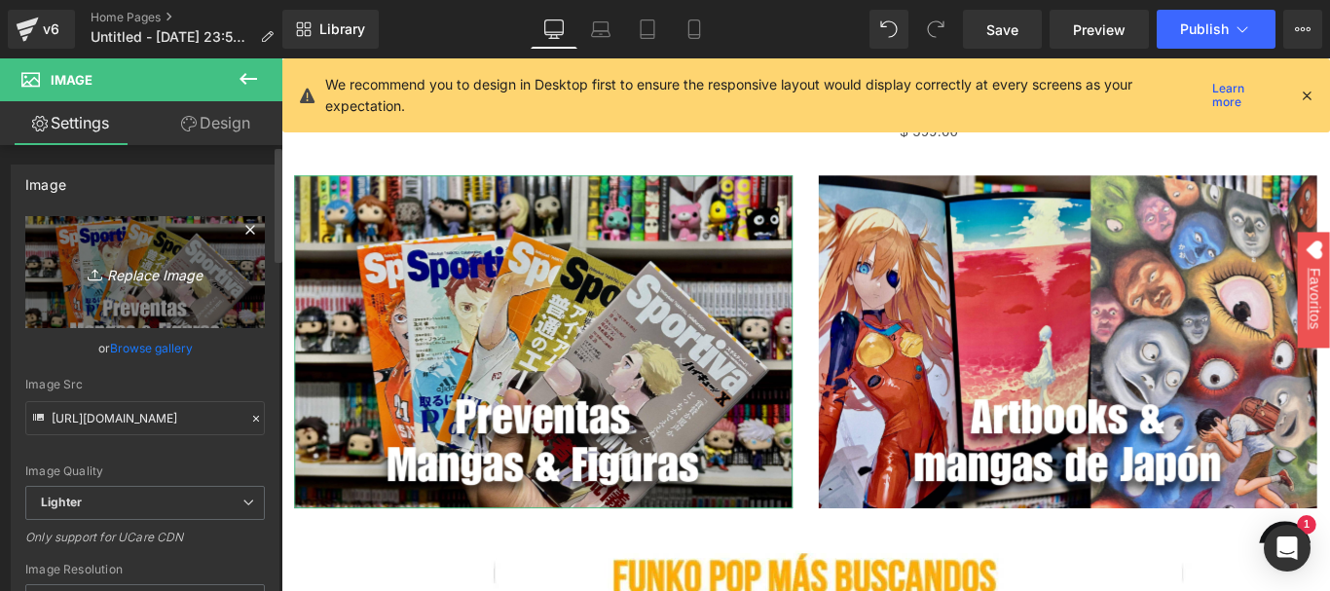
click at [142, 289] on link "Replace Image" at bounding box center [144, 272] width 239 height 112
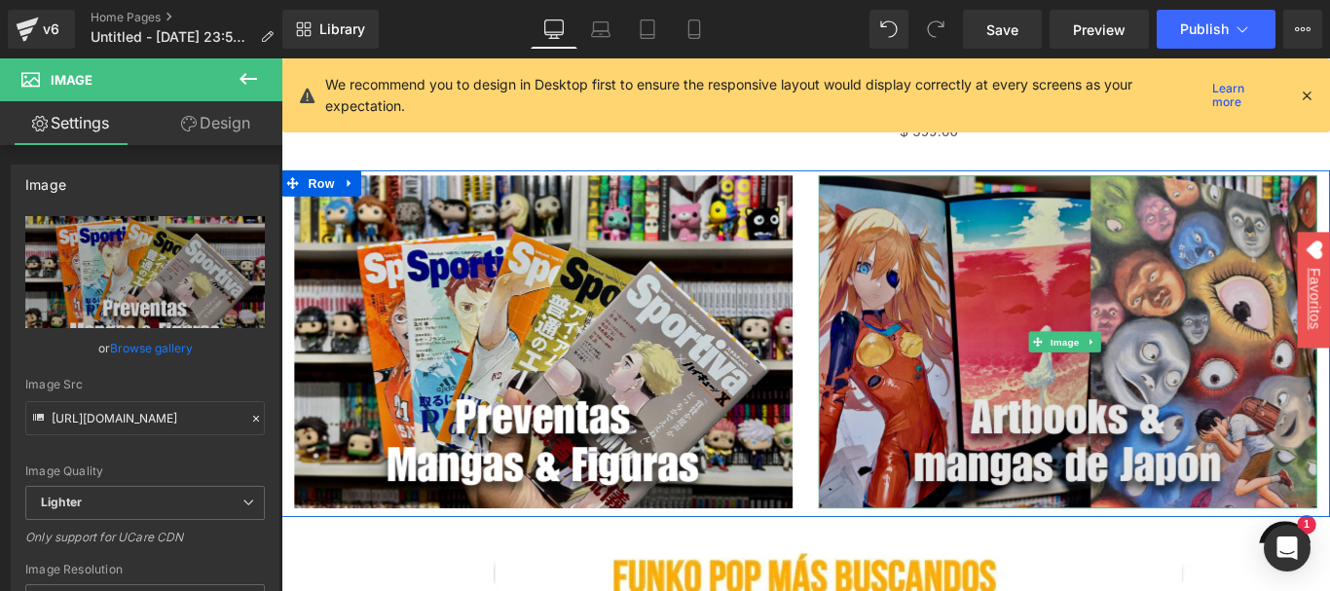
click at [1049, 274] on img at bounding box center [1165, 377] width 560 height 374
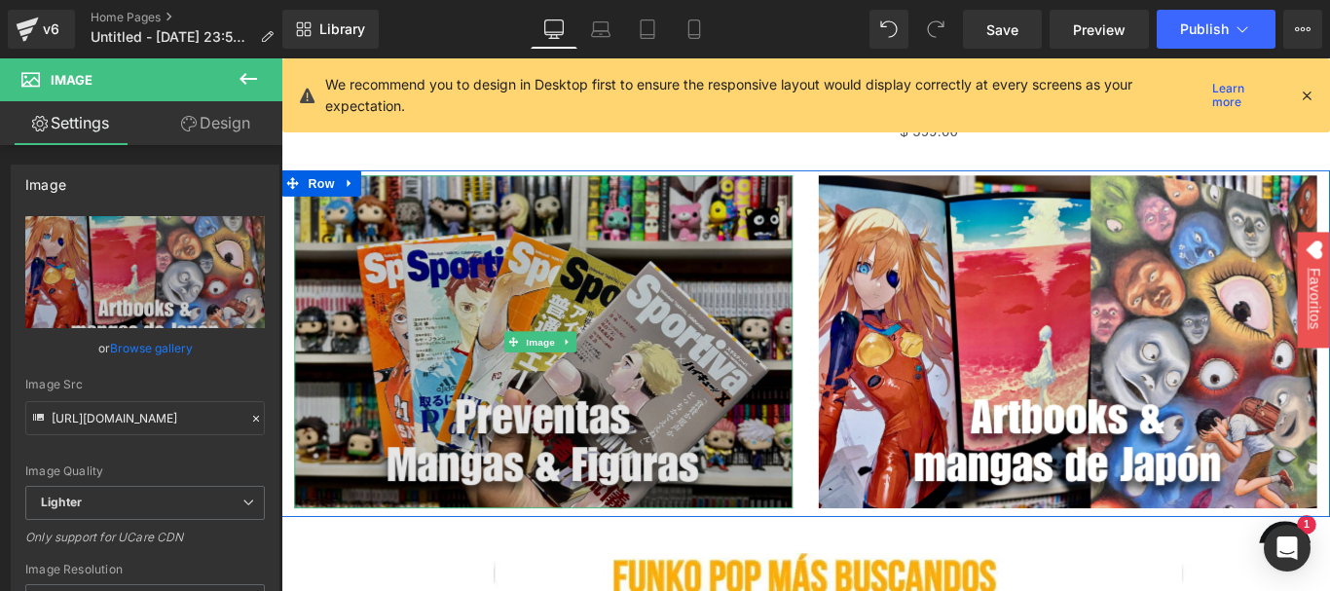
click at [756, 278] on img at bounding box center [576, 377] width 560 height 374
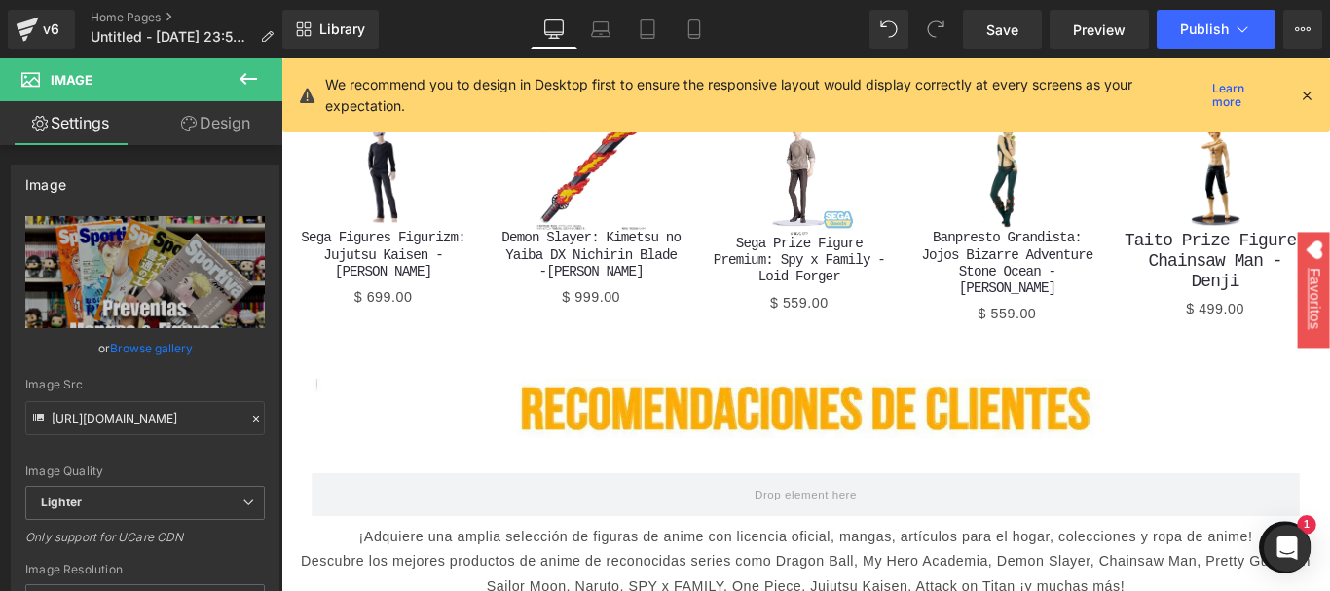
scroll to position [3017, 0]
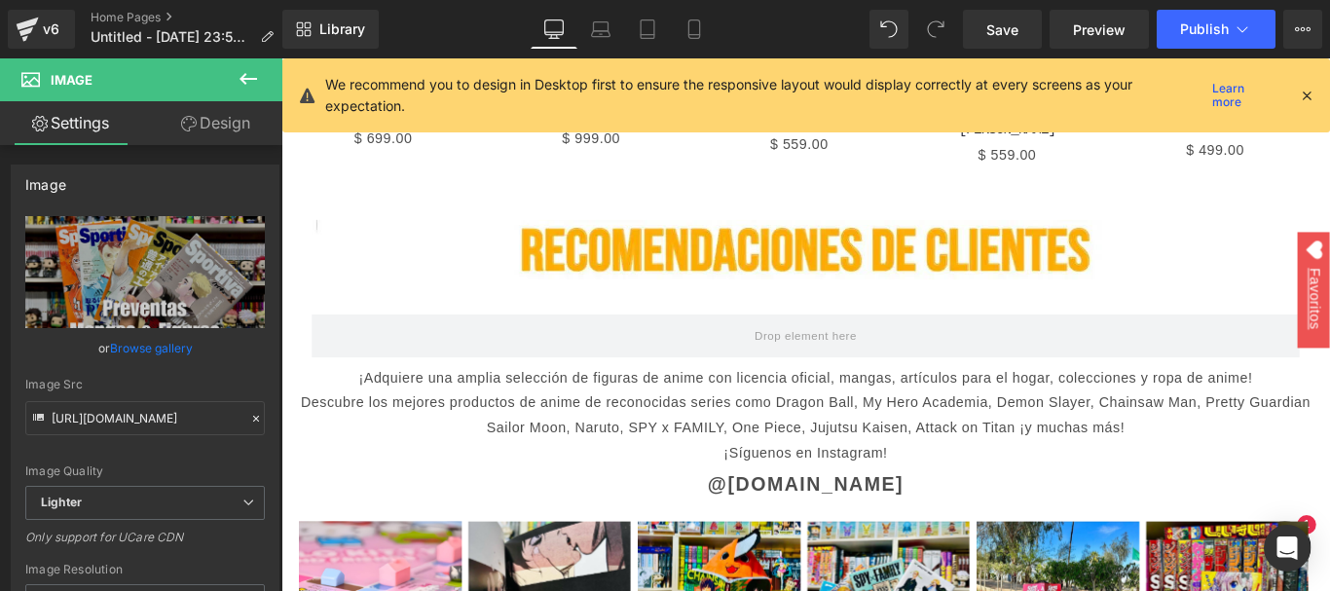
click at [238, 69] on icon at bounding box center [248, 78] width 23 height 23
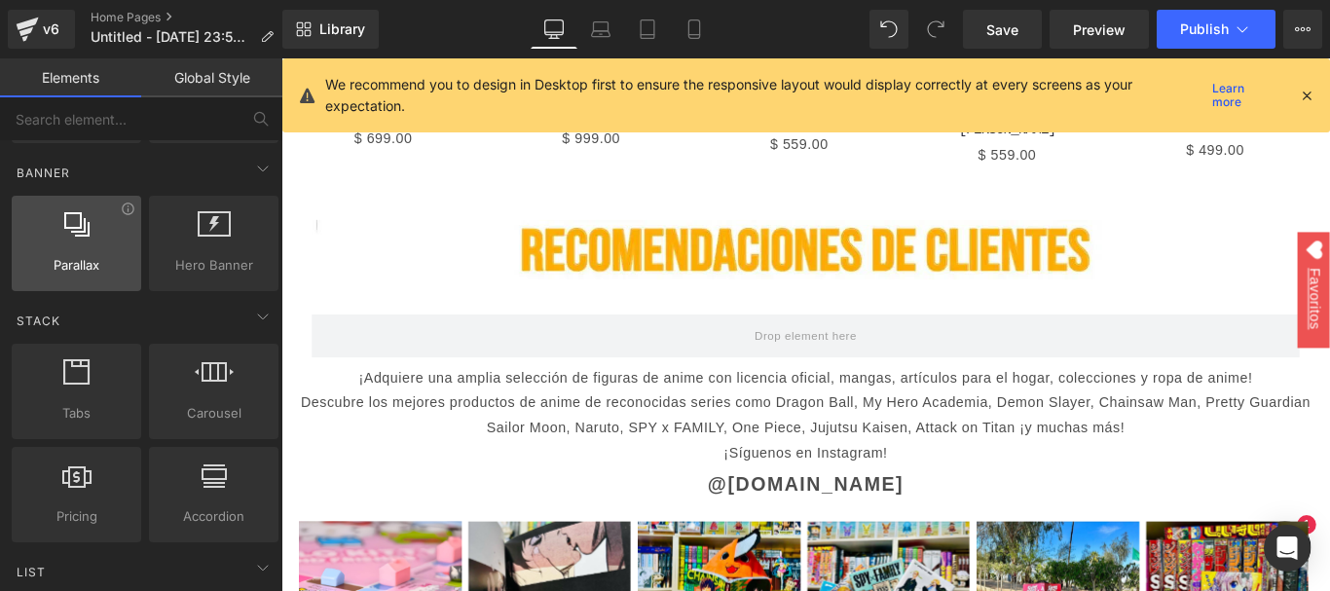
scroll to position [487, 0]
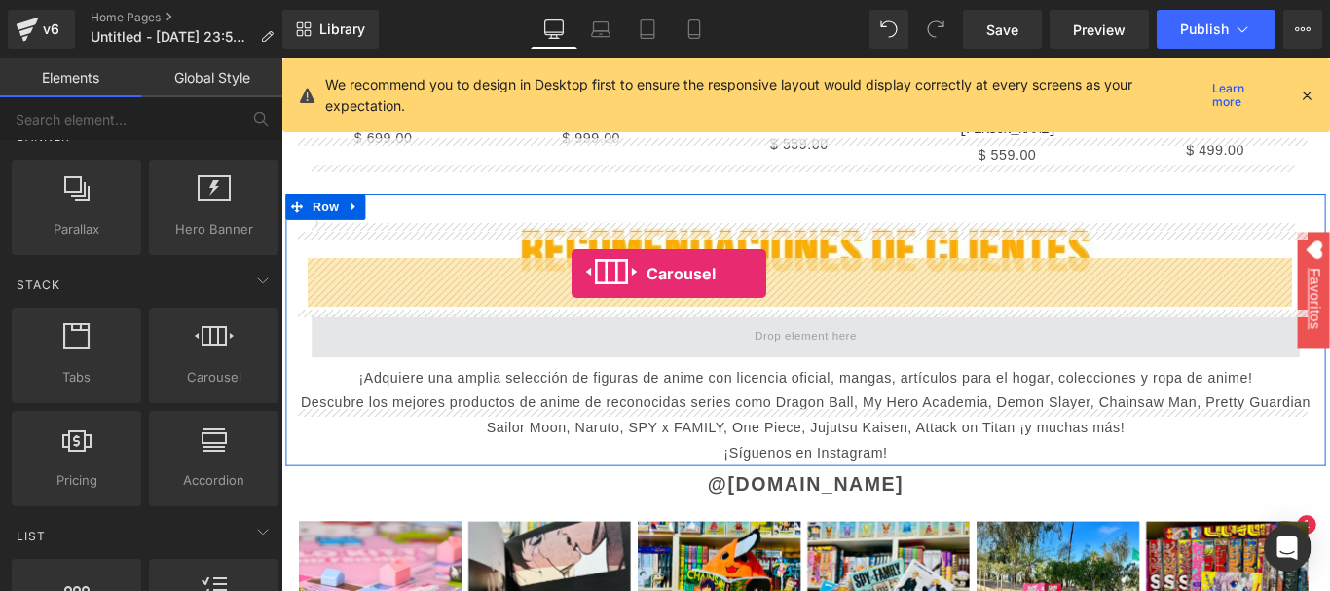
drag, startPoint x: 473, startPoint y: 400, endPoint x: 607, endPoint y: 300, distance: 167.6
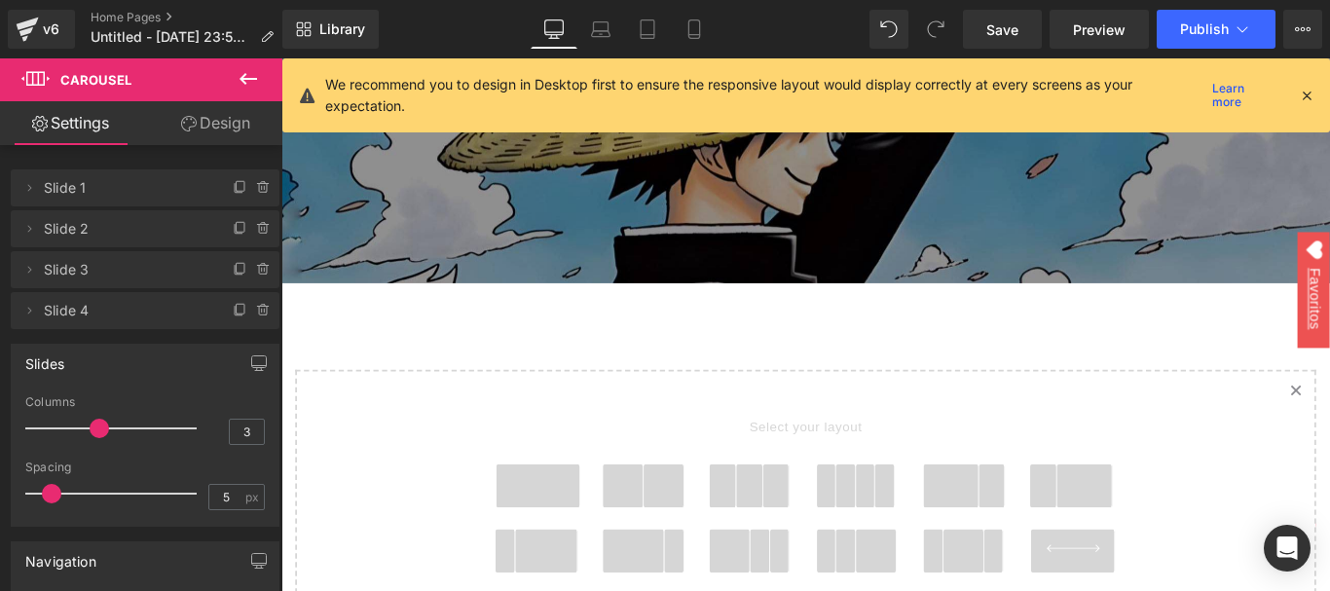
scroll to position [3893, 0]
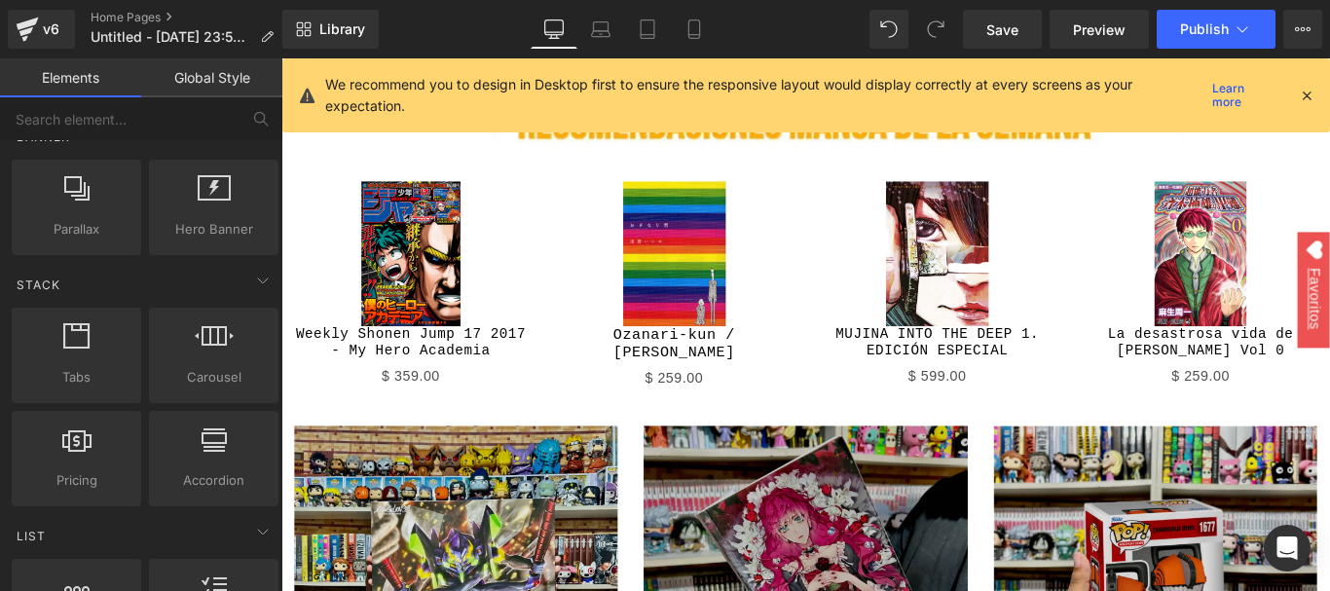
scroll to position [0, 0]
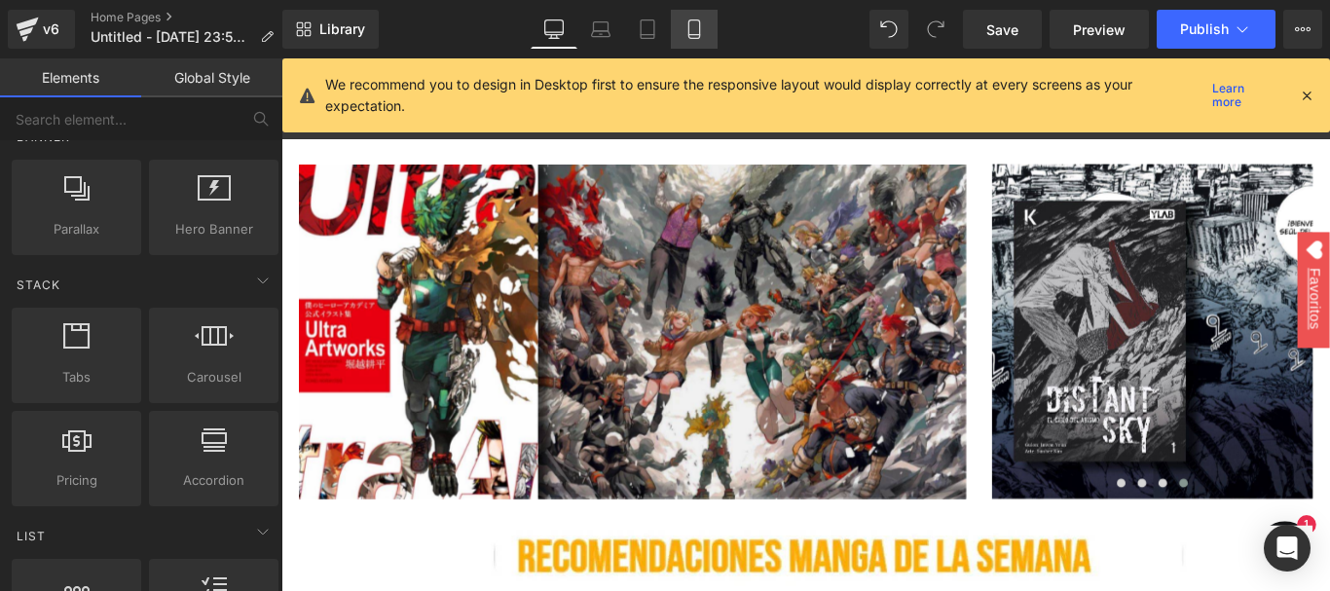
click at [687, 26] on icon at bounding box center [693, 28] width 19 height 19
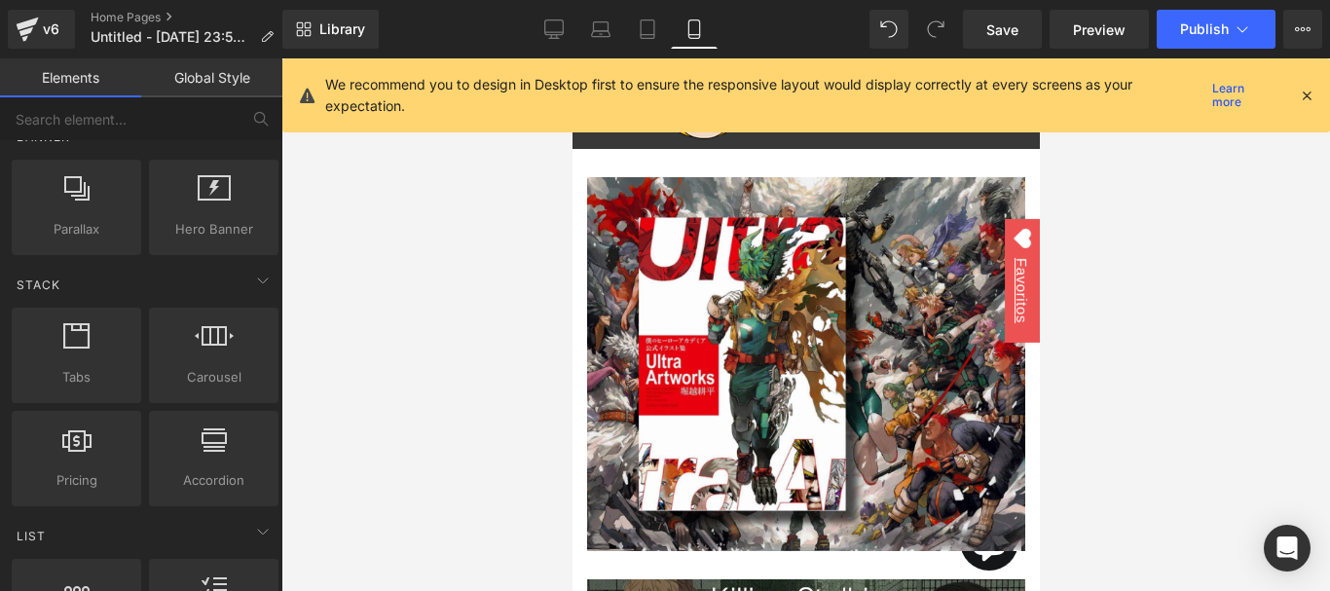
click at [1299, 93] on icon at bounding box center [1306, 96] width 18 height 18
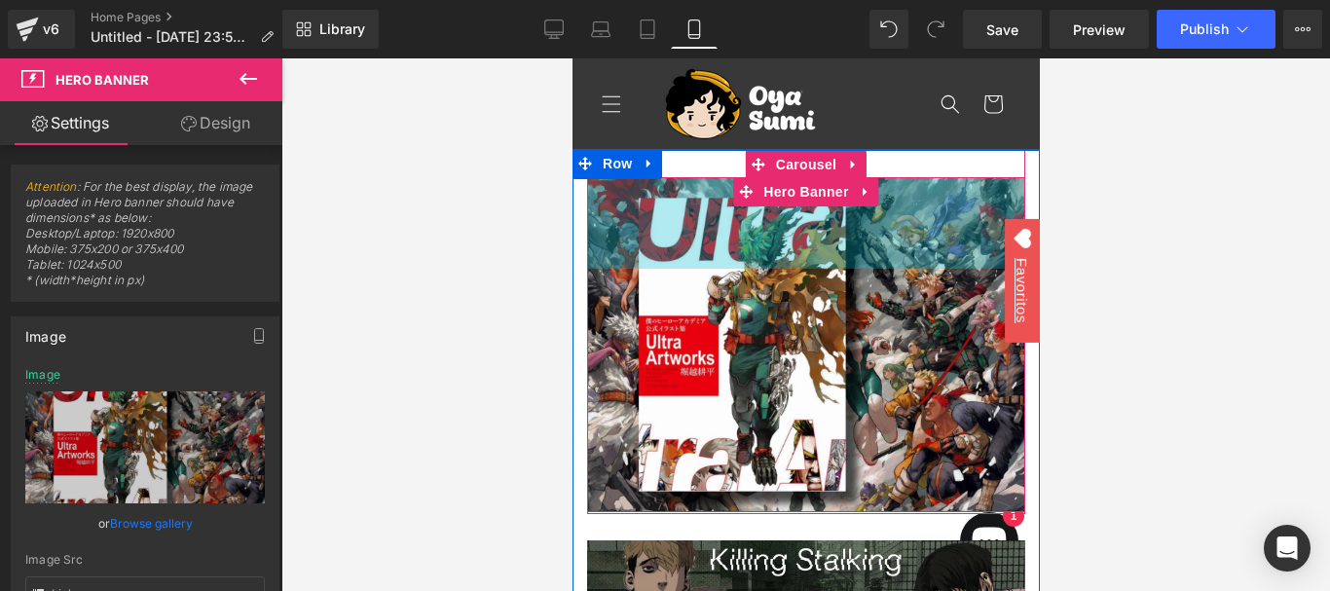
drag, startPoint x: 693, startPoint y: 184, endPoint x: 692, endPoint y: 145, distance: 38.9
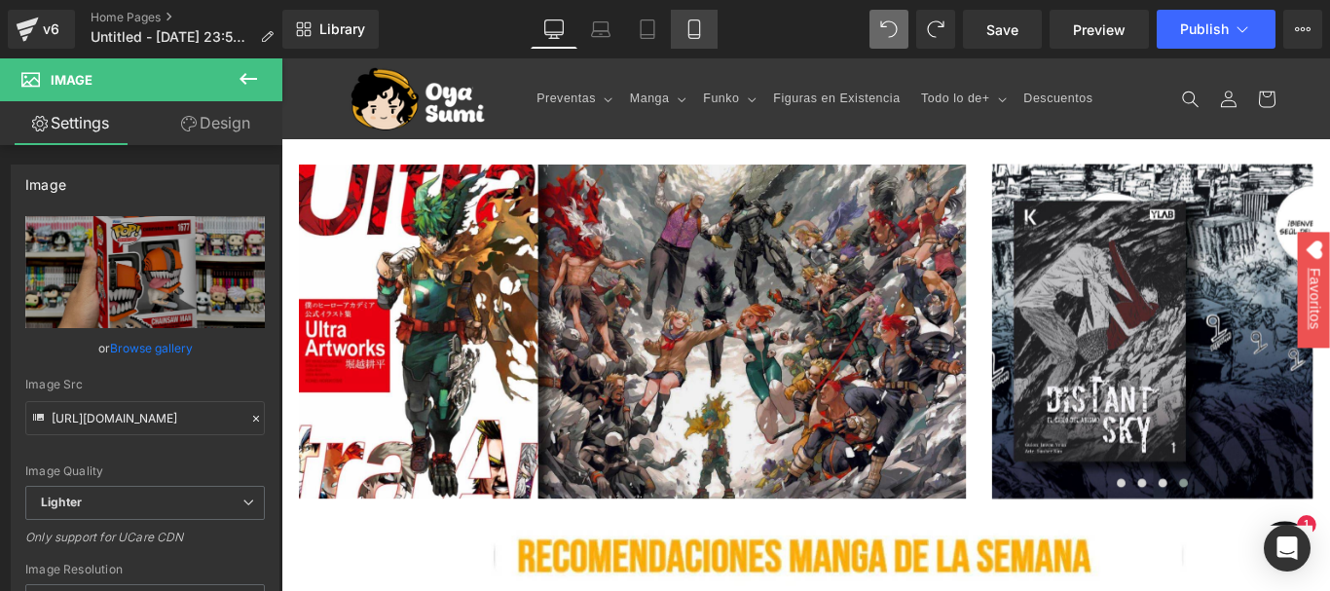
click at [703, 16] on link "Mobile" at bounding box center [694, 29] width 47 height 39
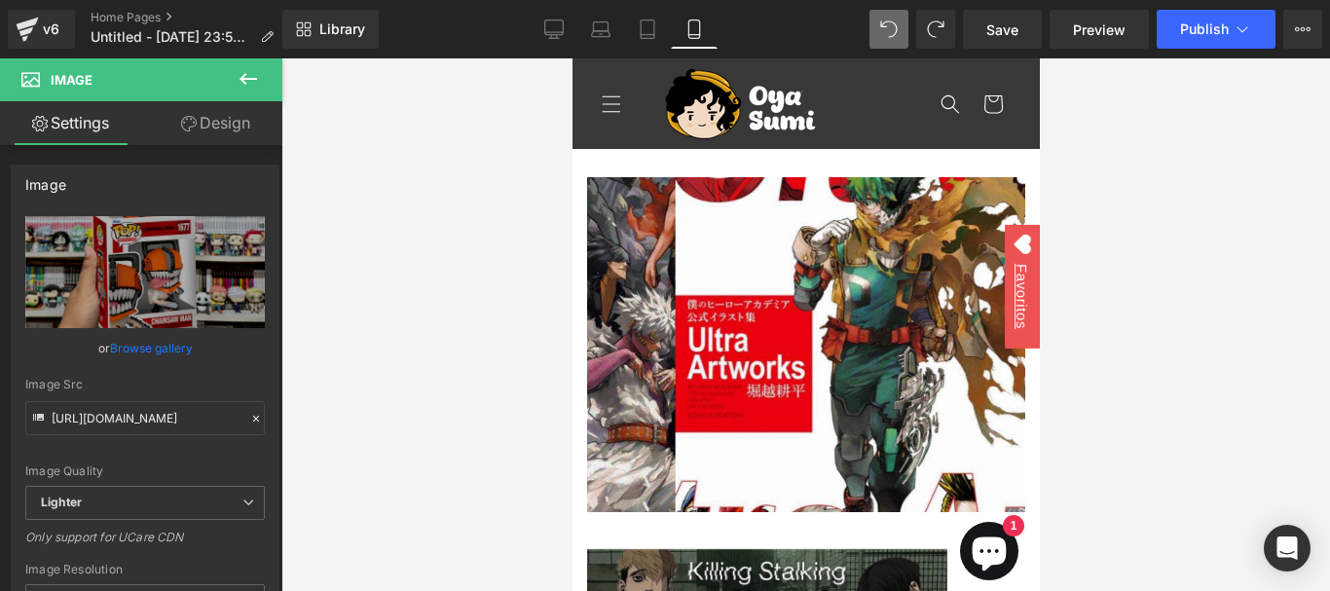
scroll to position [970, 0]
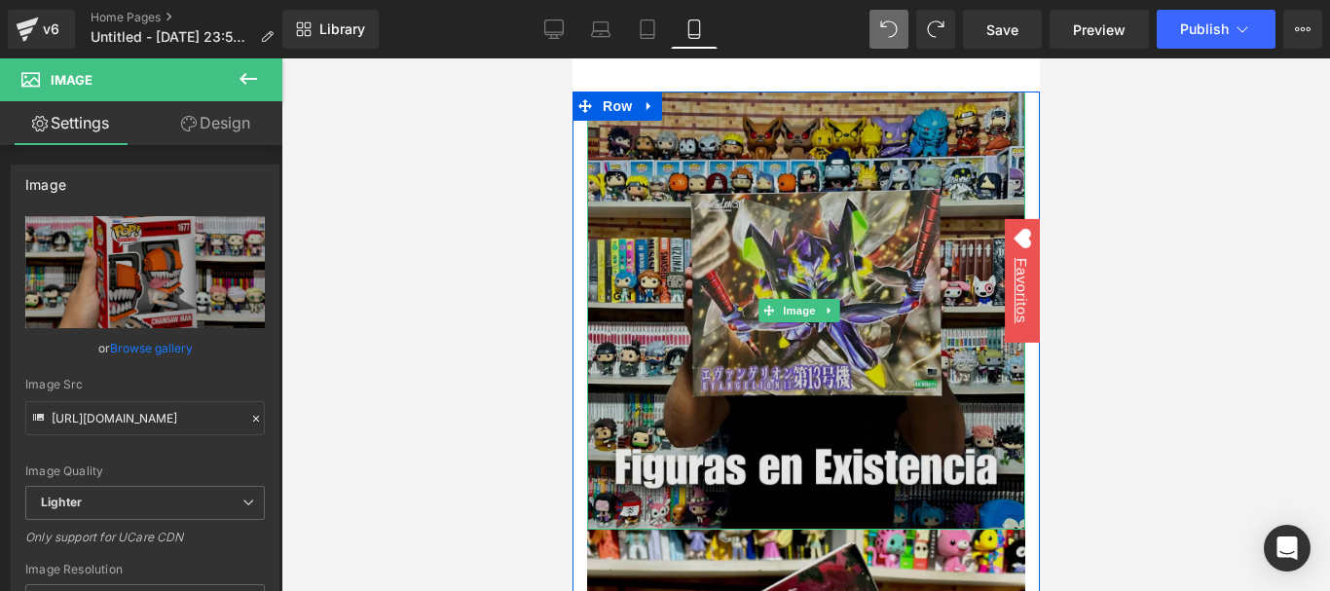
click at [730, 162] on img at bounding box center [805, 310] width 438 height 438
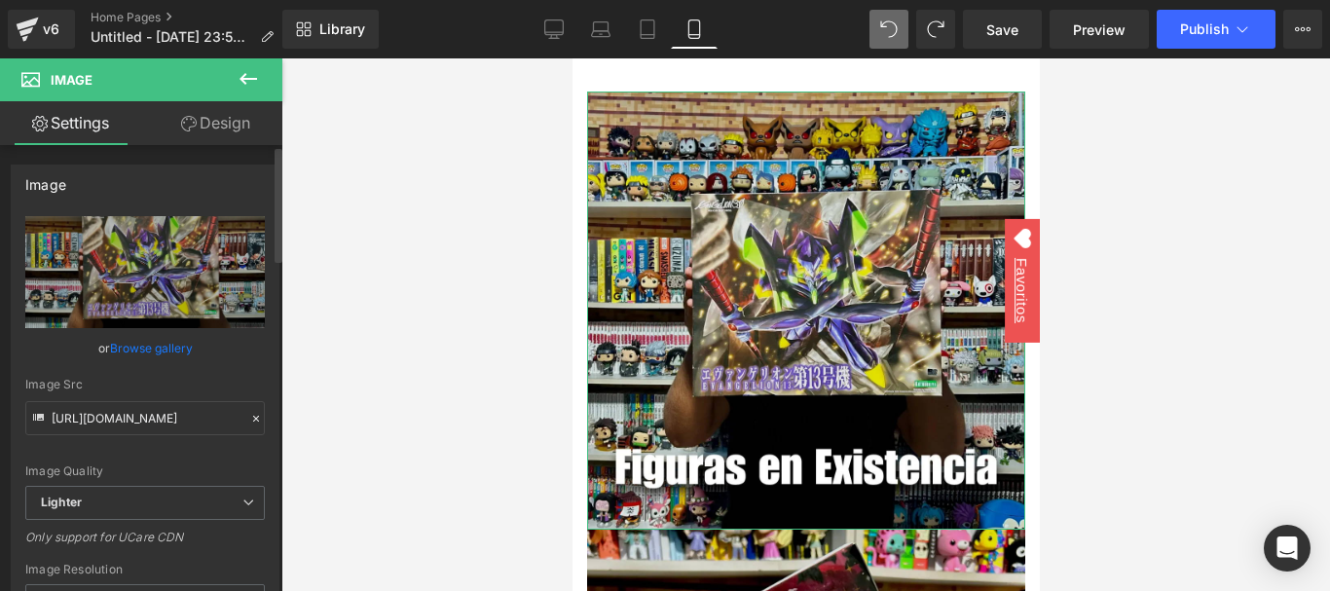
click at [142, 349] on link "Browse gallery" at bounding box center [151, 348] width 83 height 34
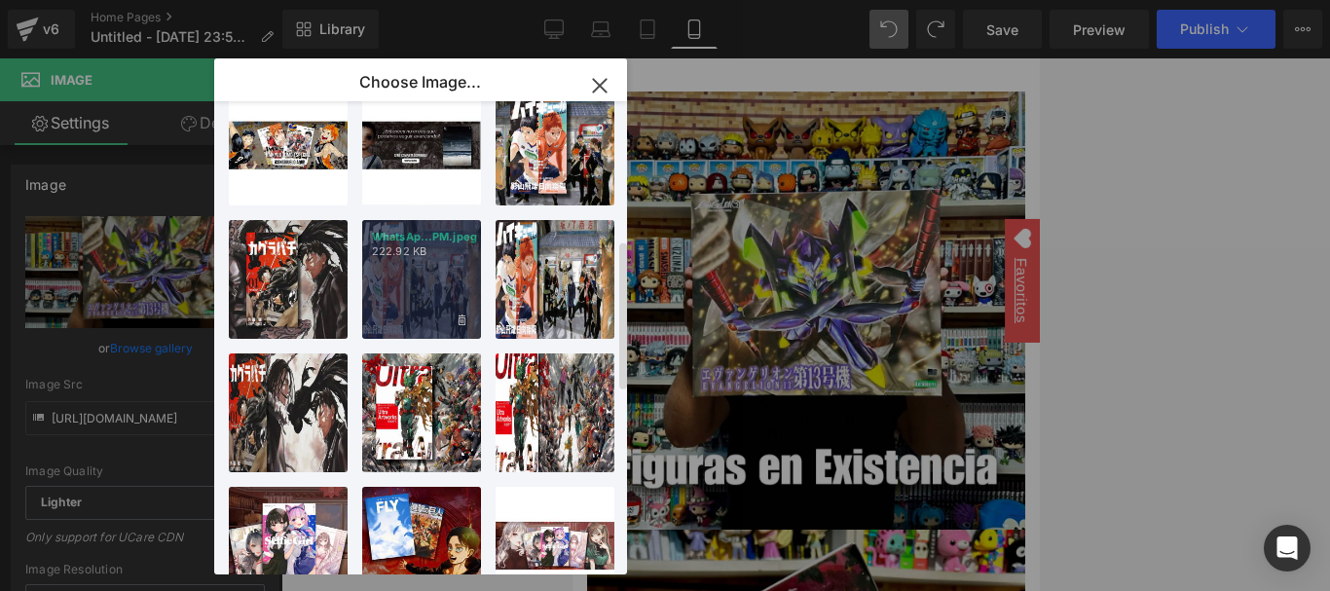
scroll to position [0, 0]
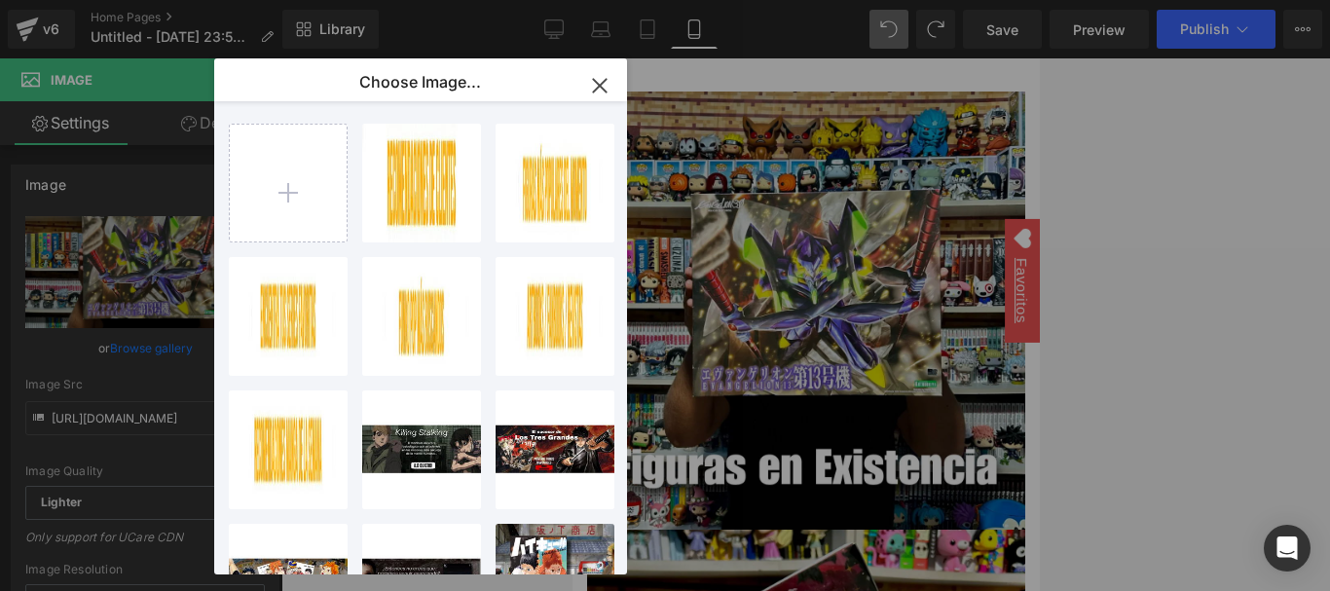
click at [603, 77] on icon "button" at bounding box center [599, 85] width 31 height 31
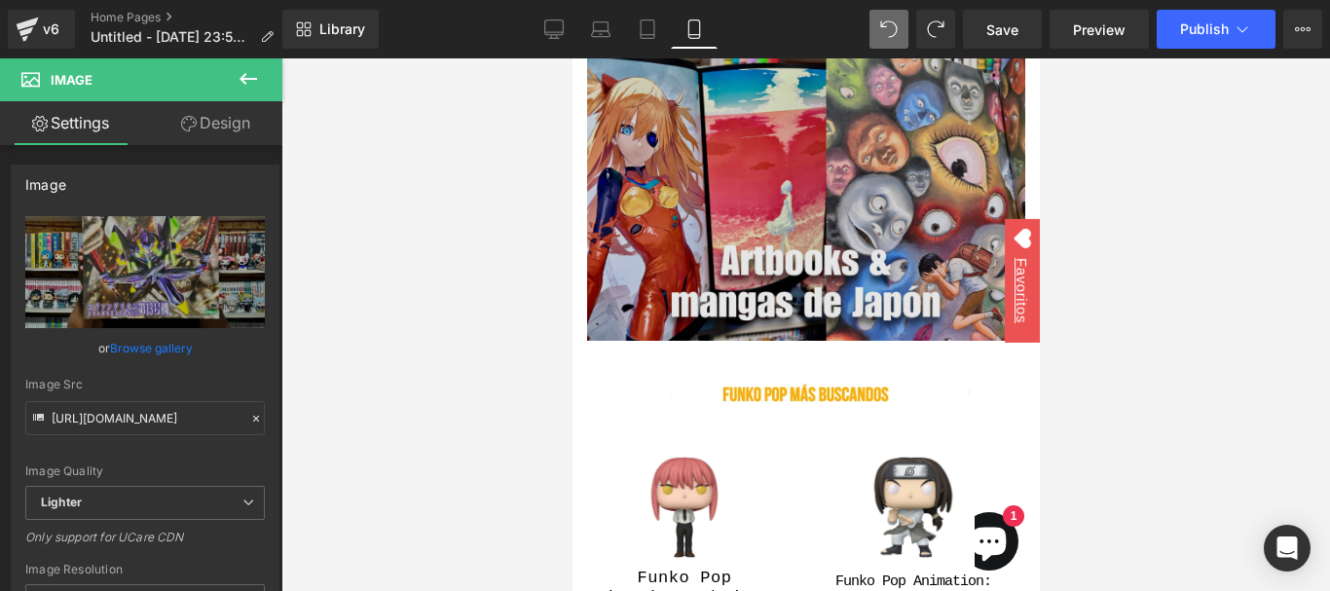
scroll to position [2820, 0]
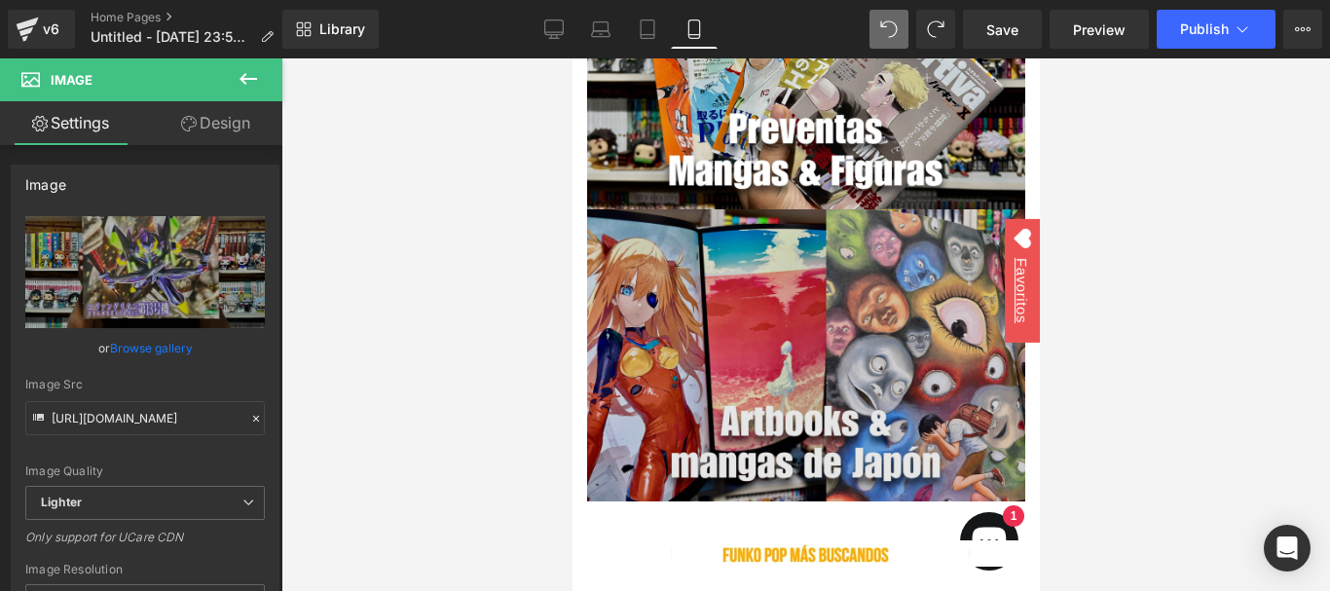
click at [715, 273] on img at bounding box center [805, 355] width 438 height 292
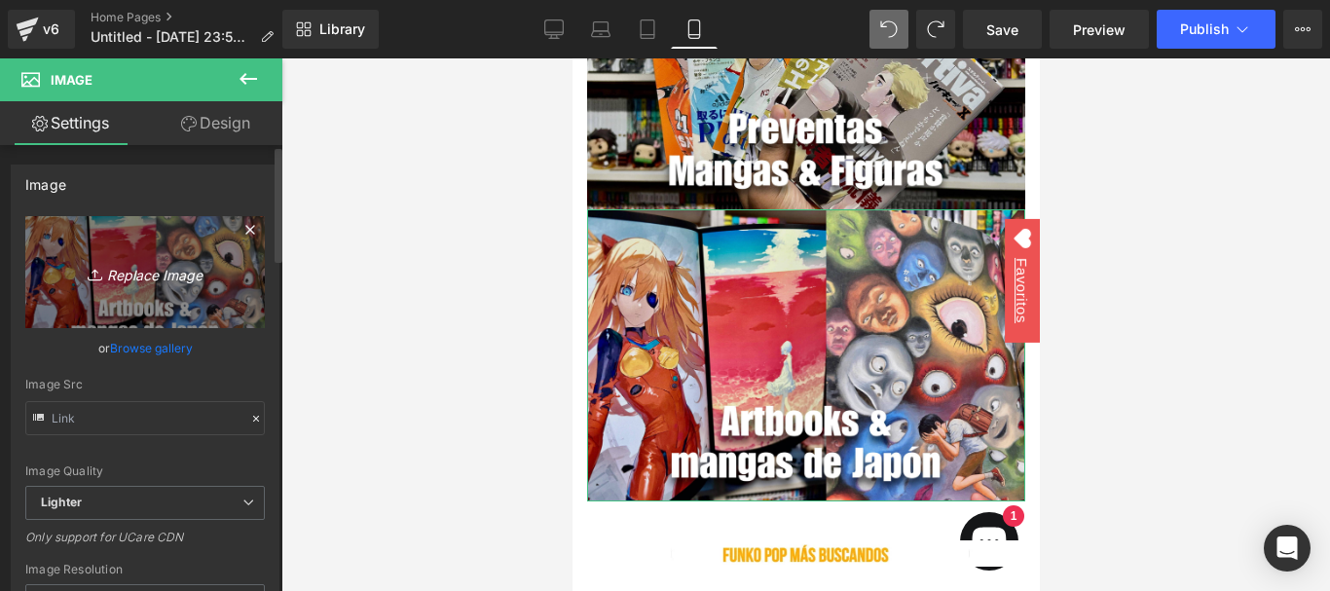
click at [153, 289] on link "Replace Image" at bounding box center [144, 272] width 239 height 112
type input "C:\fakepath\cambiar1.webp"
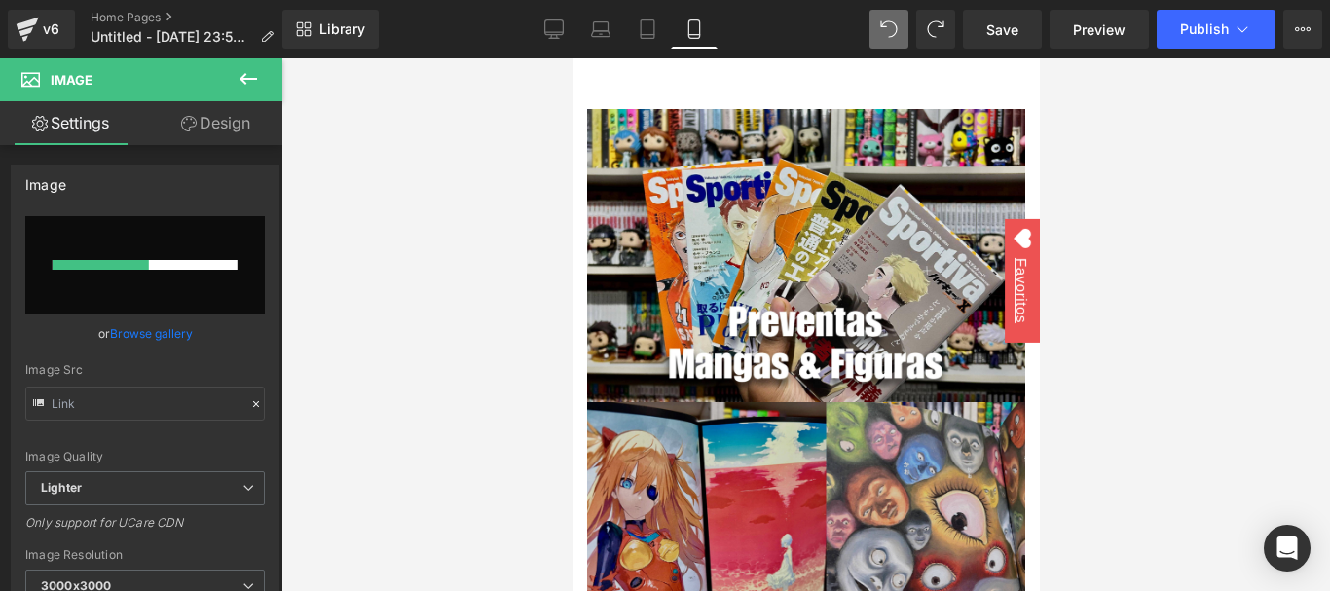
scroll to position [2625, 0]
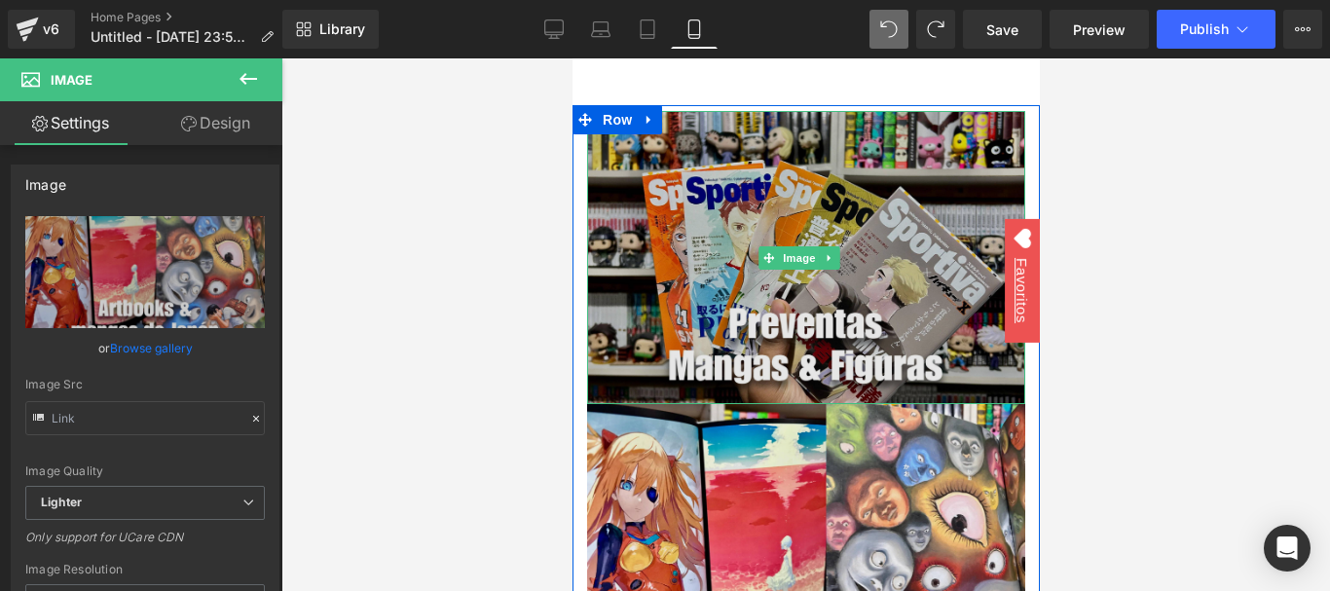
click at [696, 235] on img at bounding box center [805, 257] width 438 height 292
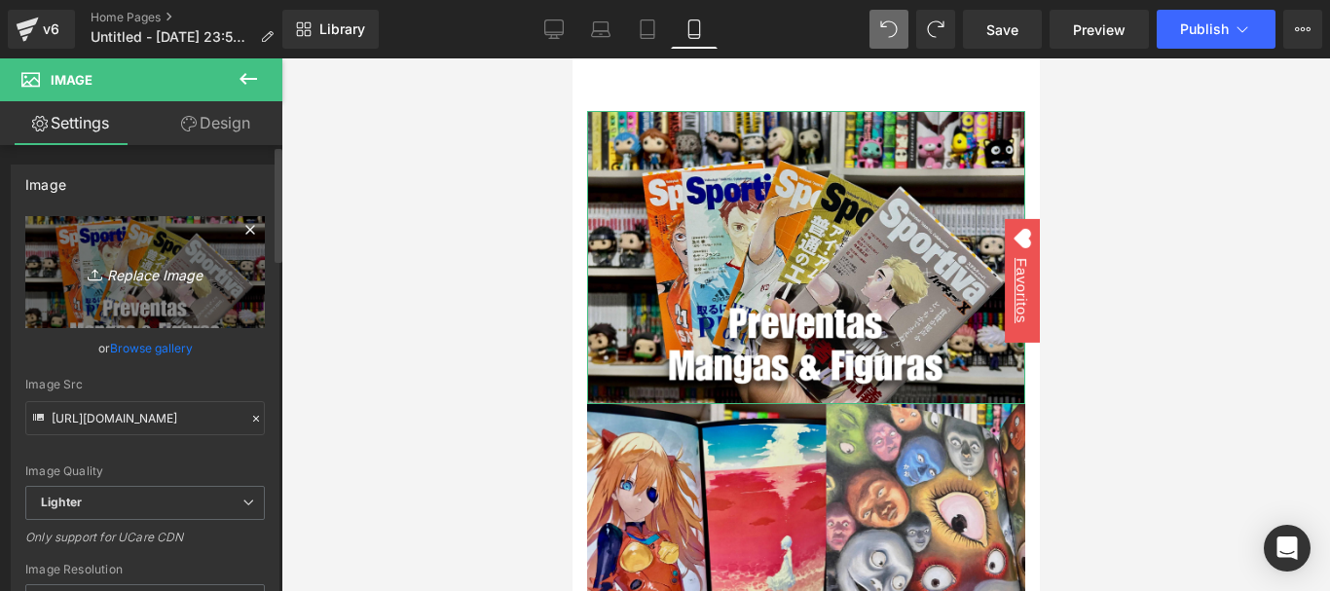
click at [88, 274] on icon at bounding box center [97, 274] width 19 height 19
type input "C:\fakepath\cambiar.webp"
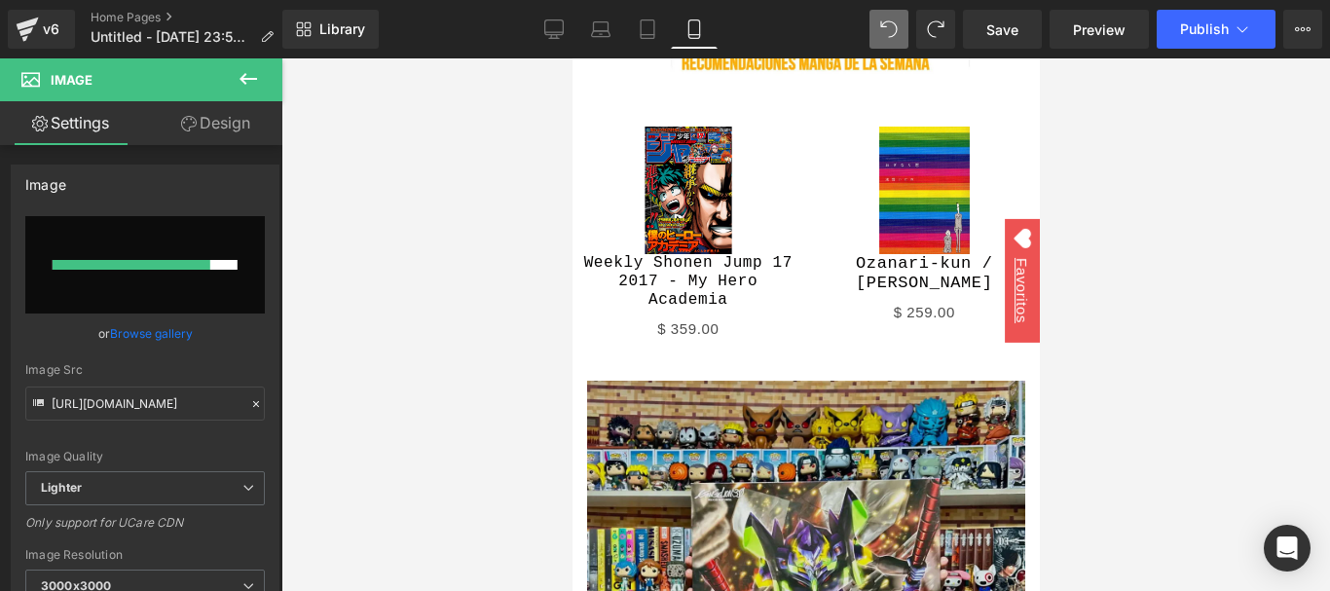
scroll to position [0, 0]
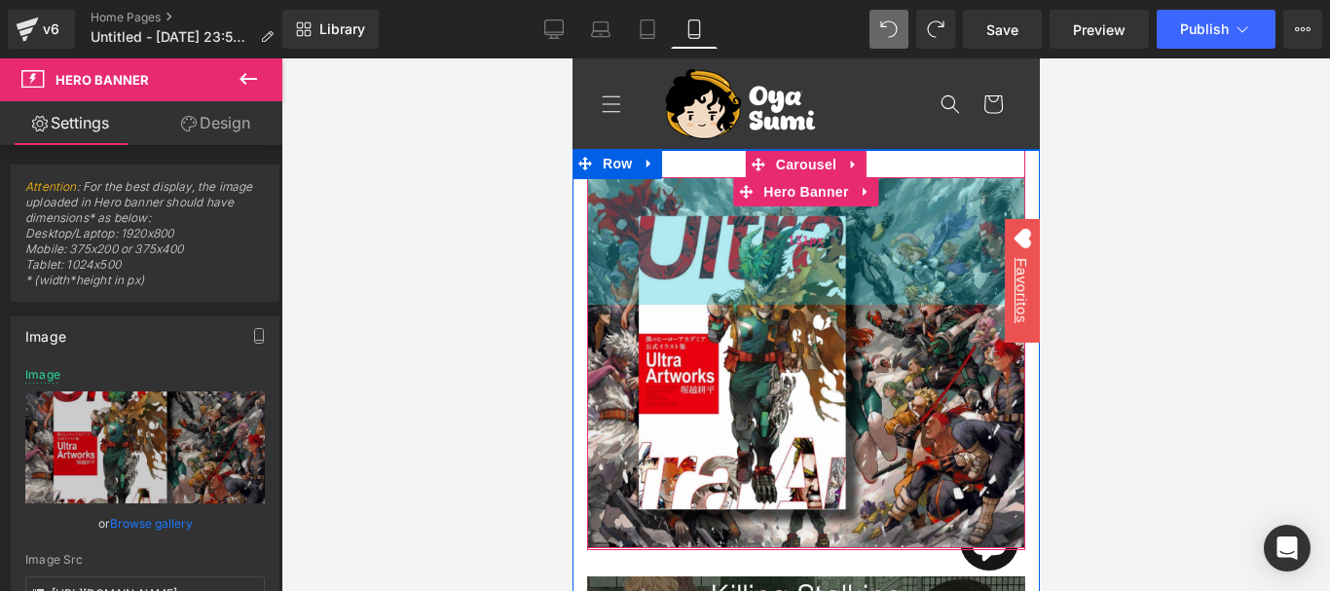
drag, startPoint x: 709, startPoint y: 182, endPoint x: 729, endPoint y: 218, distance: 41.4
click at [729, 218] on div "131px" at bounding box center [805, 241] width 438 height 128
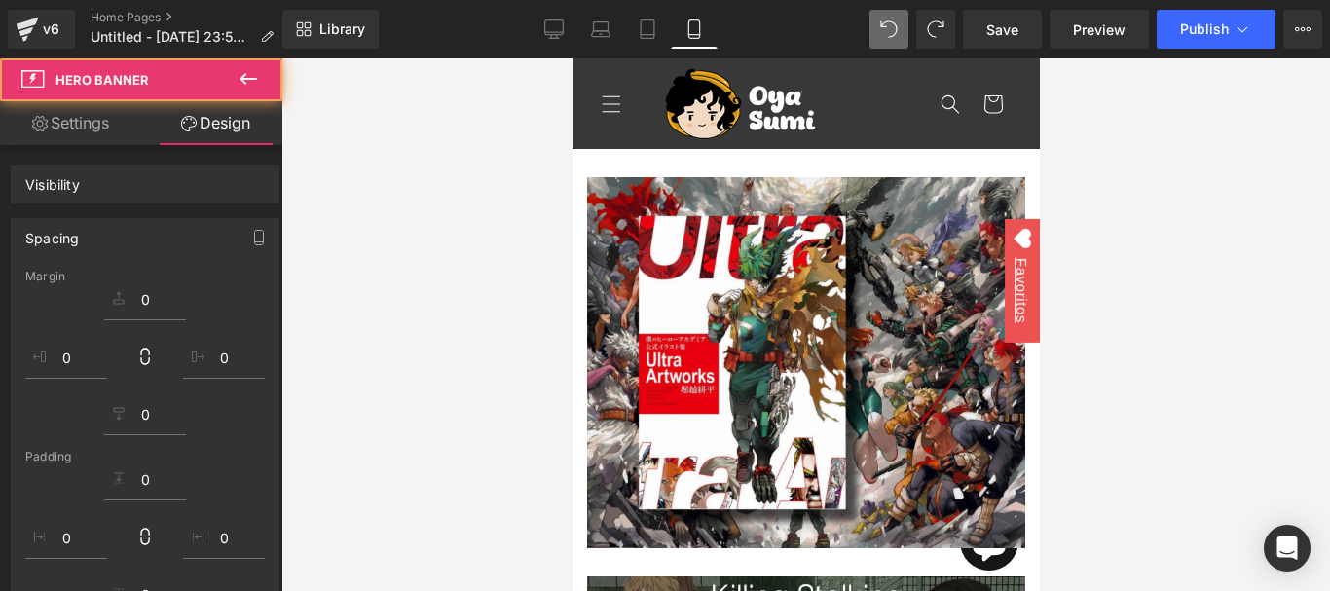
click at [1255, 312] on div at bounding box center [805, 324] width 1048 height 532
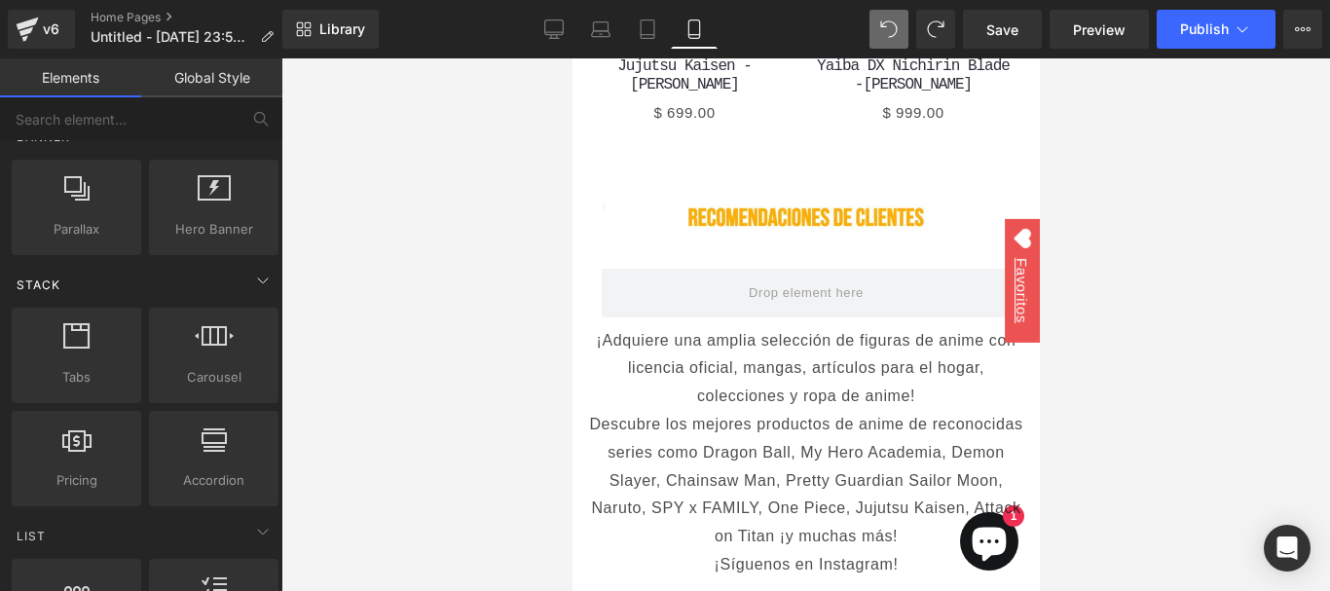
scroll to position [4088, 0]
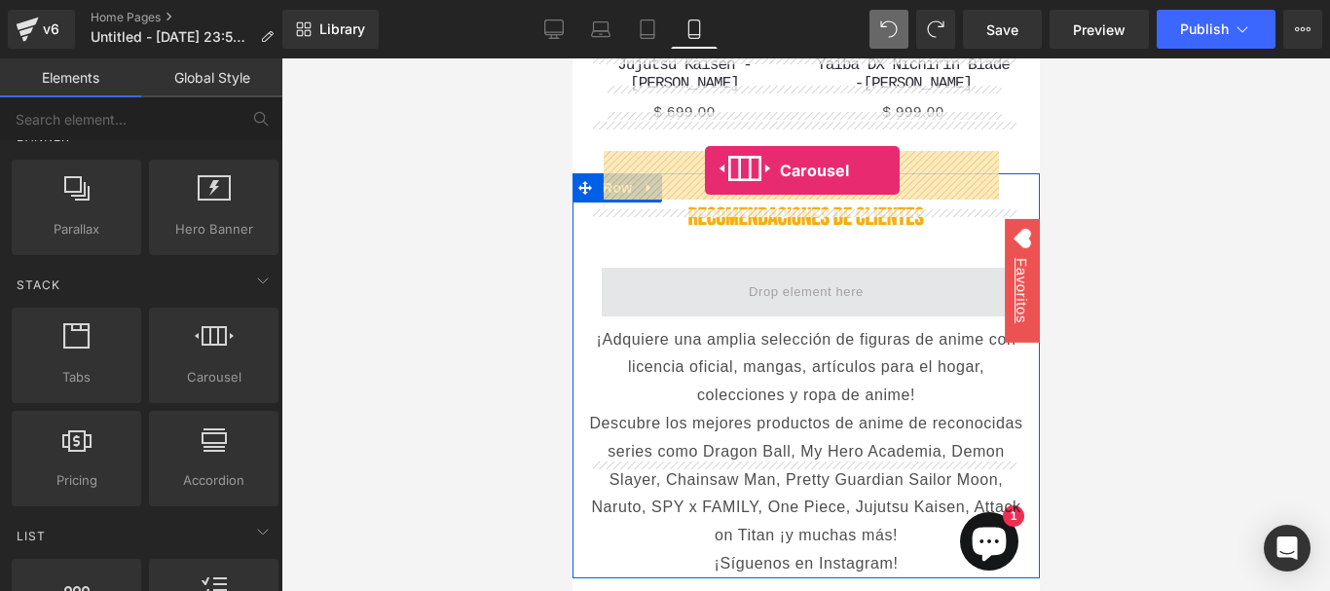
drag, startPoint x: 776, startPoint y: 400, endPoint x: 704, endPoint y: 170, distance: 240.7
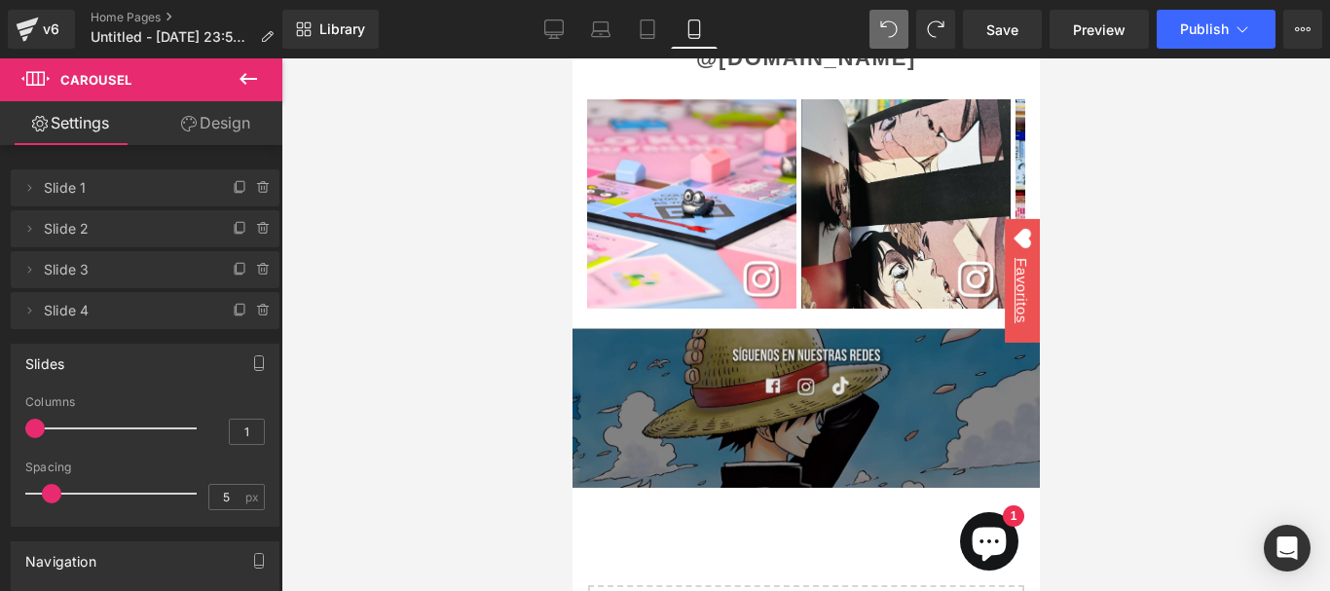
scroll to position [4672, 0]
